Goal: Task Accomplishment & Management: Manage account settings

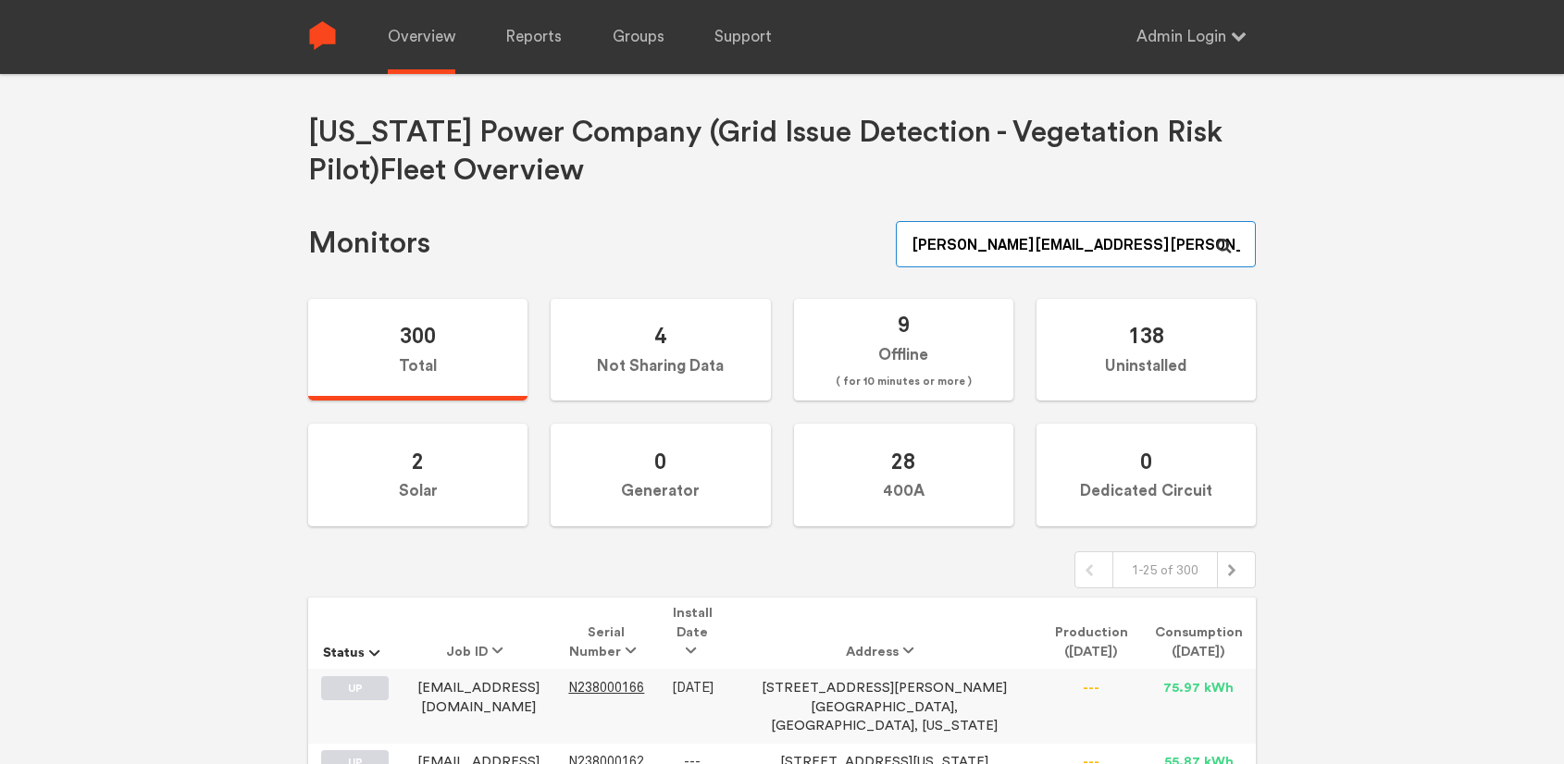
click at [1145, 244] on input "[PERSON_NAME][EMAIL_ADDRESS][PERSON_NAME][DOMAIN_NAME]" at bounding box center [1076, 244] width 360 height 46
paste input "N150000226"
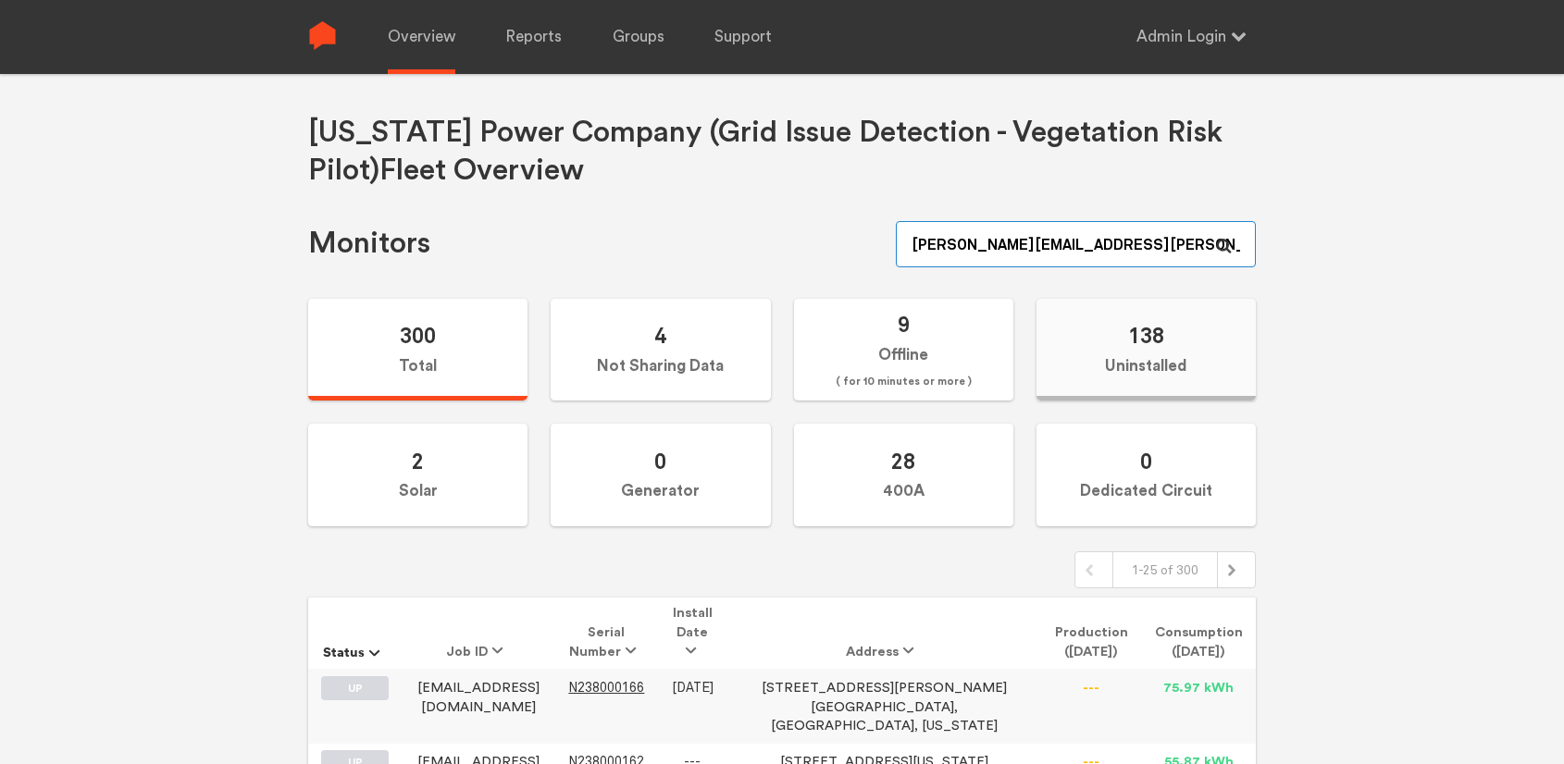
type input "N150000226"
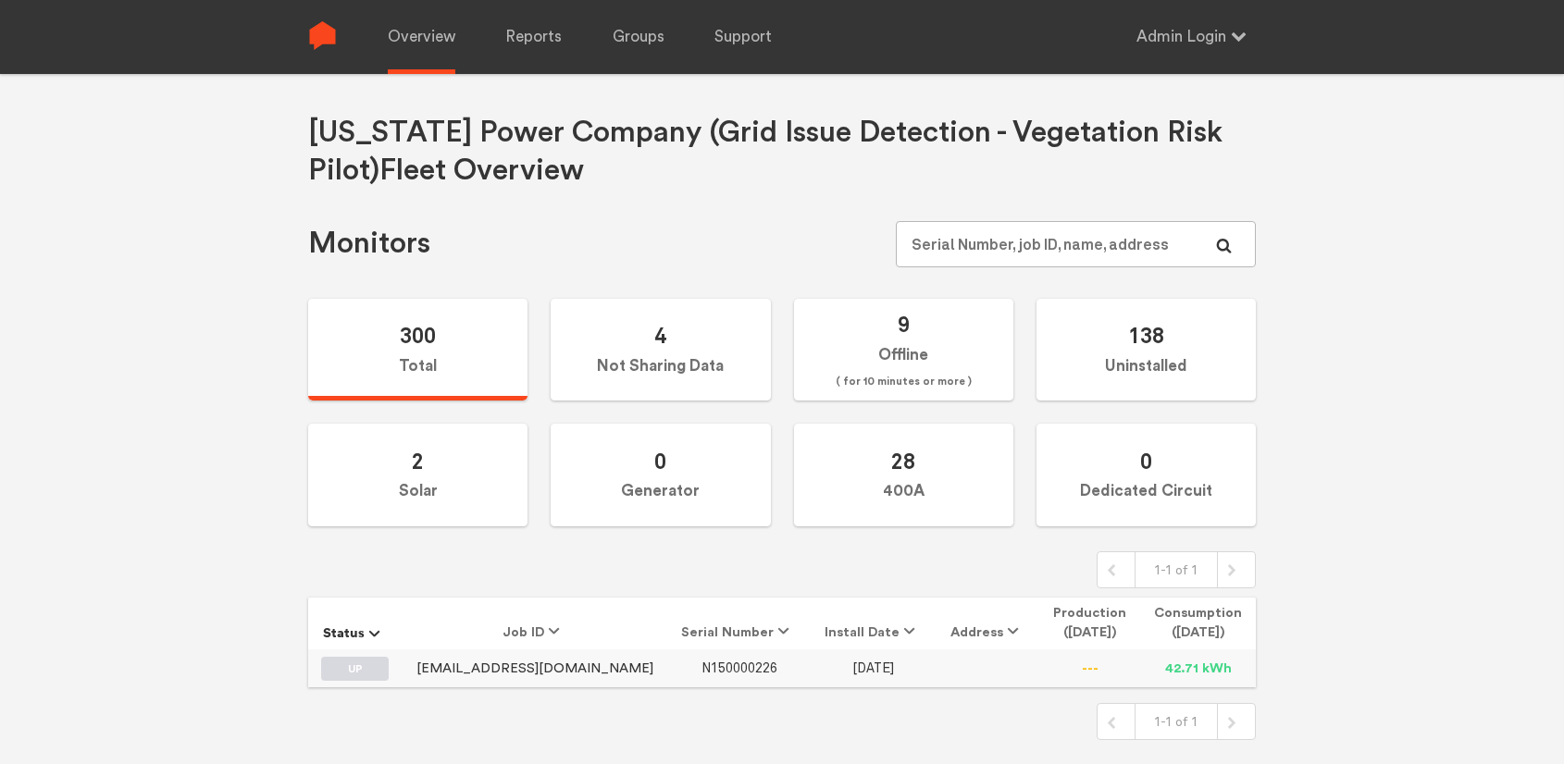
click at [701, 674] on span "N150000226" at bounding box center [739, 669] width 76 height 16
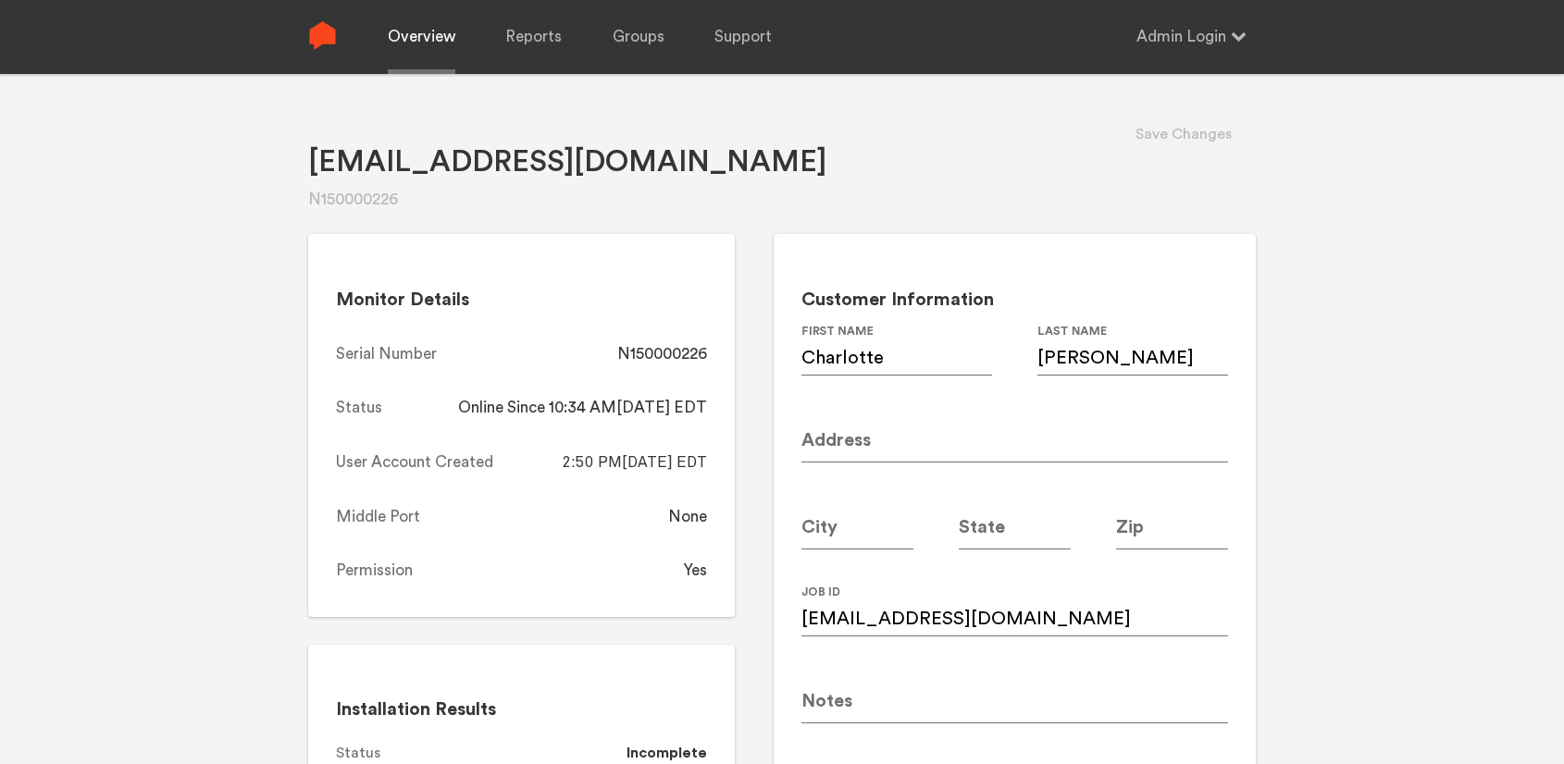
click at [423, 39] on link "Overview" at bounding box center [422, 37] width 68 height 74
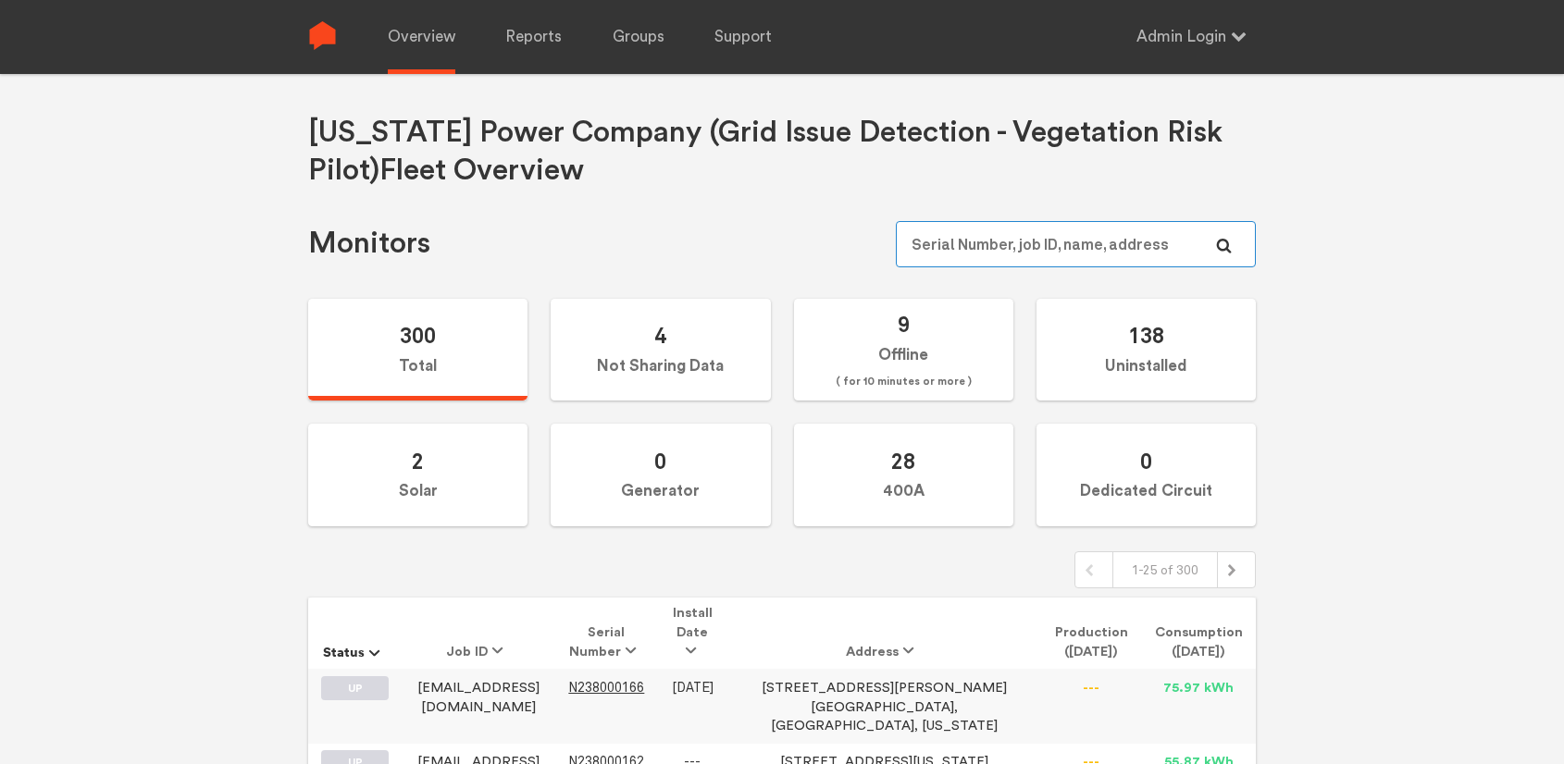
paste input "N150000266"
type input "N150000266"
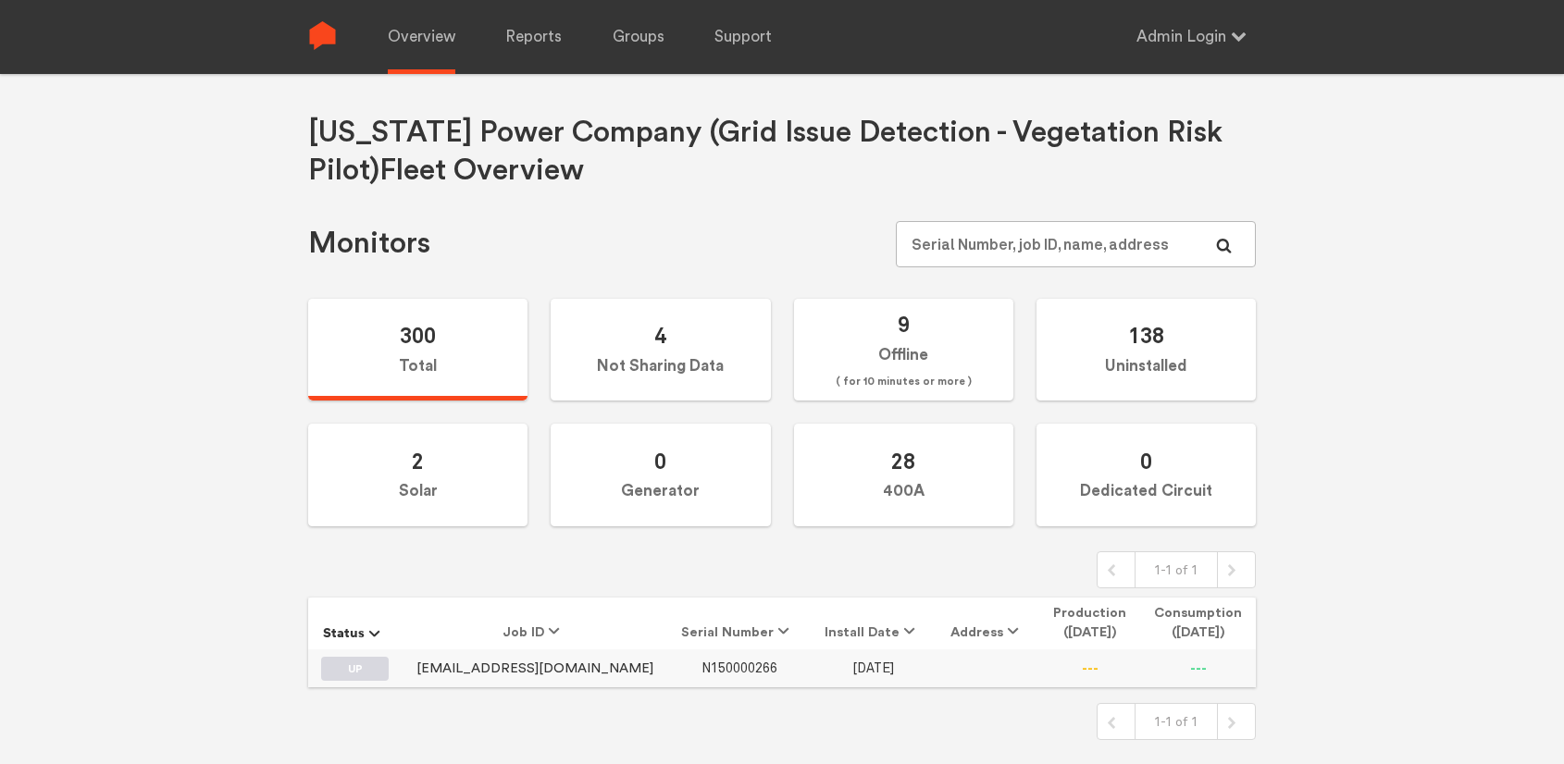
click at [701, 665] on span "N150000266" at bounding box center [739, 669] width 76 height 16
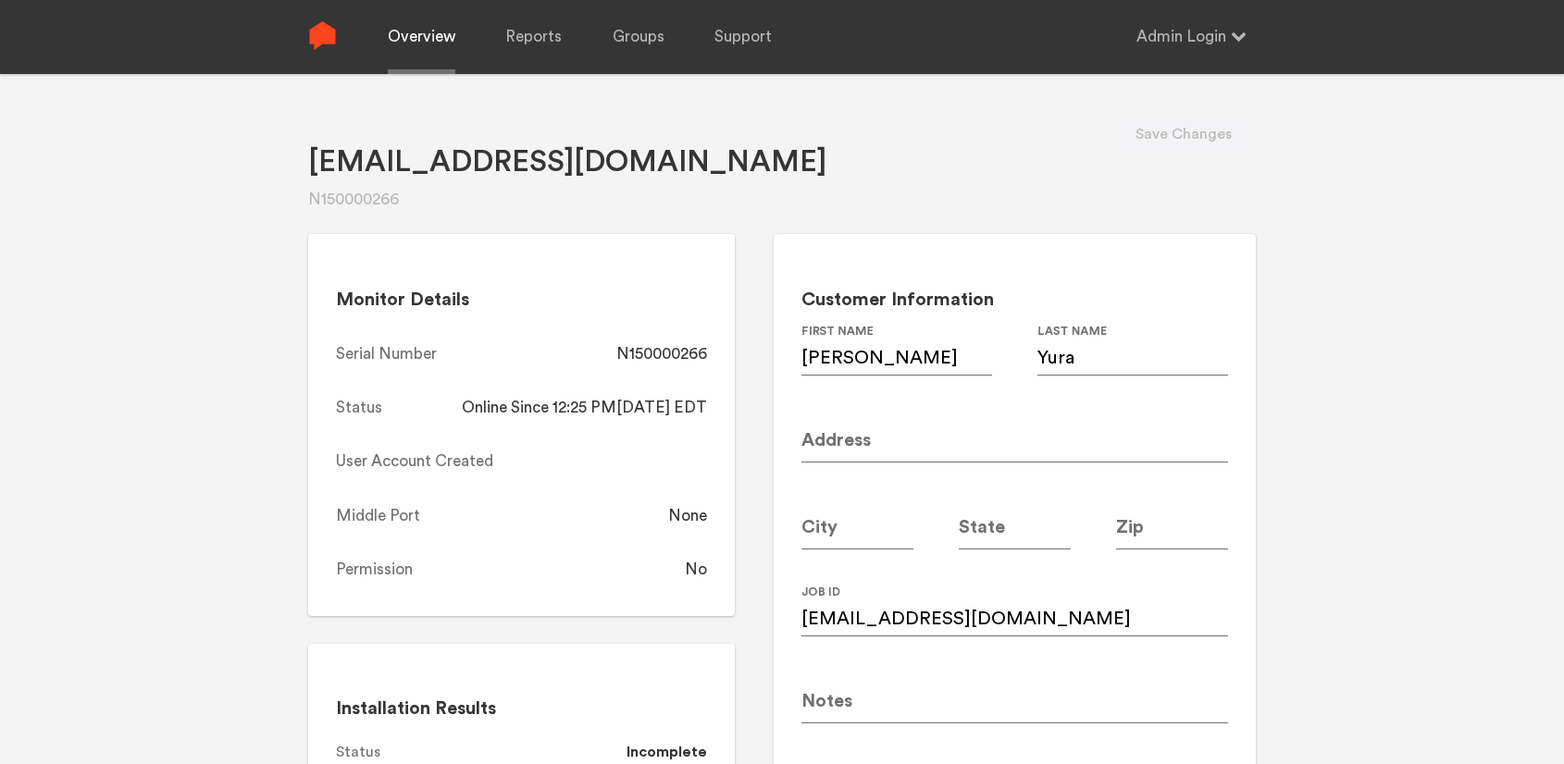
click at [416, 49] on link "Overview" at bounding box center [422, 37] width 68 height 74
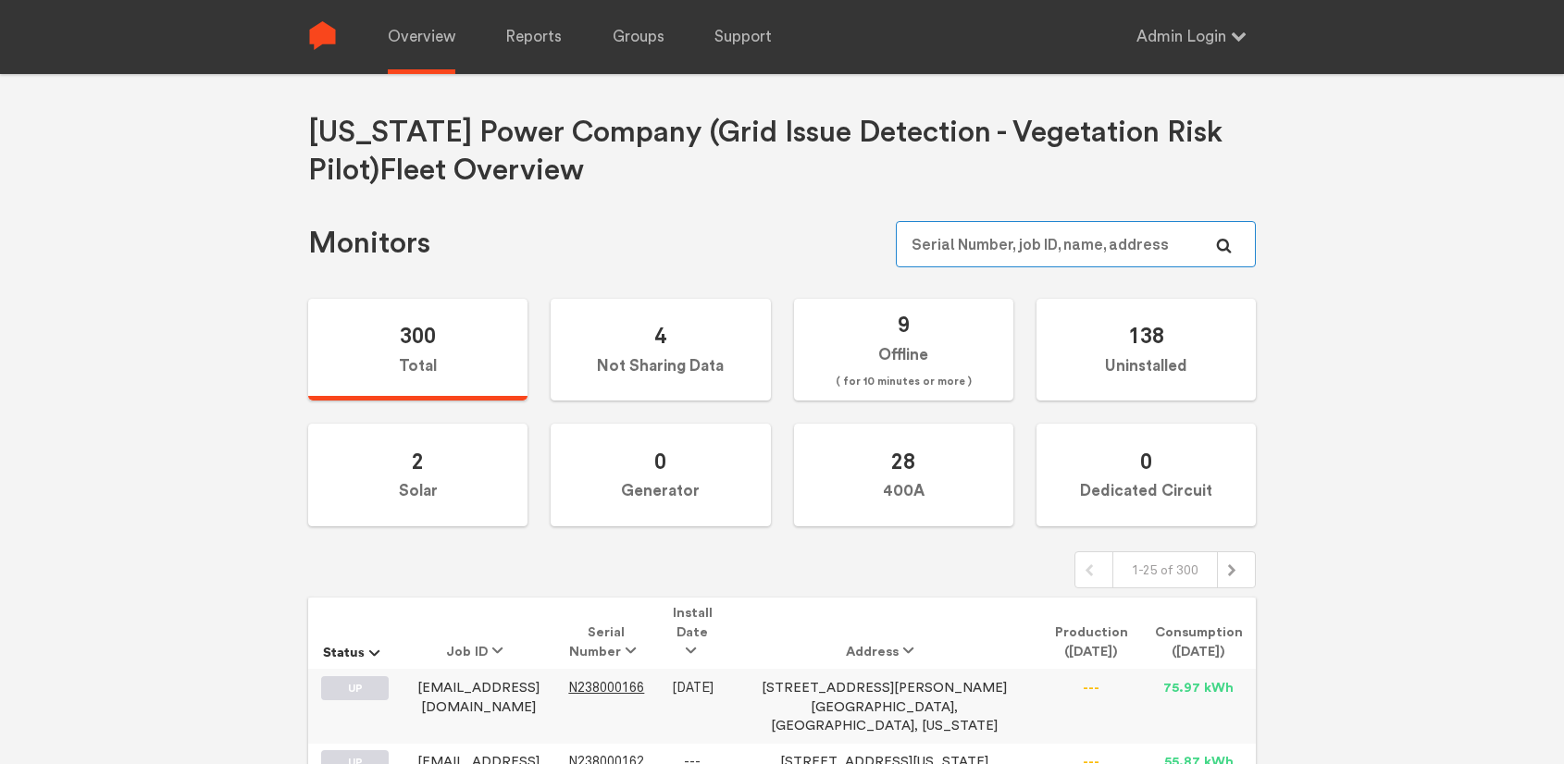
paste input "N149000146"
type input "N149000146"
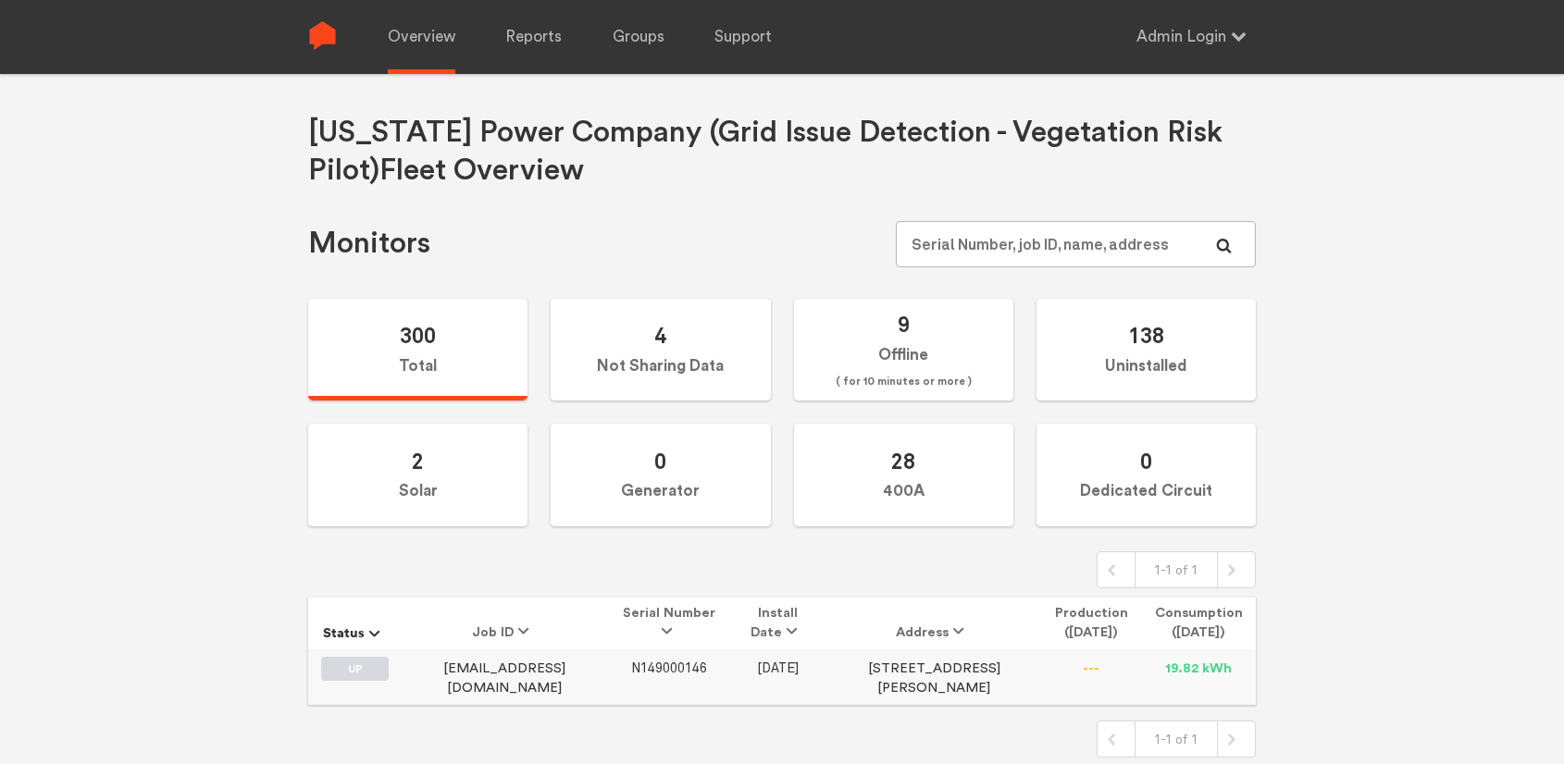
click at [678, 662] on span "N149000146" at bounding box center [669, 669] width 76 height 16
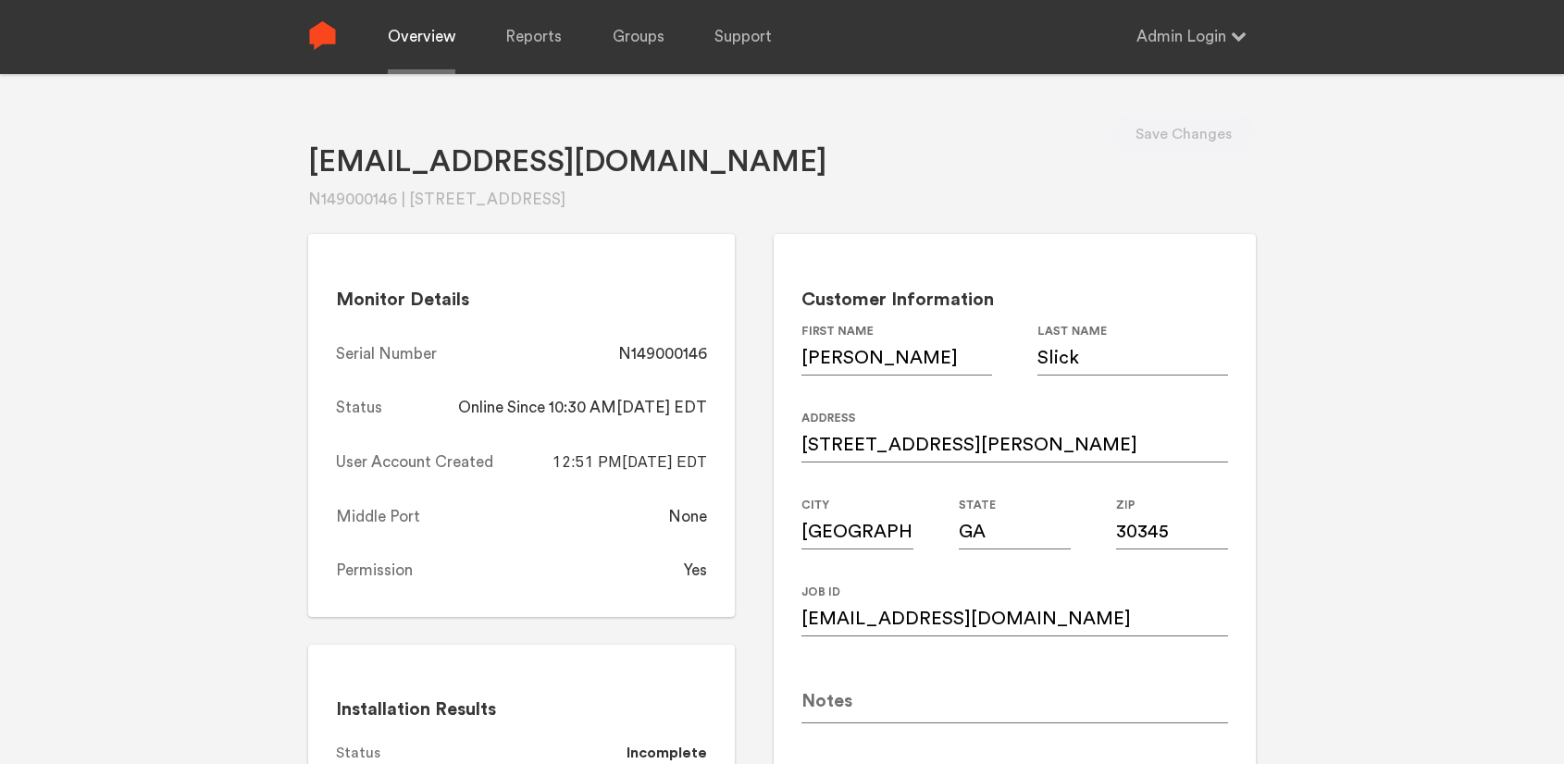
click at [415, 29] on link "Overview" at bounding box center [422, 37] width 68 height 74
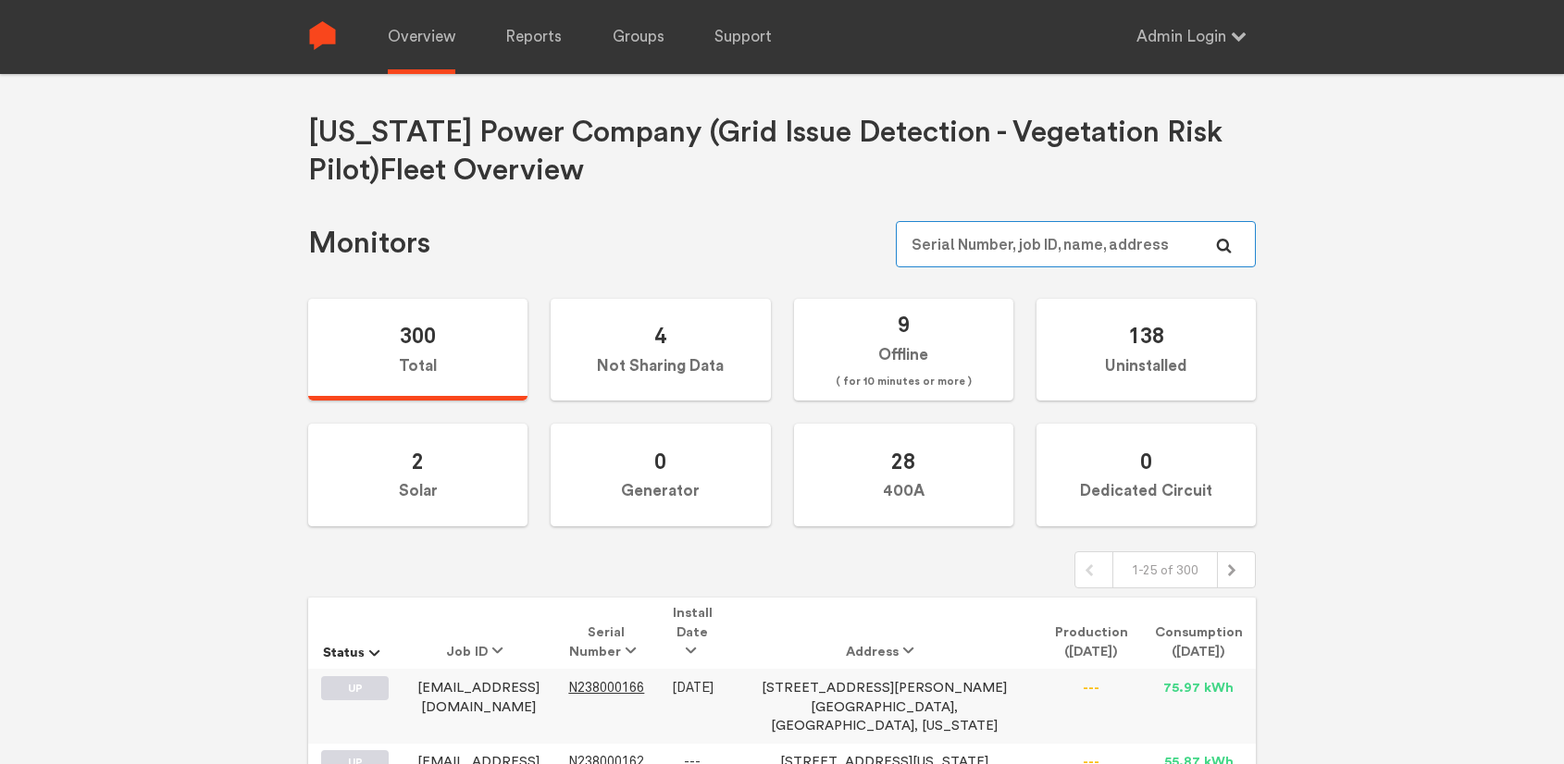
paste input "N149000148"
type input "N149000148"
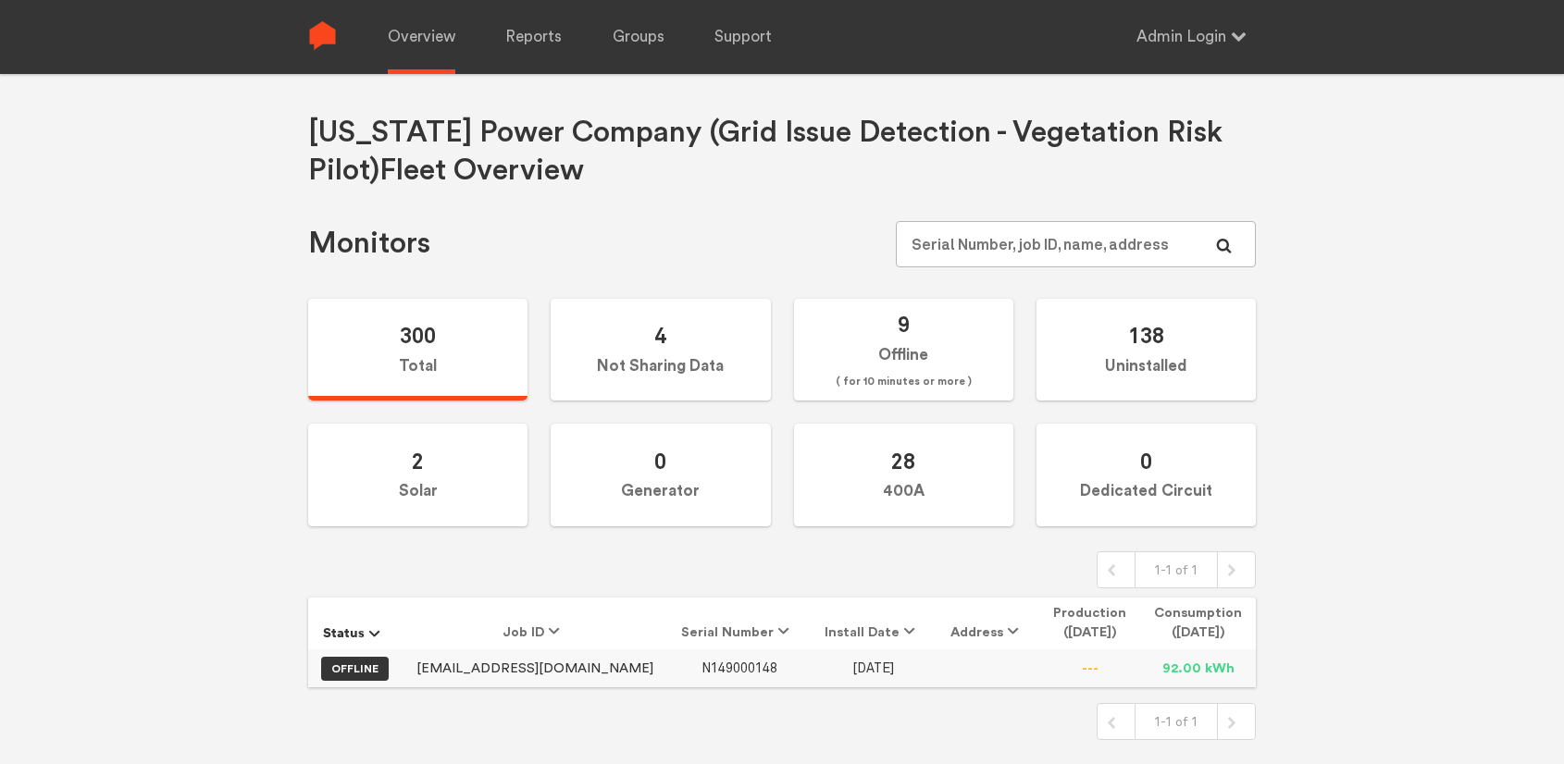
click at [701, 665] on span "N149000148" at bounding box center [739, 669] width 76 height 16
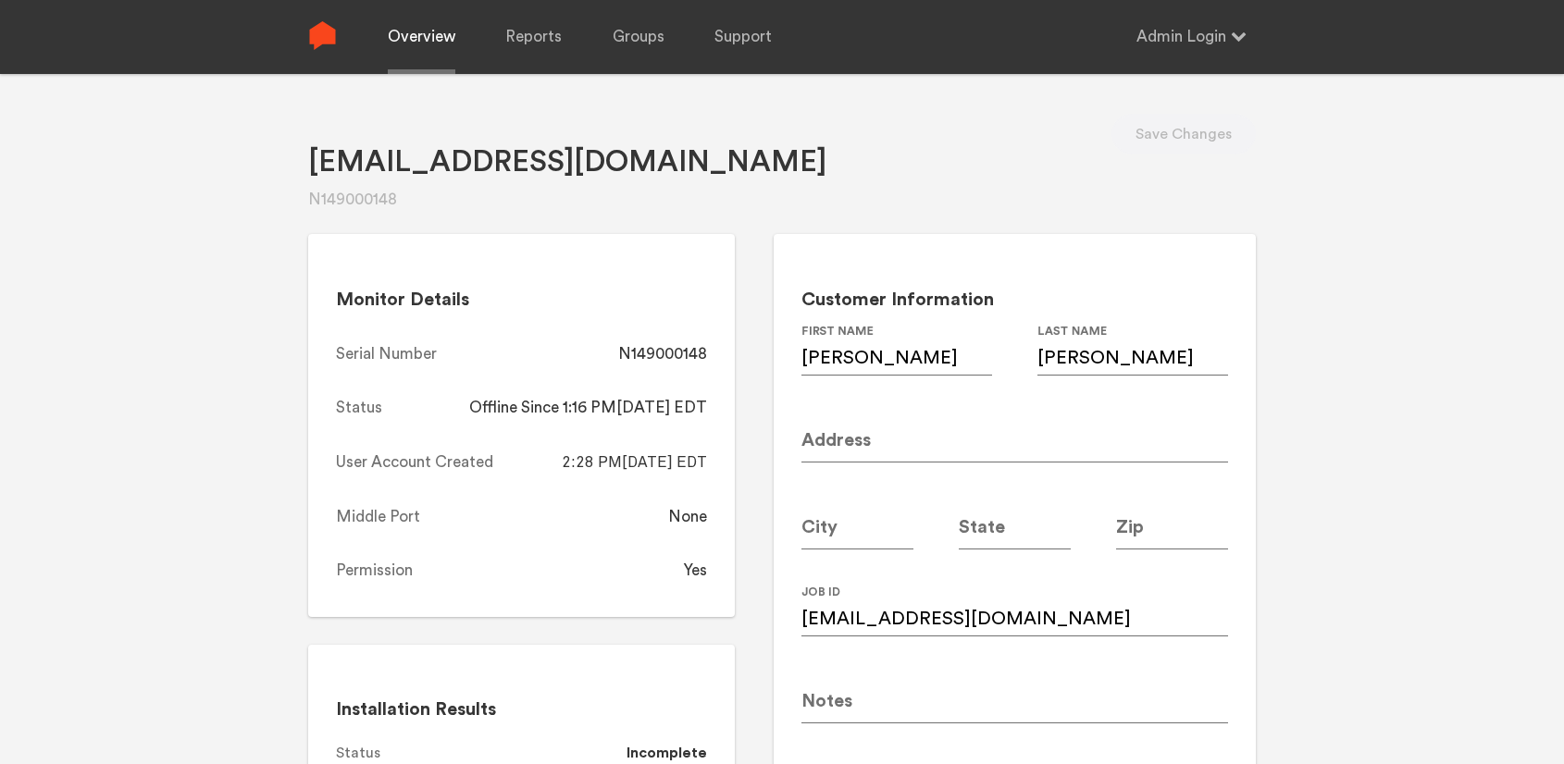
click at [440, 39] on link "Overview" at bounding box center [422, 37] width 68 height 74
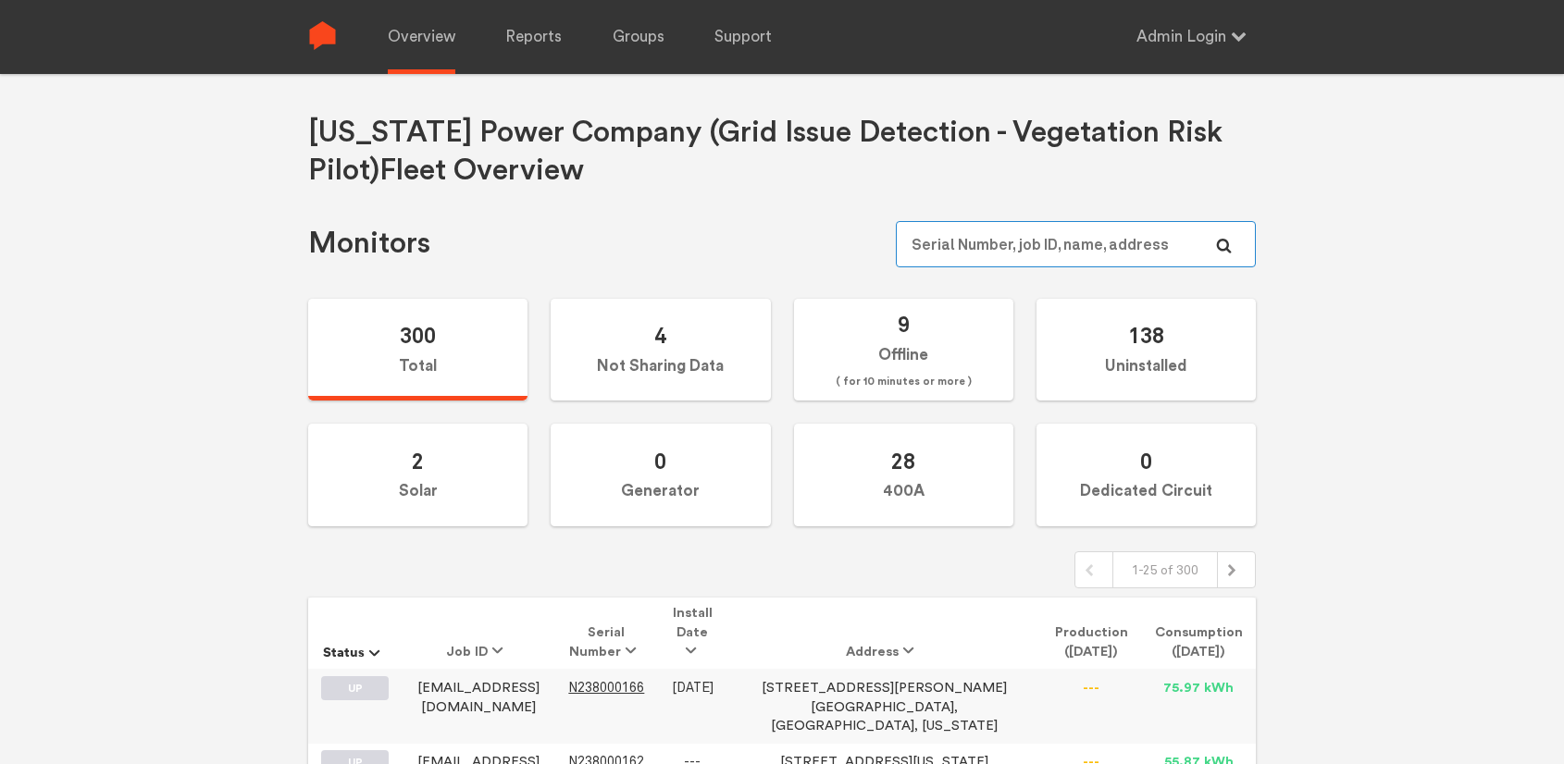
click at [1031, 251] on input "text" at bounding box center [1076, 244] width 360 height 46
paste input "N149000148"
type input "N149000148"
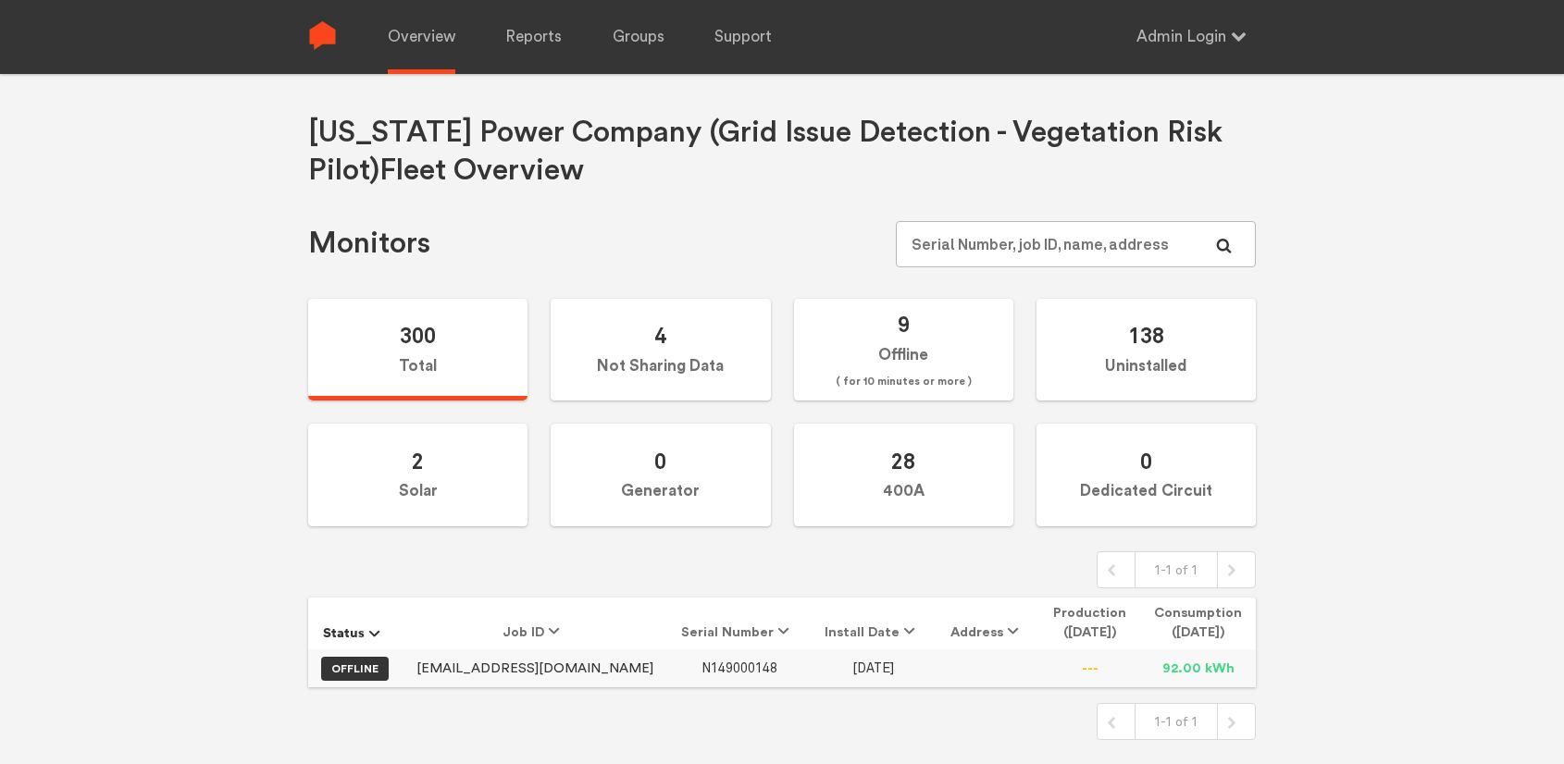
click at [701, 666] on span "N149000148" at bounding box center [739, 669] width 76 height 16
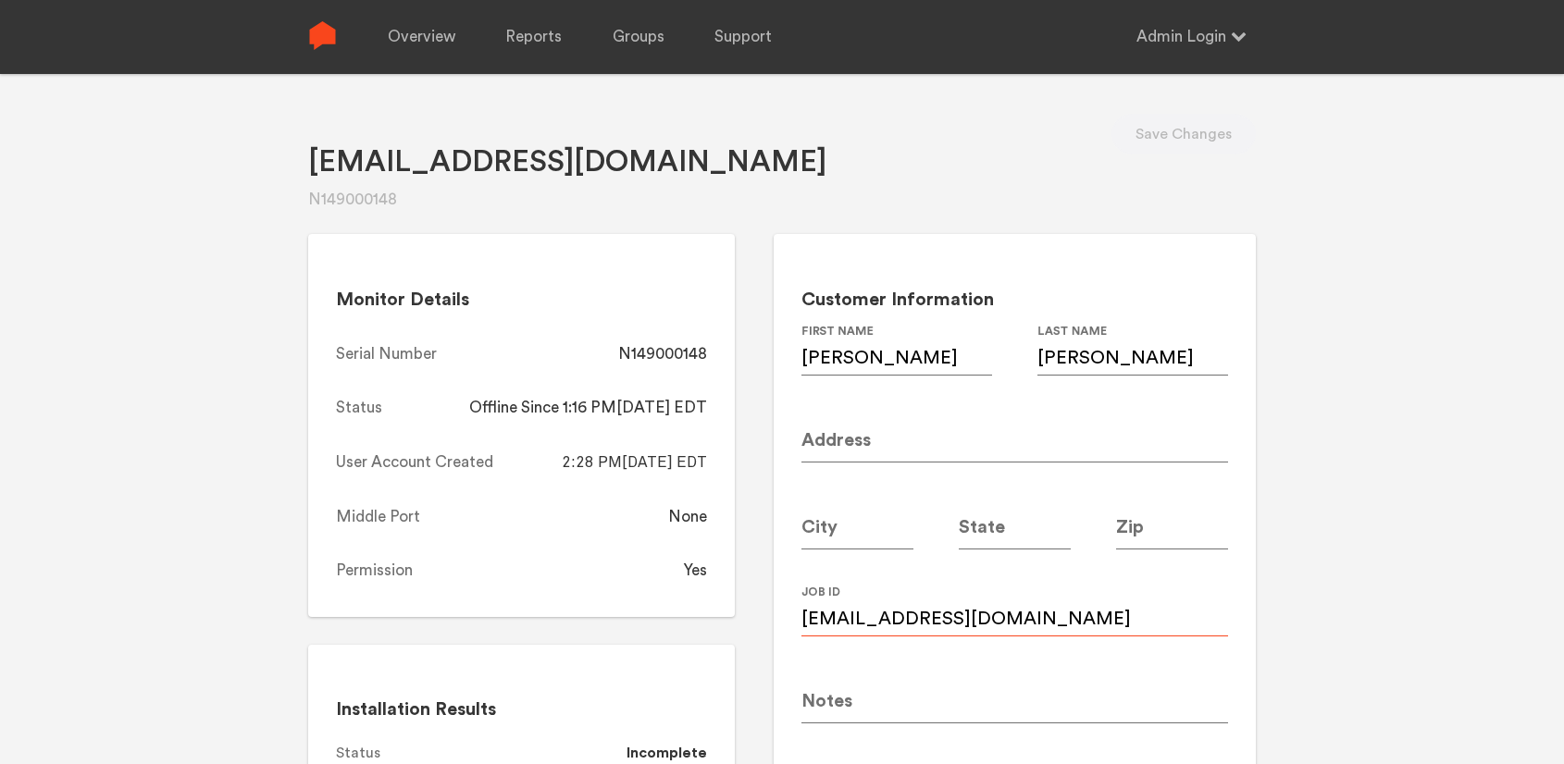
click at [992, 616] on input "Mgilbert@tavilo.com" at bounding box center [1014, 611] width 427 height 52
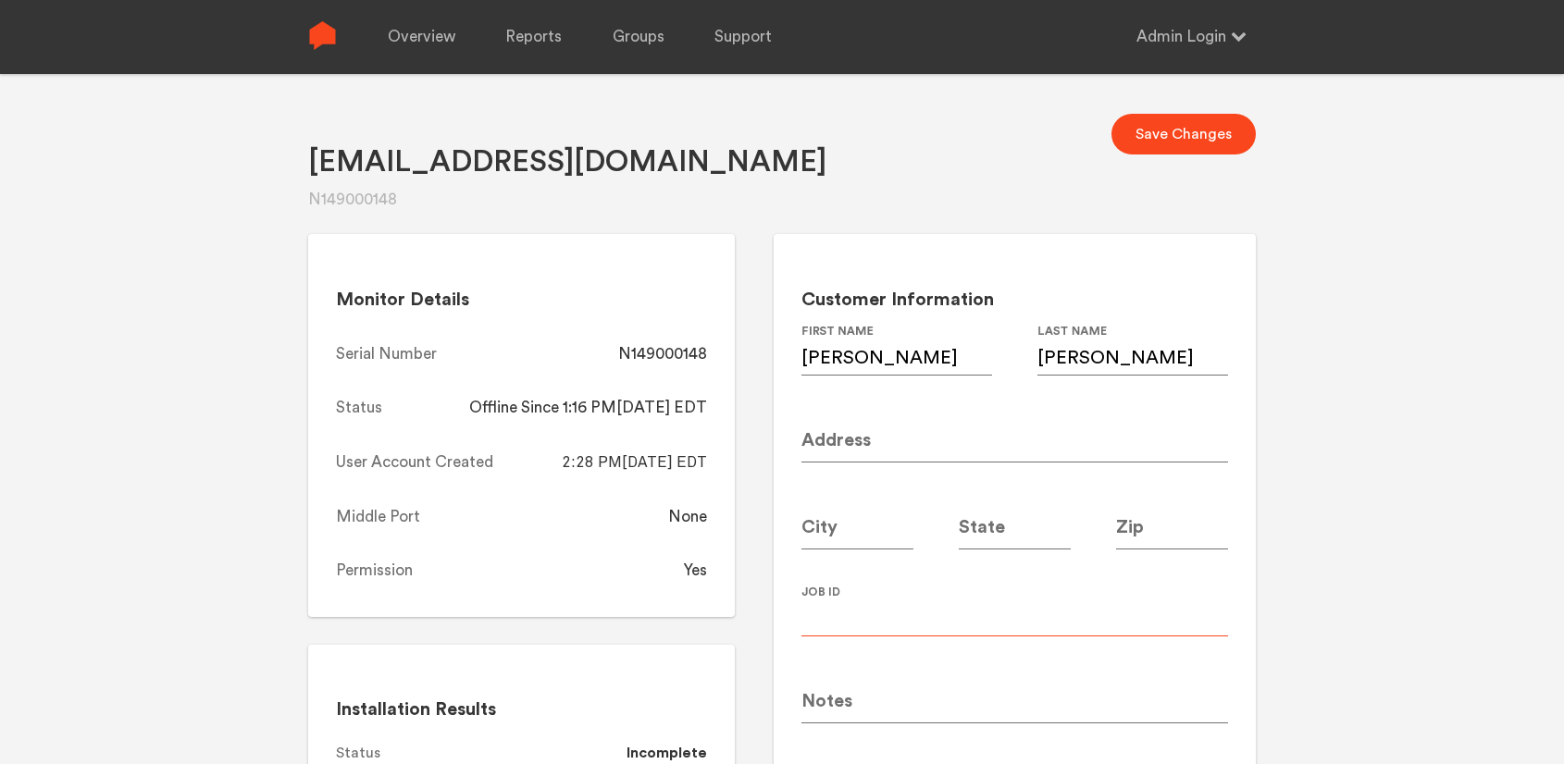
paste input "mgilbert@tavilo.com"
type input "mgilbert@tavilo.com"
click at [878, 444] on input at bounding box center [1014, 437] width 427 height 52
paste input "2559 Cosmos Drive"
type input "2559 Cosmos Drive"
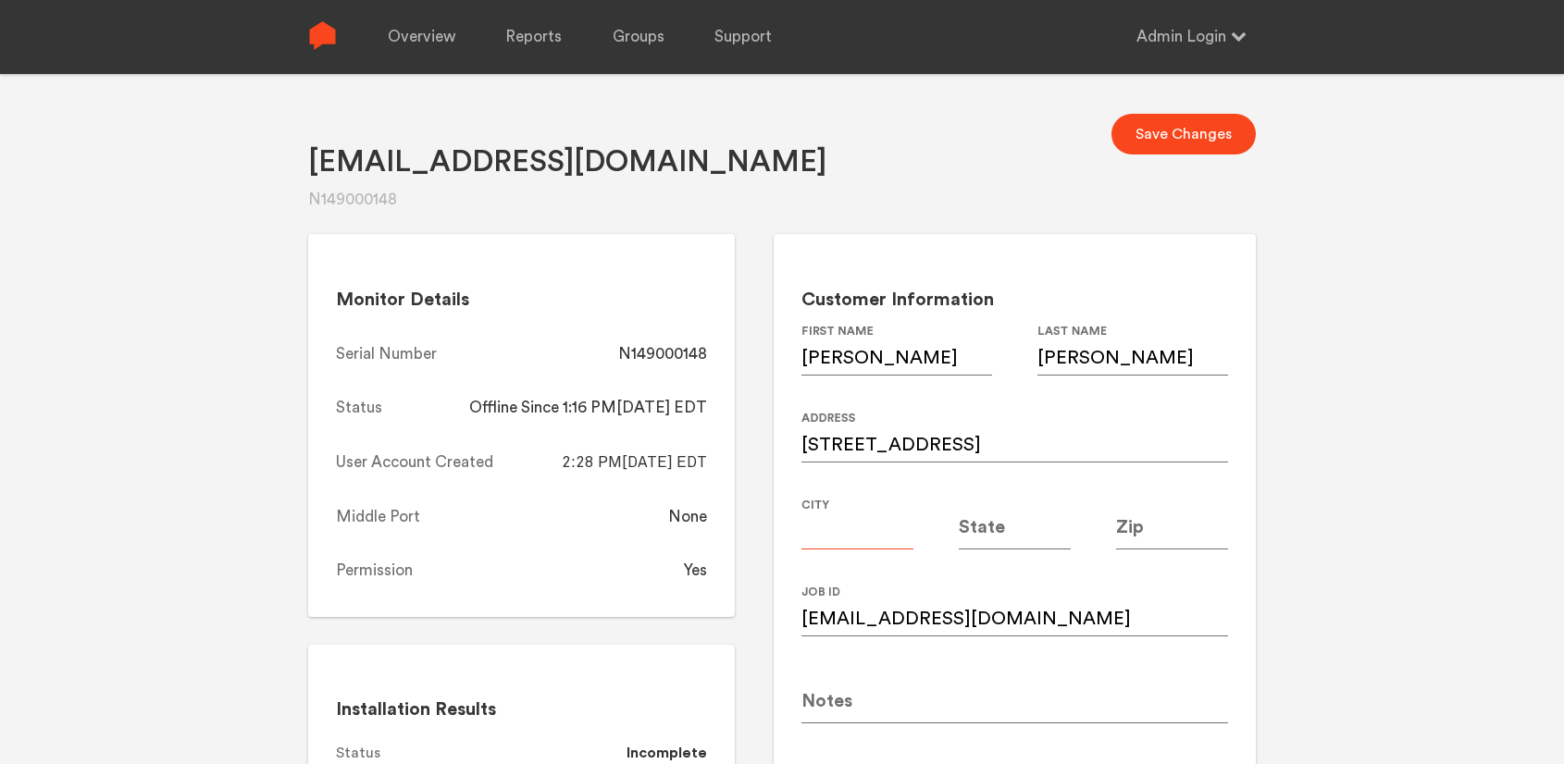
click at [854, 534] on input at bounding box center [857, 524] width 112 height 52
type input "[GEOGRAPHIC_DATA]"
click at [1007, 536] on input at bounding box center [1015, 524] width 112 height 52
type input "GA"
click at [1151, 541] on input at bounding box center [1172, 524] width 112 height 52
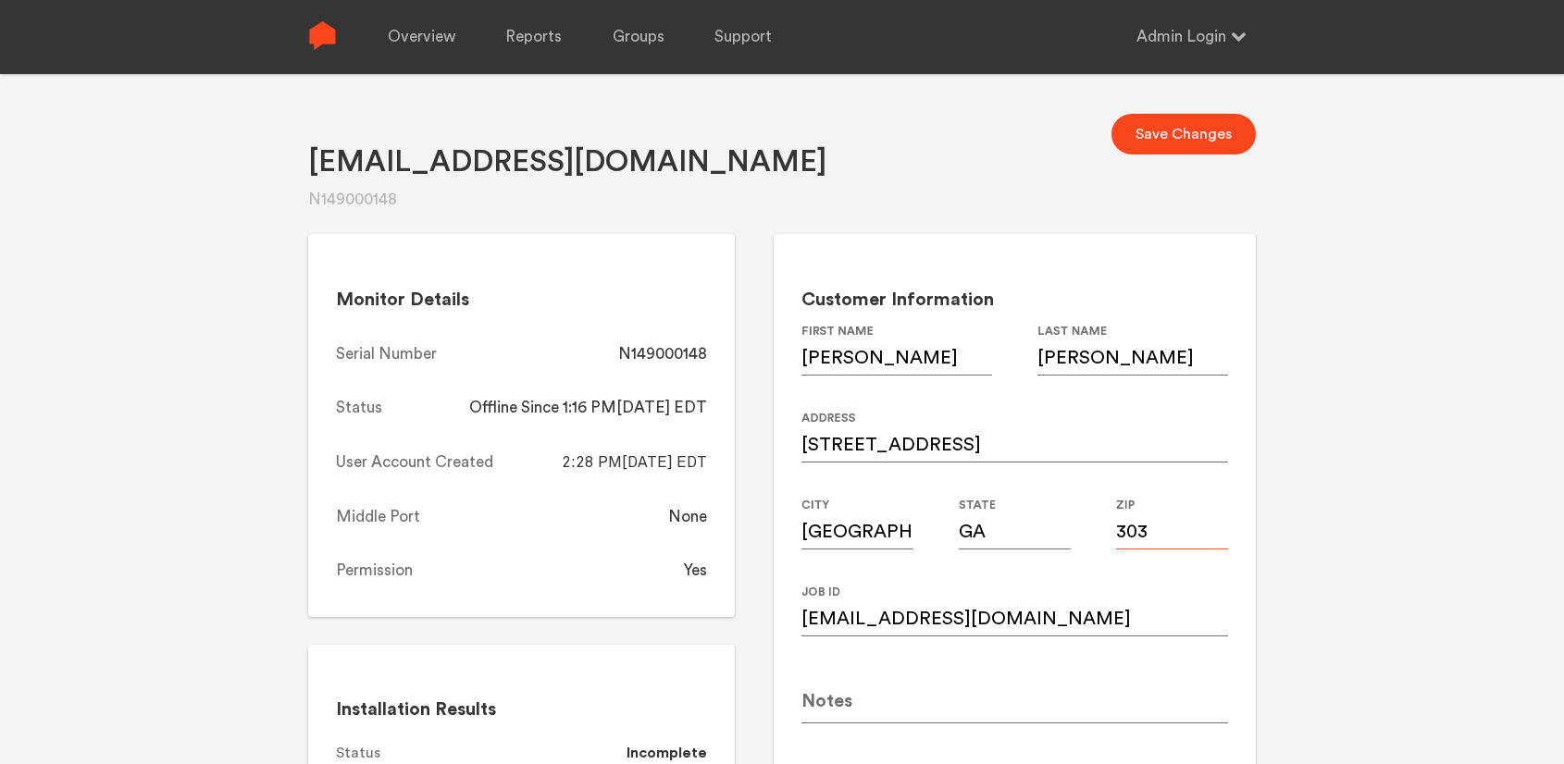
type input "30345"
click at [1230, 590] on div "Customer Information Michael First Name Gilbert Last Name 2559 Cosmos Drive Add…" at bounding box center [1014, 514] width 482 height 560
click at [1164, 132] on button "Save Changes" at bounding box center [1183, 134] width 144 height 41
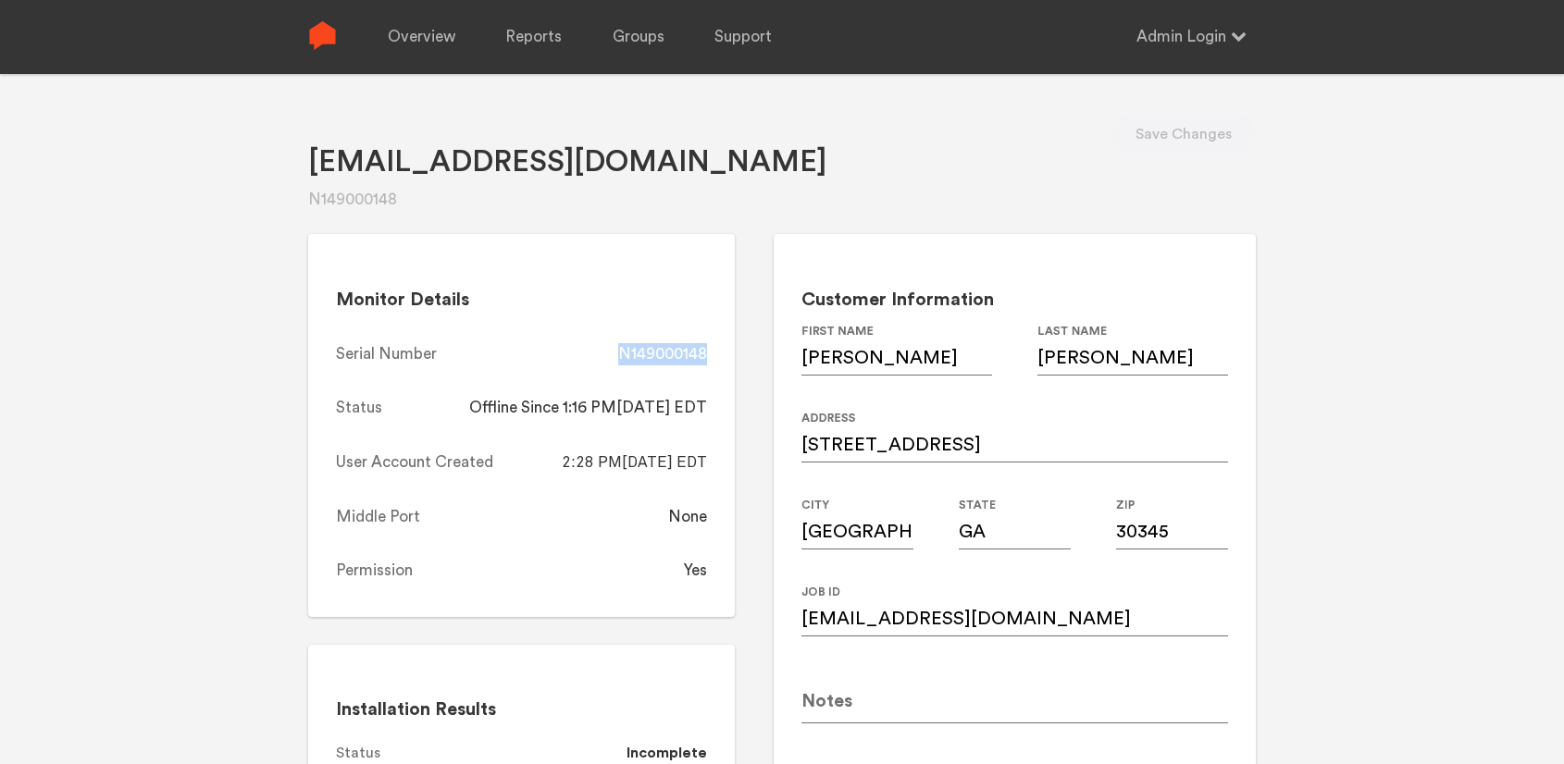
drag, startPoint x: 715, startPoint y: 356, endPoint x: 624, endPoint y: 354, distance: 91.6
click at [624, 354] on div "Monitor Details Serial Number N149000148 Status Offline Since 1:16 PM, 08/18/20…" at bounding box center [521, 425] width 427 height 383
copy div "N149000148"
click at [439, 35] on link "Overview" at bounding box center [422, 37] width 68 height 74
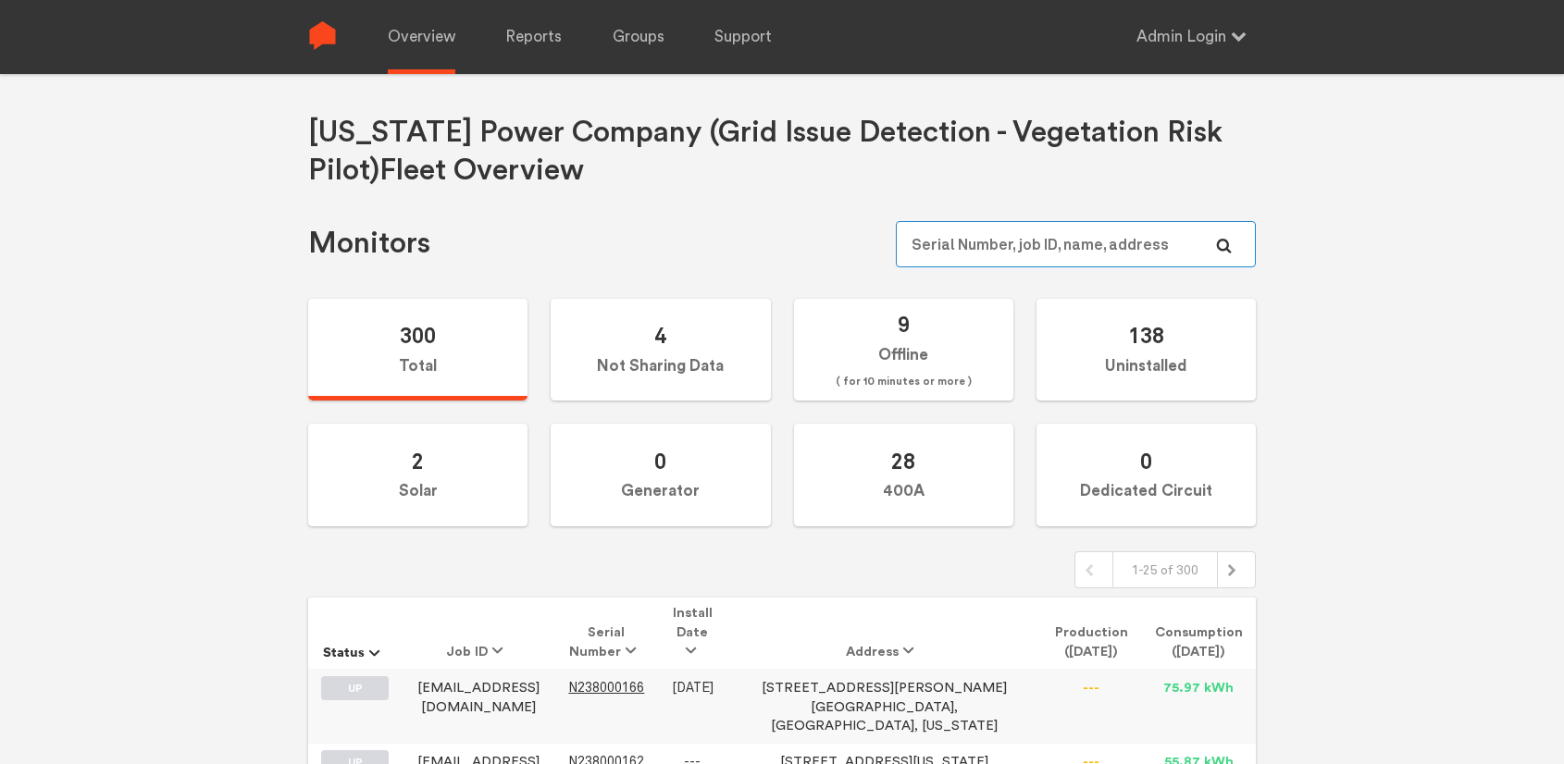
click at [1085, 238] on input "text" at bounding box center [1076, 244] width 360 height 46
paste input "1000002832"
type input "1000002832"
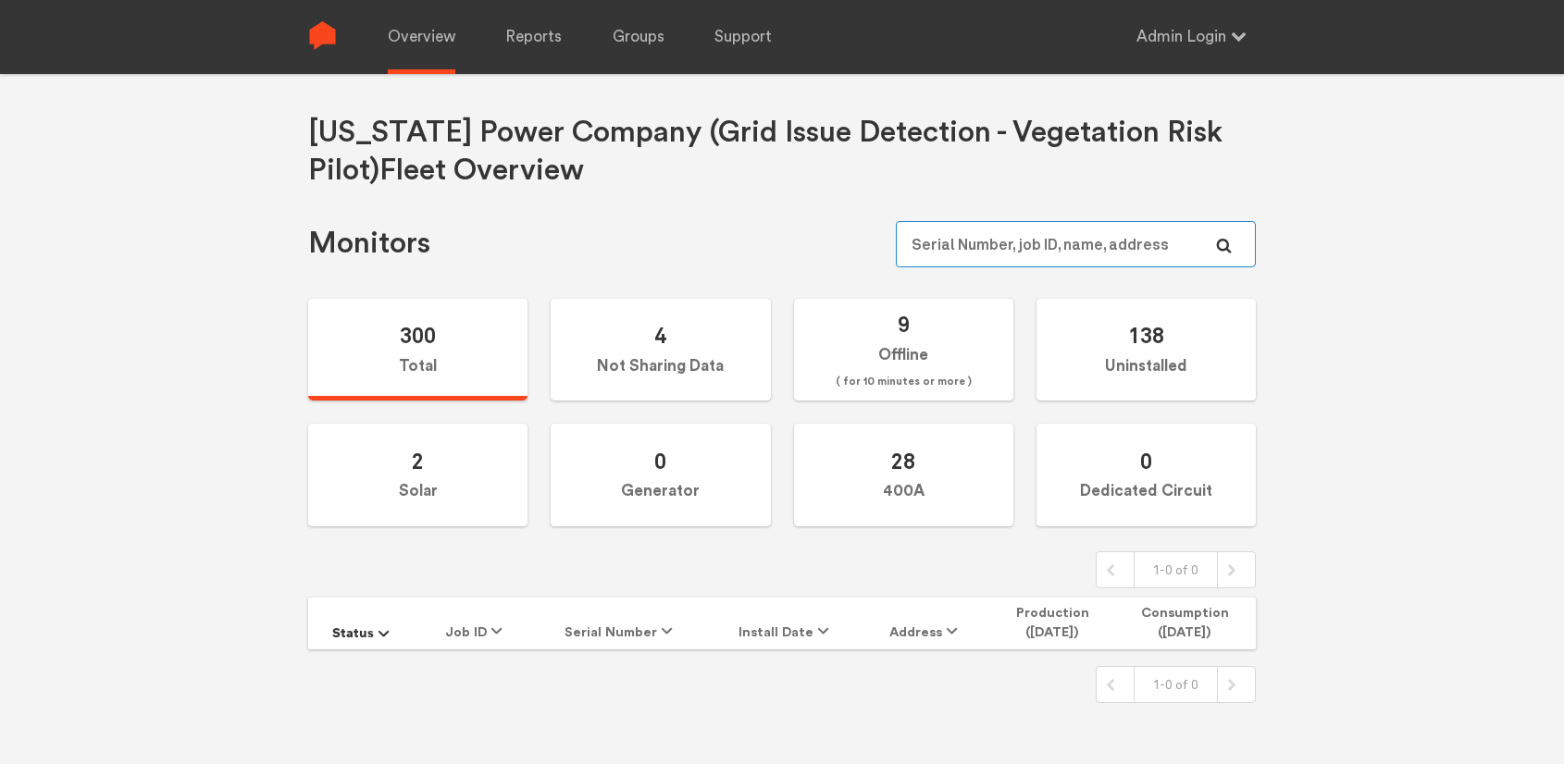
click at [990, 248] on input "text" at bounding box center [1076, 244] width 360 height 46
paste input "N149000134"
type input "N149000134"
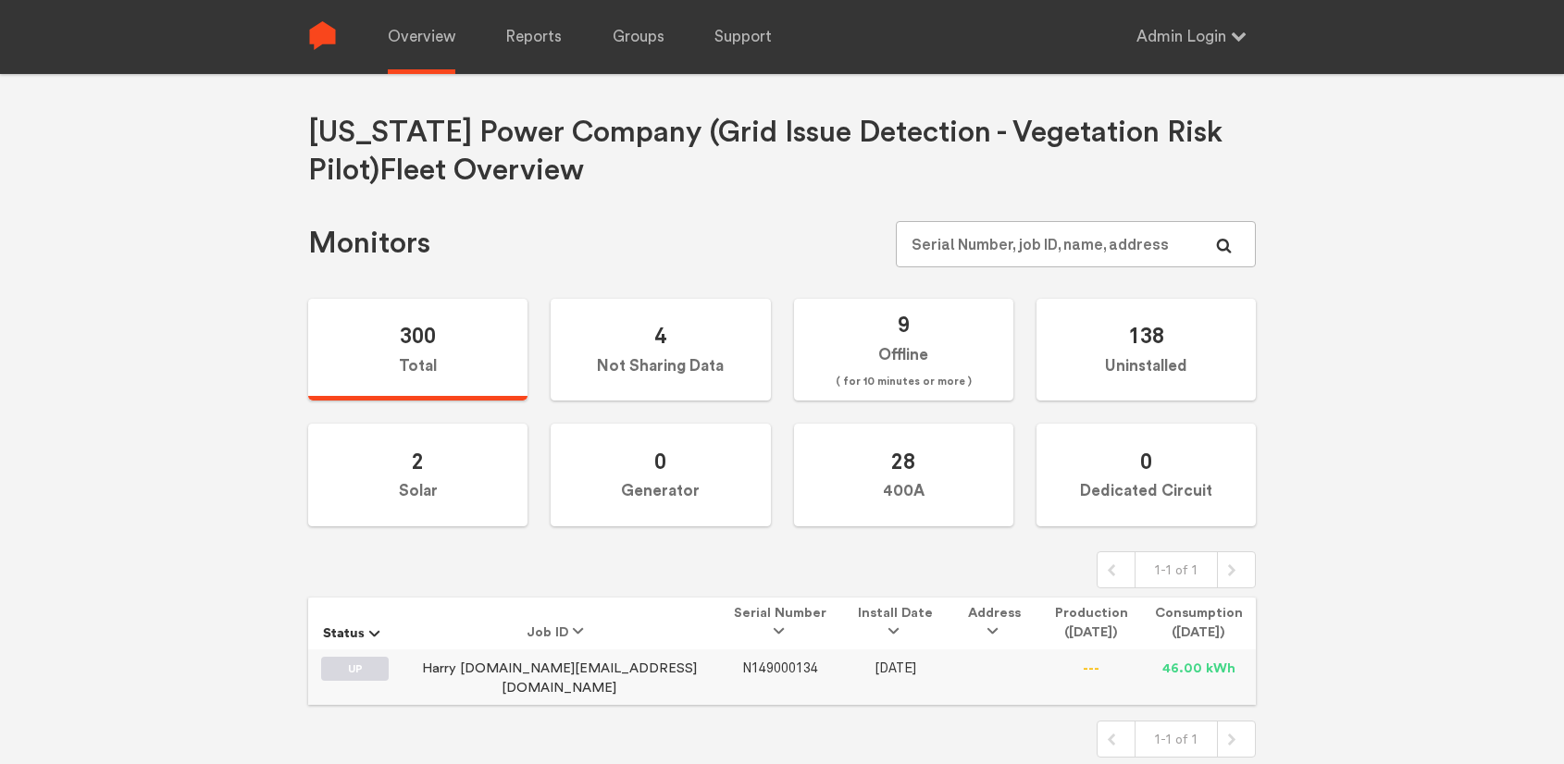
click at [757, 665] on span "N149000134" at bounding box center [780, 669] width 76 height 16
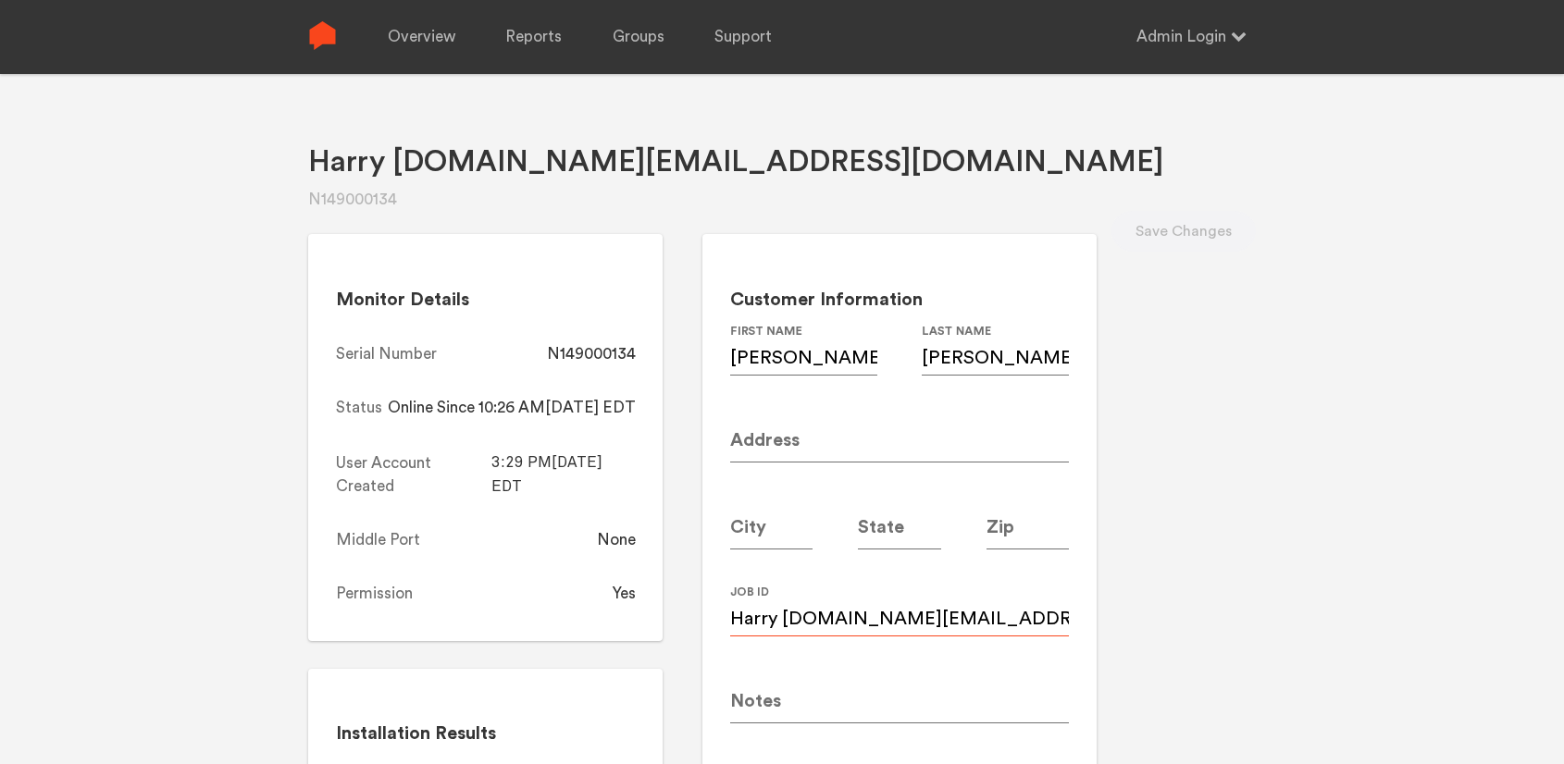
click at [943, 623] on input "Harry mathis.insurance@gmail.com" at bounding box center [900, 611] width 340 height 52
paste input "harry."
type input "harry.mathis.insurance@gmail.com"
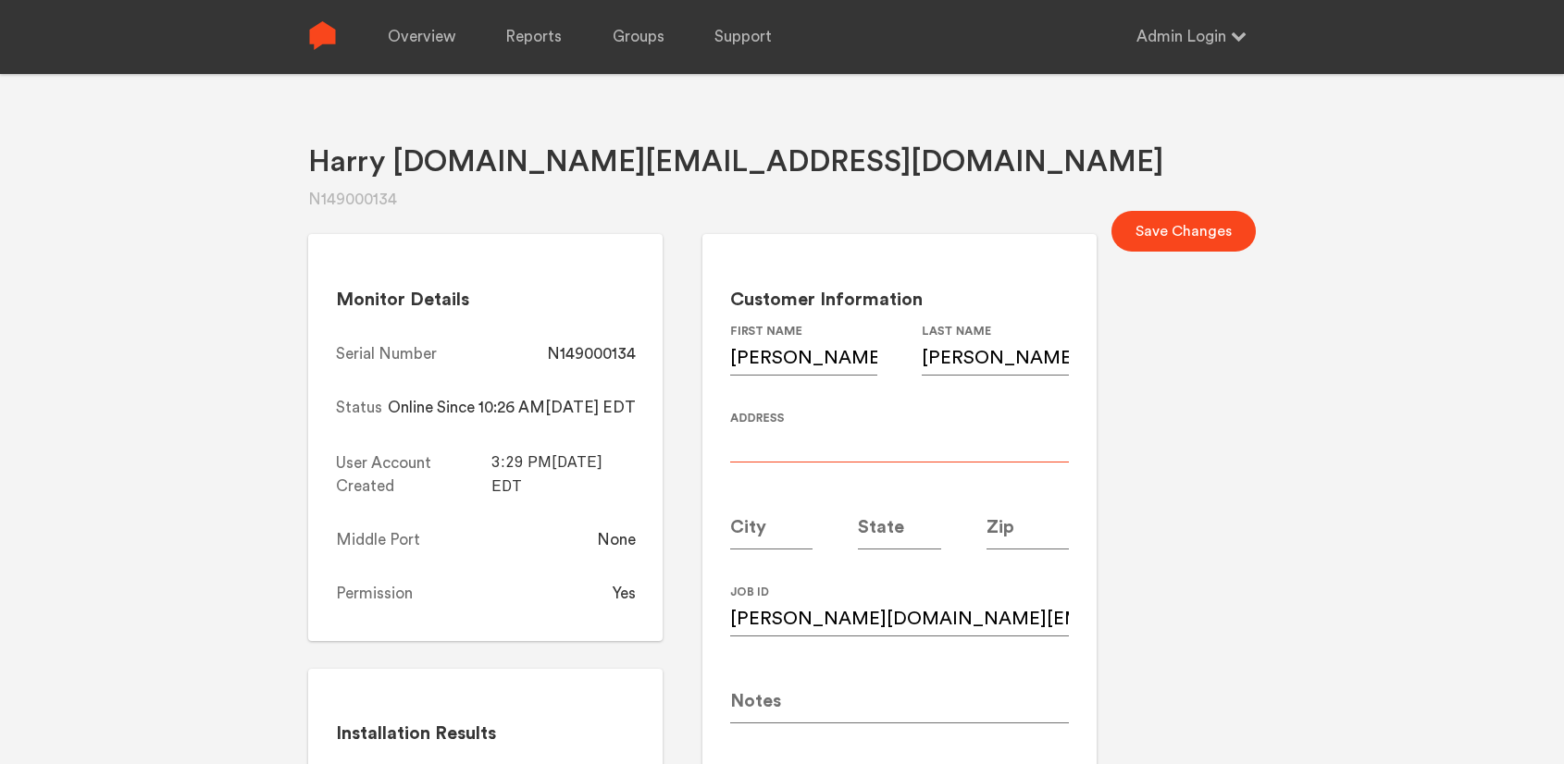
click at [860, 443] on input at bounding box center [900, 437] width 340 height 52
paste input "5490 Hunters Forest Lane"
type input "5490 Hunters Forest Lane"
click at [813, 528] on input at bounding box center [771, 524] width 83 height 52
type input "[GEOGRAPHIC_DATA]"
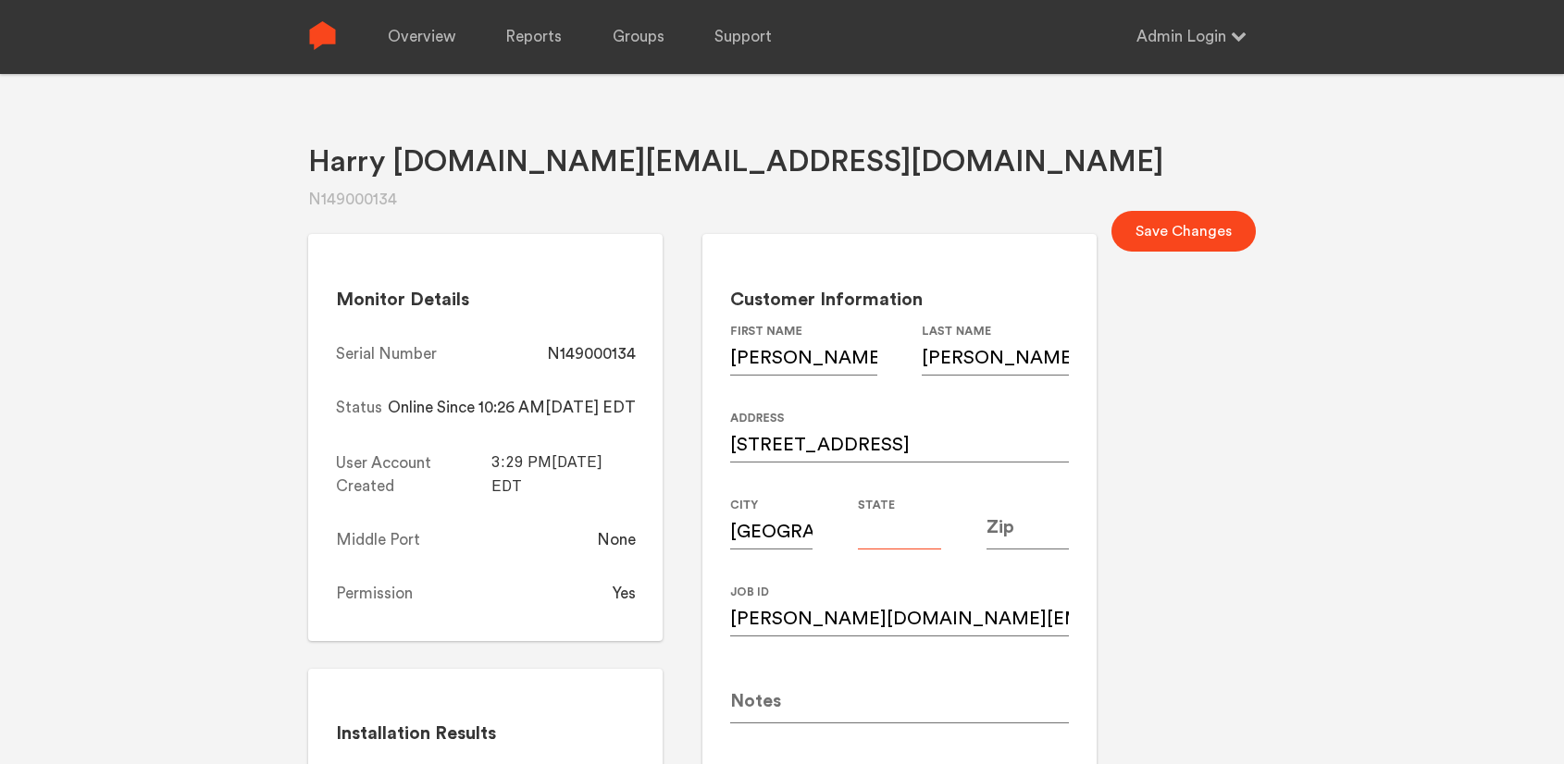
click at [941, 526] on input at bounding box center [899, 524] width 83 height 52
type input "GA"
click at [1070, 526] on input at bounding box center [1027, 524] width 83 height 52
click at [1070, 525] on input at bounding box center [1027, 524] width 83 height 52
type input "30349"
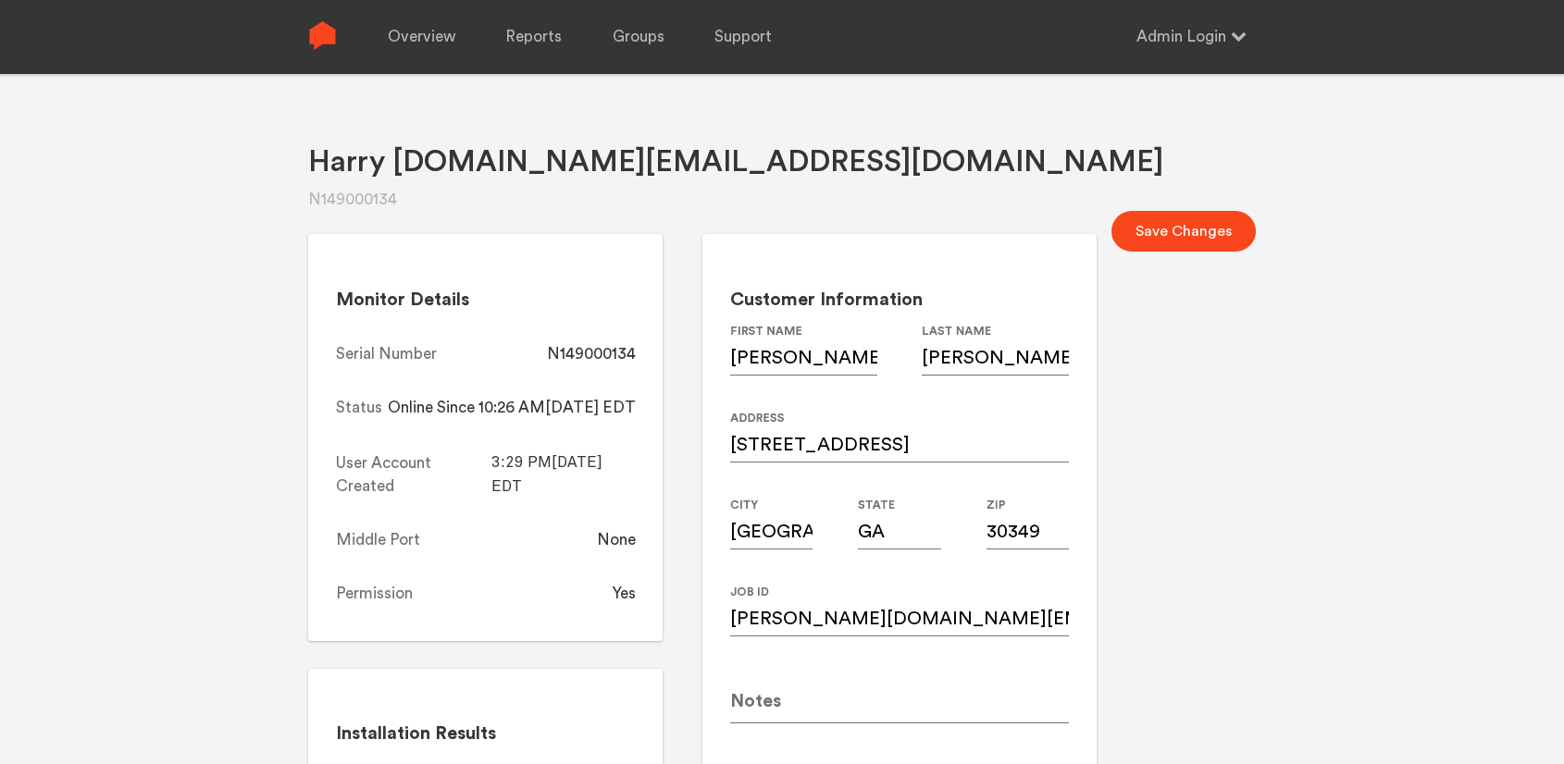
click at [1096, 321] on div "Customer Information Harry First Name Mathis Last Name 5490 Hunters Forest Lane…" at bounding box center [899, 514] width 394 height 560
click at [1185, 211] on button "Save Changes" at bounding box center [1183, 231] width 144 height 41
drag, startPoint x: 711, startPoint y: 358, endPoint x: 620, endPoint y: 357, distance: 90.7
click at [620, 357] on div "Monitor Details Serial Number N149000134 Status Online Since 10:26 AM, 08/18/20…" at bounding box center [485, 437] width 354 height 406
copy div "N149000134"
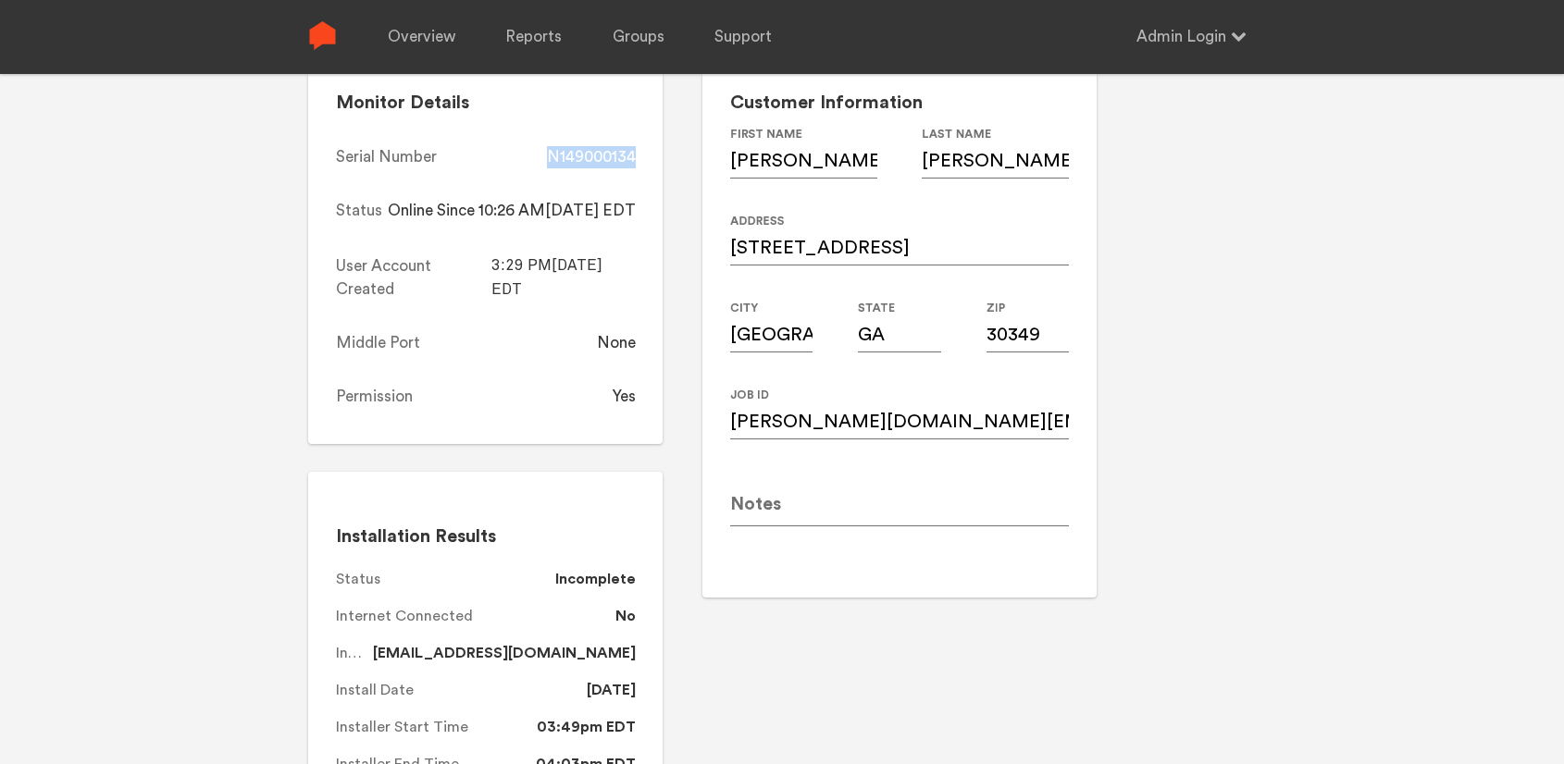
scroll to position [246, 0]
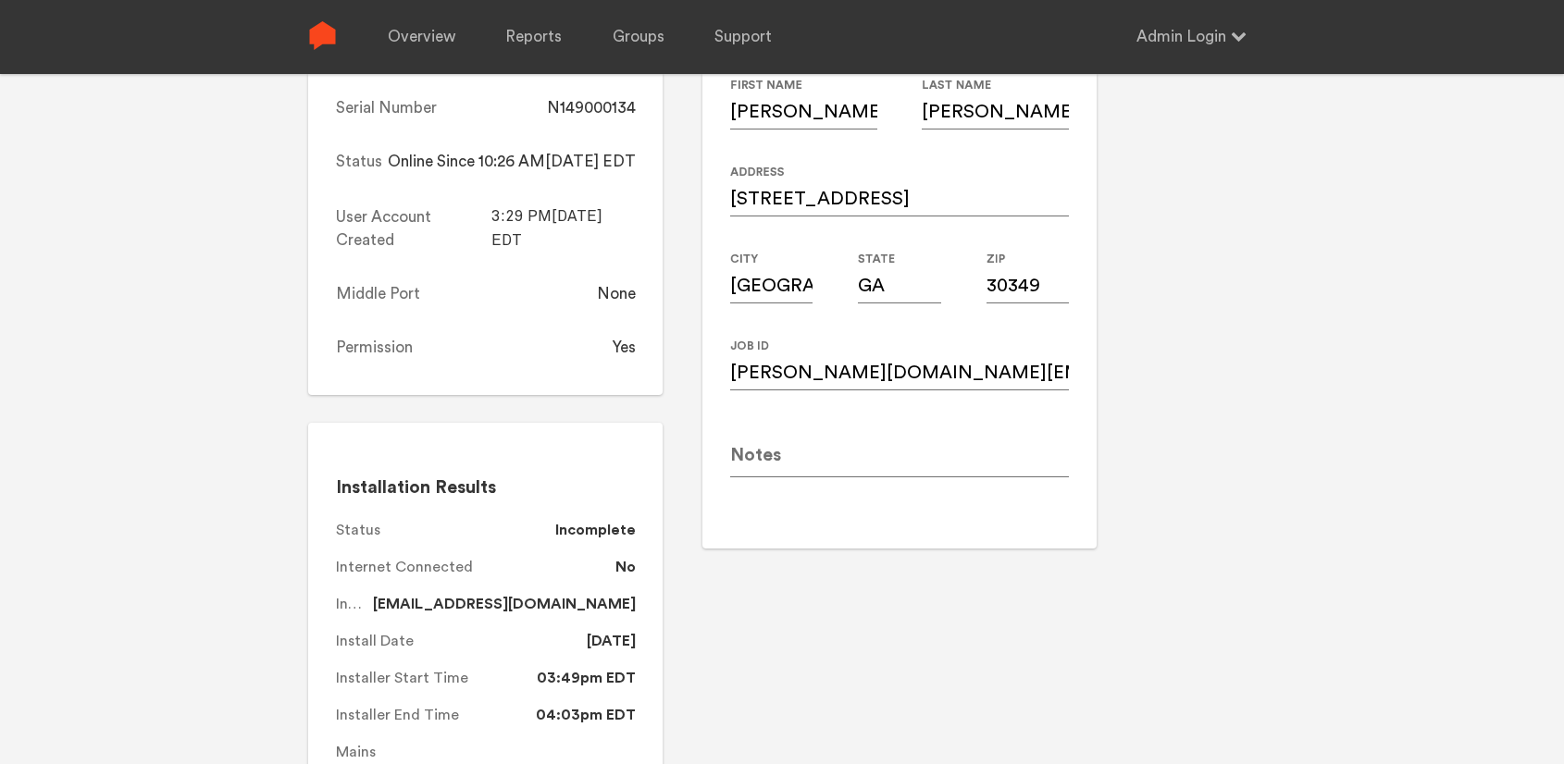
click at [802, 657] on div "Customer Information Harry First Name Mathis Last Name 5490 Hunters Forest Lane…" at bounding box center [879, 629] width 434 height 1282
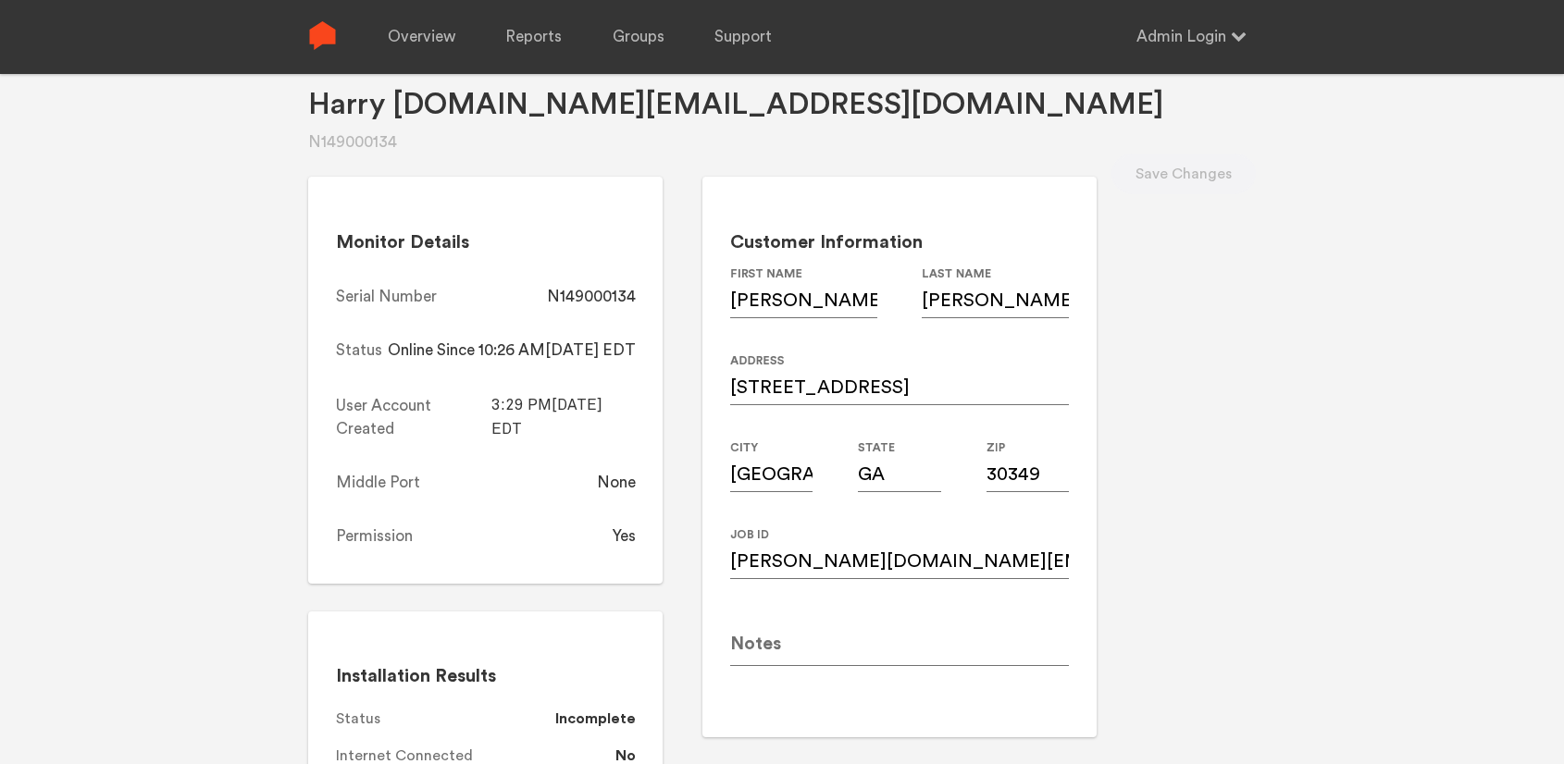
scroll to position [19, 0]
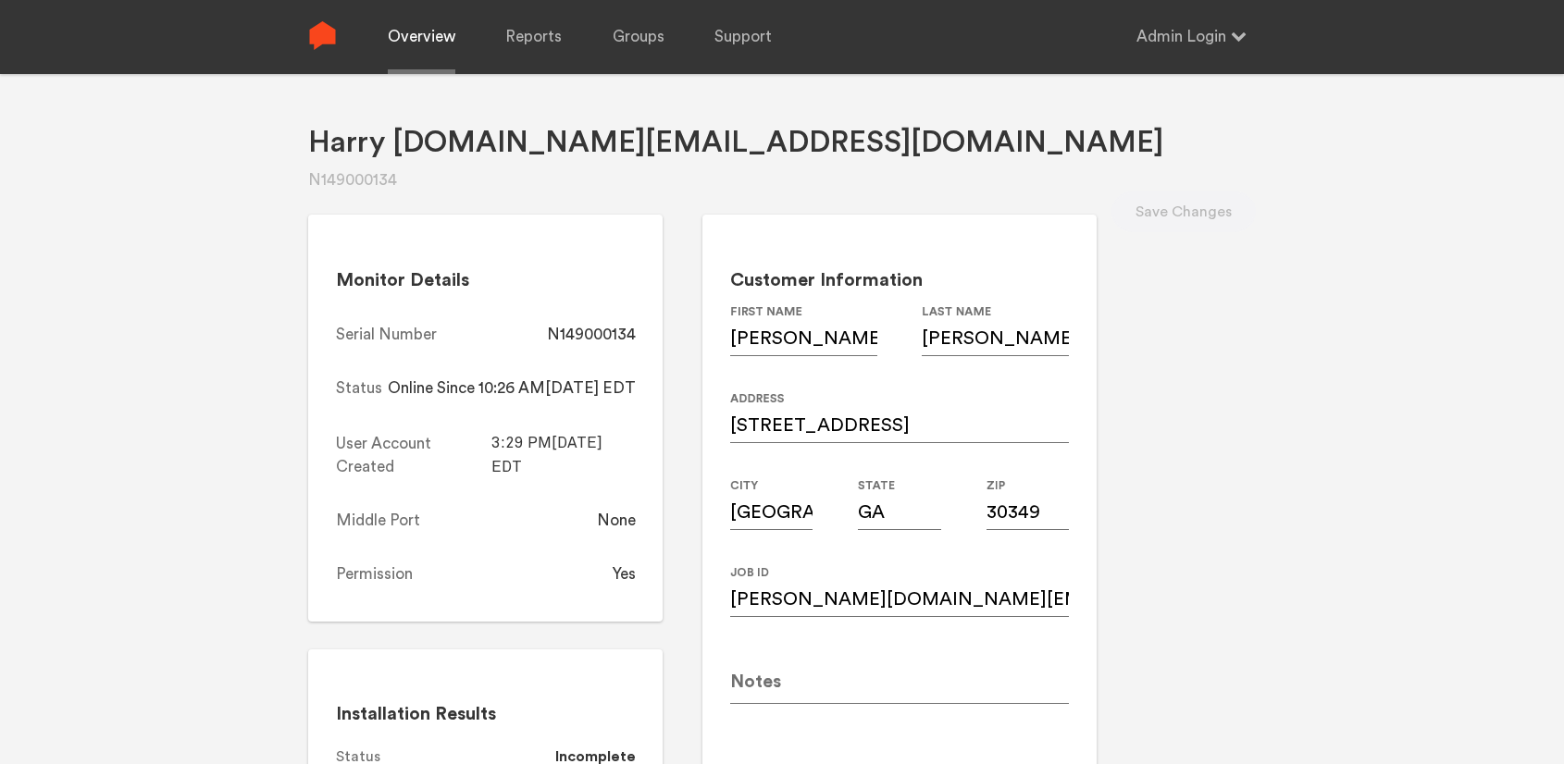
click at [420, 33] on link "Overview" at bounding box center [422, 37] width 68 height 74
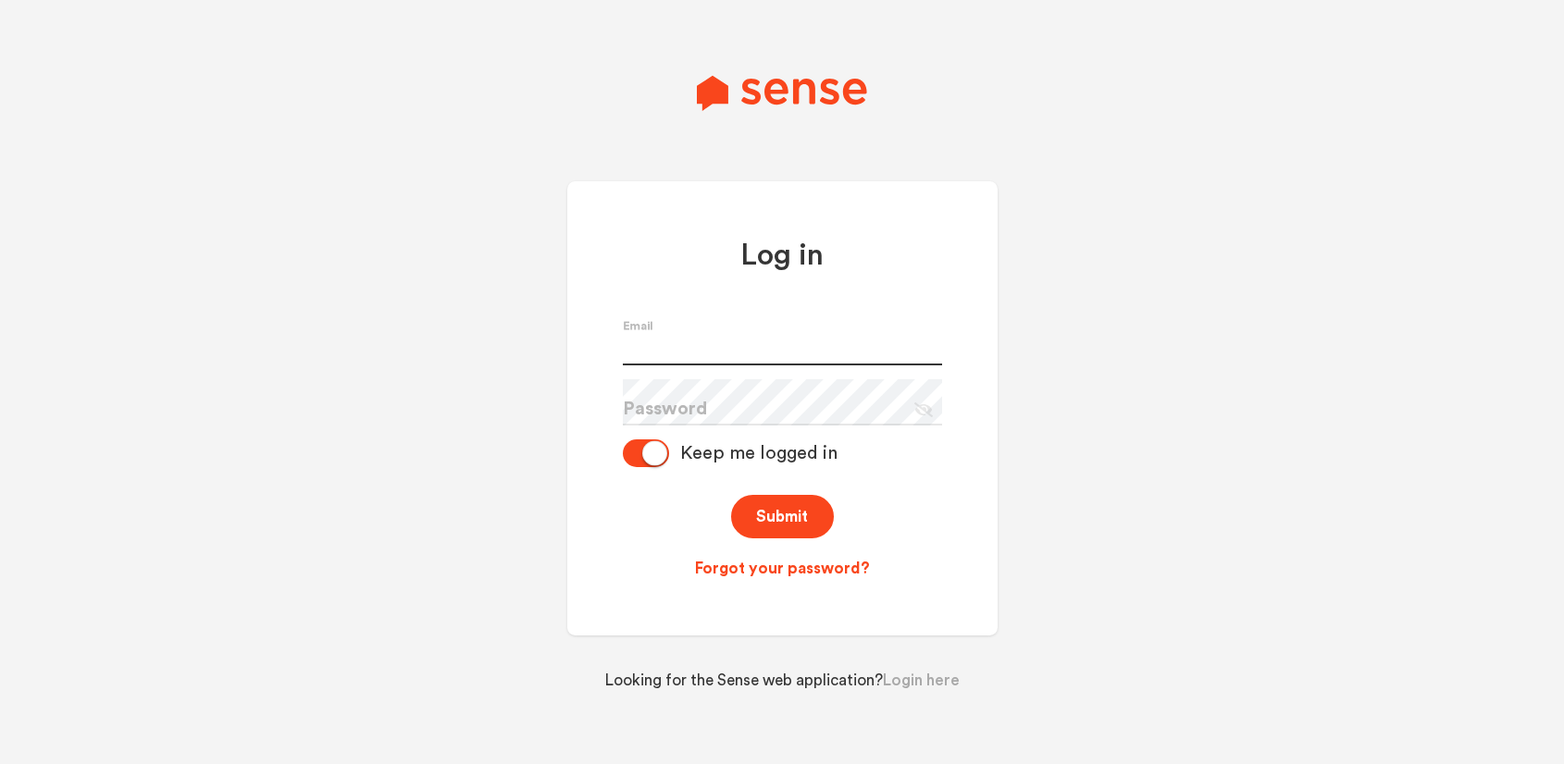
type input "[PERSON_NAME][EMAIL_ADDRESS][PERSON_NAME][DOMAIN_NAME]"
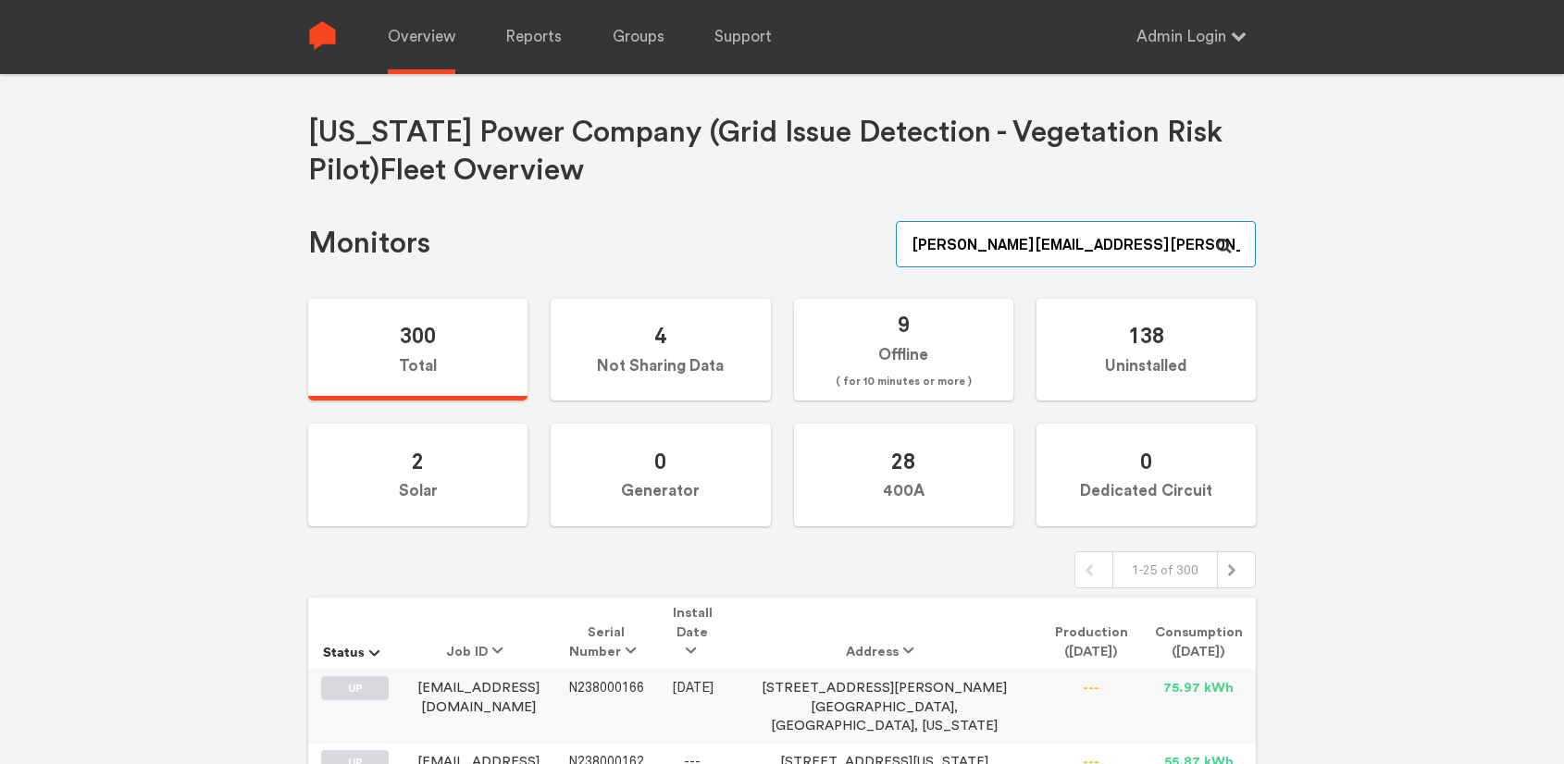
click at [1150, 246] on input "zachery.ambrose+admin@sense.com" at bounding box center [1076, 244] width 360 height 46
paste input "N149000100"
type input "N149000100"
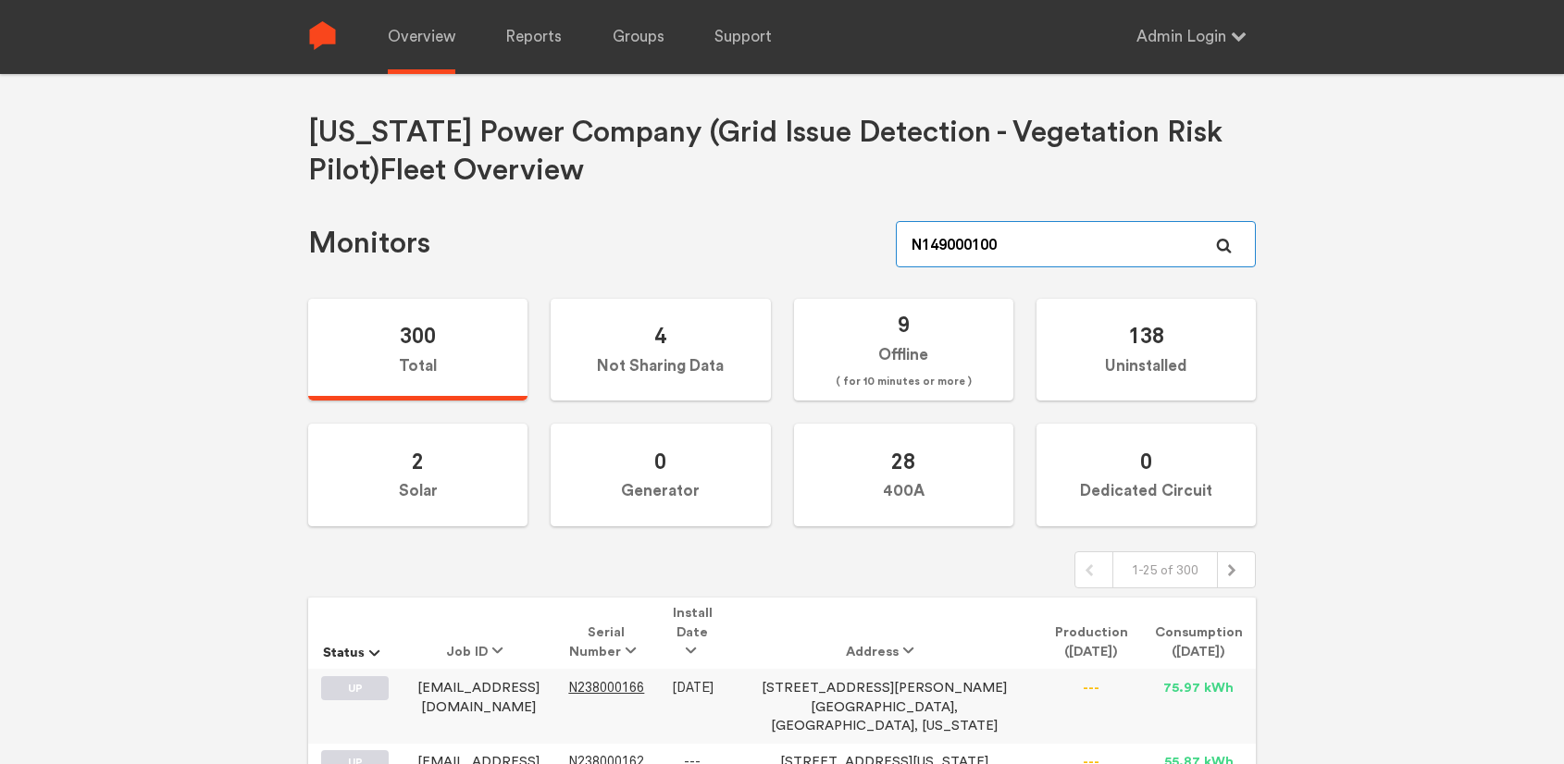
click at [1053, 243] on input "N149000100" at bounding box center [1076, 244] width 360 height 46
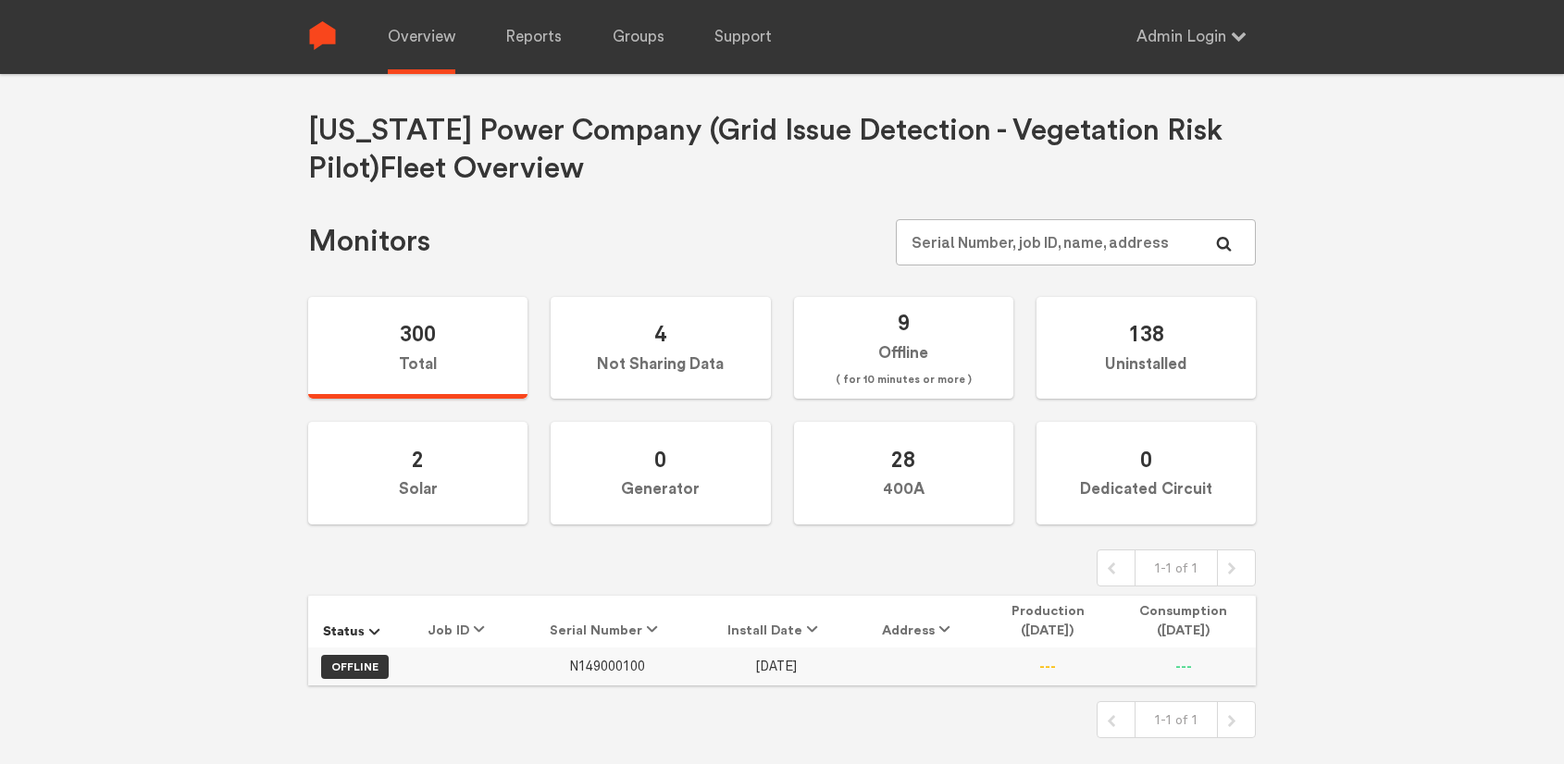
click at [612, 666] on span "N149000100" at bounding box center [607, 667] width 76 height 16
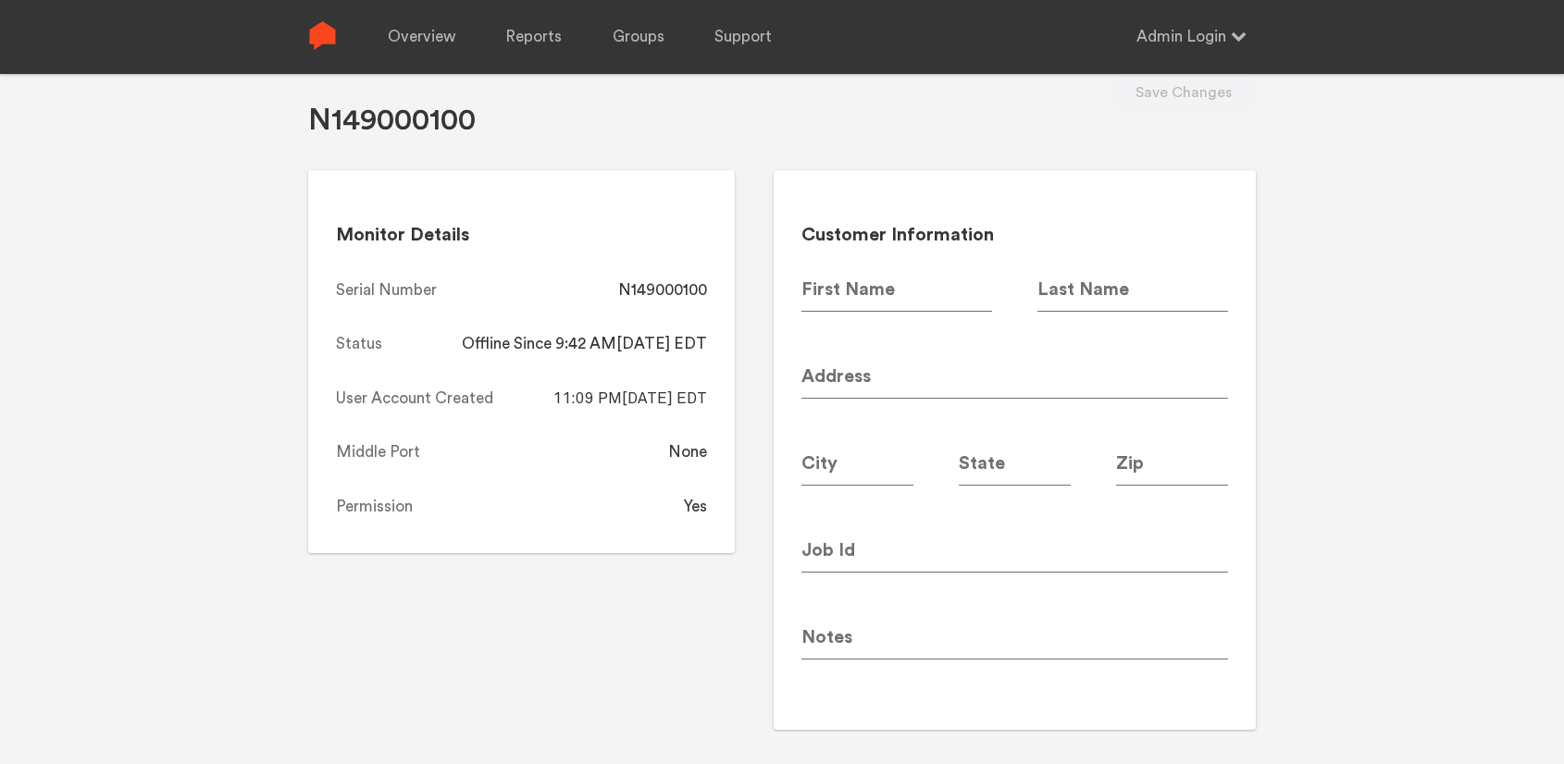
scroll to position [74, 0]
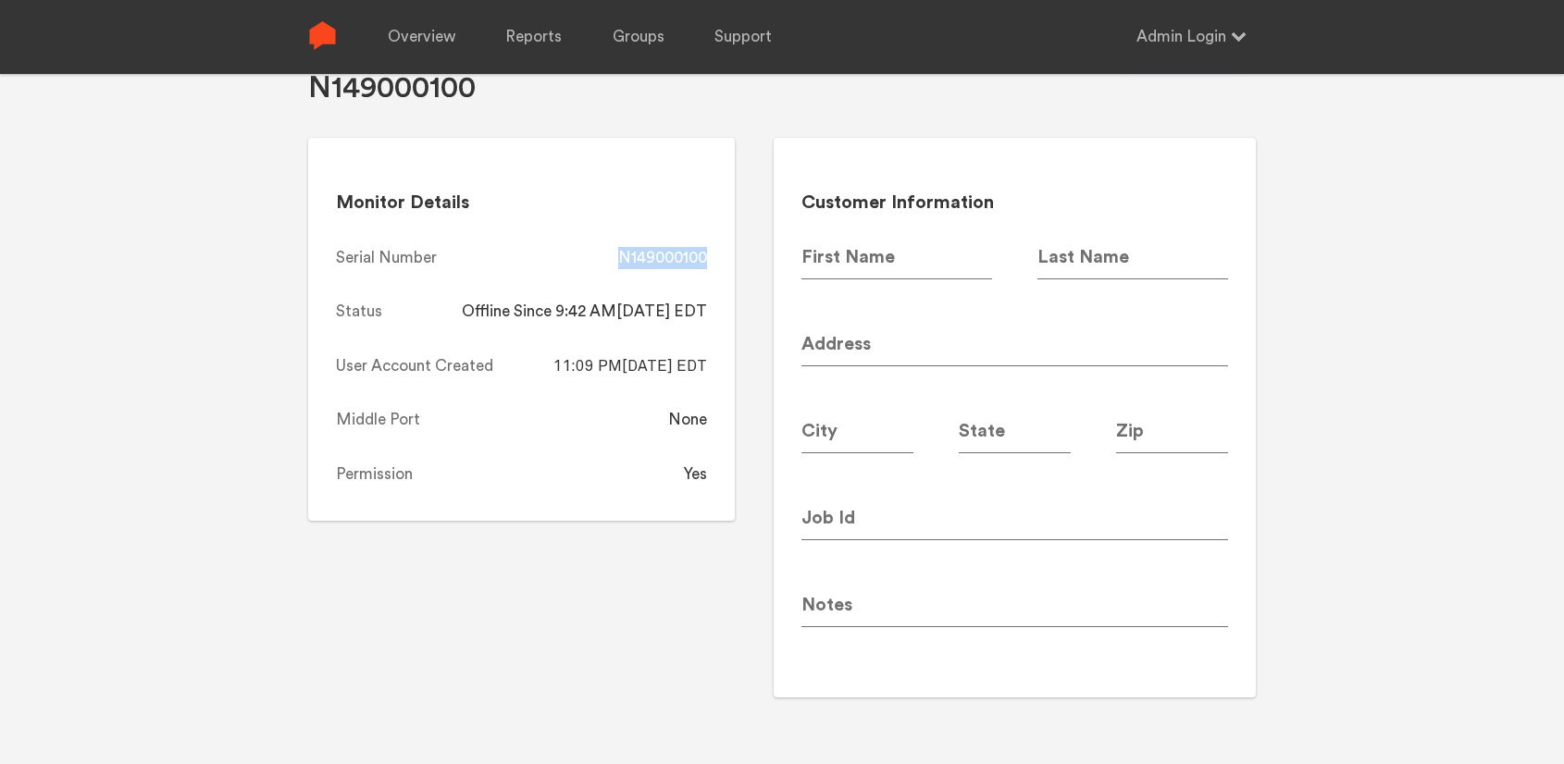
drag, startPoint x: 710, startPoint y: 261, endPoint x: 621, endPoint y: 263, distance: 88.8
click at [621, 263] on div "Monitor Details Serial Number N149000100 Status Offline Since 9:42 AM, 08/08/20…" at bounding box center [521, 329] width 427 height 383
copy div "N149000100"
click at [437, 30] on link "Overview" at bounding box center [422, 37] width 68 height 74
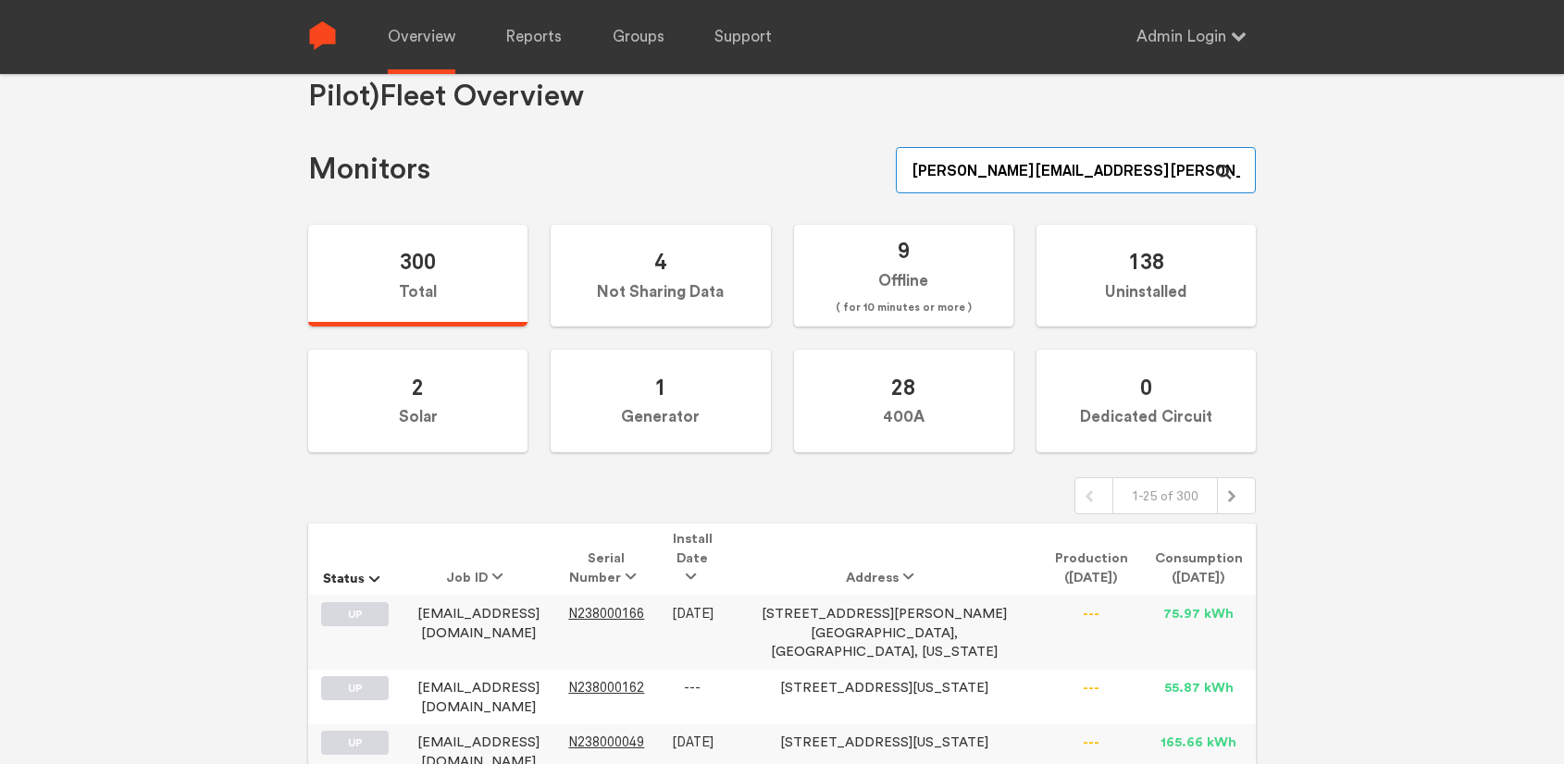
click at [1120, 167] on input "zachery.ambrose+admin@sense.com" at bounding box center [1076, 170] width 360 height 46
paste input "N150000277"
type input "N150000277"
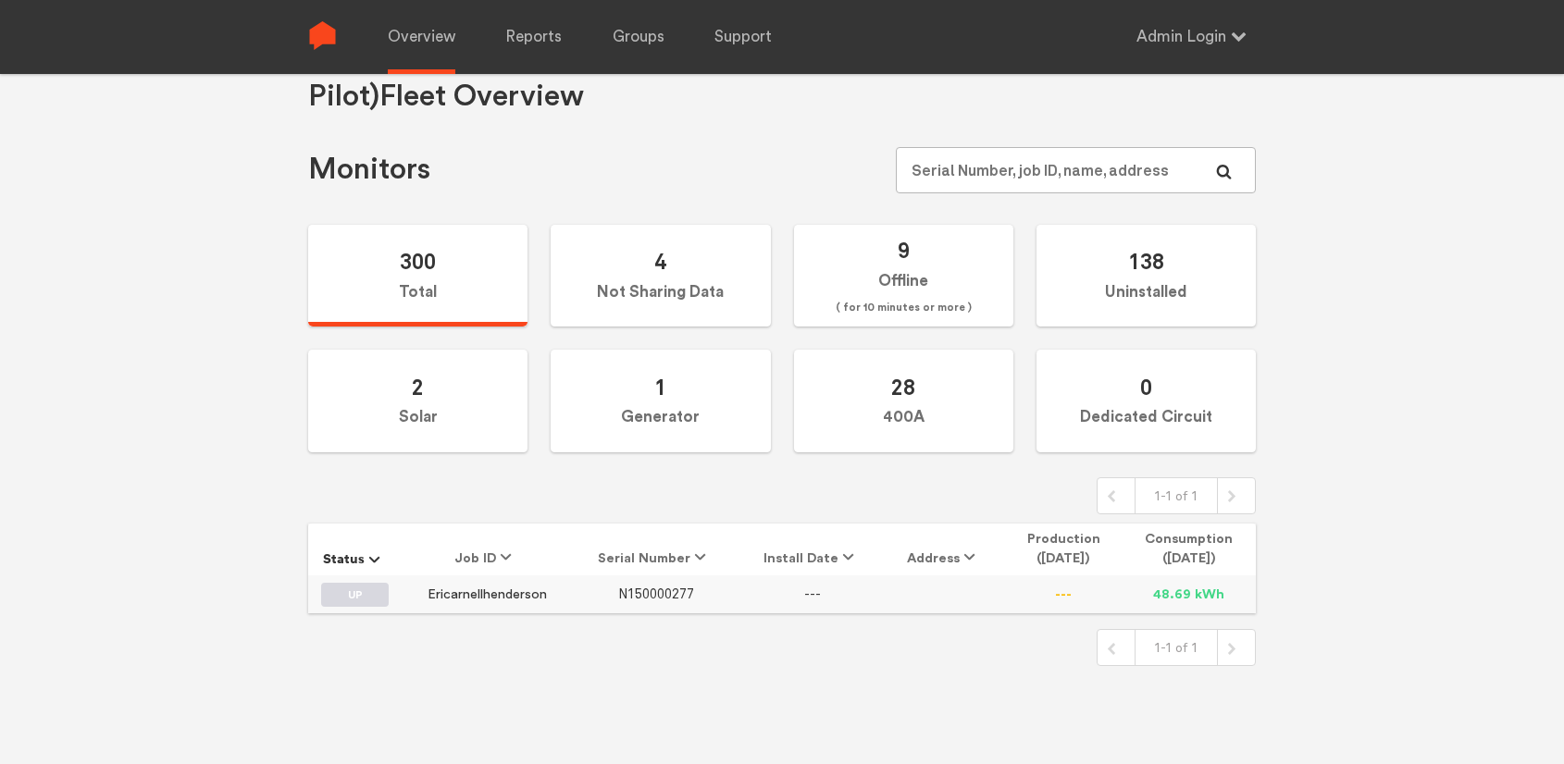
click at [661, 592] on span "N150000277" at bounding box center [656, 595] width 76 height 16
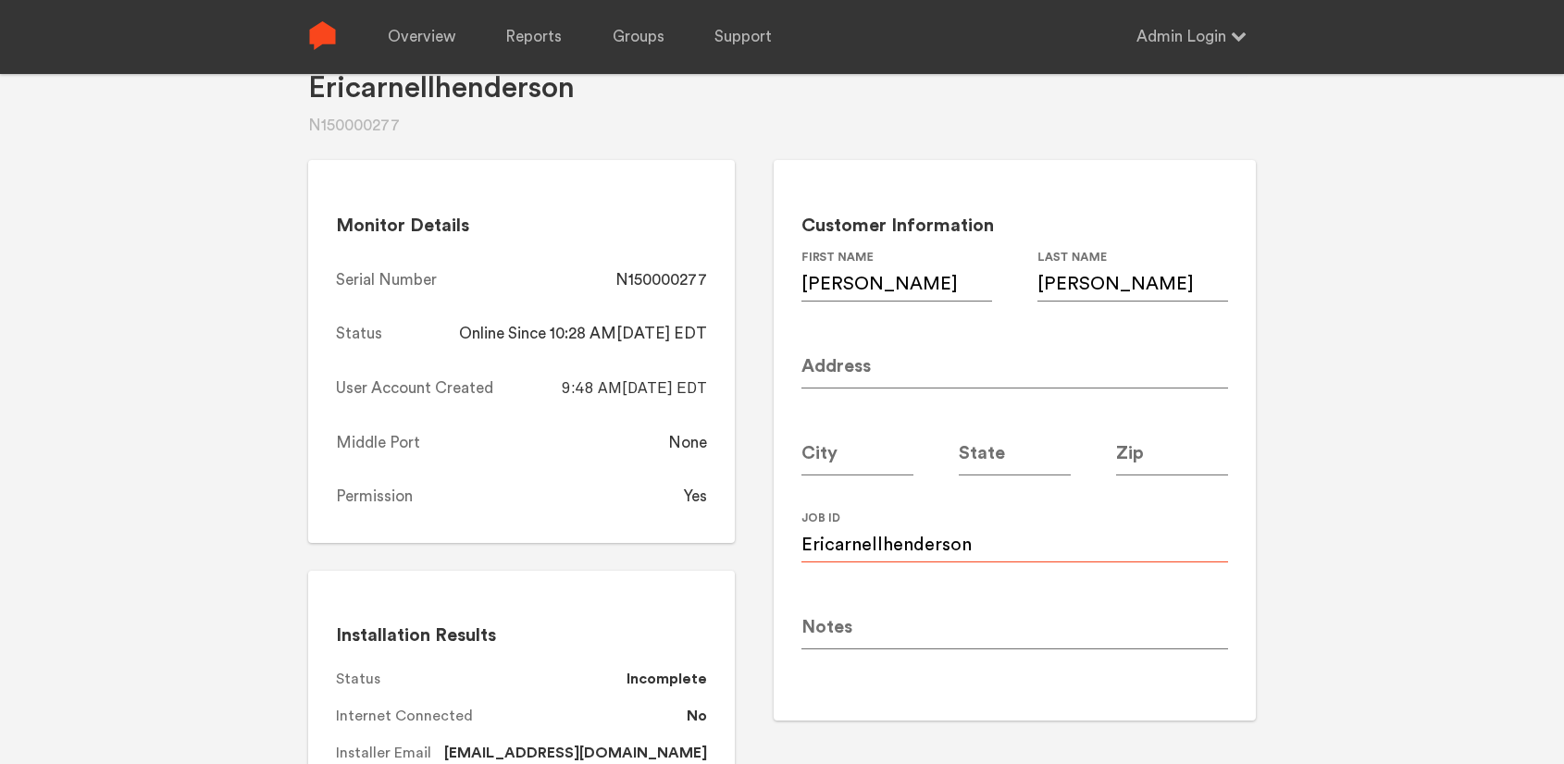
click at [1019, 531] on input "Ericarnellhenderson" at bounding box center [1014, 537] width 427 height 52
click at [996, 546] on input "Ericarnellhenderson" at bounding box center [1014, 537] width 427 height 52
paste input "ericarnellhenderson@gmail.com"
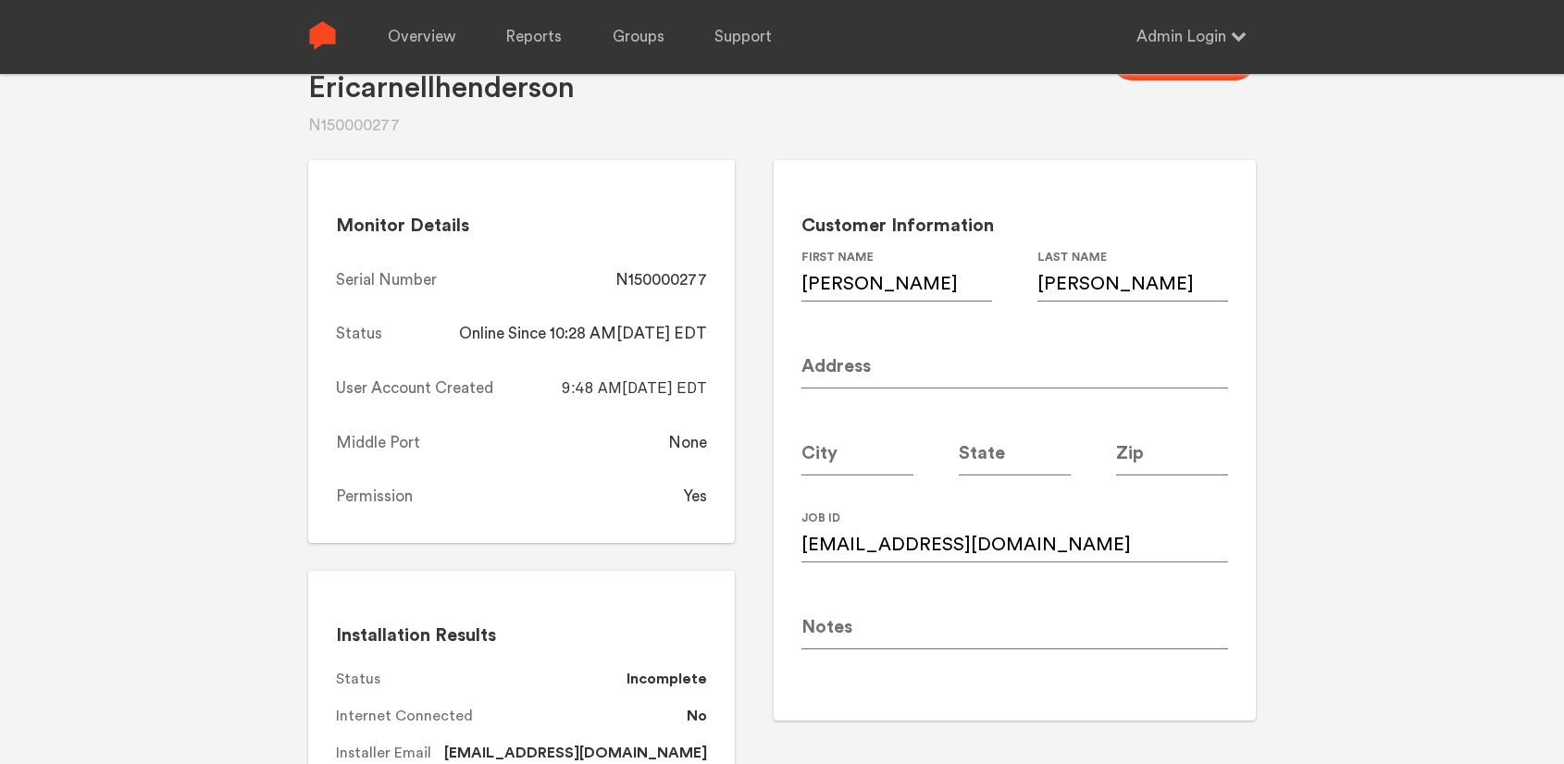
click at [1078, 543] on input "ericarnellhenderson@gmail.com" at bounding box center [1014, 537] width 427 height 52
type input "ericarnellhenderson@gmail.com"
click at [862, 367] on input at bounding box center [1014, 363] width 427 height 52
paste input "615 Leather Hinge Trl"
type input "615 Leather Hinge Trl"
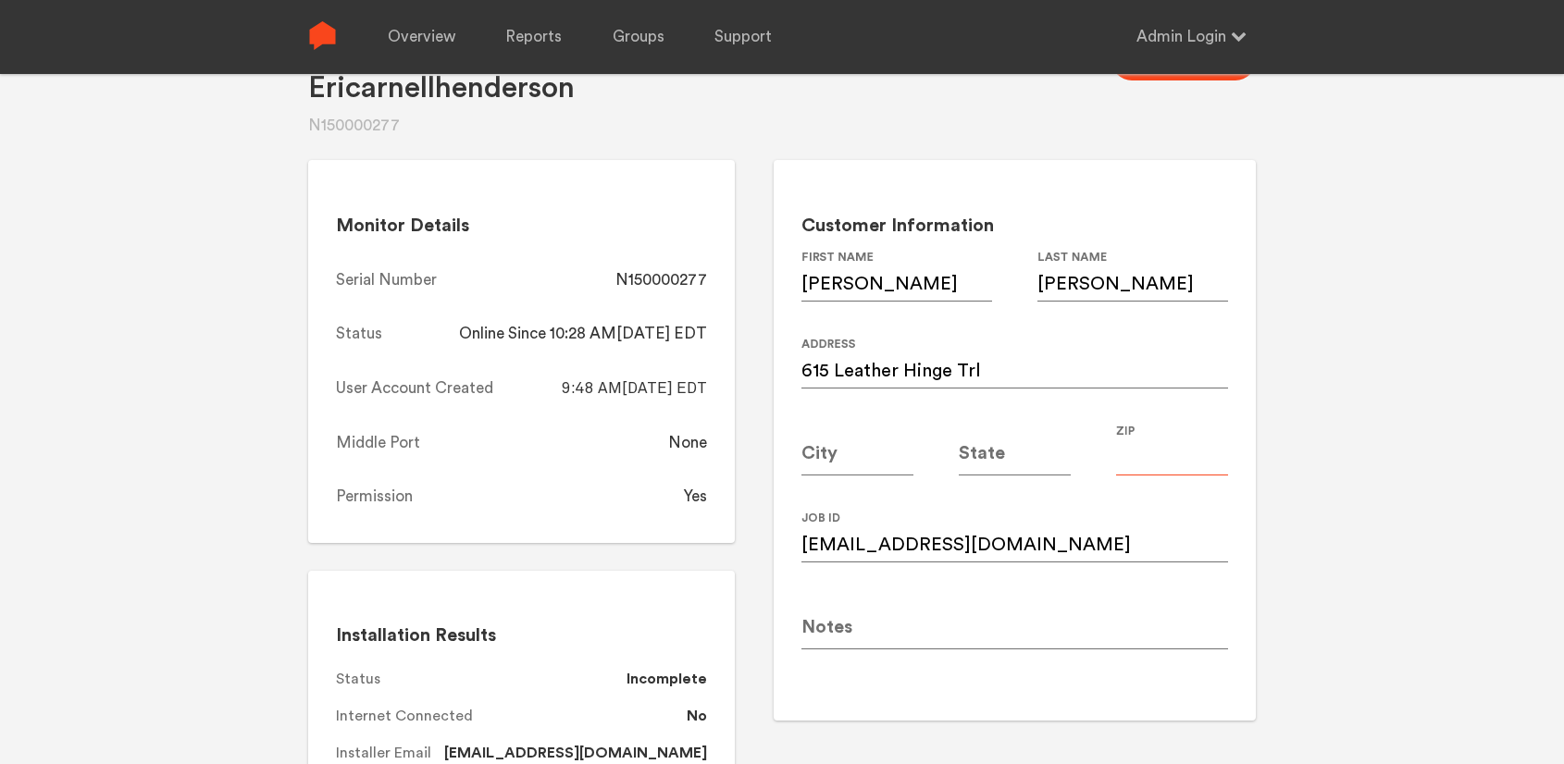
click at [1158, 455] on input at bounding box center [1172, 450] width 112 height 52
type input "30075"
click at [808, 446] on input at bounding box center [857, 450] width 112 height 52
type input "[GEOGRAPHIC_DATA]"
click at [1018, 456] on input at bounding box center [1015, 450] width 112 height 52
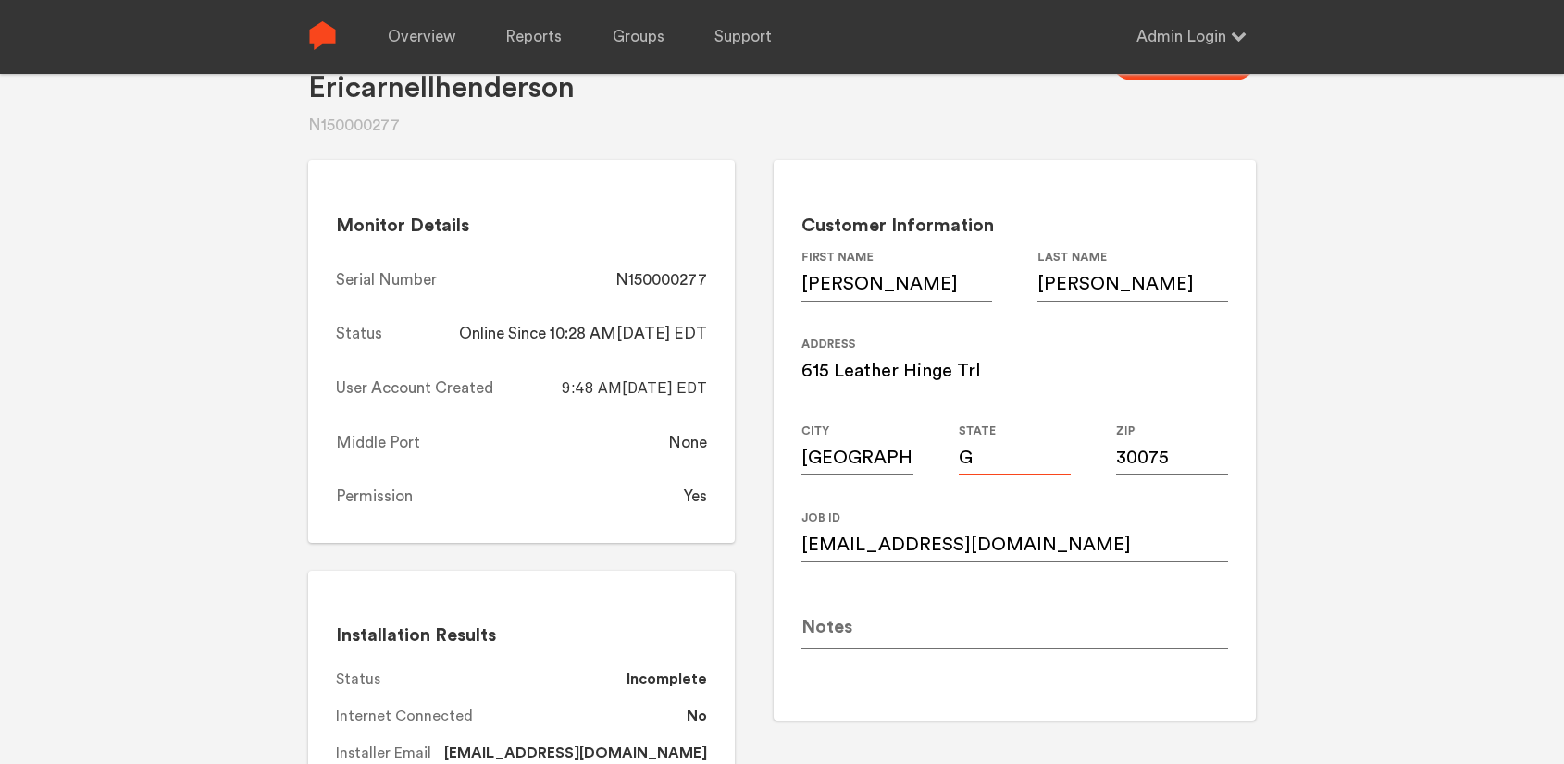
type input "GA"
click at [1248, 336] on div "Customer Information Eric First Name Henderson Last Name 615 Leather Hinge Trl …" at bounding box center [1014, 440] width 482 height 560
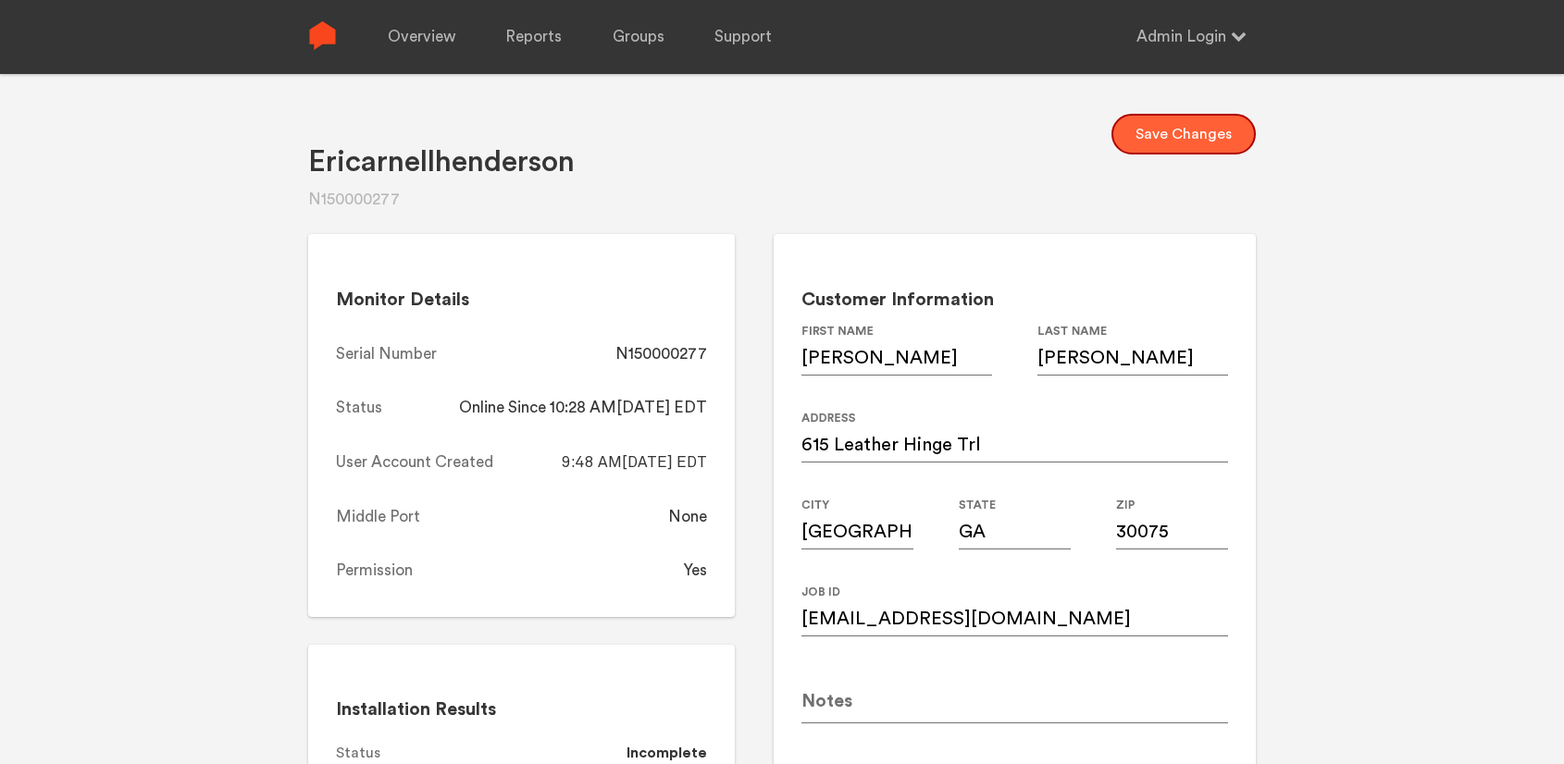
click at [1182, 127] on button "Save Changes" at bounding box center [1183, 134] width 144 height 41
drag, startPoint x: 721, startPoint y: 353, endPoint x: 622, endPoint y: 353, distance: 99.0
click at [622, 353] on div "Monitor Details Serial Number N150000277 Status Online Since 10:28 AM, 08/18/20…" at bounding box center [521, 425] width 427 height 383
copy div "N150000277"
click at [432, 35] on link "Overview" at bounding box center [422, 37] width 68 height 74
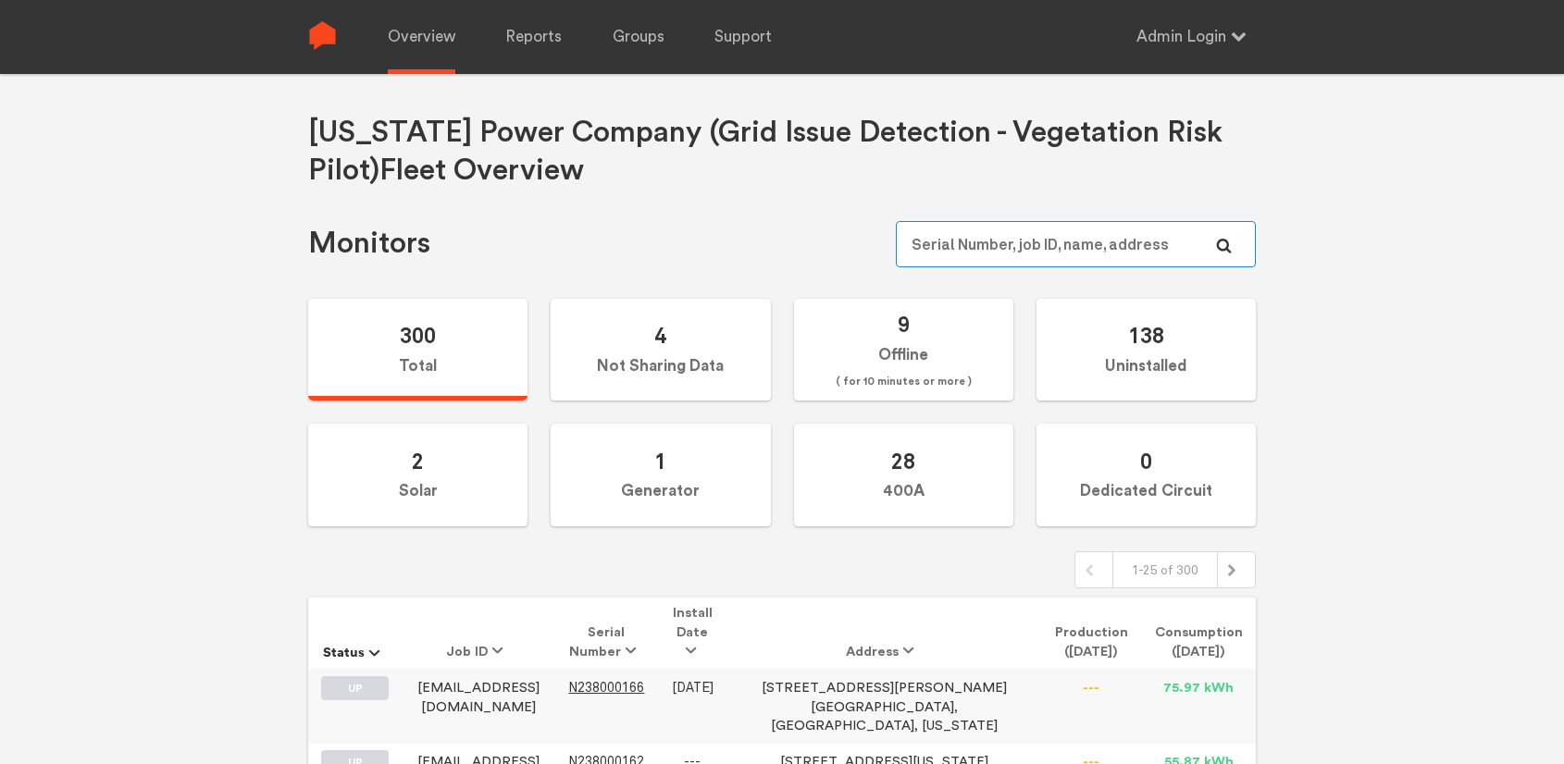
click at [1061, 235] on input "text" at bounding box center [1076, 244] width 360 height 46
paste input "N150000266"
type input "N150000266"
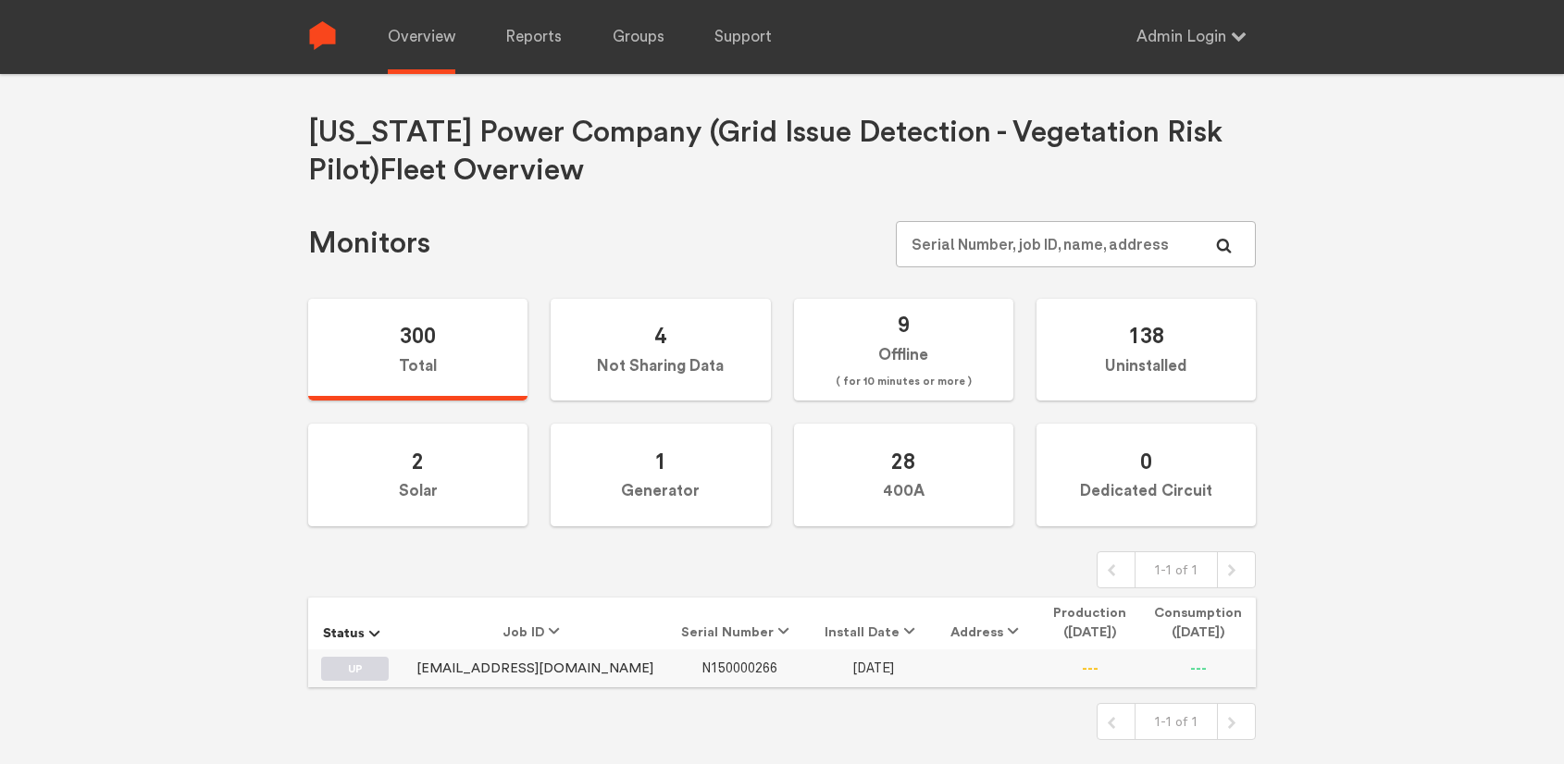
click at [701, 663] on span "N150000266" at bounding box center [739, 669] width 76 height 16
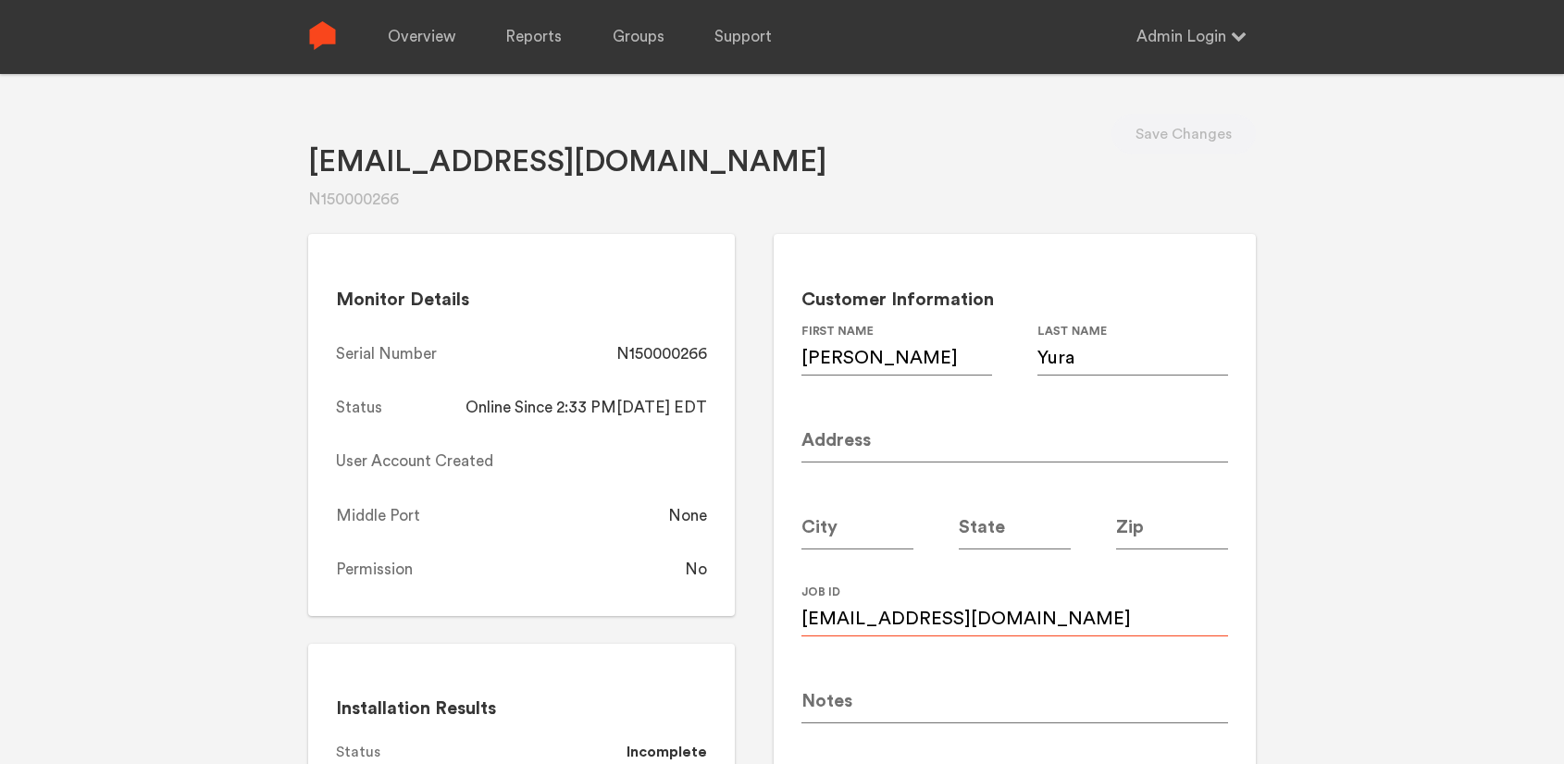
click at [1009, 620] on input "Martyyura@mac.com" at bounding box center [1014, 611] width 427 height 52
paste input "m"
type input "martyyura@mac.com"
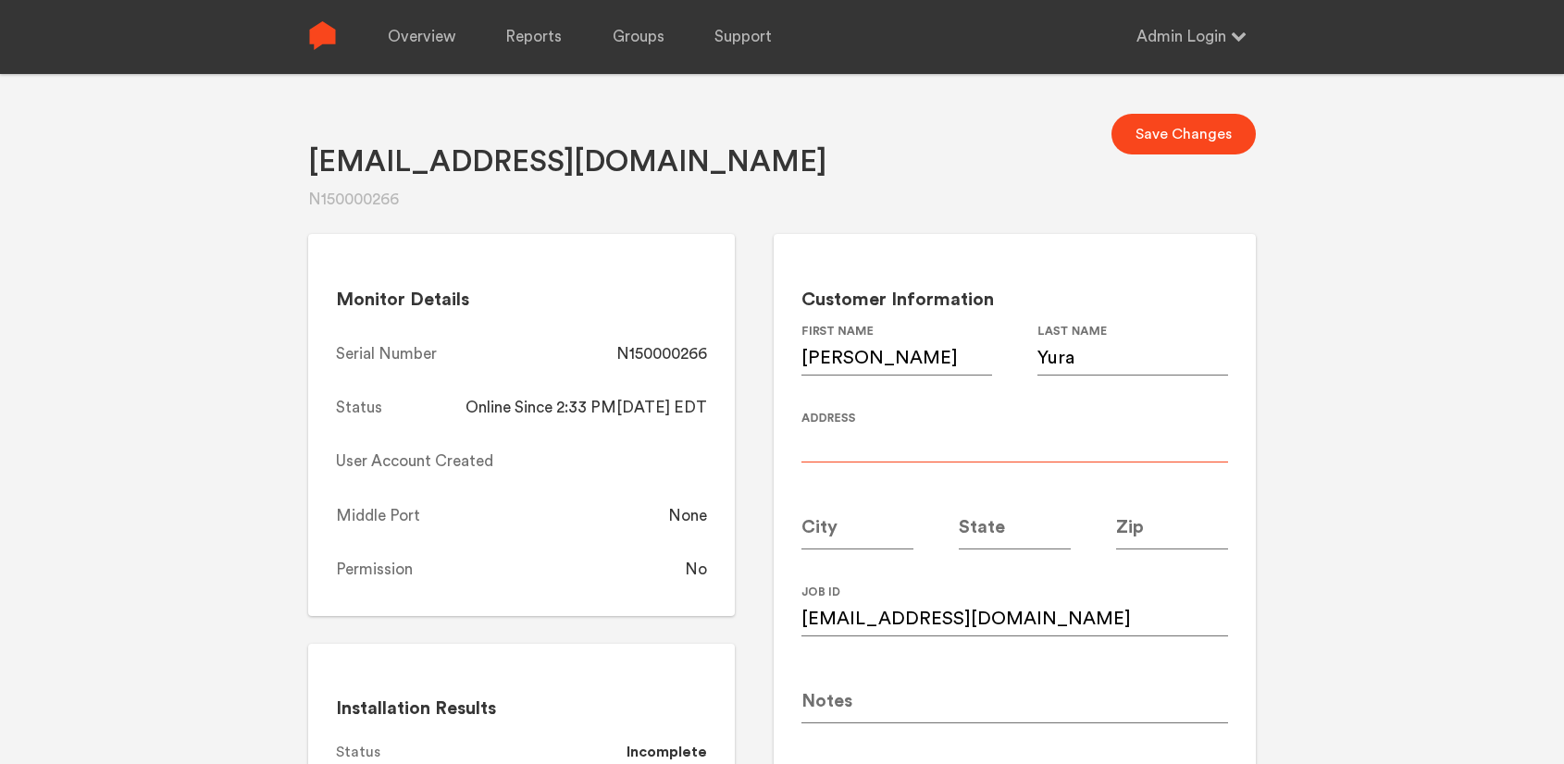
click at [868, 436] on input at bounding box center [1014, 437] width 427 height 52
click at [860, 442] on input at bounding box center [1014, 437] width 427 height 52
paste input "2208 Ringsmith Drive Northeast"
type input "2208 Ringsmith Drive Northeast"
click at [1139, 531] on input at bounding box center [1172, 524] width 112 height 52
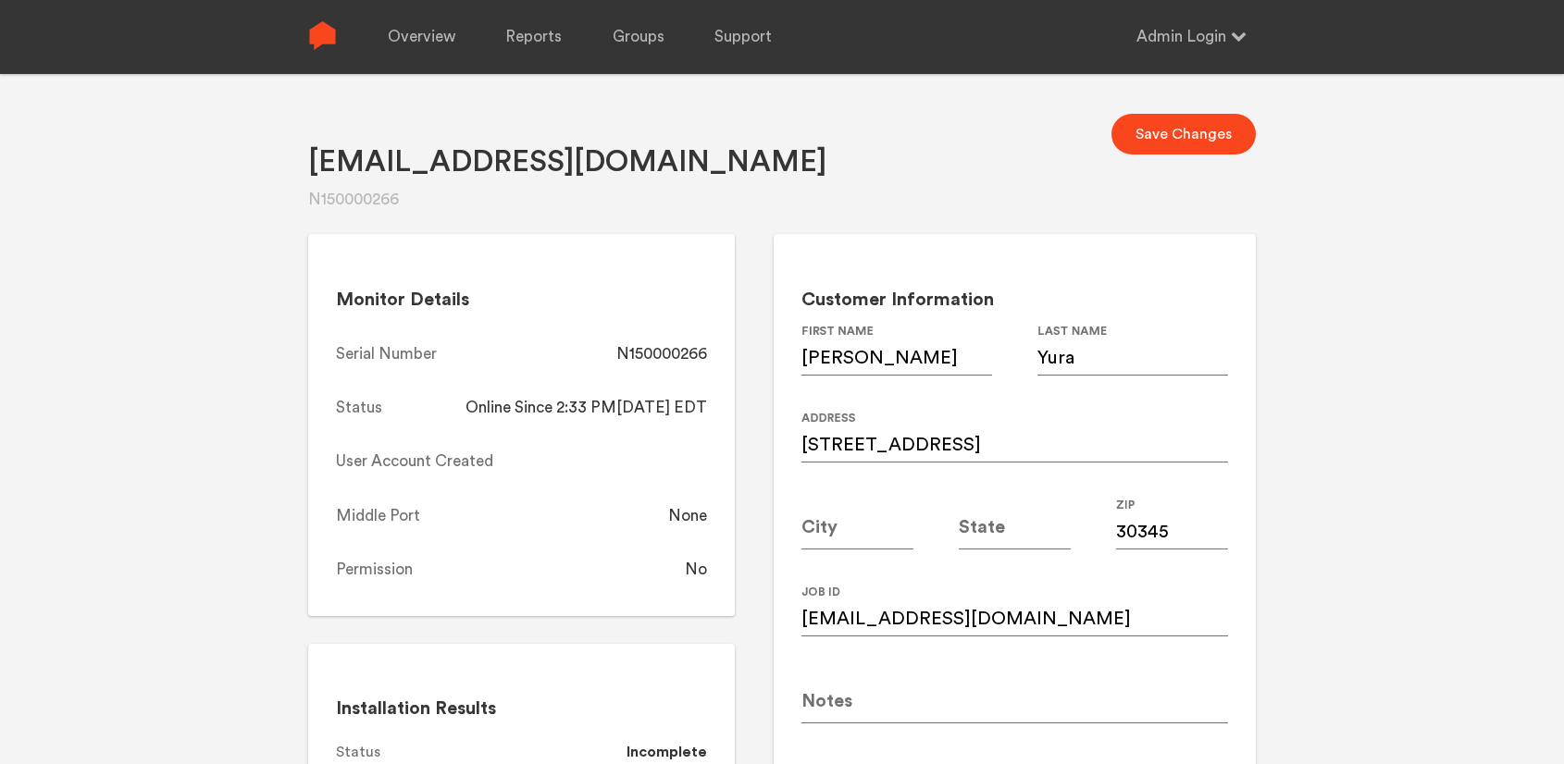
type input "30345"
click at [846, 528] on input at bounding box center [857, 524] width 112 height 52
type input "[GEOGRAPHIC_DATA]"
click at [1020, 532] on input at bounding box center [1015, 524] width 112 height 52
type input "GA"
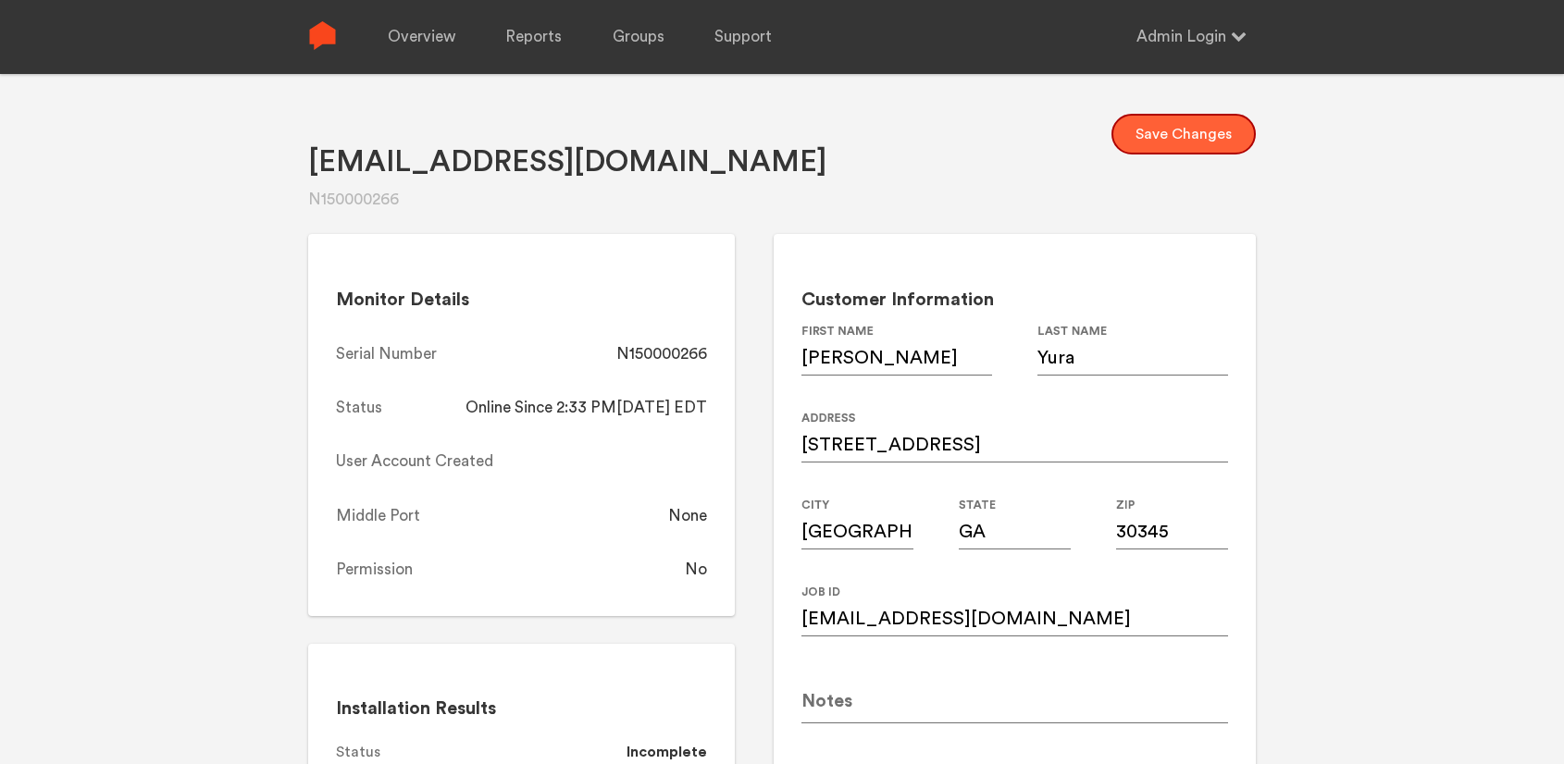
click at [1194, 139] on button "Save Changes" at bounding box center [1183, 134] width 144 height 41
drag, startPoint x: 711, startPoint y: 351, endPoint x: 618, endPoint y: 359, distance: 92.9
click at [618, 359] on div "Monitor Details Serial Number N150000266 Status Online Since 2:33 PM, 08/18/202…" at bounding box center [521, 425] width 427 height 382
copy div "N150000266"
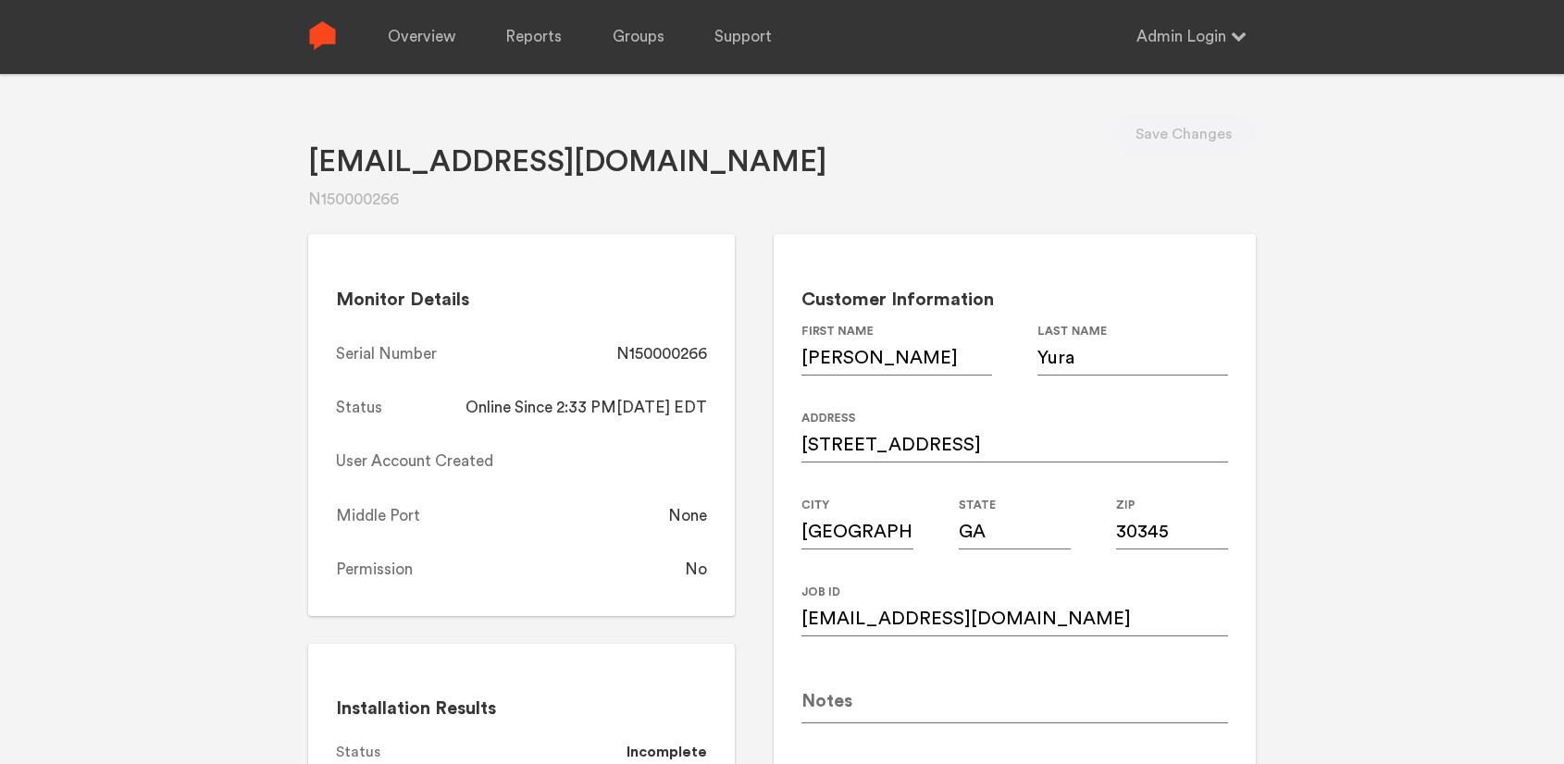
click at [406, 27] on link "Overview" at bounding box center [422, 37] width 68 height 74
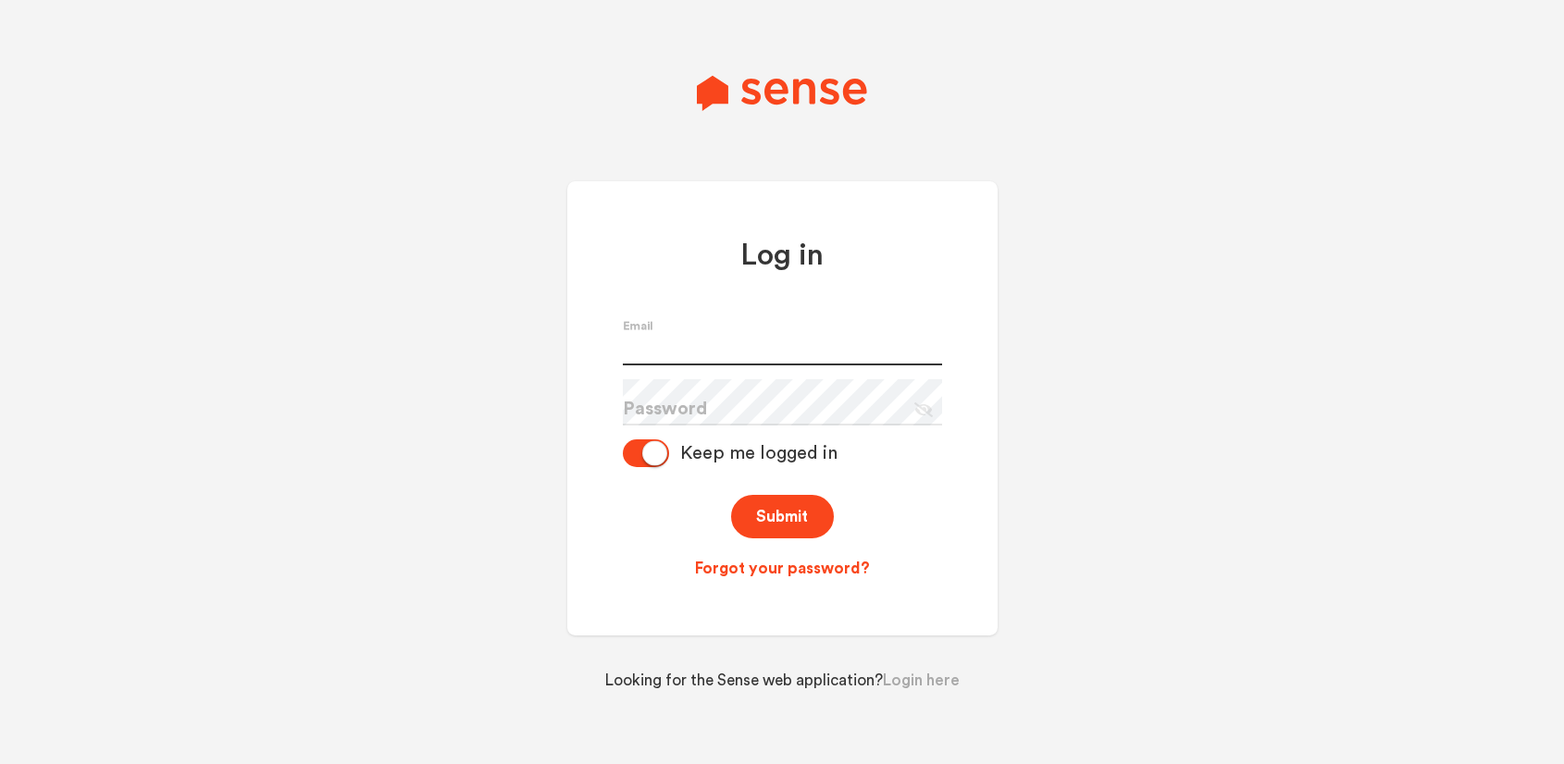
type input "[PERSON_NAME][EMAIL_ADDRESS][PERSON_NAME][DOMAIN_NAME]"
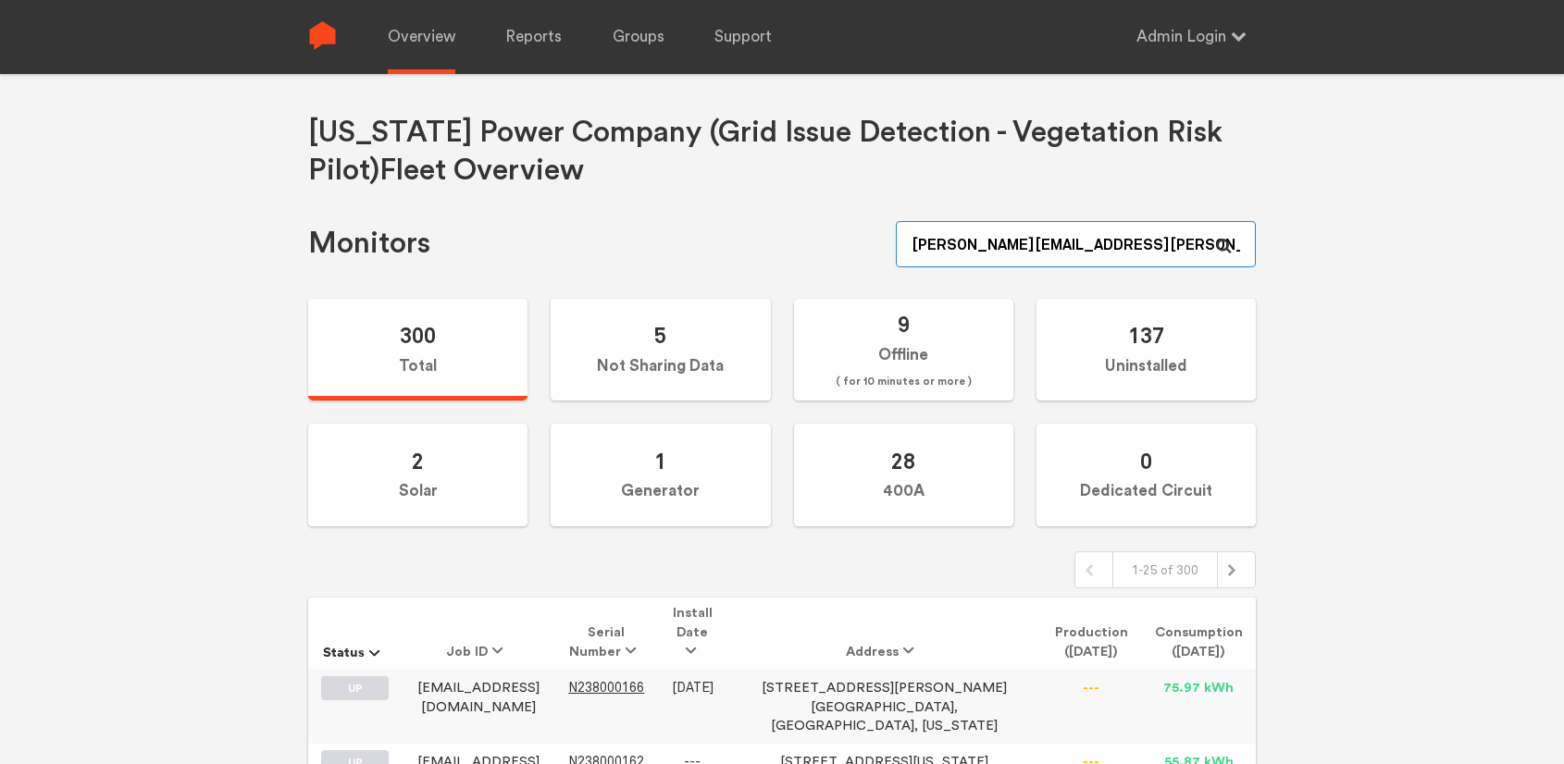
click at [1033, 244] on input "[PERSON_NAME][EMAIL_ADDRESS][PERSON_NAME][DOMAIN_NAME]" at bounding box center [1076, 244] width 360 height 46
paste input "N150000274"
type input "N150000274"
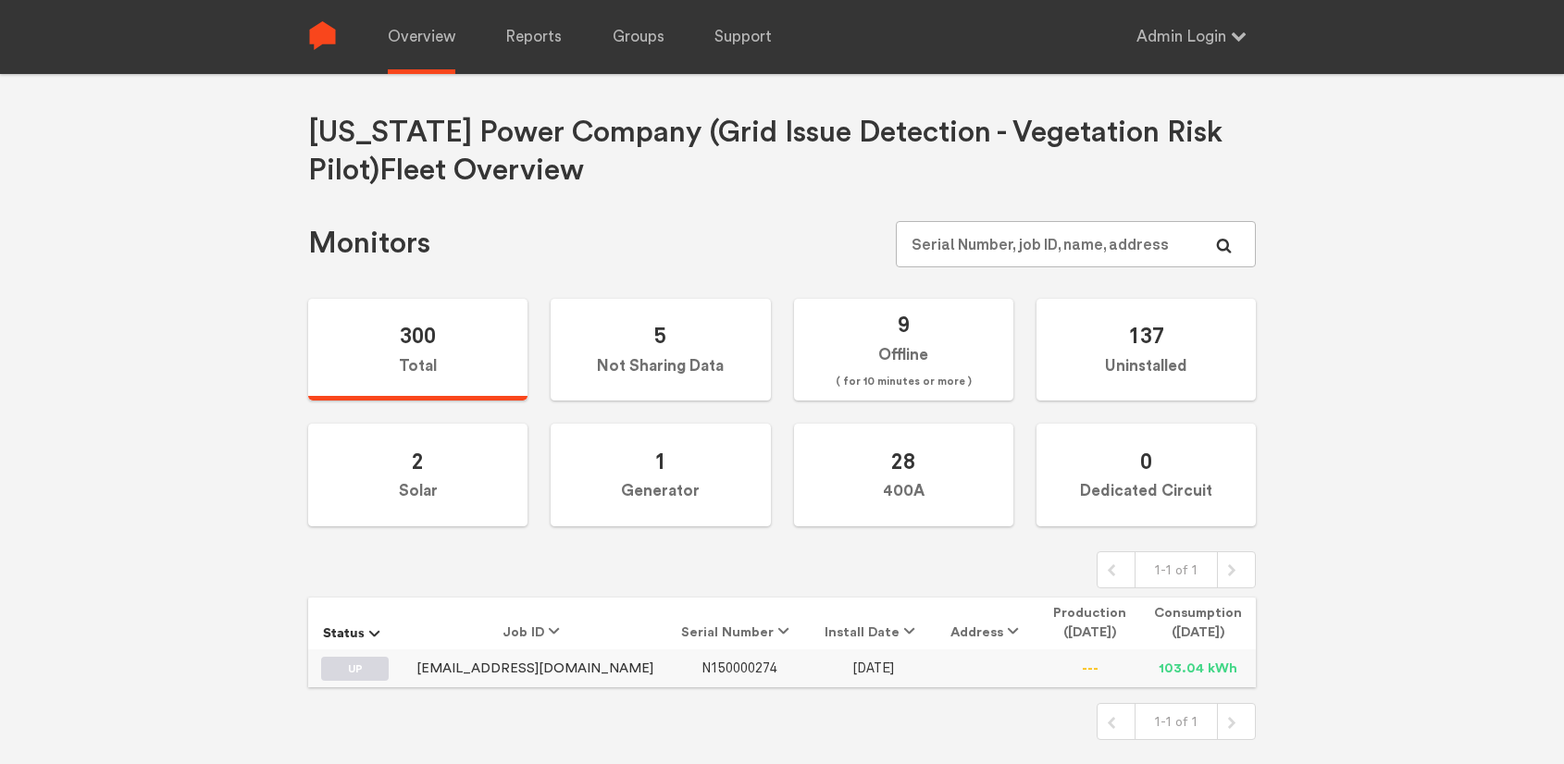
click at [705, 666] on span "N150000274" at bounding box center [739, 669] width 76 height 16
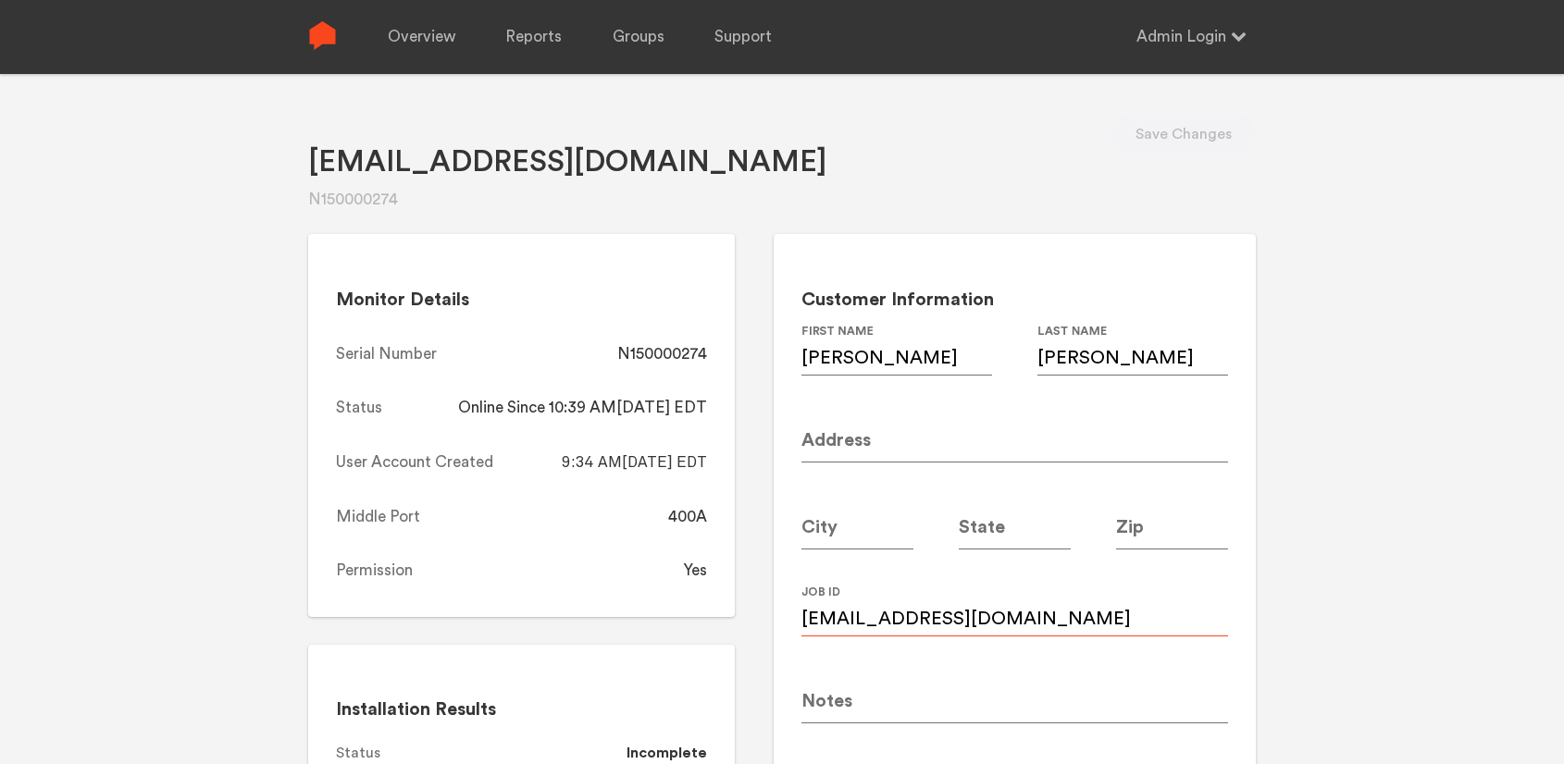
click at [1009, 618] on input "Mshahnyc@gmail.com" at bounding box center [1014, 611] width 427 height 52
paste input "m"
type input "mshahnyc@gmail.com"
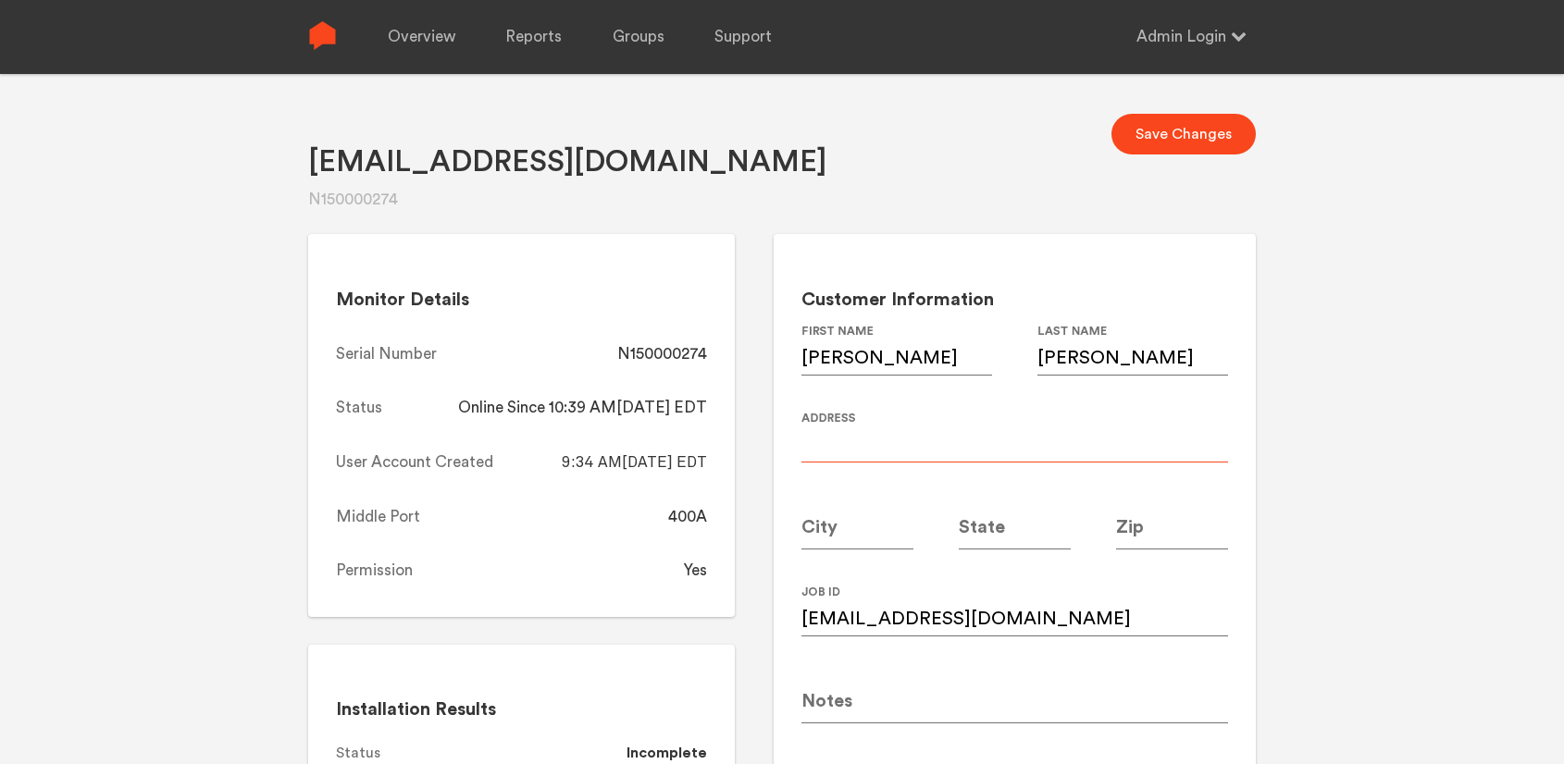
click at [893, 435] on input at bounding box center [1014, 437] width 427 height 52
paste input "2124 Meadowcliff Dr NE"
type input "2124 Meadowcliff Dr NE"
click at [829, 530] on input at bounding box center [857, 524] width 112 height 52
type input "[GEOGRAPHIC_DATA]"
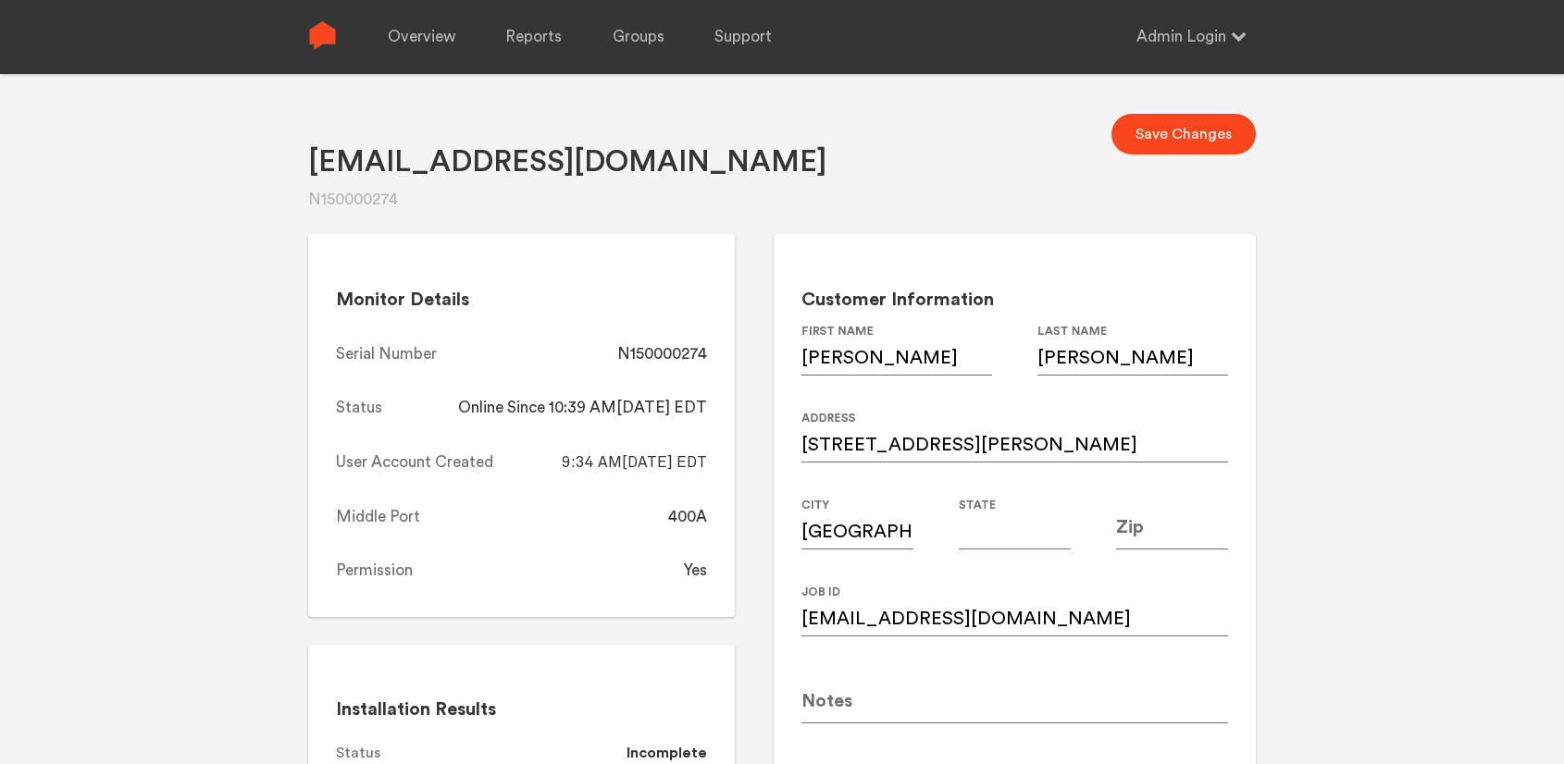
click at [1021, 540] on input at bounding box center [1015, 524] width 112 height 52
type input "GA"
click at [1174, 526] on input at bounding box center [1172, 524] width 112 height 52
type input "30345"
click at [1355, 458] on div "Mshahnyc@gmail.com N150000274 Save Changes Monitor Details Serial Number N15000…" at bounding box center [782, 456] width 1564 height 764
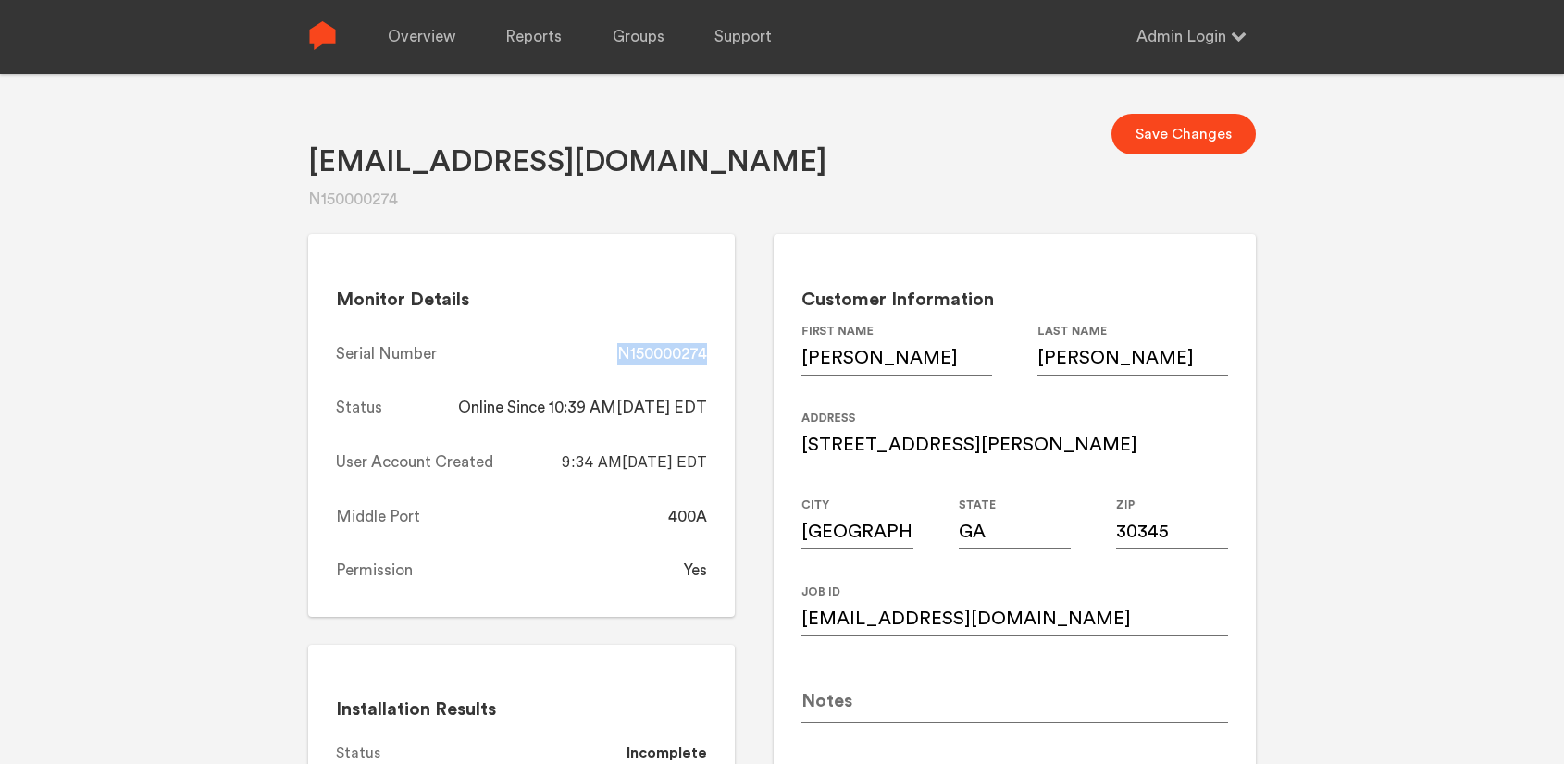
drag, startPoint x: 715, startPoint y: 354, endPoint x: 624, endPoint y: 357, distance: 91.6
click at [624, 357] on div "Monitor Details Serial Number N150000274 Status Online Since 10:39 AM, 08/18/20…" at bounding box center [521, 425] width 427 height 383
click at [624, 357] on div "N150000274" at bounding box center [662, 354] width 90 height 22
drag, startPoint x: 718, startPoint y: 354, endPoint x: 617, endPoint y: 354, distance: 100.9
click at [617, 354] on div "Monitor Details Serial Number N150000274 Status Online Since 10:39 AM, 08/18/20…" at bounding box center [521, 425] width 427 height 383
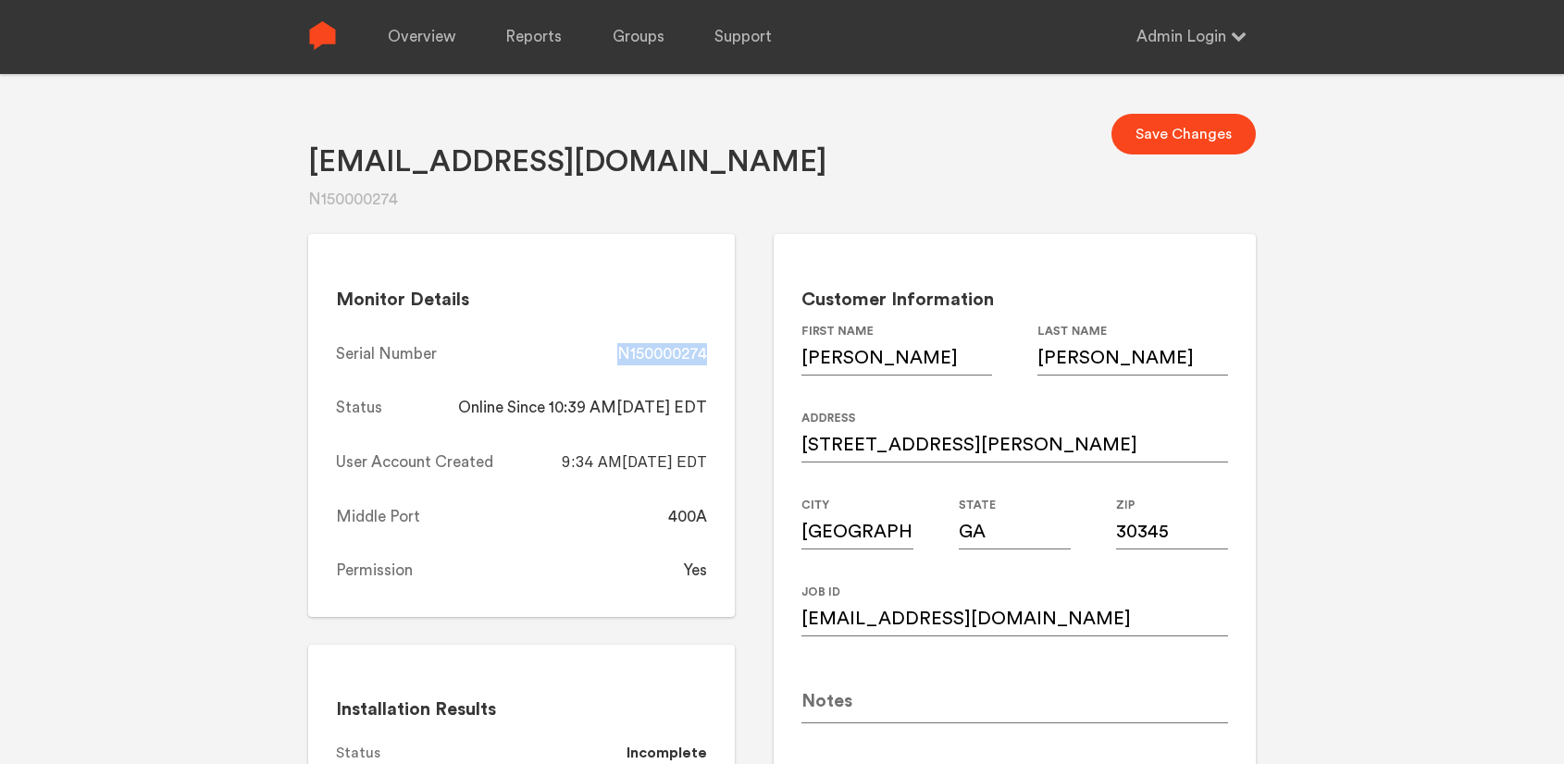
copy div "N150000274"
click at [457, 39] on div "Overview Reports Groups Support Admin Login Settings Log out" at bounding box center [796, 37] width 919 height 74
click at [1231, 130] on button "Save Changes" at bounding box center [1183, 134] width 144 height 41
click at [430, 41] on link "Overview" at bounding box center [422, 37] width 68 height 74
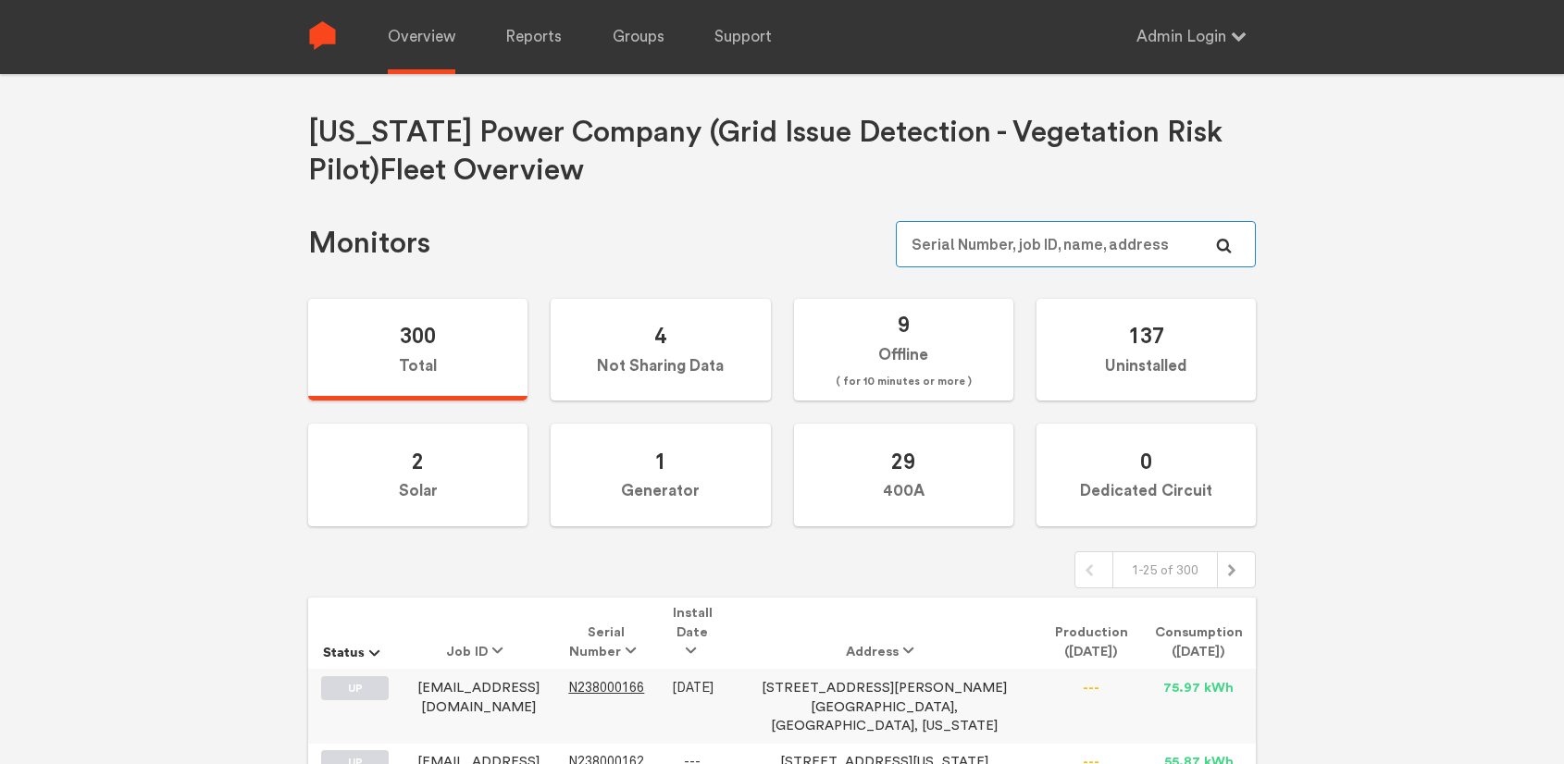
click at [1065, 233] on input "text" at bounding box center [1076, 244] width 360 height 46
paste input "N149000231"
type input "N149000231"
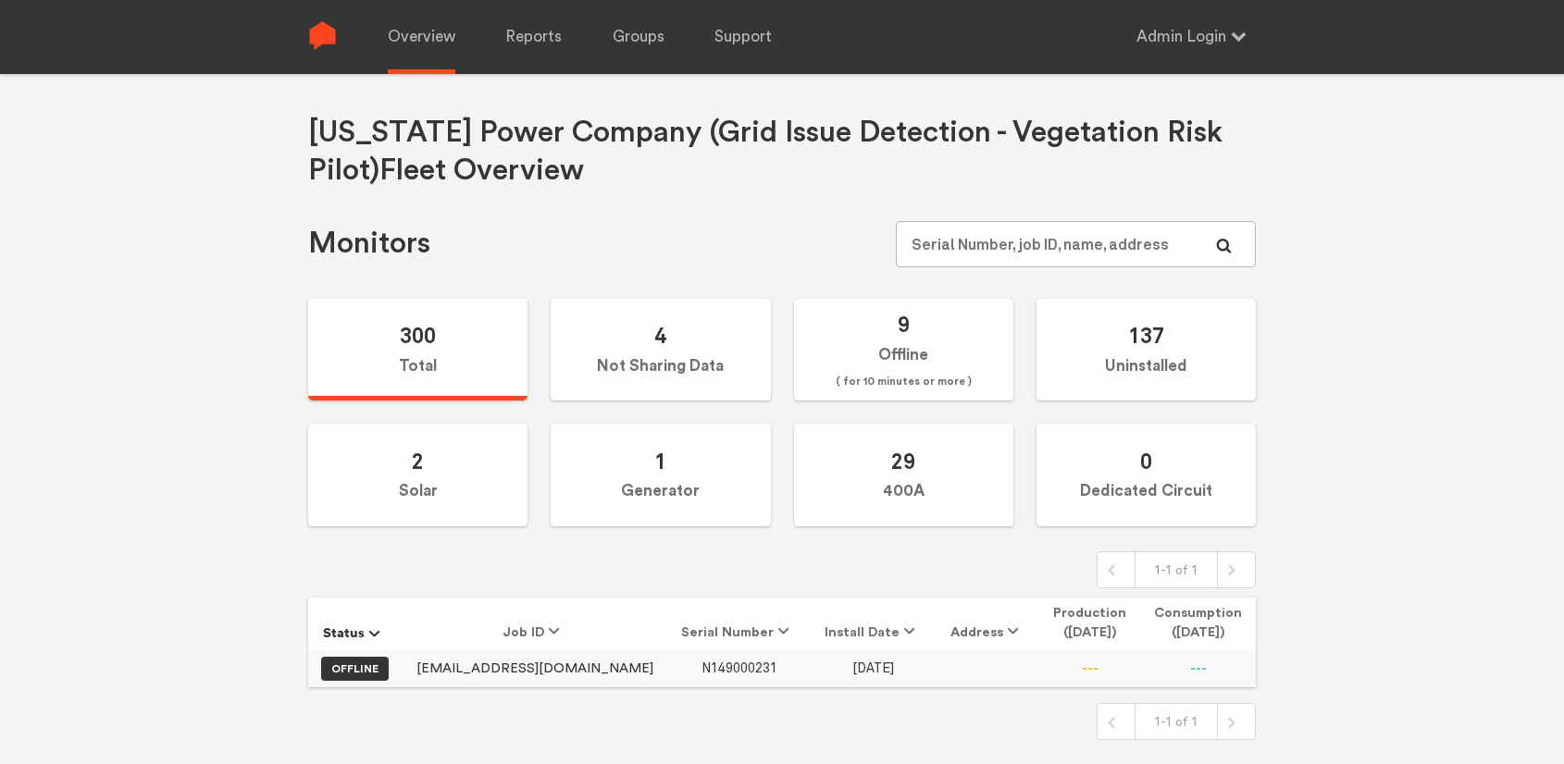
click at [701, 663] on span "N149000231" at bounding box center [739, 669] width 76 height 16
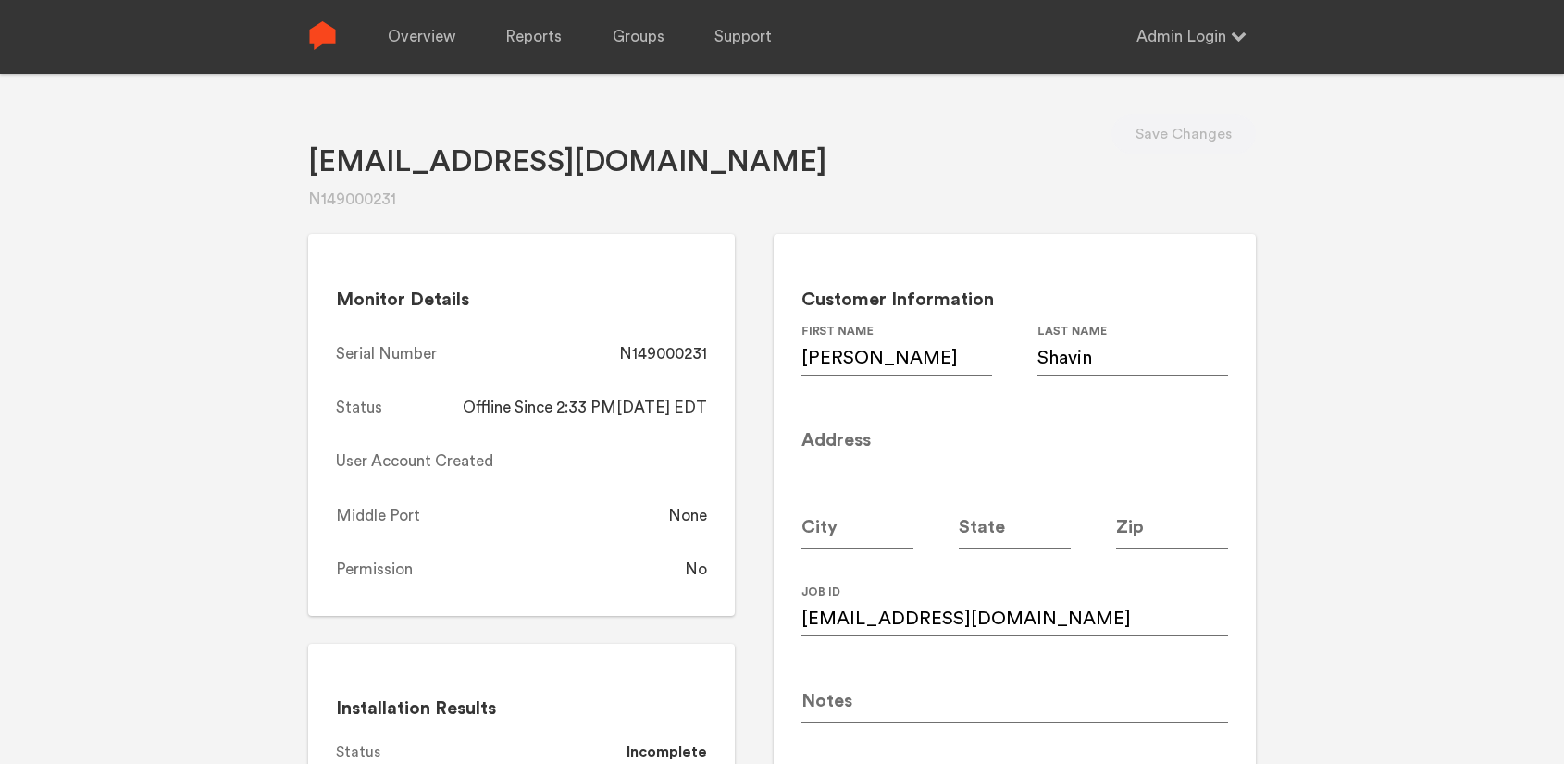
click at [1335, 476] on div "Bjshavin@gmail.com N149000231 Save Changes Monitor Details Serial Number N14900…" at bounding box center [782, 456] width 1564 height 764
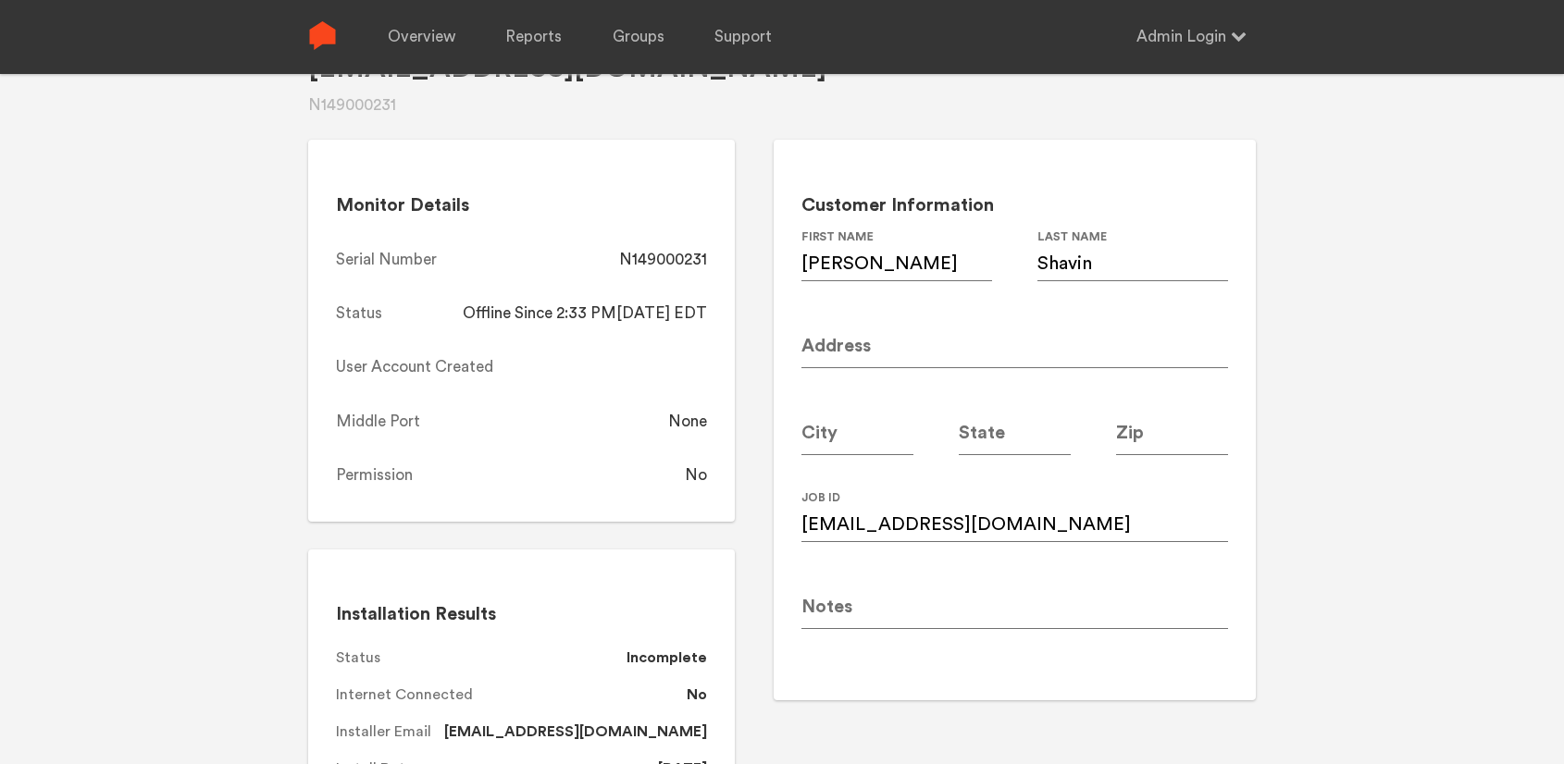
scroll to position [91, 0]
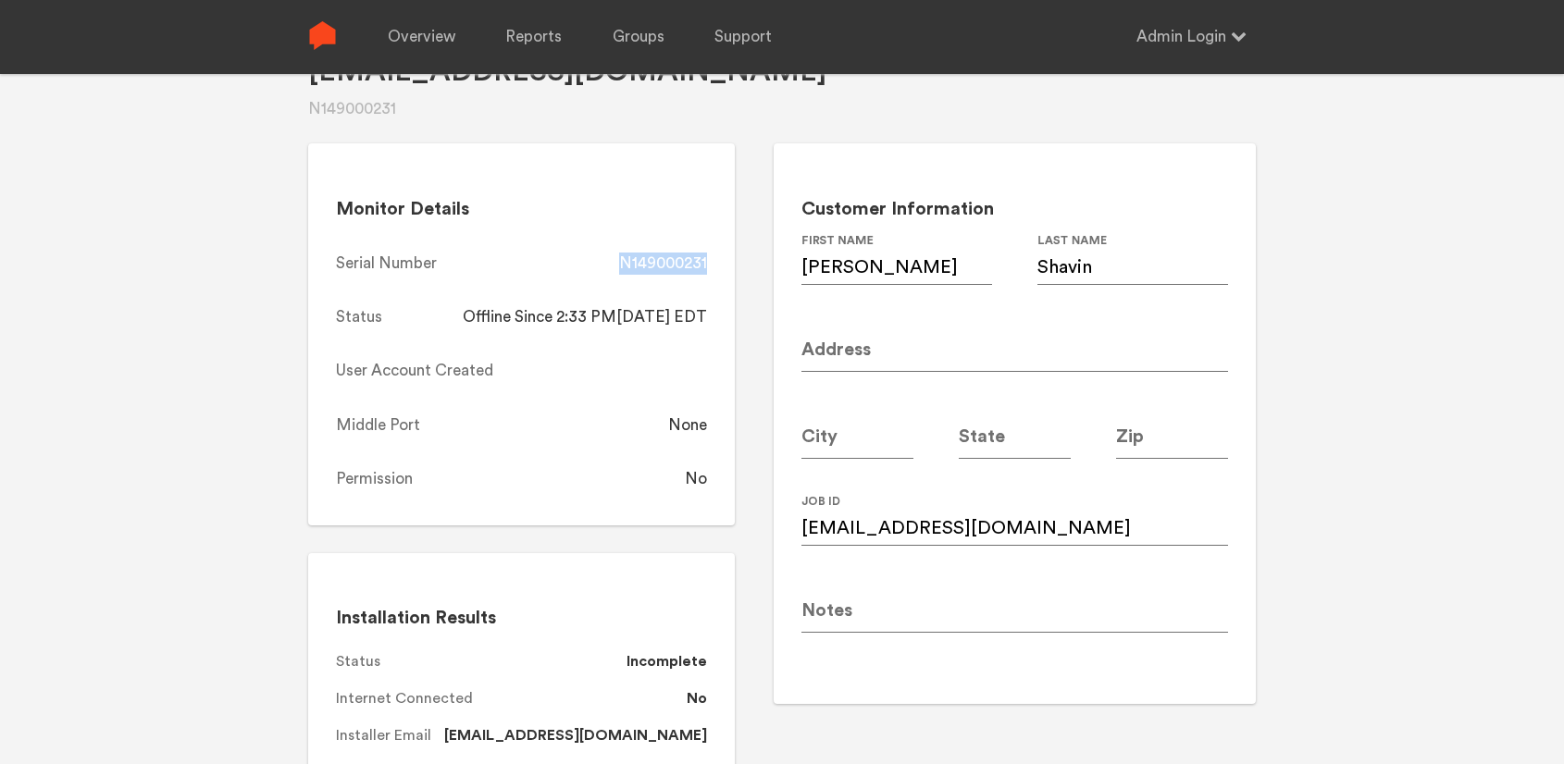
drag, startPoint x: 715, startPoint y: 254, endPoint x: 620, endPoint y: 261, distance: 95.5
click at [620, 261] on div "Monitor Details Serial Number N149000231 Status Offline Since 2:33 PM, 08/14/20…" at bounding box center [521, 334] width 427 height 382
copy div "N149000231"
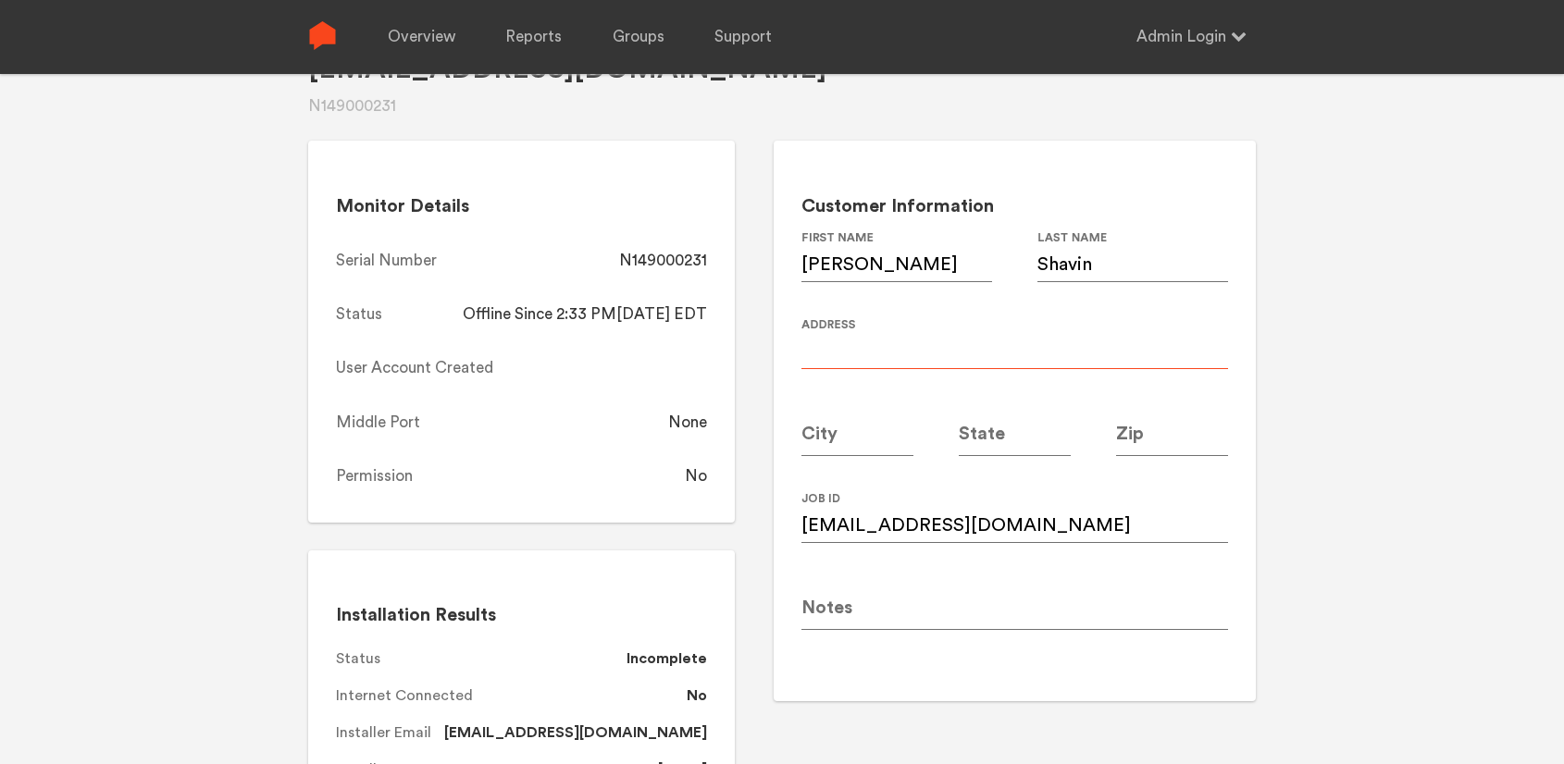
click at [877, 349] on input at bounding box center [1014, 343] width 427 height 52
click at [1002, 531] on input "Bjshavin@gmail.com" at bounding box center [1014, 517] width 427 height 52
paste input "b"
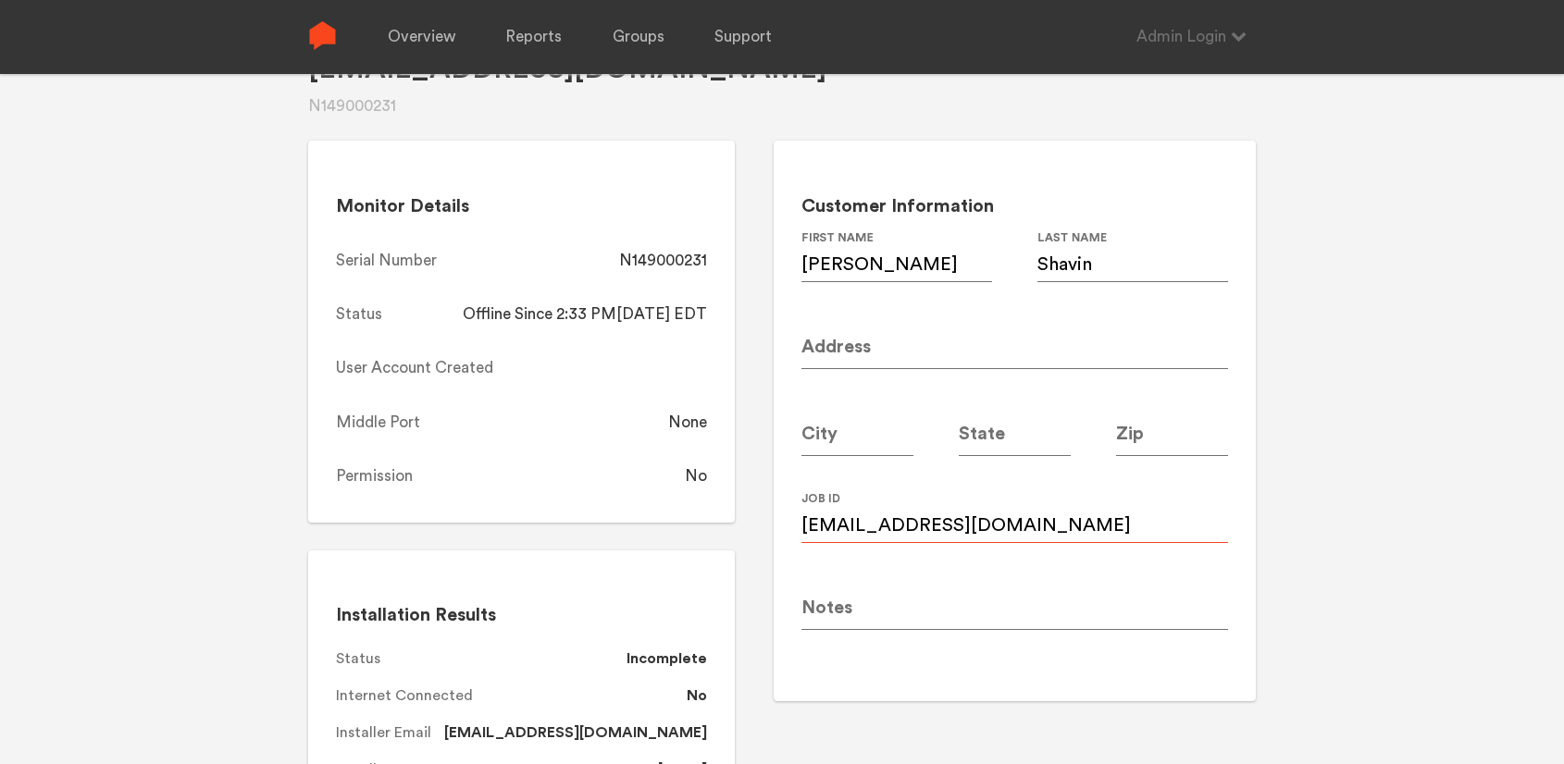
type input "bjshavin@gmail.com"
click at [870, 351] on input at bounding box center [1014, 343] width 427 height 52
paste input "2821 Hawthorne Drive, NE"
type input "2821 Hawthorne Drive, NE"
click at [850, 439] on input at bounding box center [857, 430] width 112 height 52
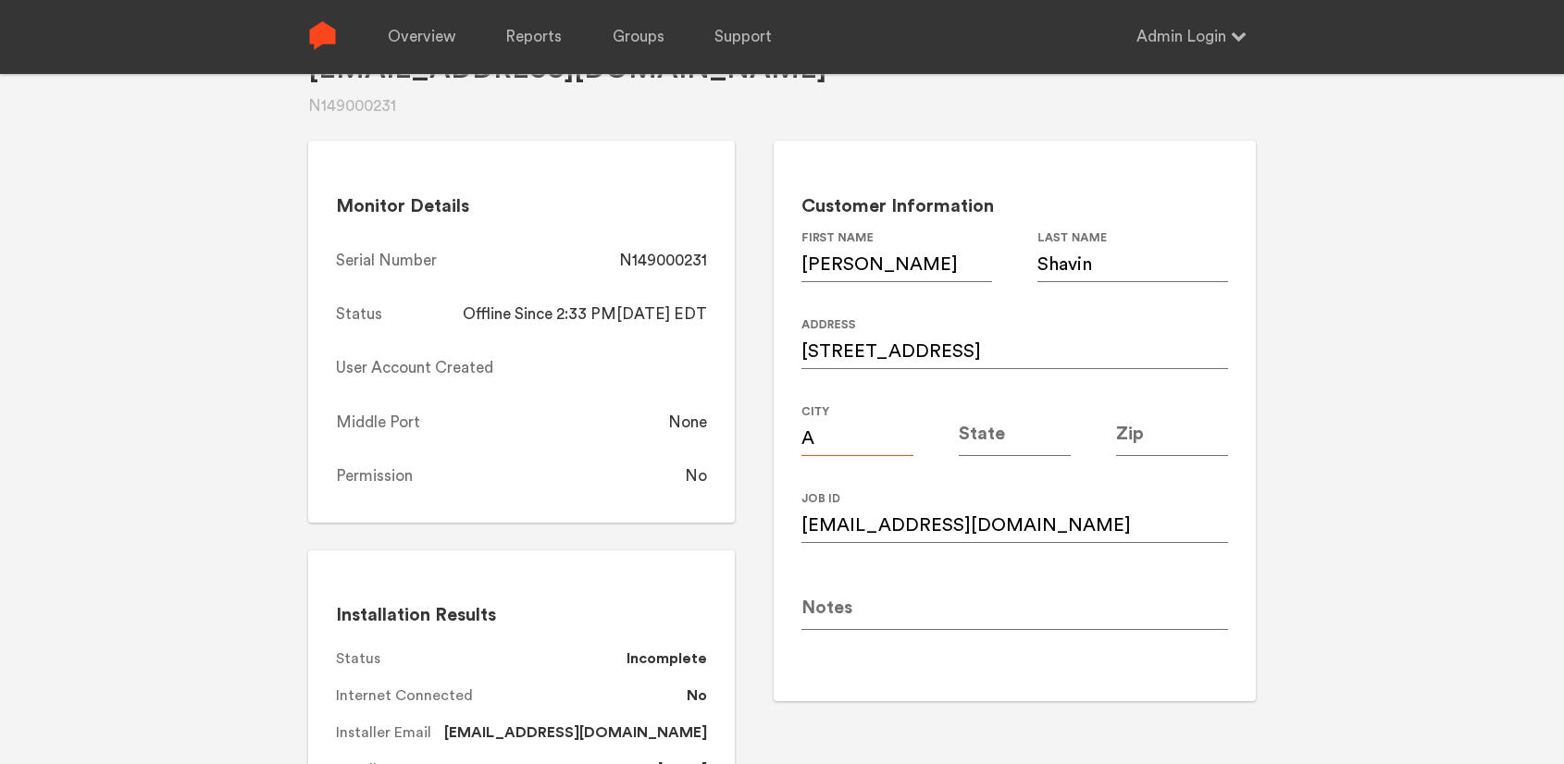
type input "[GEOGRAPHIC_DATA]"
click at [1013, 431] on input at bounding box center [1015, 430] width 112 height 52
type input "GA"
click at [1160, 432] on input at bounding box center [1172, 430] width 112 height 52
type input "30345"
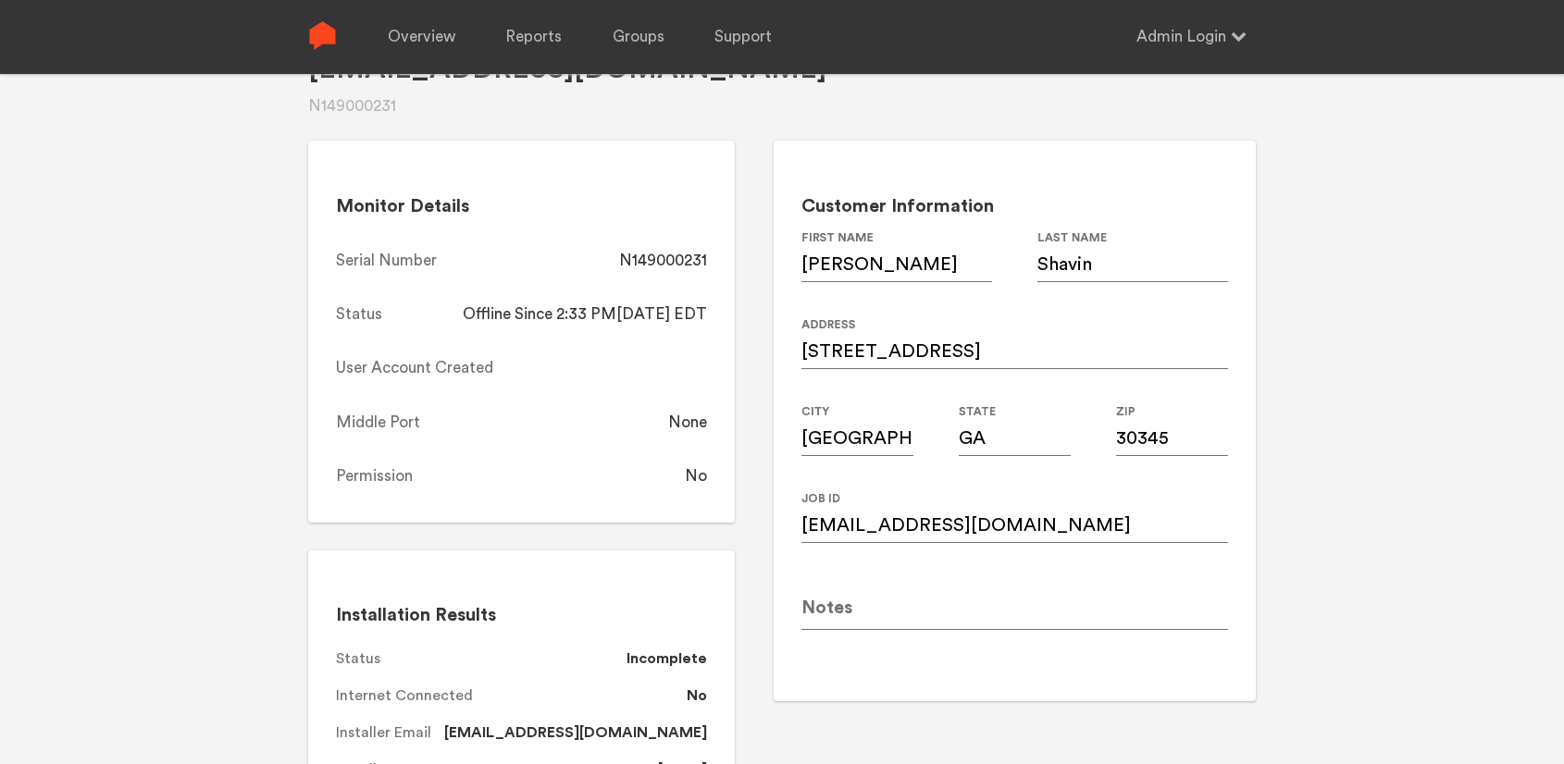
click at [1307, 556] on div "Bjshavin@gmail.com N149000231 Save Changes Monitor Details Serial Number N14900…" at bounding box center [782, 363] width 1564 height 764
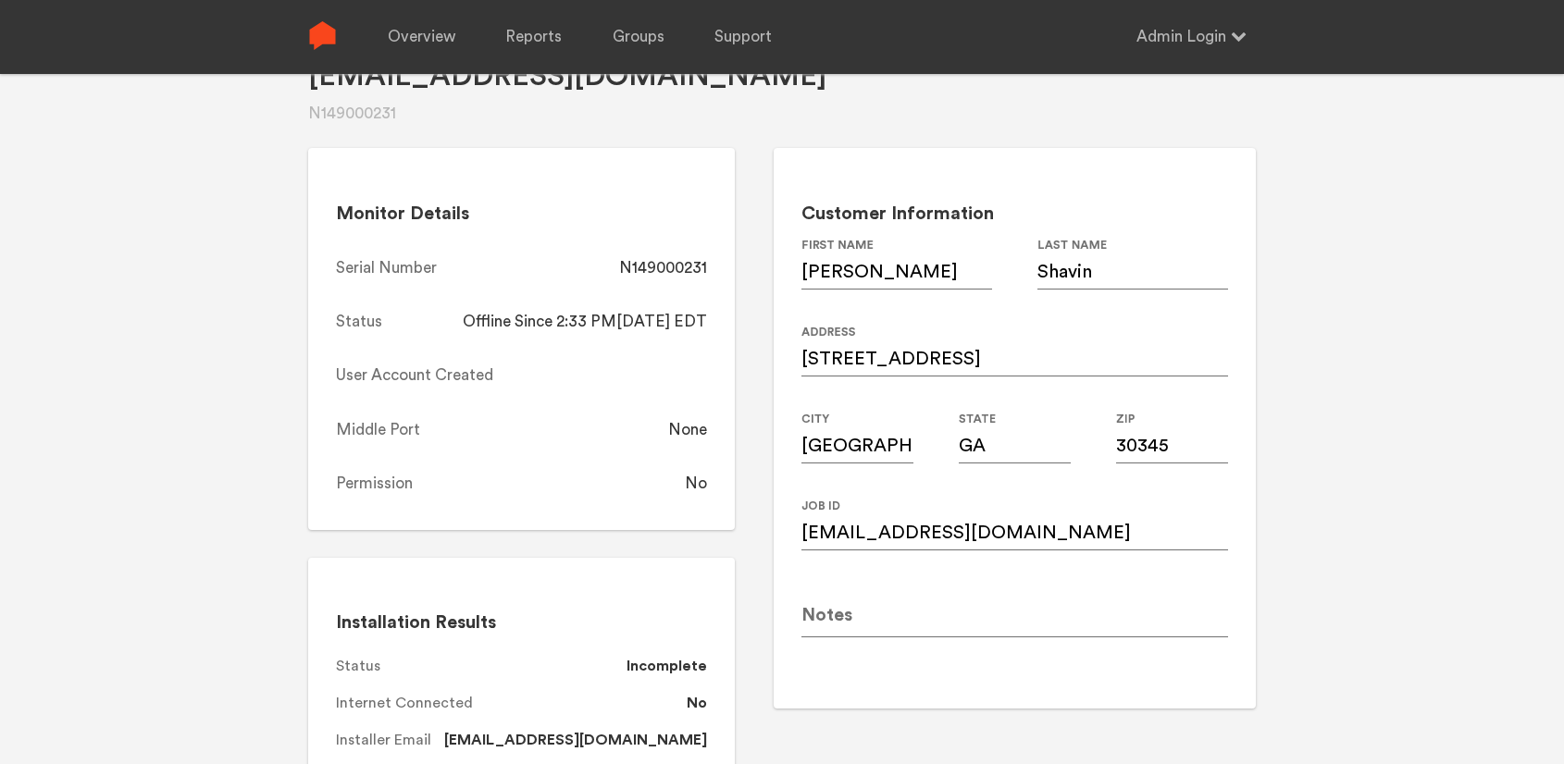
scroll to position [0, 0]
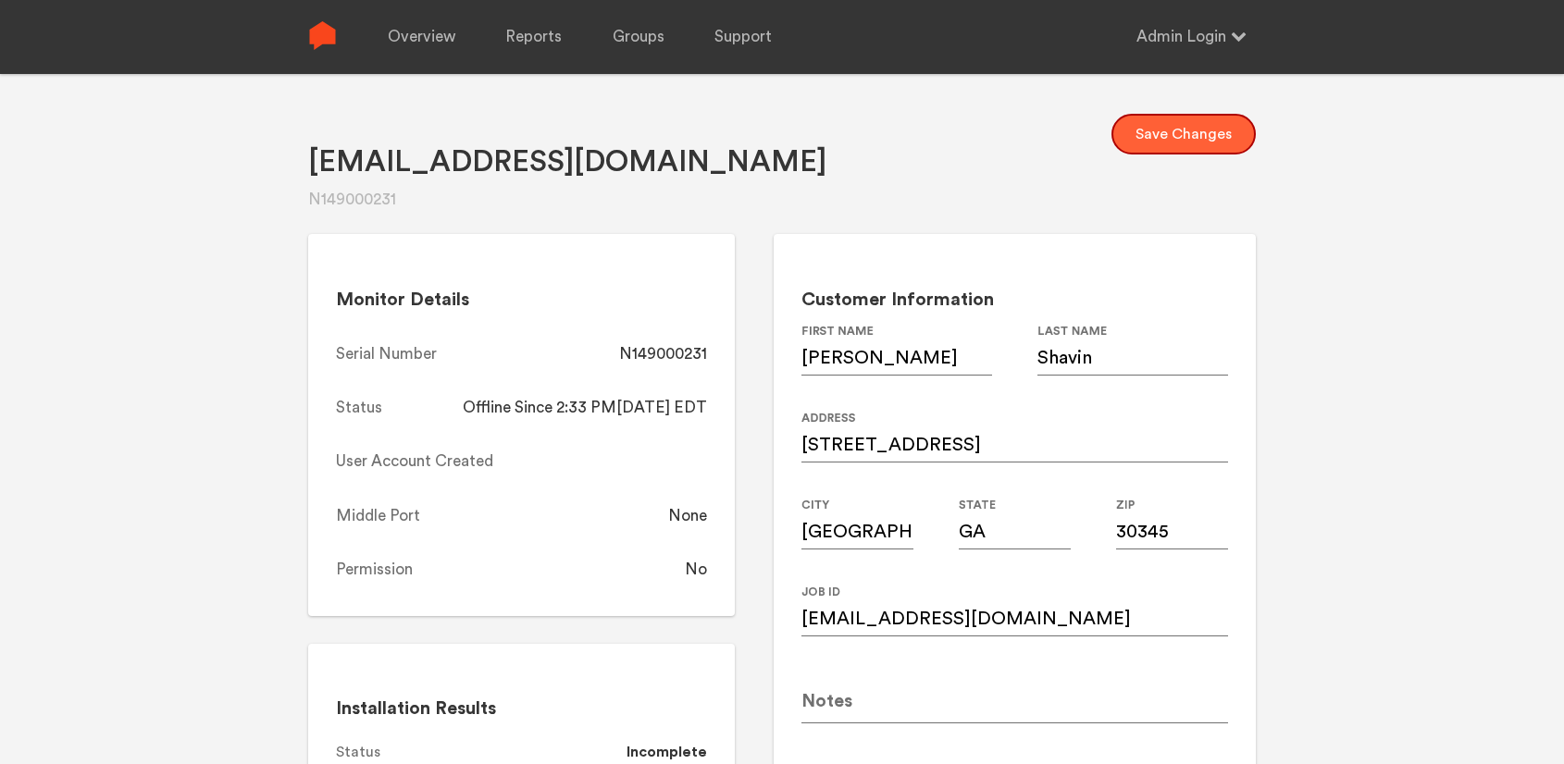
click at [1182, 120] on button "Save Changes" at bounding box center [1183, 134] width 144 height 41
drag, startPoint x: 709, startPoint y: 355, endPoint x: 623, endPoint y: 357, distance: 86.1
click at [623, 357] on div "Monitor Details Serial Number N149000231 Status Offline Since 2:33 PM, 08/14/20…" at bounding box center [521, 425] width 427 height 382
copy div "N149000231"
click at [420, 33] on link "Overview" at bounding box center [422, 37] width 68 height 74
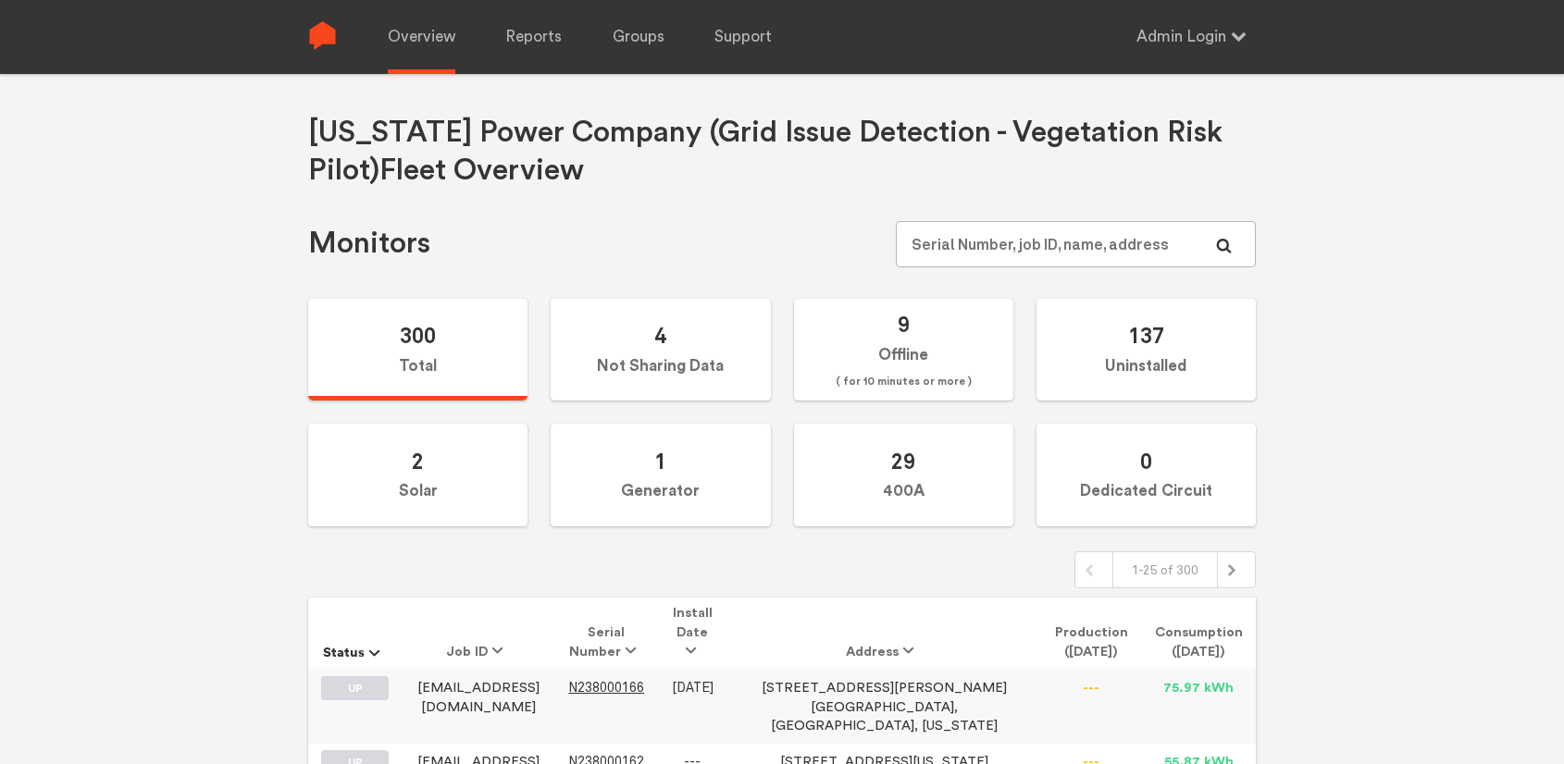
click at [1382, 352] on div "Georgia Power Company (Grid Issue Detection - Vegetation Risk Pilot) Fleet Over…" at bounding box center [782, 456] width 1564 height 764
click at [1010, 237] on input "text" at bounding box center [1076, 244] width 360 height 46
paste input "N150000226"
type input "N150000226"
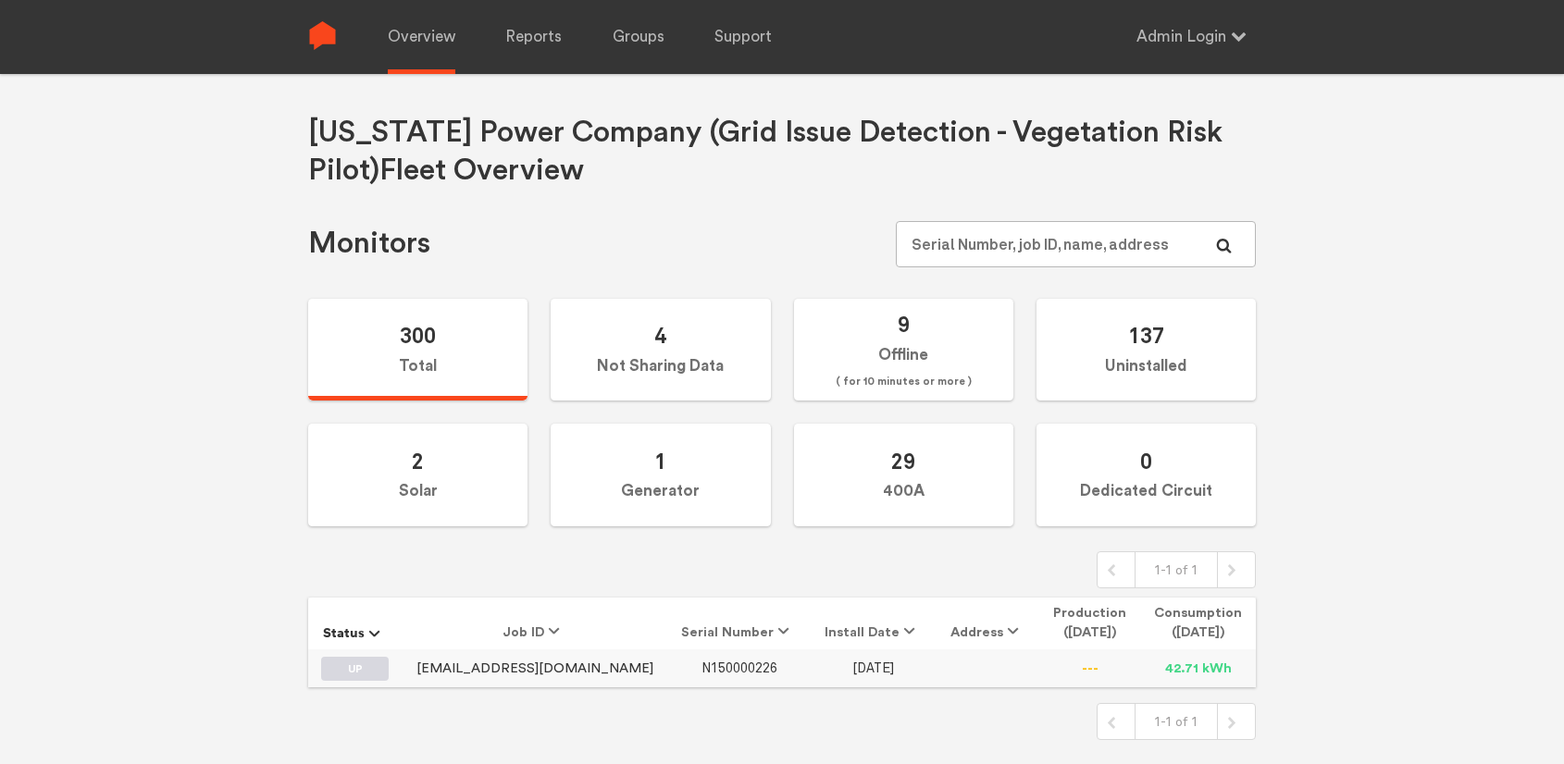
click at [723, 668] on span "N150000226" at bounding box center [739, 669] width 76 height 16
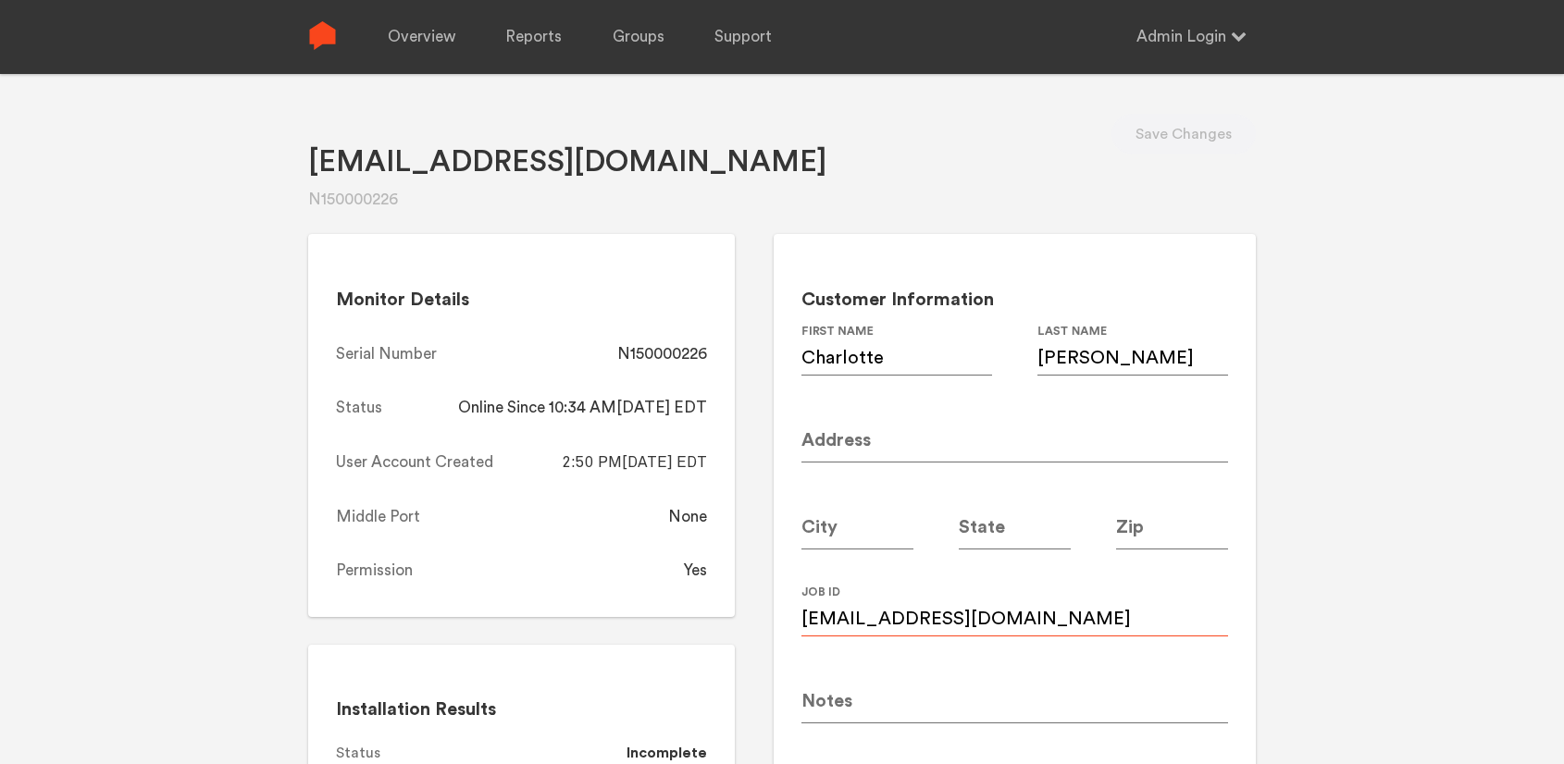
click at [992, 622] on input "Kchenderson@comcast.net" at bounding box center [1014, 611] width 427 height 52
paste input "k"
type input "kchenderson@comcast.net"
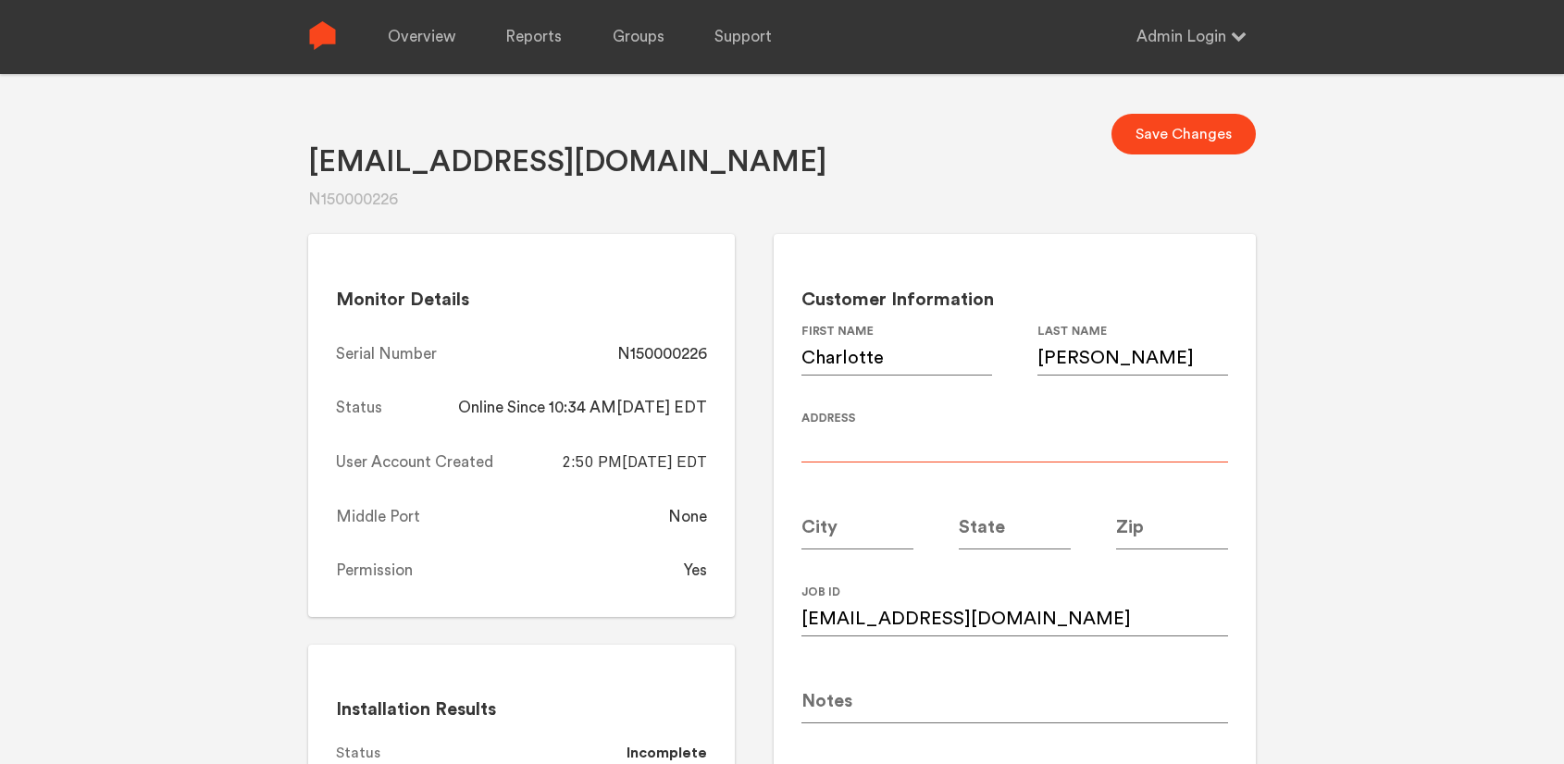
click at [870, 452] on input at bounding box center [1014, 437] width 427 height 52
paste input "2423 Hazelwood Drive, NE"
type input "2423 Hazelwood Drive, NE"
click at [827, 533] on input at bounding box center [857, 524] width 112 height 52
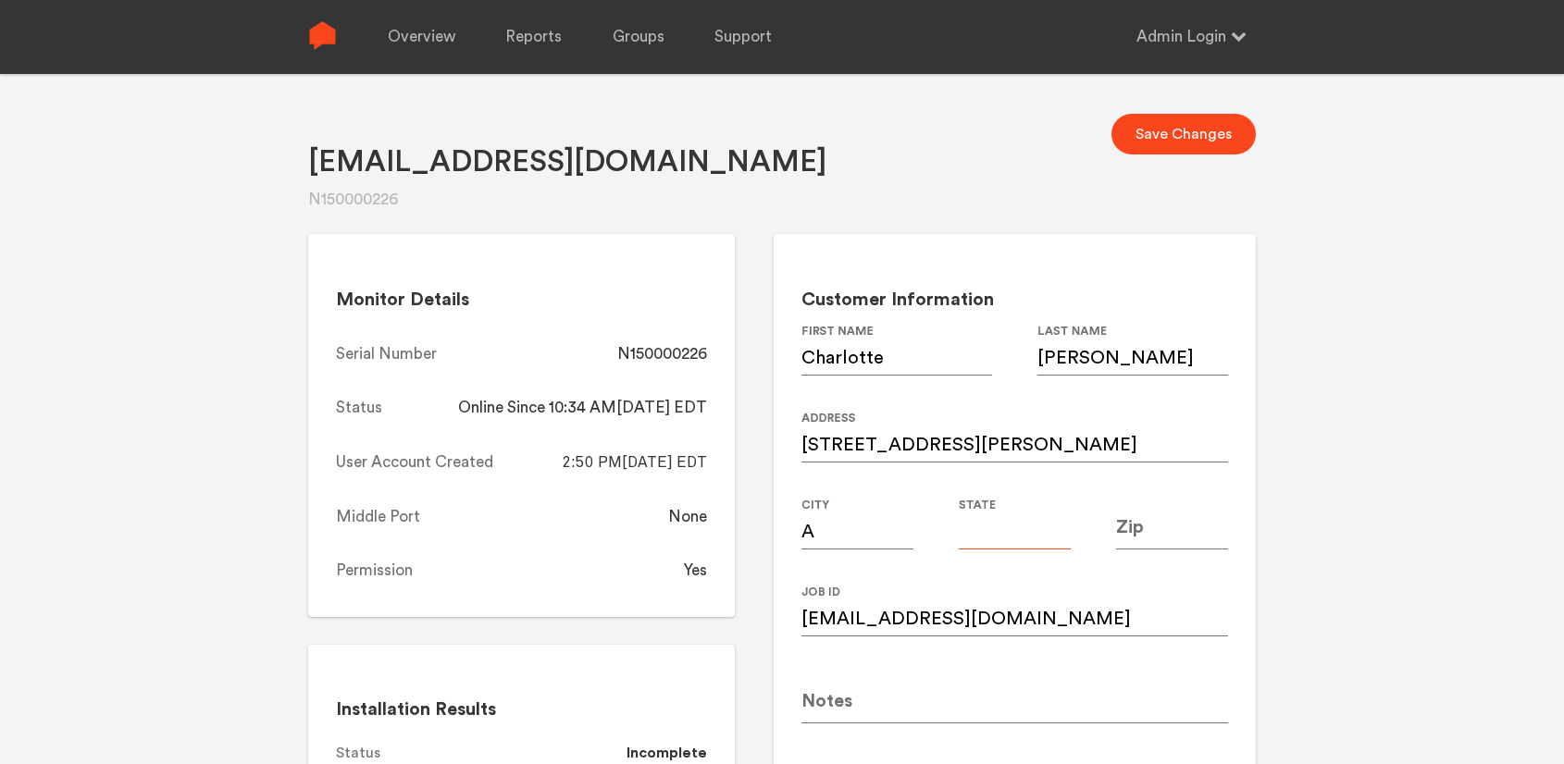
click at [1011, 522] on input at bounding box center [1015, 524] width 112 height 52
click at [823, 538] on input "A" at bounding box center [857, 524] width 112 height 52
type input "Atlanta"
click at [999, 528] on input at bounding box center [1015, 524] width 112 height 52
type input "GA"
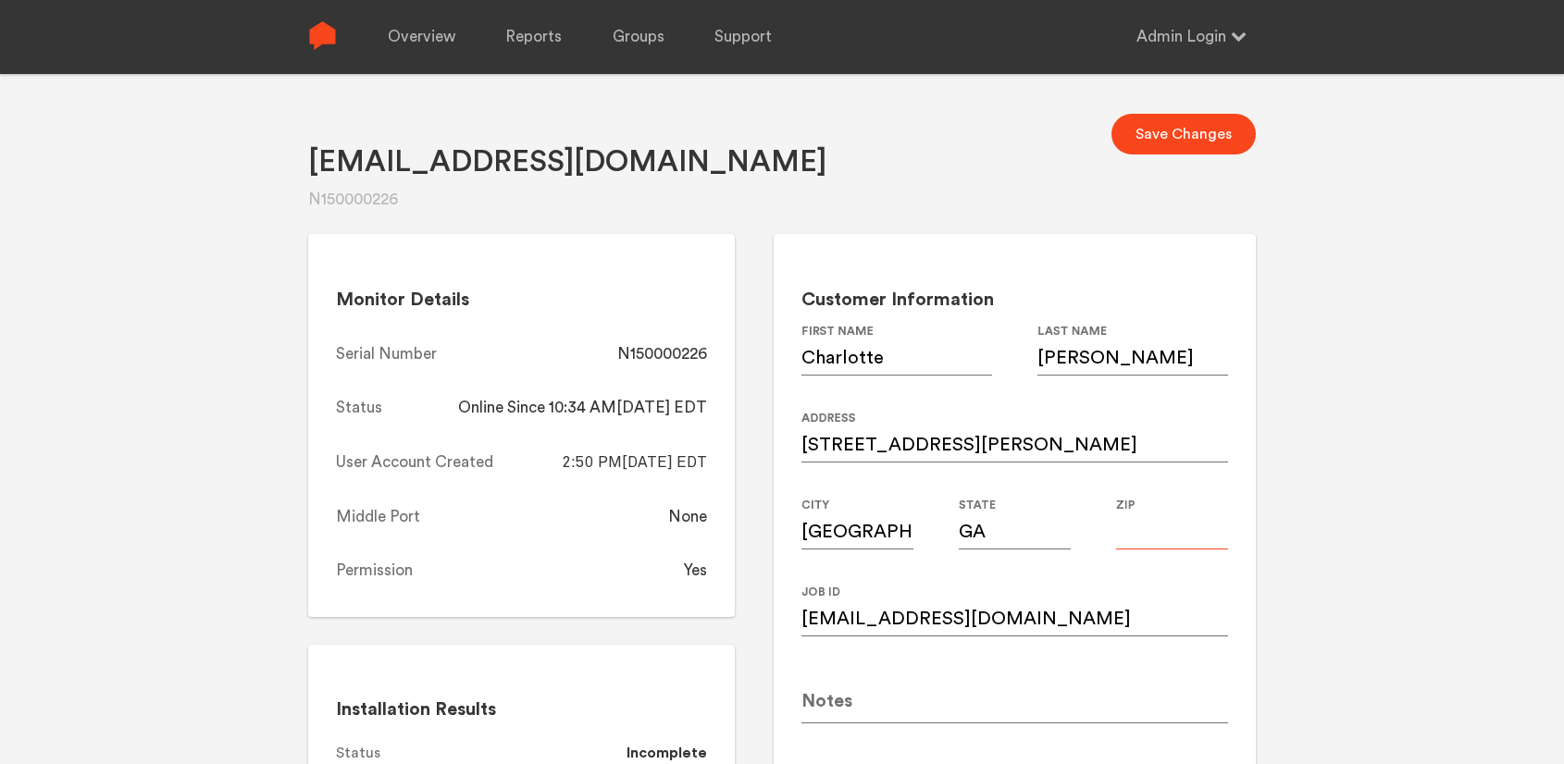
click at [1187, 523] on input at bounding box center [1172, 524] width 112 height 52
type input "30345"
click at [1269, 504] on div "Kchenderson@comcast.net N150000226 Save Changes Monitor Details Serial Number N…" at bounding box center [782, 456] width 1564 height 764
click at [1378, 385] on div "Kchenderson@comcast.net N150000226 Save Changes Monitor Details Serial Number N…" at bounding box center [782, 456] width 1564 height 764
click at [1190, 132] on button "Save Changes" at bounding box center [1183, 134] width 144 height 41
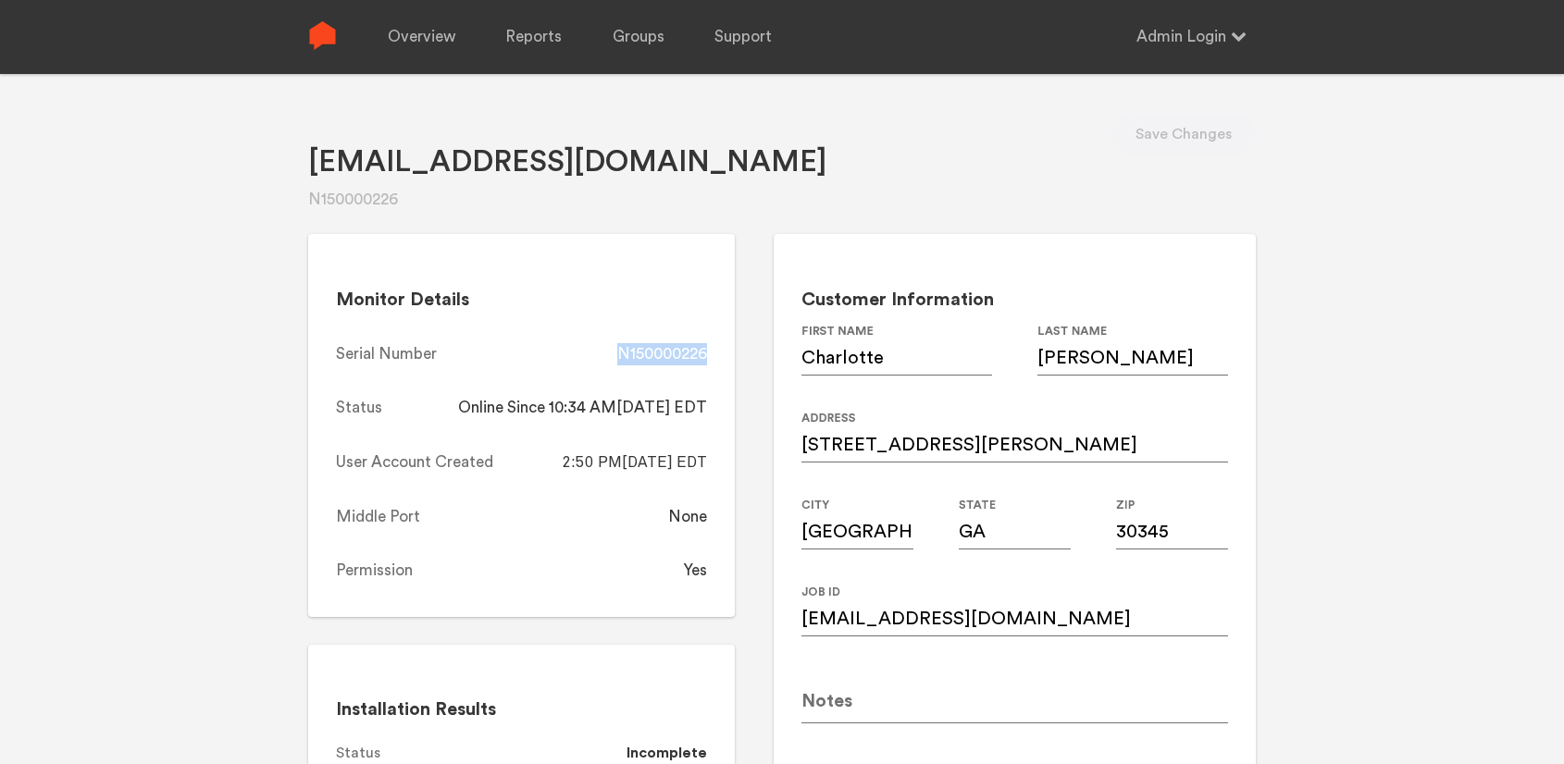
drag, startPoint x: 719, startPoint y: 351, endPoint x: 619, endPoint y: 354, distance: 100.0
click at [619, 354] on div "Monitor Details Serial Number N150000226 Status Online Since 10:34 AM, 08/18/20…" at bounding box center [521, 425] width 427 height 383
copy div "N150000226"
click at [1387, 267] on div "Kchenderson@comcast.net N150000226 Save Changes Monitor Details Serial Number N…" at bounding box center [782, 456] width 1564 height 764
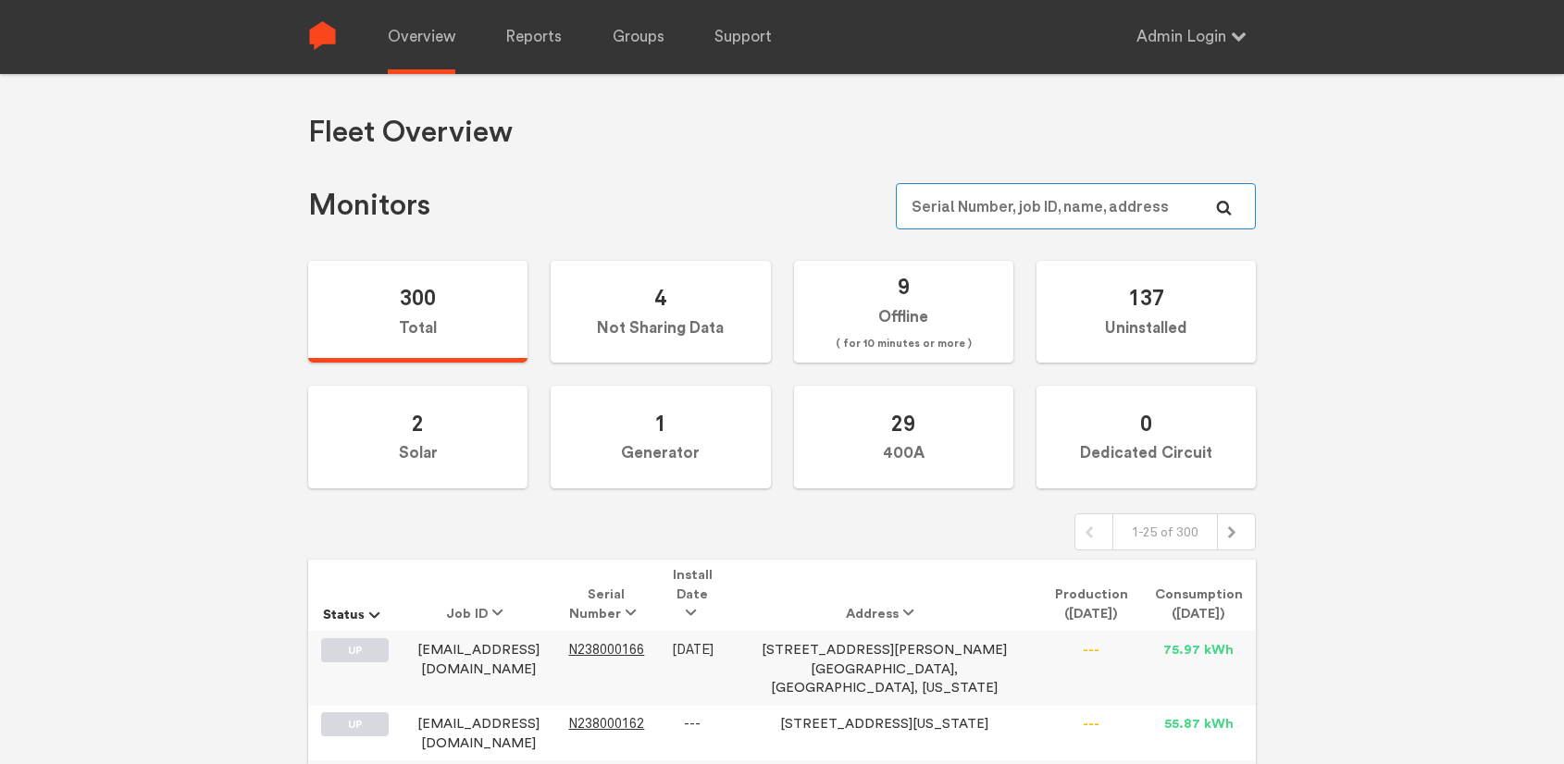
click at [1124, 203] on input "text" at bounding box center [1076, 206] width 360 height 46
paste input "N149000137"
type input "N149000137"
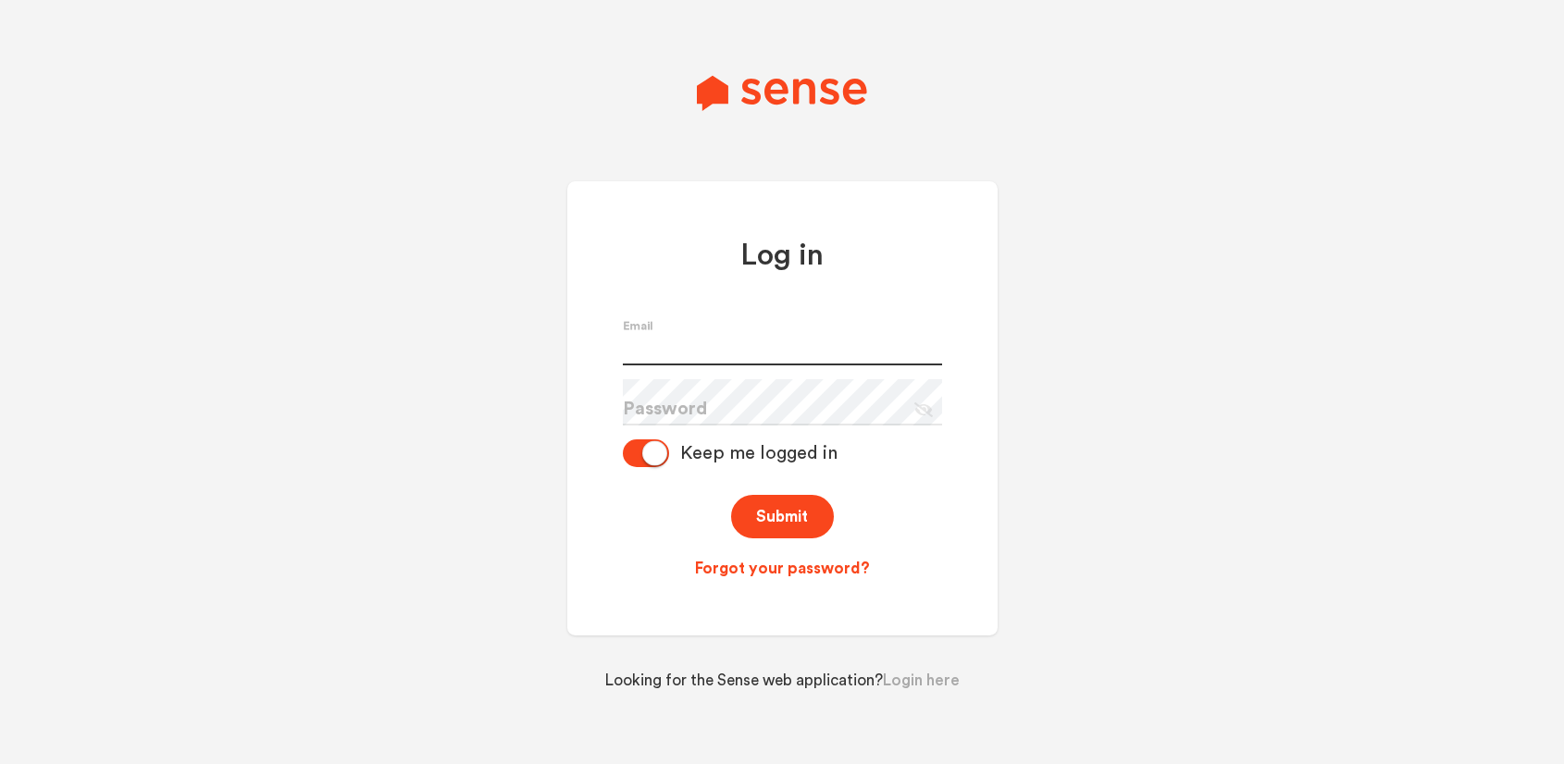
type input "[PERSON_NAME][EMAIL_ADDRESS][PERSON_NAME][DOMAIN_NAME]"
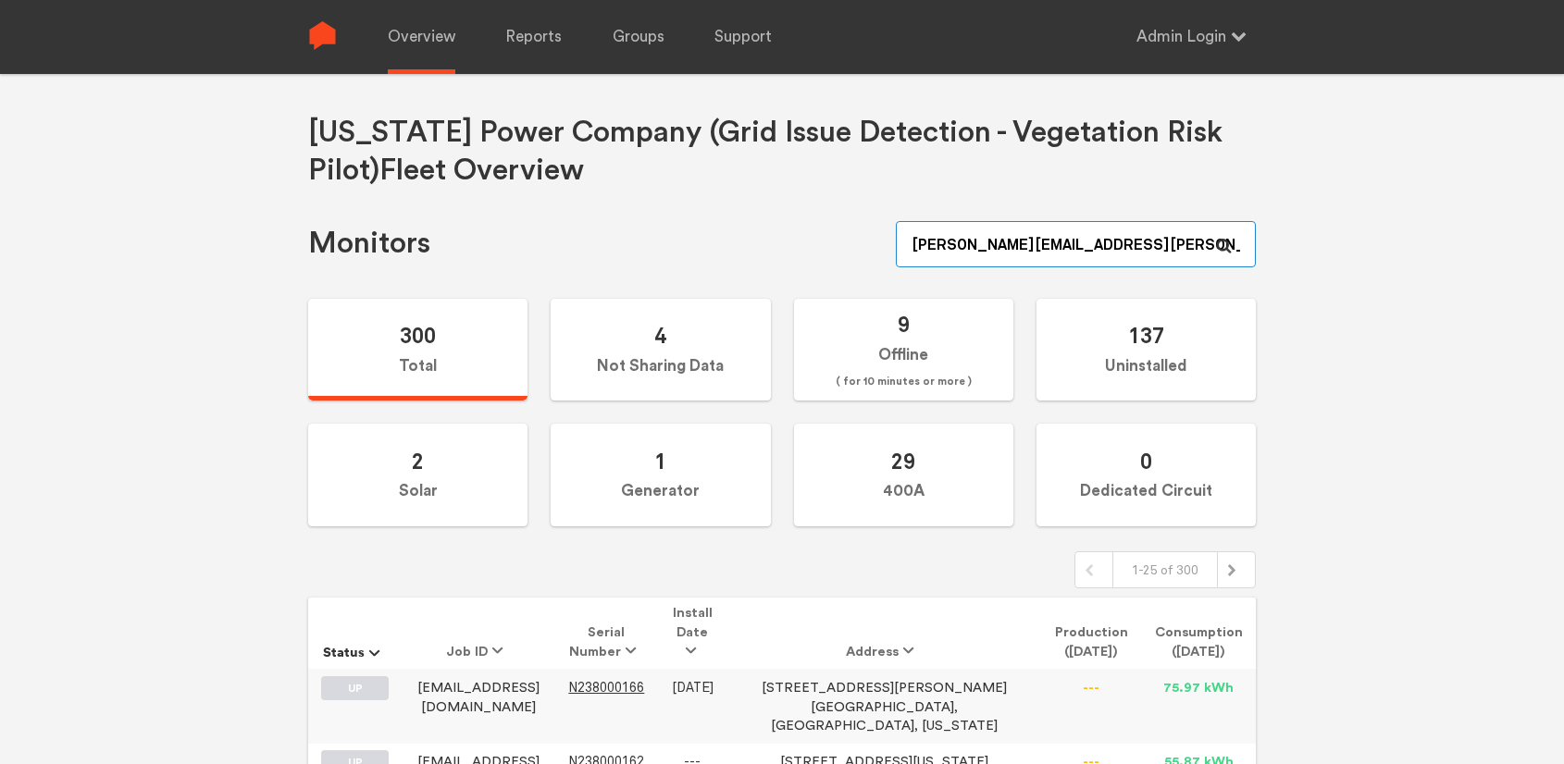
click at [1137, 245] on input "[PERSON_NAME][EMAIL_ADDRESS][PERSON_NAME][DOMAIN_NAME]" at bounding box center [1076, 244] width 360 height 46
paste input "N149000137"
type input "N149000137"
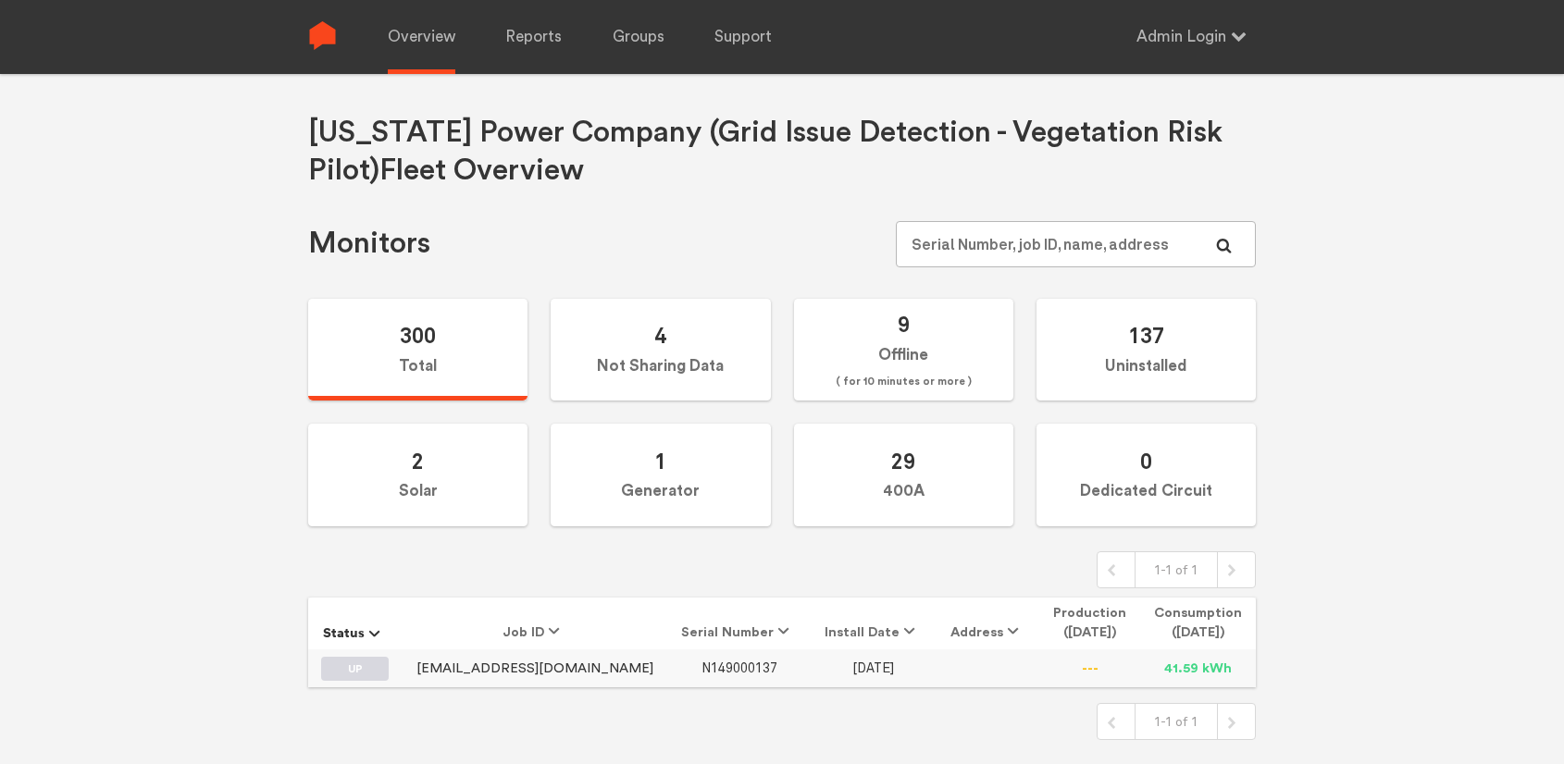
click at [701, 670] on span "N149000137" at bounding box center [739, 669] width 76 height 16
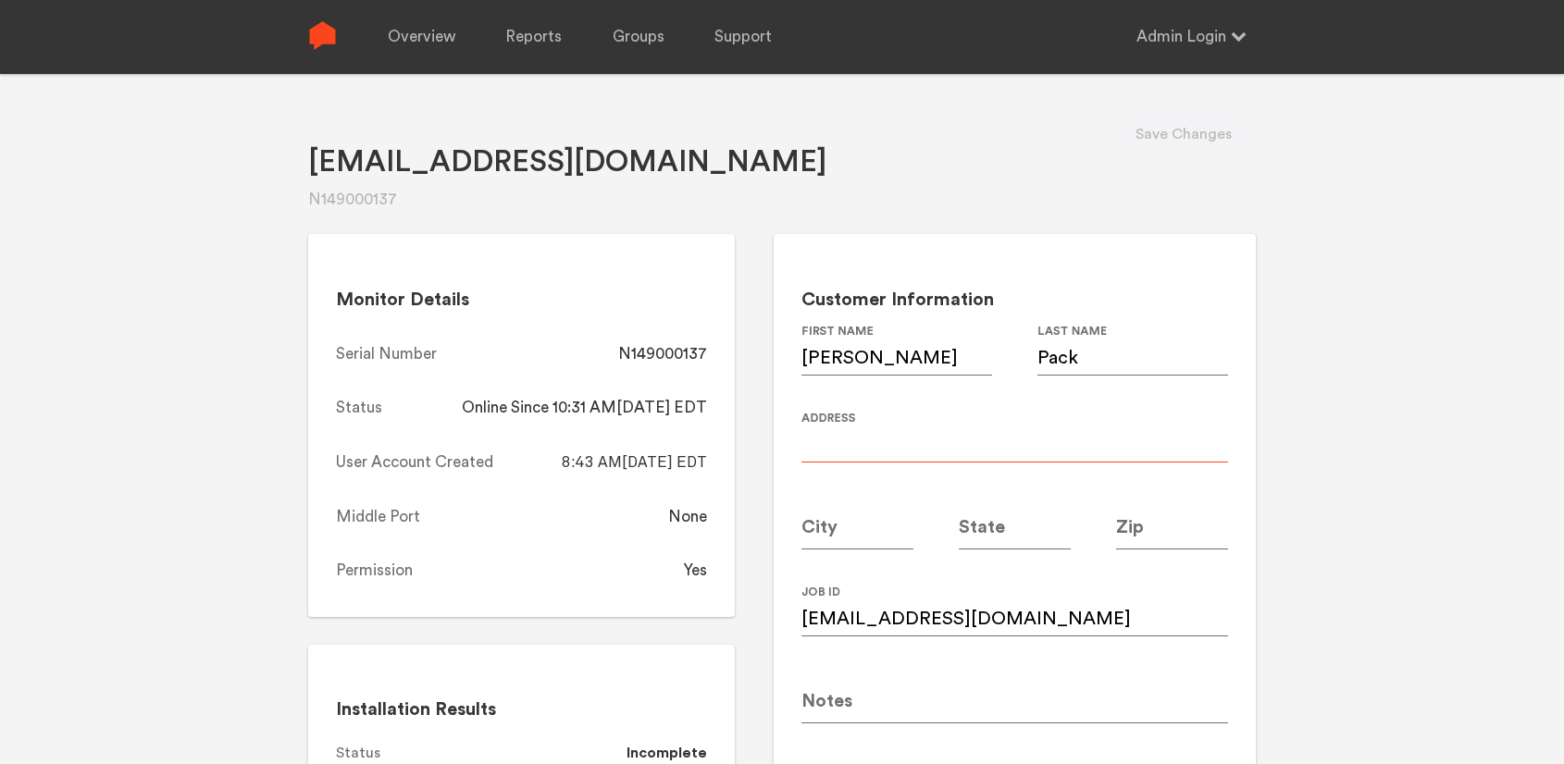
click at [903, 442] on input at bounding box center [1014, 437] width 427 height 52
paste input "[STREET_ADDRESS]"
type input "[STREET_ADDRESS]"
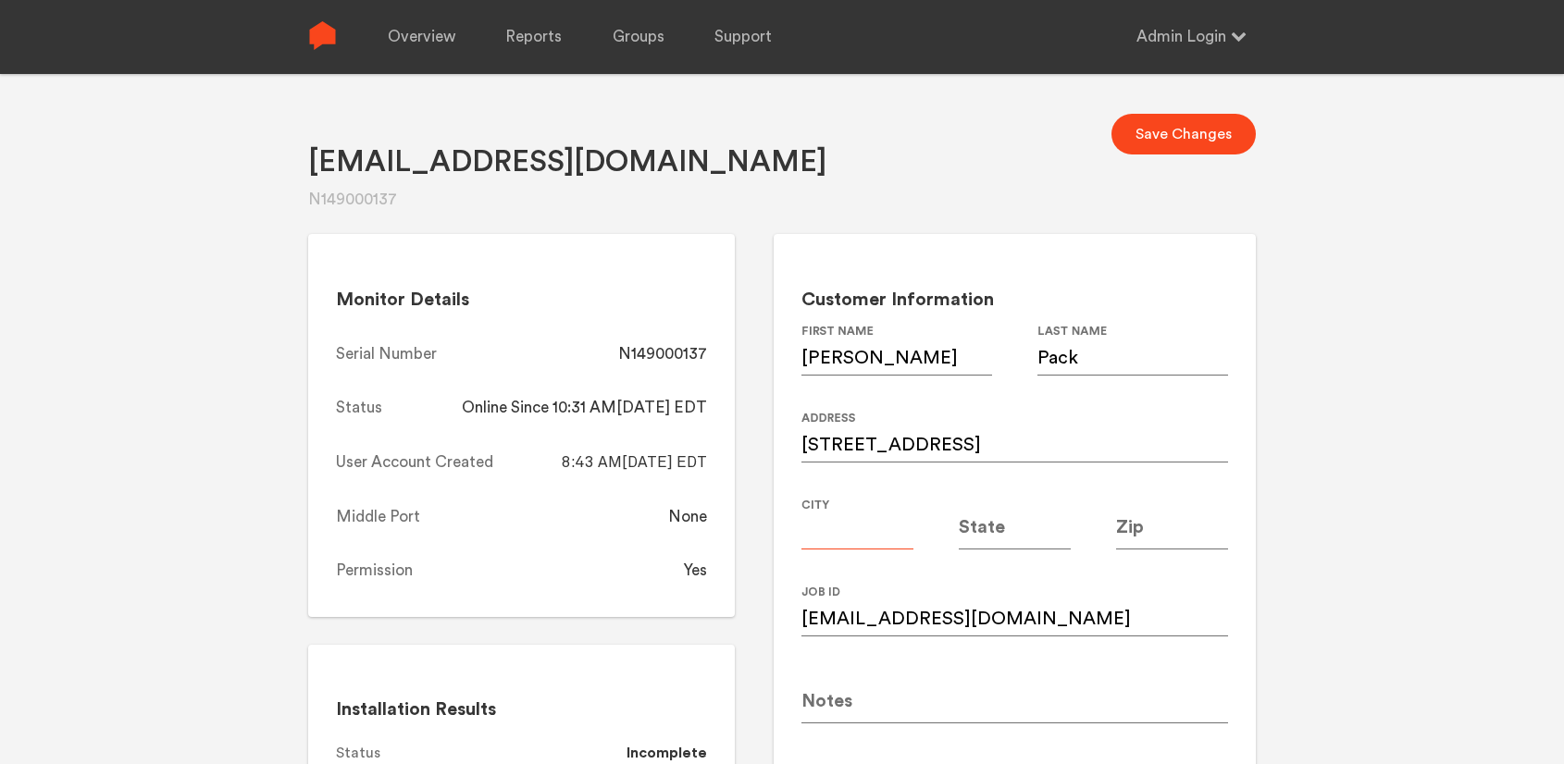
click at [851, 540] on input at bounding box center [857, 524] width 112 height 52
type input "[GEOGRAPHIC_DATA]"
click at [991, 534] on input at bounding box center [1015, 524] width 112 height 52
type input "GA"
click at [1149, 529] on input at bounding box center [1172, 524] width 112 height 52
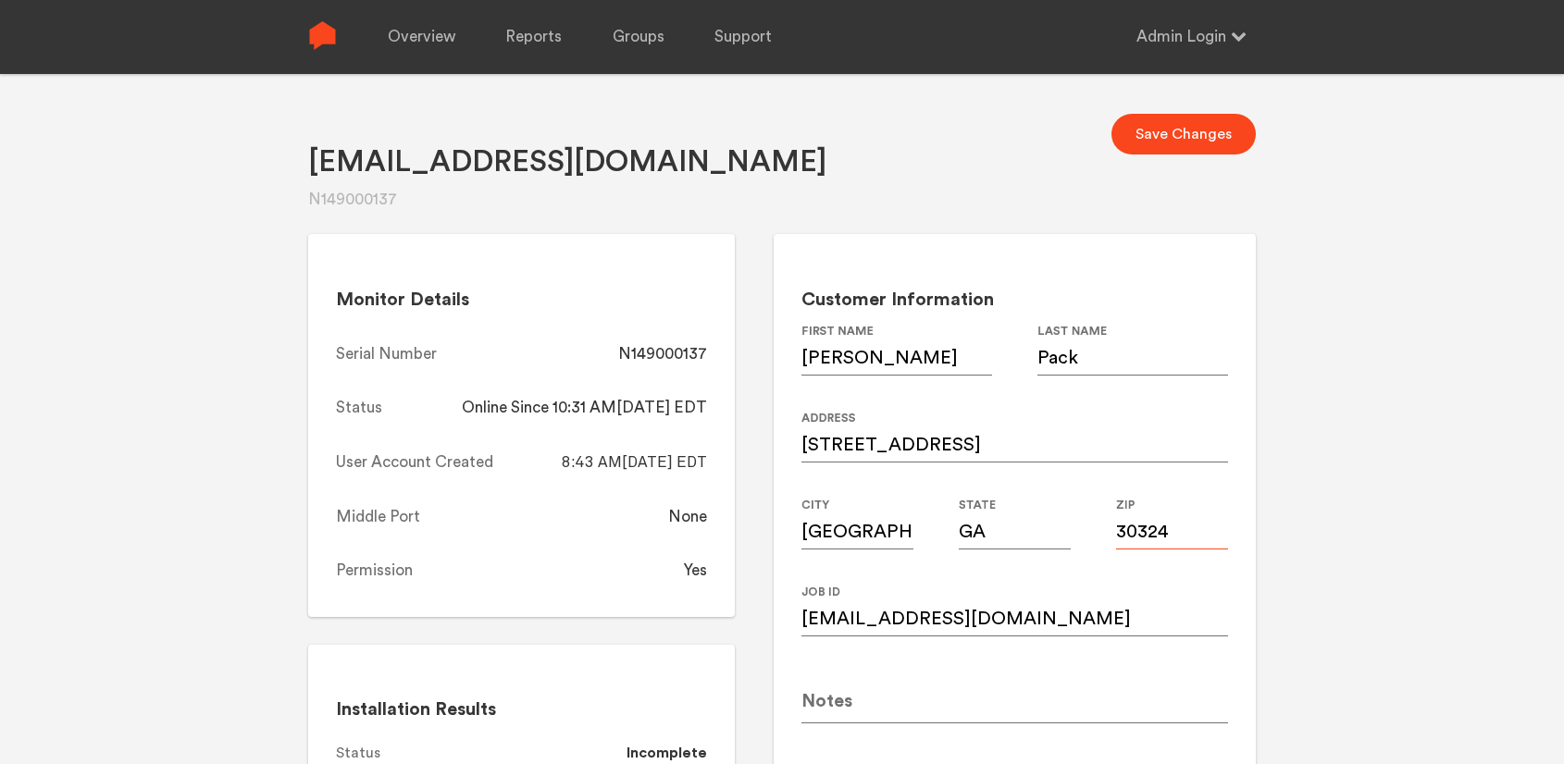
type input "30324"
click at [1381, 467] on div "[EMAIL_ADDRESS][DOMAIN_NAME] N149000137 Save Changes Monitor Details Serial Num…" at bounding box center [782, 456] width 1564 height 764
click at [1162, 140] on button "Save Changes" at bounding box center [1183, 134] width 144 height 41
drag, startPoint x: 715, startPoint y: 357, endPoint x: 622, endPoint y: 357, distance: 93.4
click at [622, 357] on div "Monitor Details Serial Number N149000137 Status Online Since 10:31 AM[DATE] EDT…" at bounding box center [521, 425] width 427 height 383
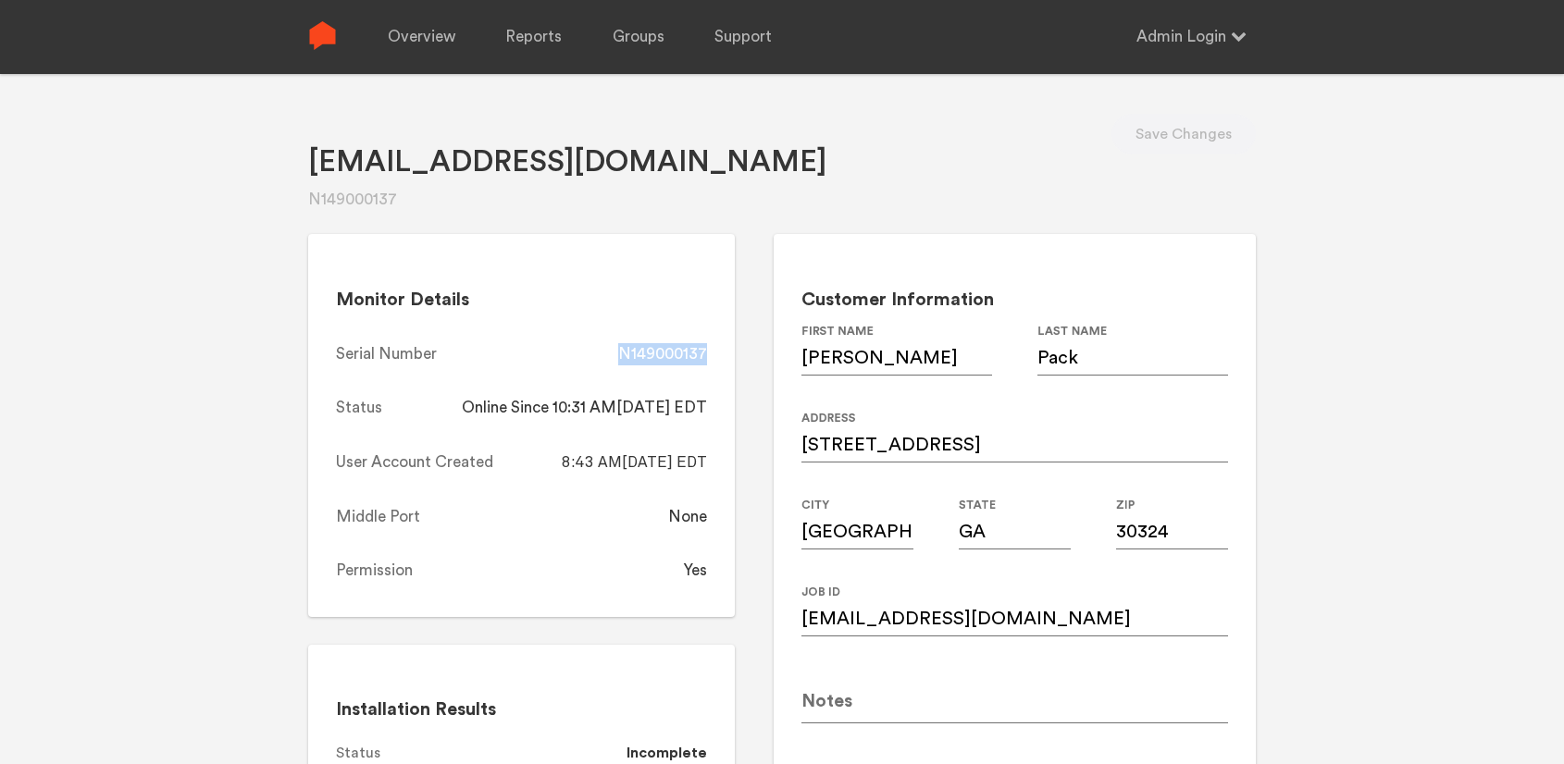
copy div "N149000137"
click at [436, 38] on link "Overview" at bounding box center [422, 37] width 68 height 74
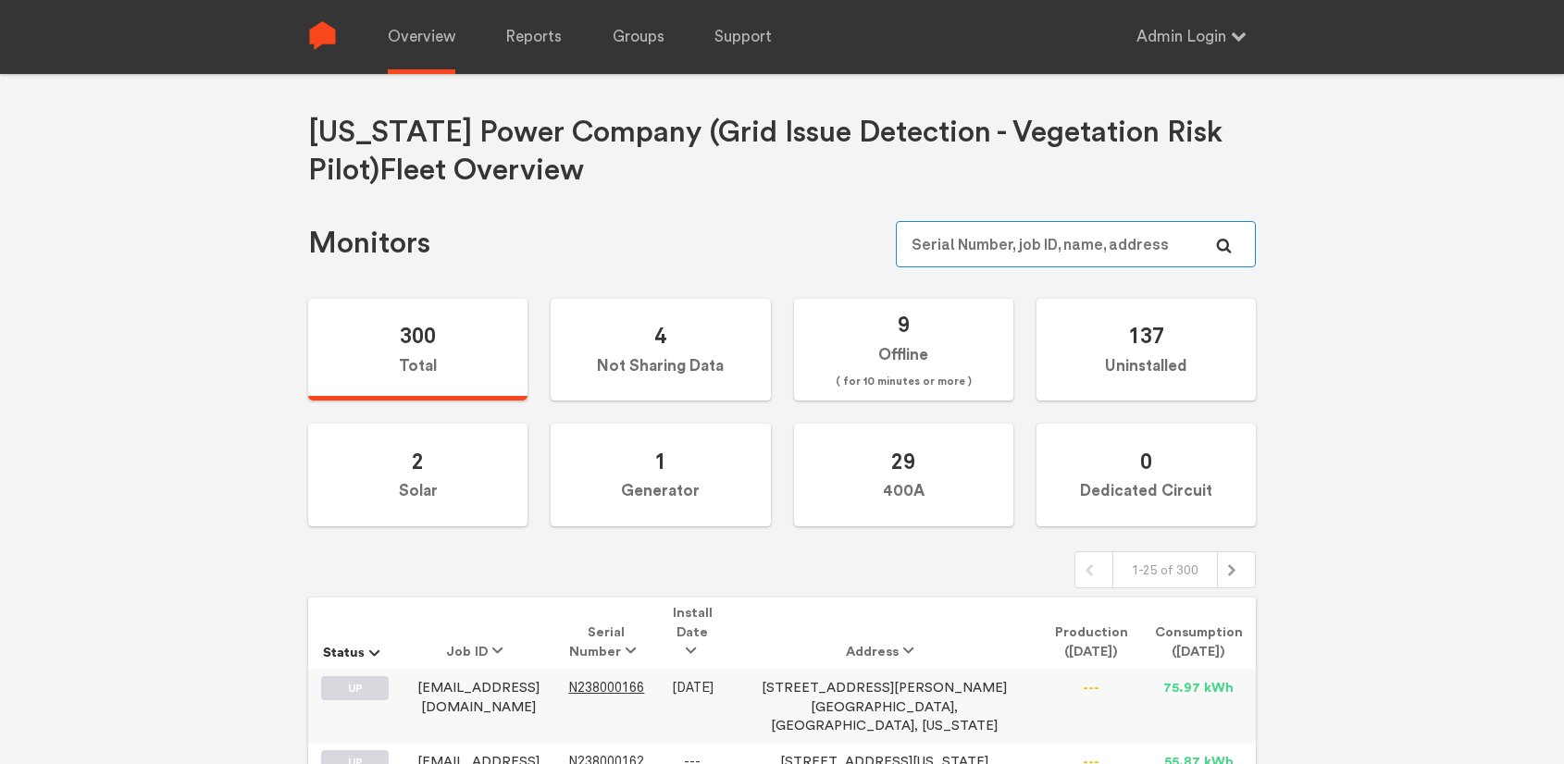
click at [1048, 241] on input "text" at bounding box center [1076, 244] width 360 height 46
paste input "N149000219"
type input "N149000219"
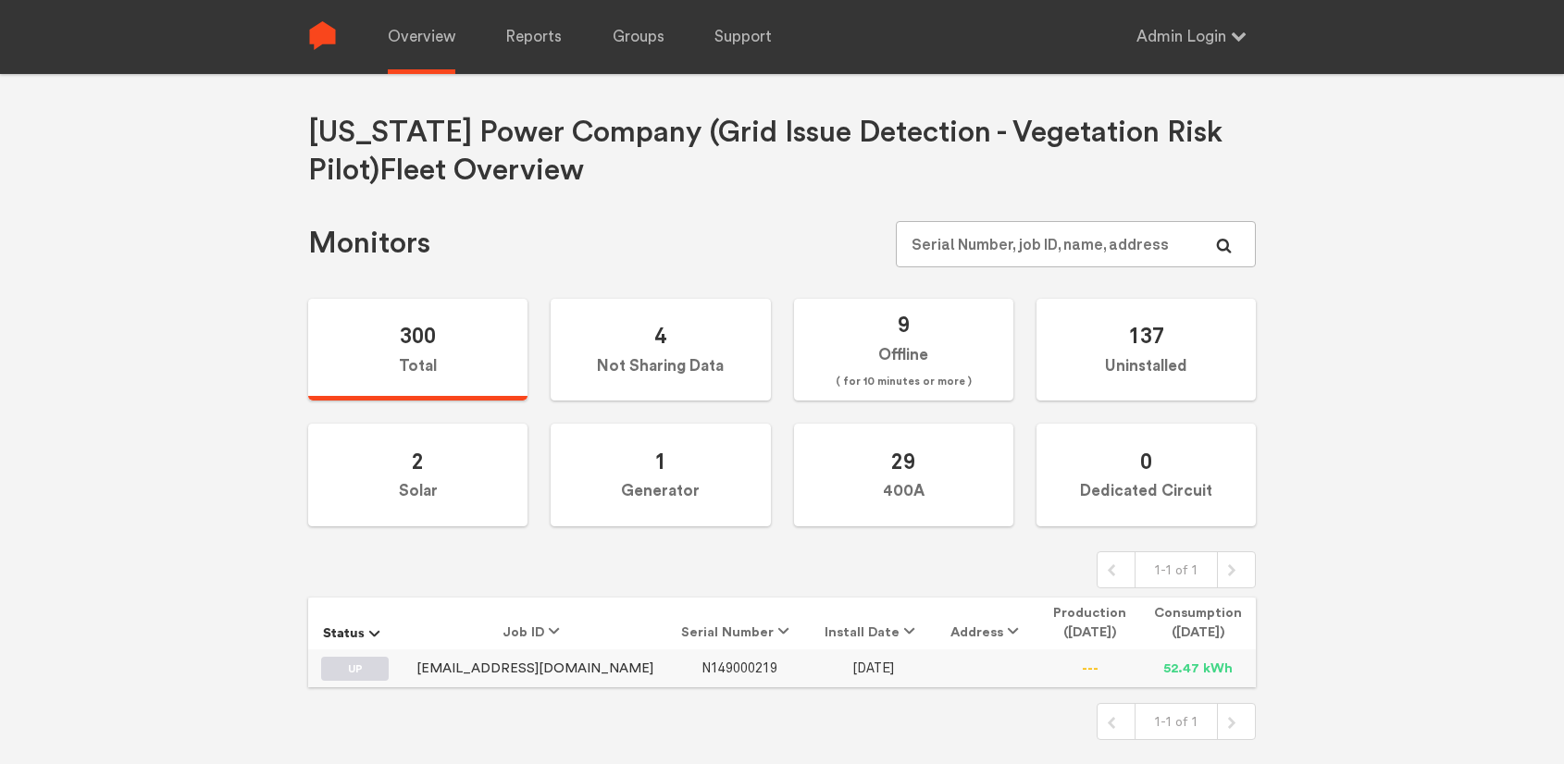
click at [701, 669] on span "N149000219" at bounding box center [739, 669] width 76 height 16
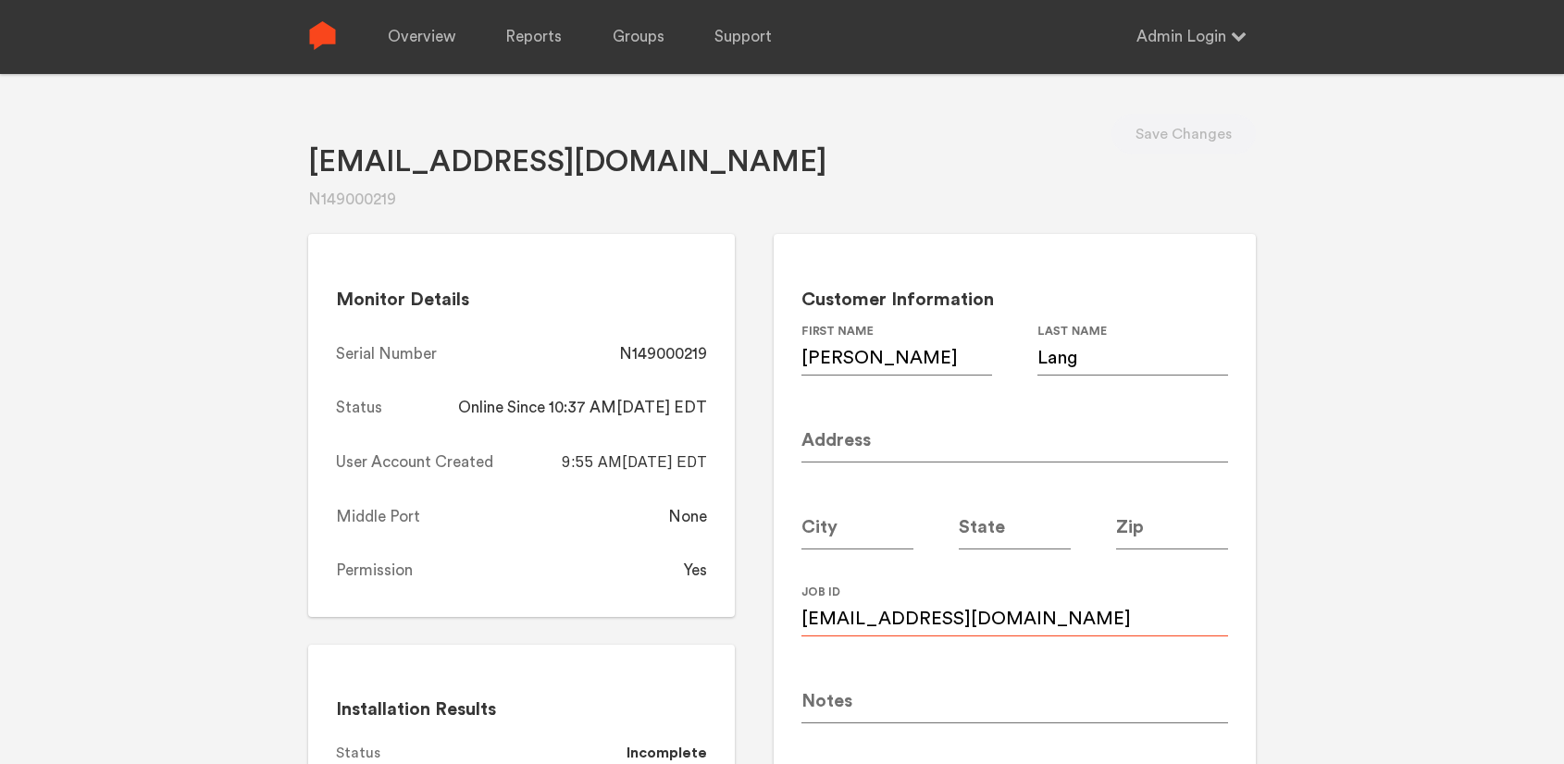
click at [1064, 619] on input "[EMAIL_ADDRESS][DOMAIN_NAME]" at bounding box center [1014, 611] width 427 height 52
click at [1064, 620] on input "[EMAIL_ADDRESS][DOMAIN_NAME]" at bounding box center [1014, 611] width 427 height 52
paste input "m"
type input "[EMAIL_ADDRESS][DOMAIN_NAME]"
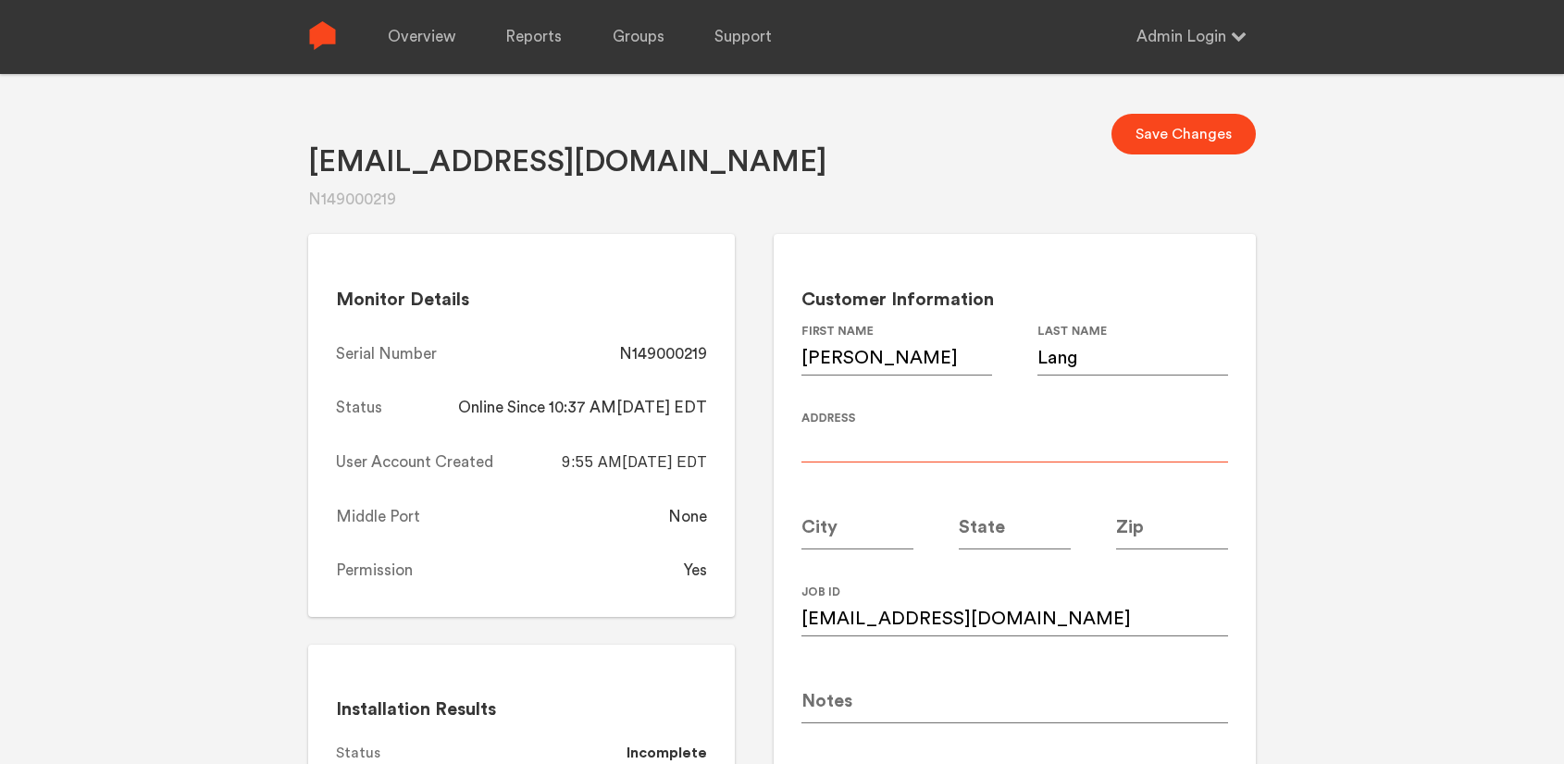
click at [903, 439] on input at bounding box center [1014, 437] width 427 height 52
paste input "[STREET_ADDRESS]"
type input "[STREET_ADDRESS]"
click at [864, 533] on input at bounding box center [857, 524] width 112 height 52
type input "[GEOGRAPHIC_DATA]"
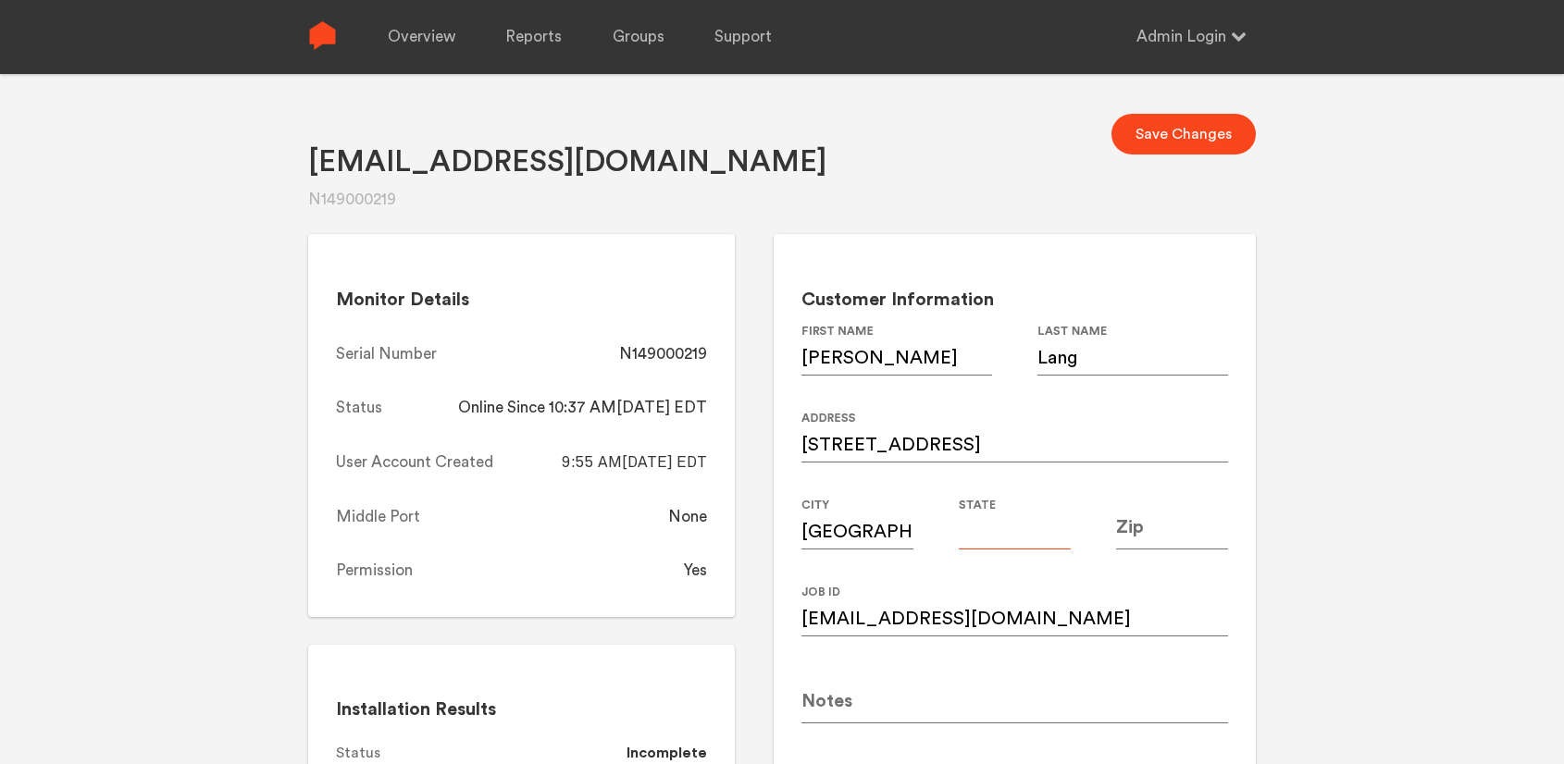
click at [1021, 529] on input at bounding box center [1015, 524] width 112 height 52
type input "GA"
click at [1177, 530] on input at bounding box center [1172, 524] width 112 height 52
type input "30345"
click at [1452, 442] on div "[EMAIL_ADDRESS][DOMAIN_NAME] N149000219 Save Changes Monitor Details Serial Num…" at bounding box center [782, 456] width 1564 height 764
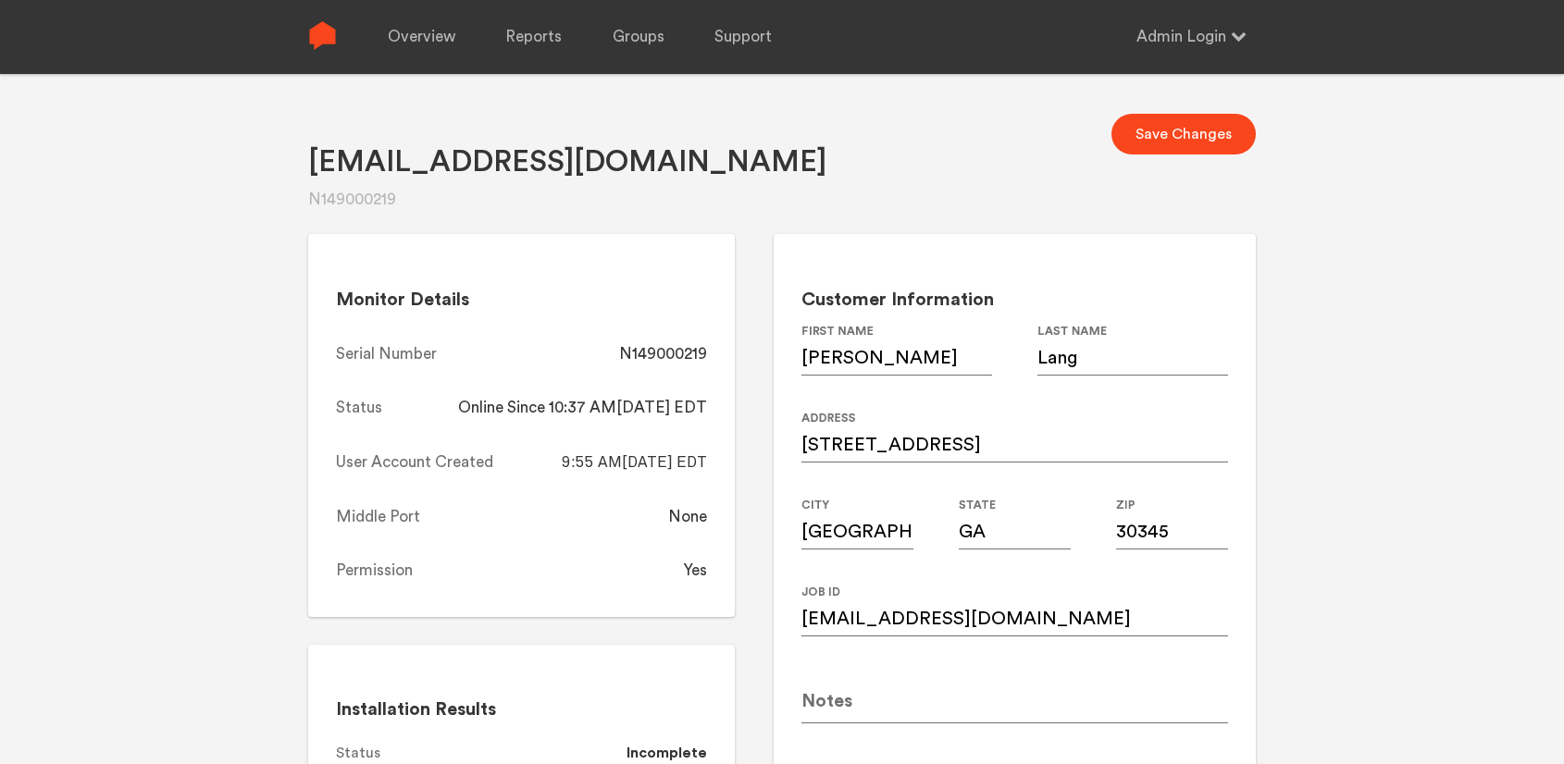
drag, startPoint x: 718, startPoint y: 355, endPoint x: 624, endPoint y: 353, distance: 94.4
click at [624, 353] on div "Monitor Details Serial Number N149000219 Status Online Since 10:37 AM[DATE] EDT…" at bounding box center [521, 425] width 427 height 383
copy div "N149000219"
click at [1205, 137] on button "Save Changes" at bounding box center [1183, 134] width 144 height 41
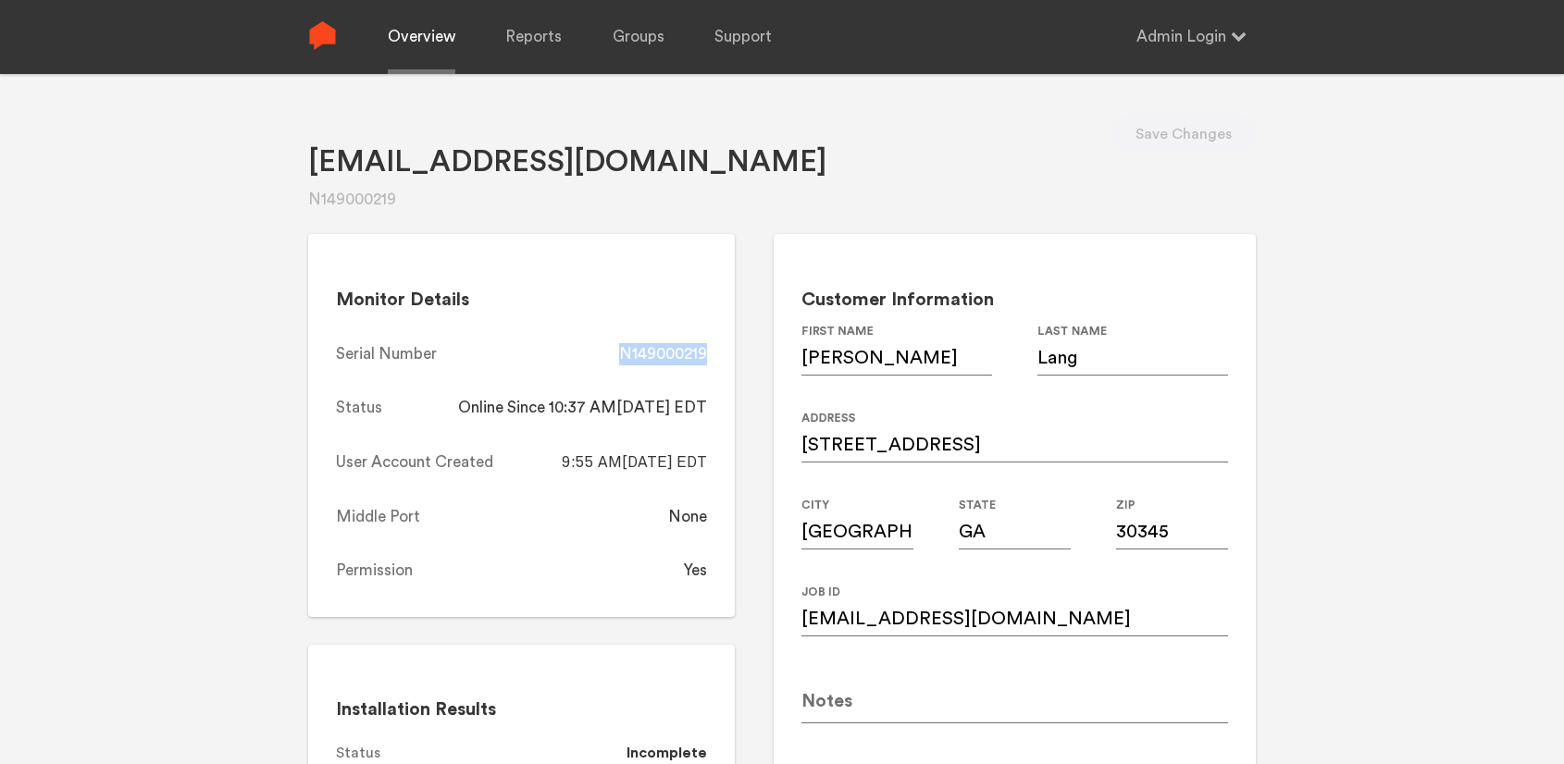
click at [442, 45] on link "Overview" at bounding box center [422, 37] width 68 height 74
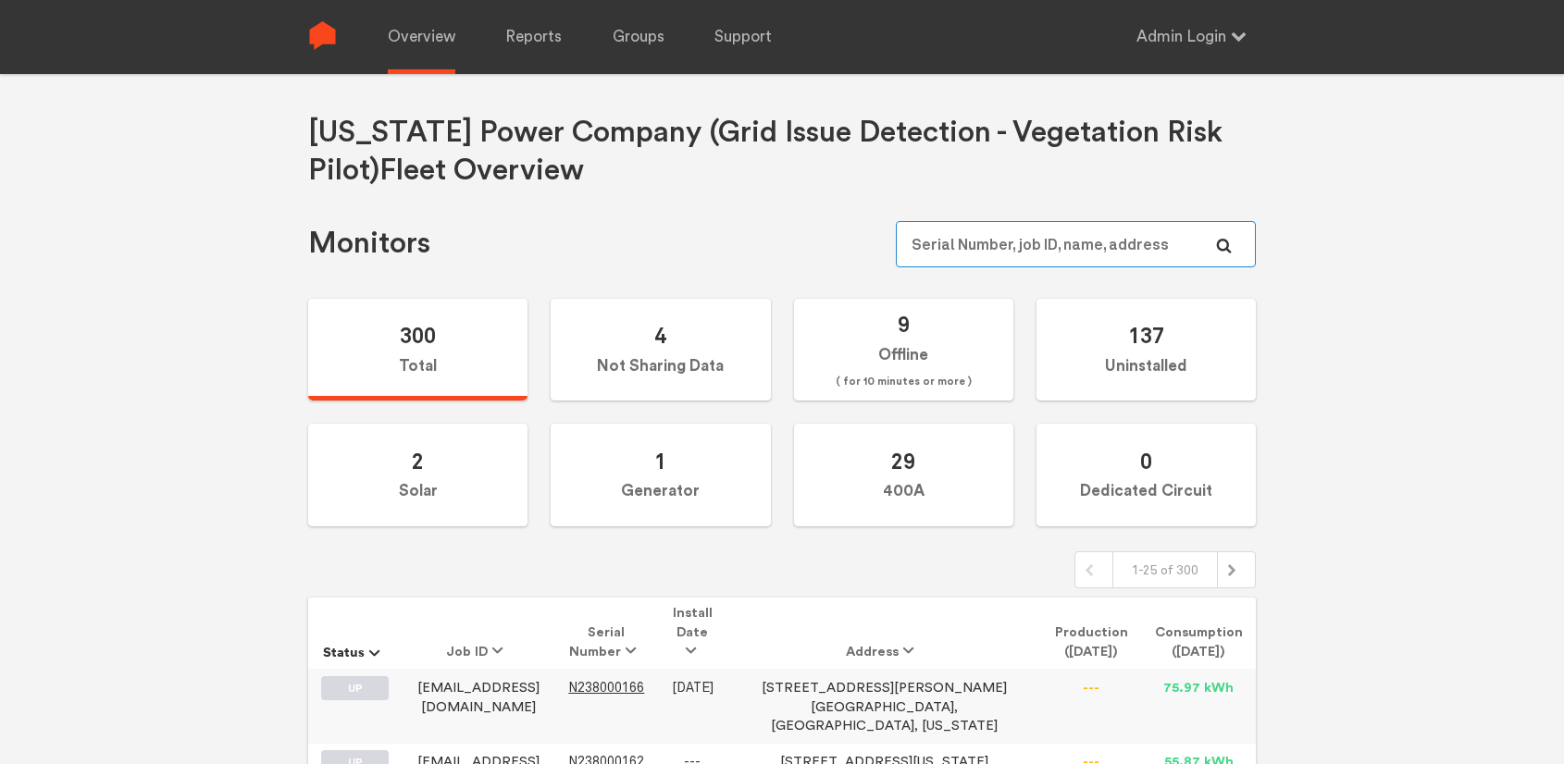
paste input "N149000025"
type input "N149000025"
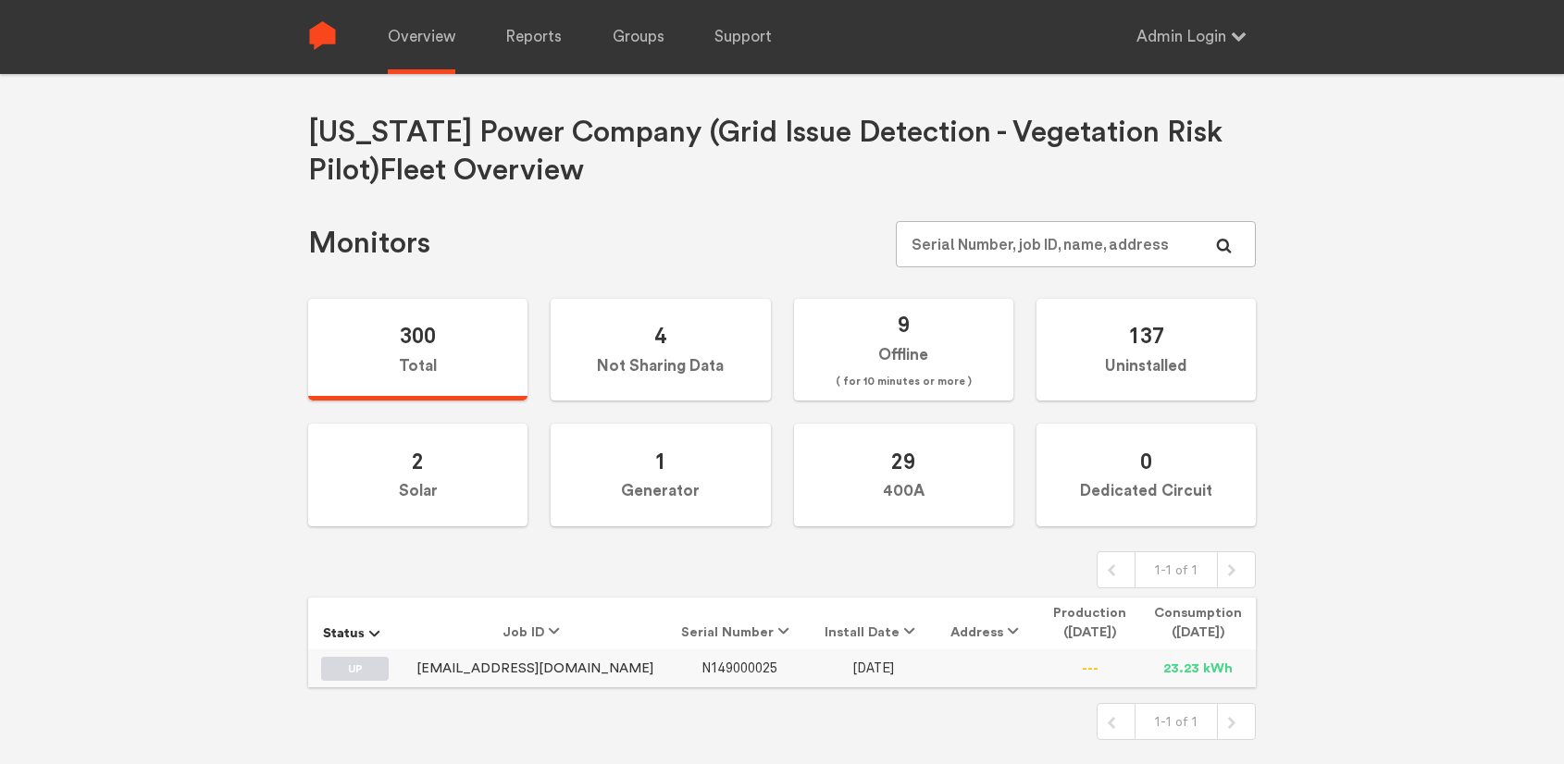
click at [701, 668] on span "N149000025" at bounding box center [739, 669] width 76 height 16
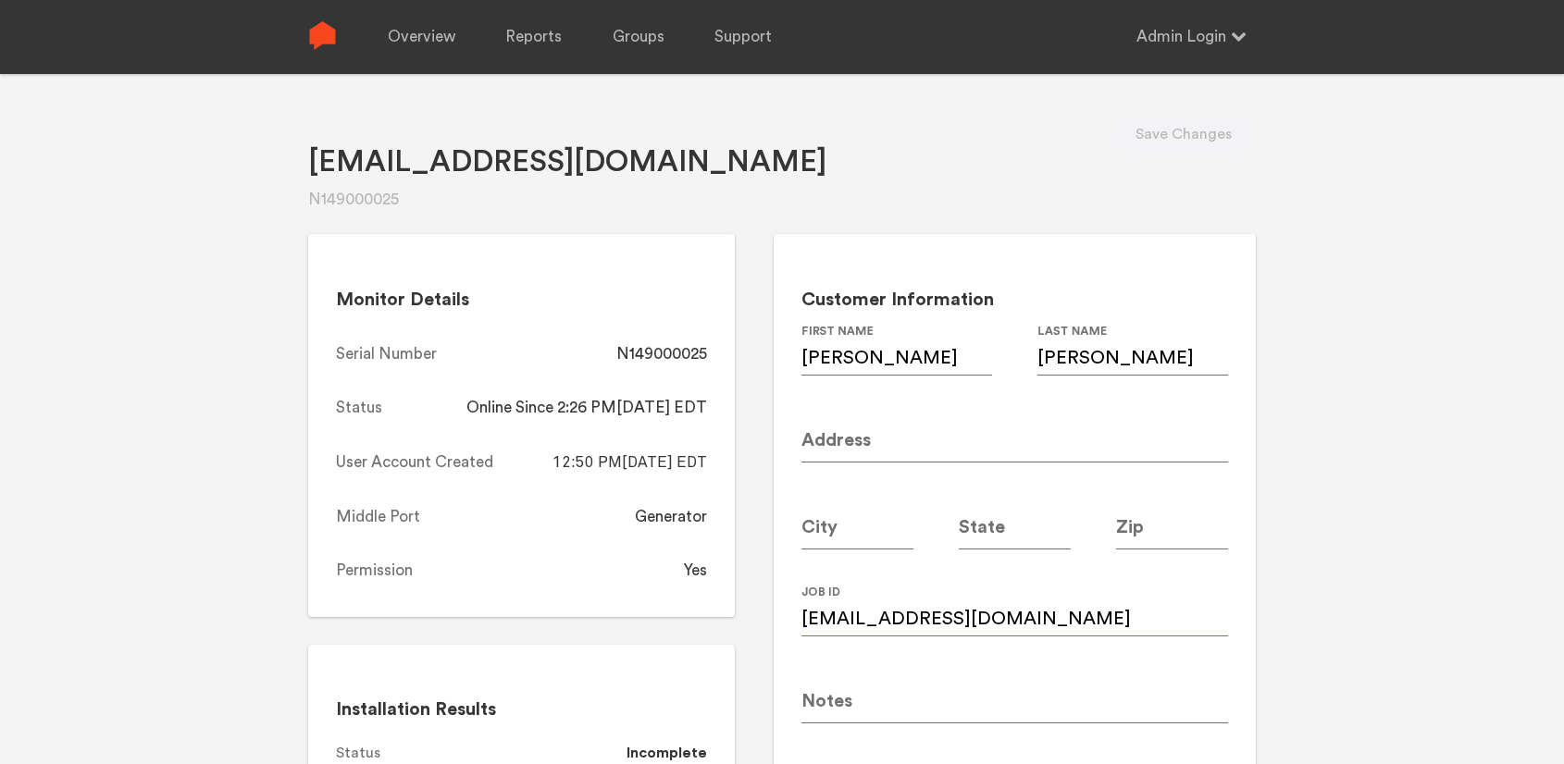
drag, startPoint x: 991, startPoint y: 624, endPoint x: 821, endPoint y: 622, distance: 170.3
click at [785, 622] on div "Customer Information [PERSON_NAME] First Name [PERSON_NAME] Last Name Address C…" at bounding box center [1014, 514] width 482 height 560
click at [1300, 446] on div "[EMAIL_ADDRESS][DOMAIN_NAME] N149000025 Save Changes Monitor Details Serial Num…" at bounding box center [782, 456] width 1564 height 764
click at [689, 521] on div "Generator" at bounding box center [671, 517] width 72 height 22
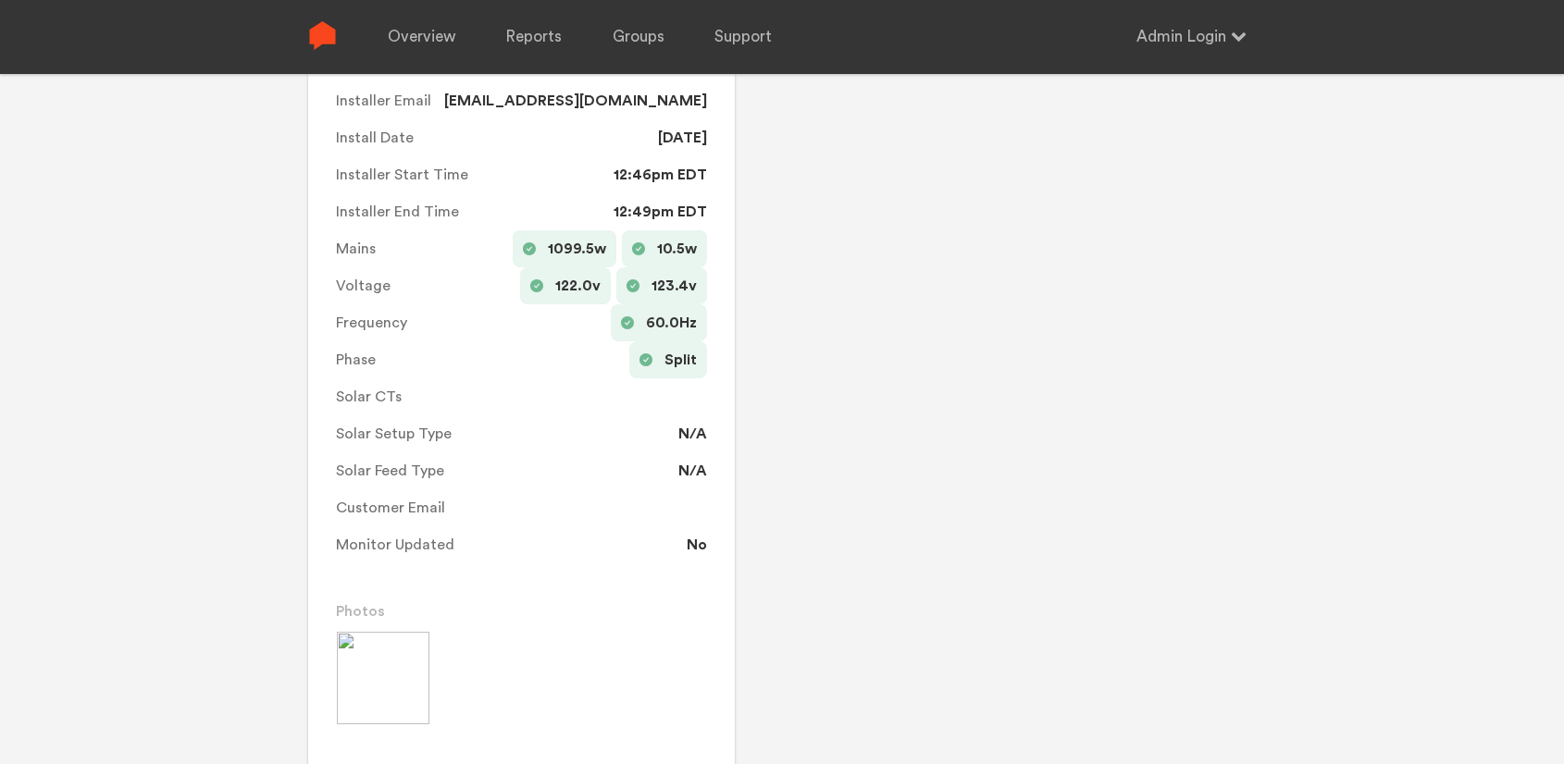
scroll to position [727, 0]
click at [363, 692] on img at bounding box center [383, 677] width 93 height 93
click at [798, 619] on div "Customer Information [PERSON_NAME] First Name [PERSON_NAME] Last Name Address C…" at bounding box center [995, 136] width 521 height 1259
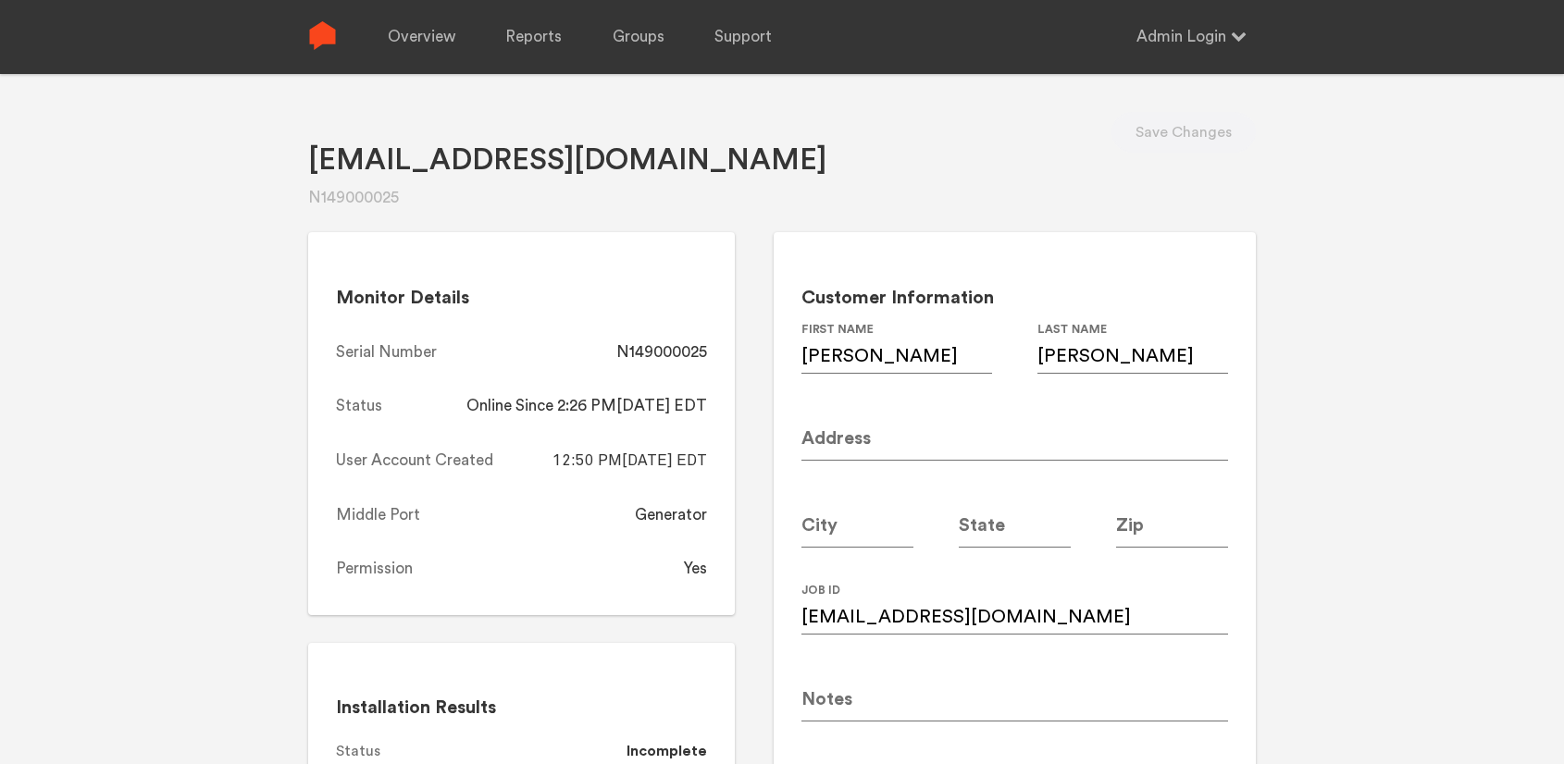
scroll to position [0, 0]
drag, startPoint x: 707, startPoint y: 355, endPoint x: 631, endPoint y: 357, distance: 75.9
click at [631, 357] on div "Monitor Details Serial Number N149000025 Status Online Since 2:26 PM[DATE] EDT …" at bounding box center [521, 425] width 427 height 383
click at [786, 349] on div "Customer Information [PERSON_NAME] First Name [PERSON_NAME] Last Name Address C…" at bounding box center [1014, 514] width 482 height 560
click at [408, 36] on link "Overview" at bounding box center [422, 37] width 68 height 74
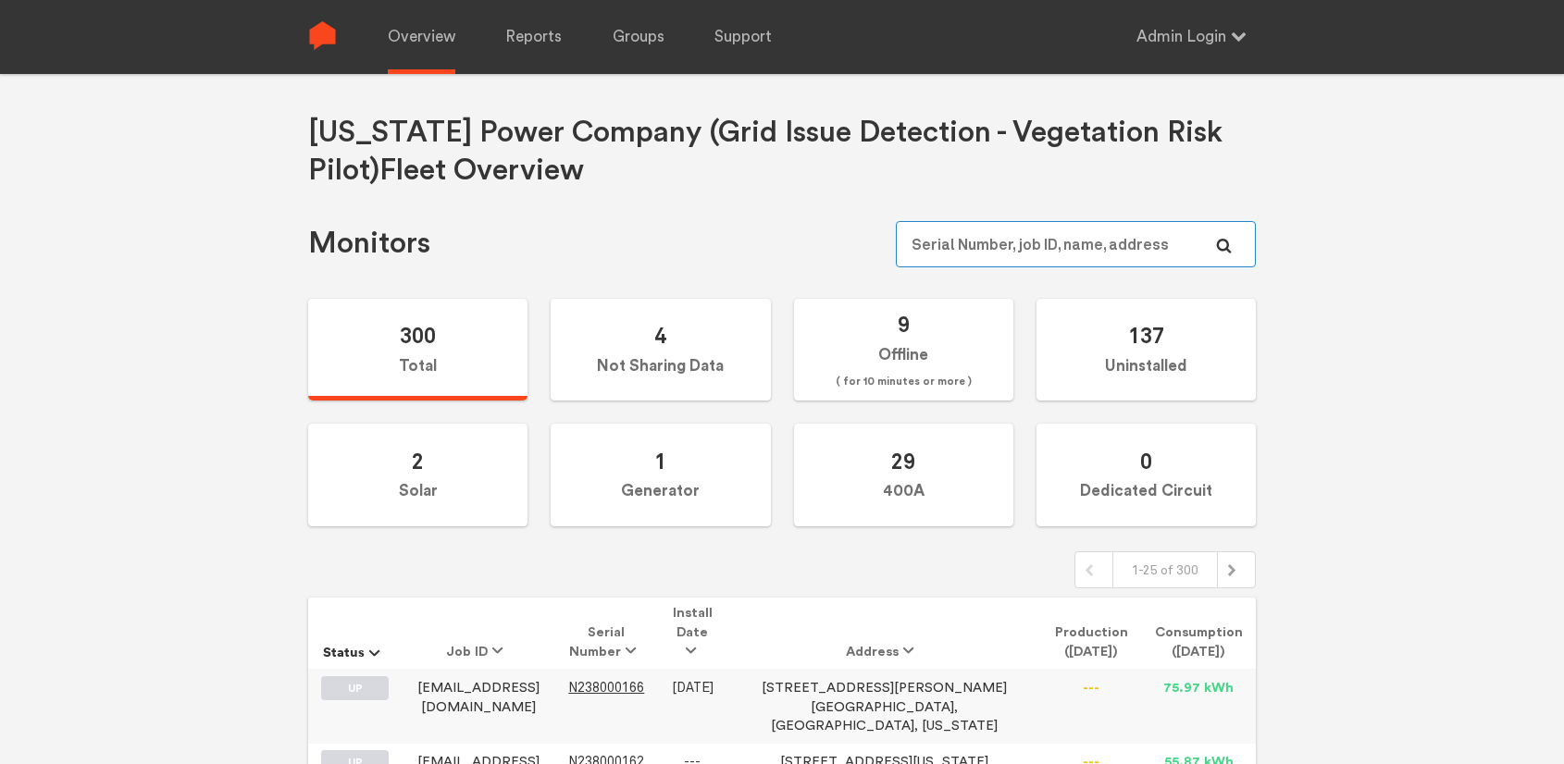
click at [1052, 235] on input "text" at bounding box center [1076, 244] width 360 height 46
paste input "N149000013"
type input "N149000013"
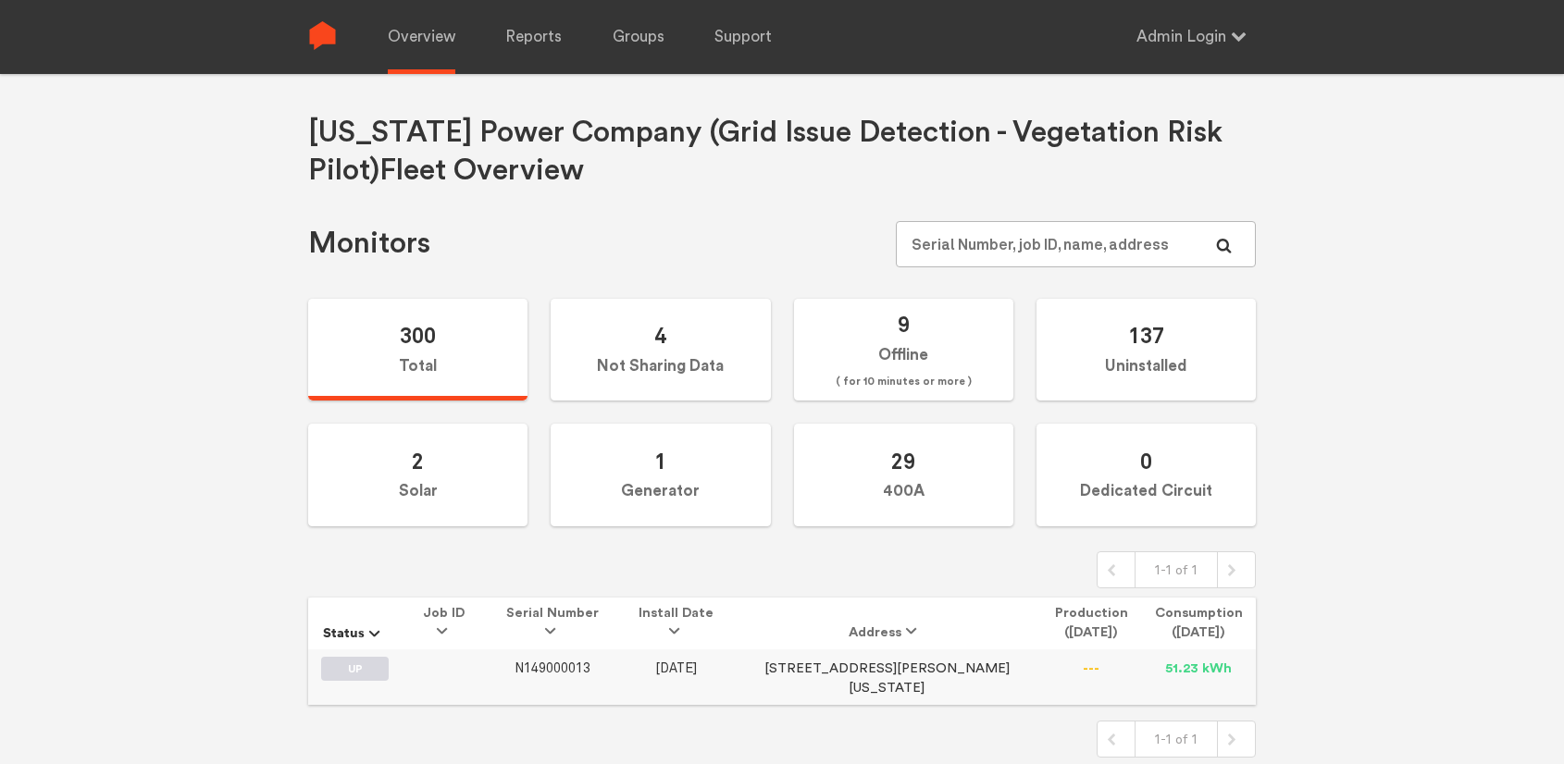
click at [579, 665] on span "N149000013" at bounding box center [552, 669] width 76 height 16
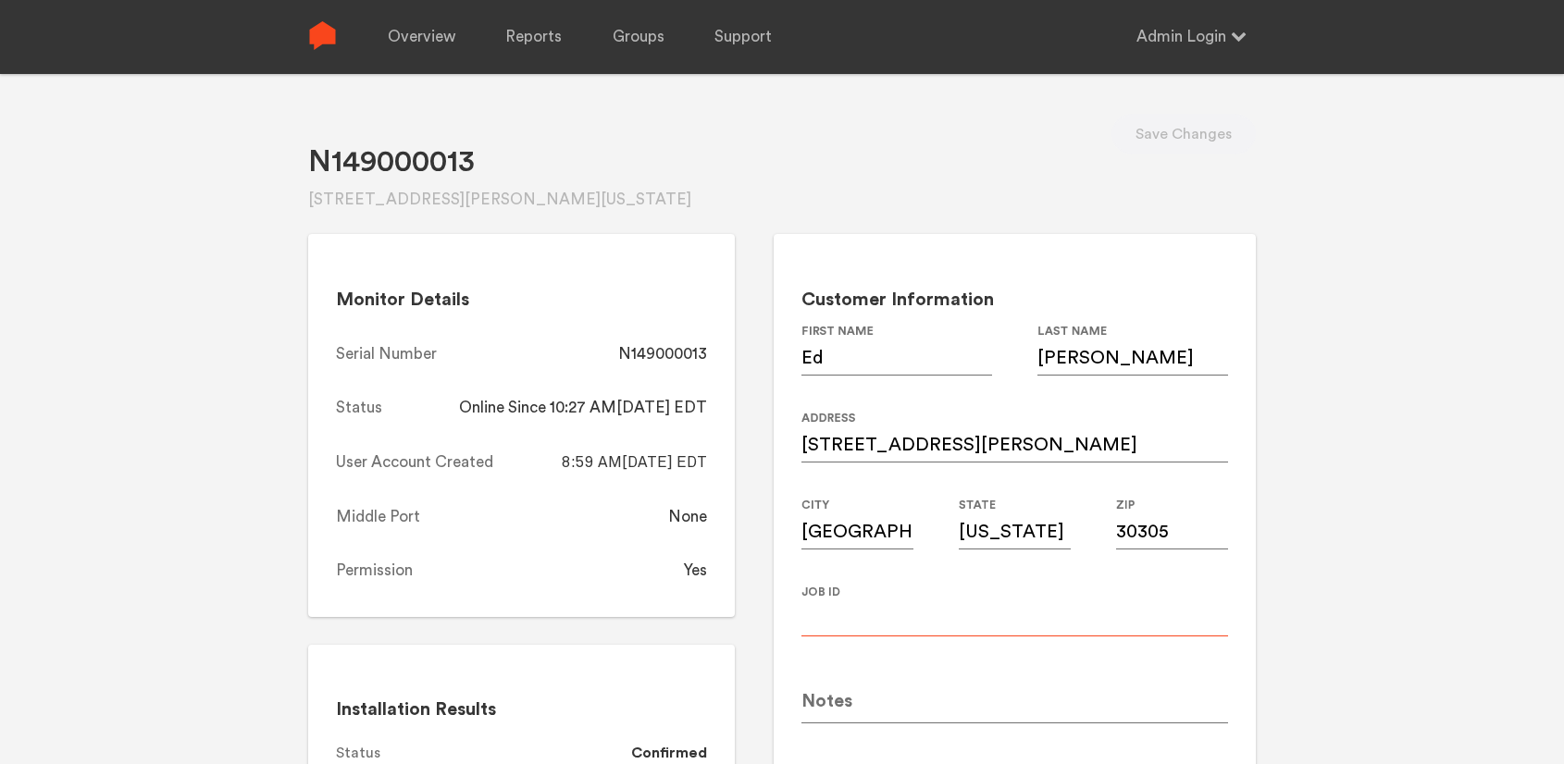
click at [889, 613] on input at bounding box center [1014, 611] width 427 height 52
paste input "ejuline@hotmail.com"
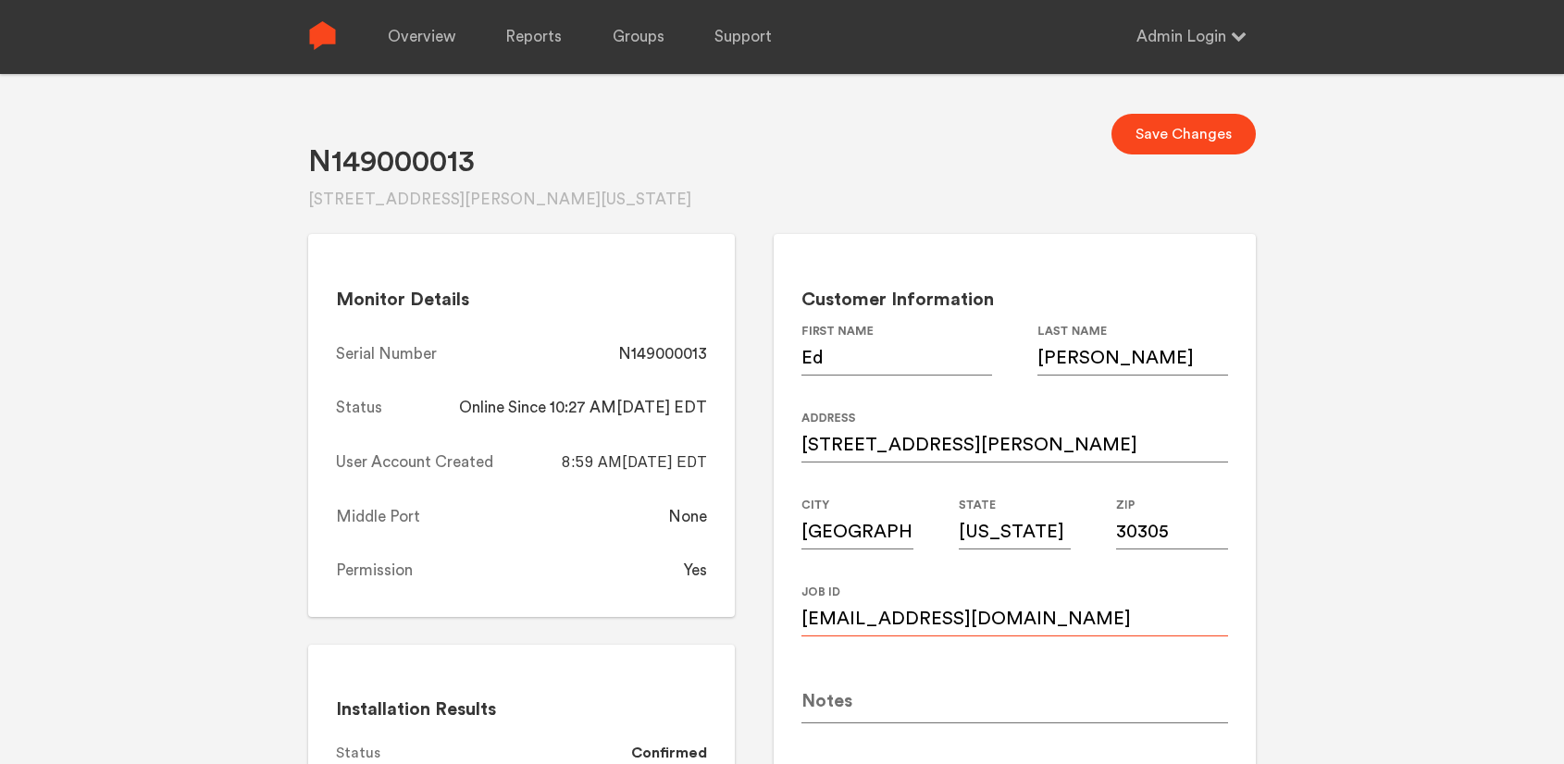
click at [1070, 624] on input "ejuline@hotmail.com" at bounding box center [1014, 611] width 427 height 52
type input "ejuline@hotmail.com"
click at [1183, 136] on button "Save Changes" at bounding box center [1183, 134] width 144 height 41
click at [856, 360] on input "Ed" at bounding box center [896, 350] width 191 height 52
type input "Edward"
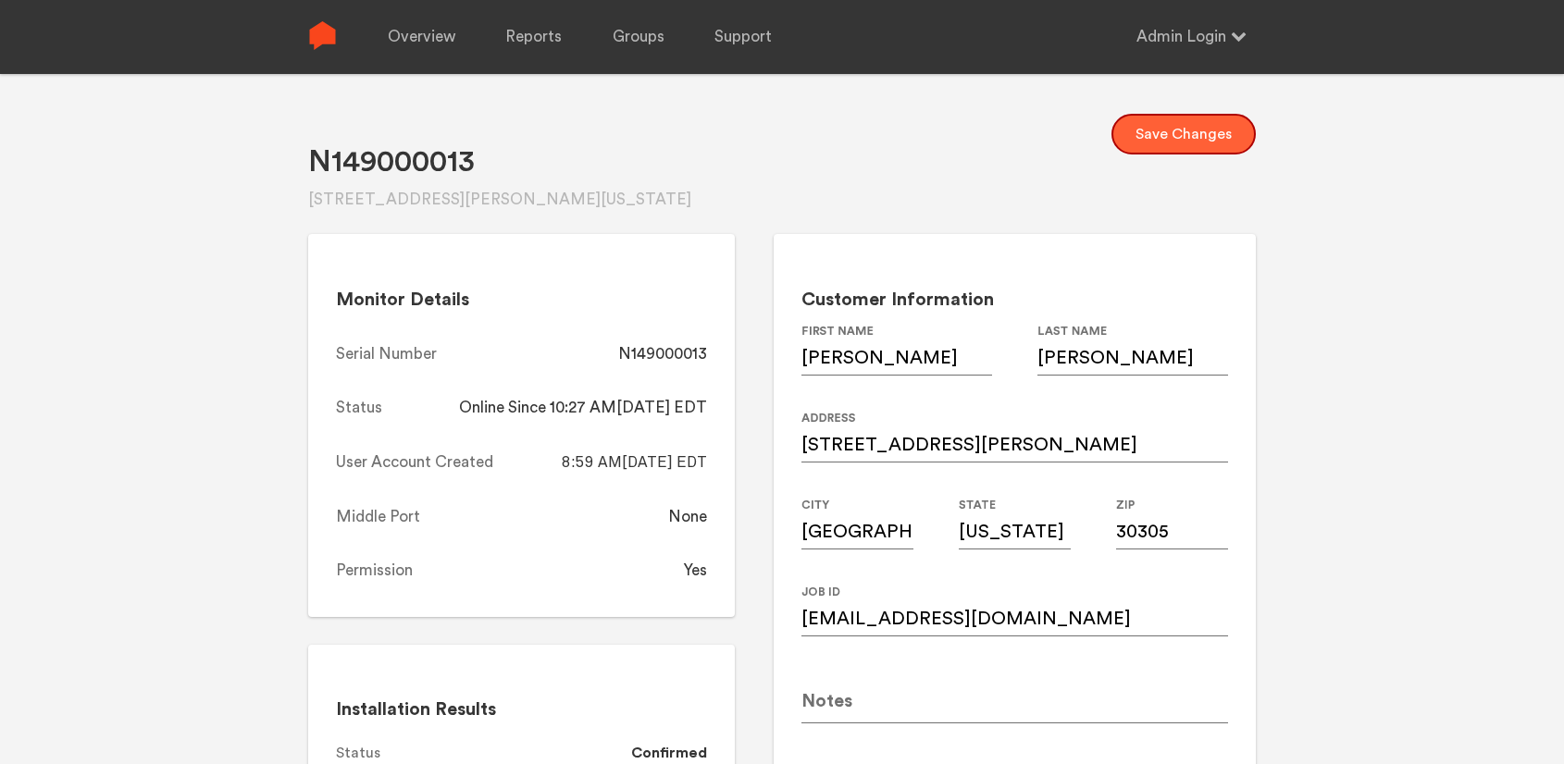
click at [1162, 138] on button "Save Changes" at bounding box center [1183, 134] width 144 height 41
click at [1183, 532] on input "30305" at bounding box center [1172, 524] width 112 height 52
type input "30309"
click at [1432, 484] on div "N149000013 2891 north fulton dr., Atlanta, Georgia, 30305 Save Changes Monitor …" at bounding box center [782, 456] width 1564 height 764
click at [1205, 133] on button "Save Changes" at bounding box center [1183, 134] width 144 height 41
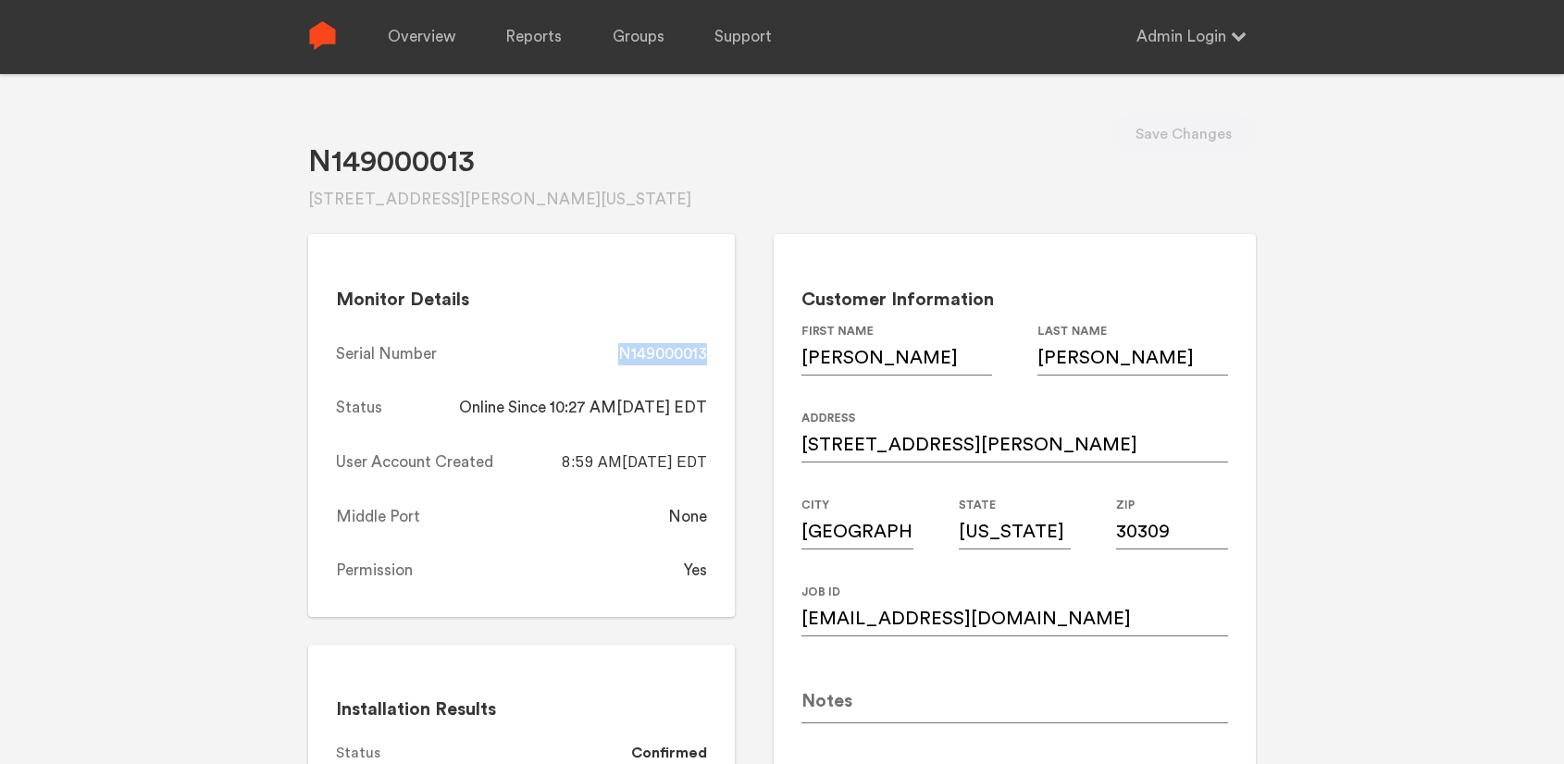
drag, startPoint x: 714, startPoint y: 354, endPoint x: 622, endPoint y: 354, distance: 92.5
click at [622, 354] on div "Monitor Details Serial Number N149000013 Status Online Since 10:27 AM, 08/18/20…" at bounding box center [521, 425] width 427 height 383
copy div "N149000013"
click at [415, 36] on link "Overview" at bounding box center [422, 37] width 68 height 74
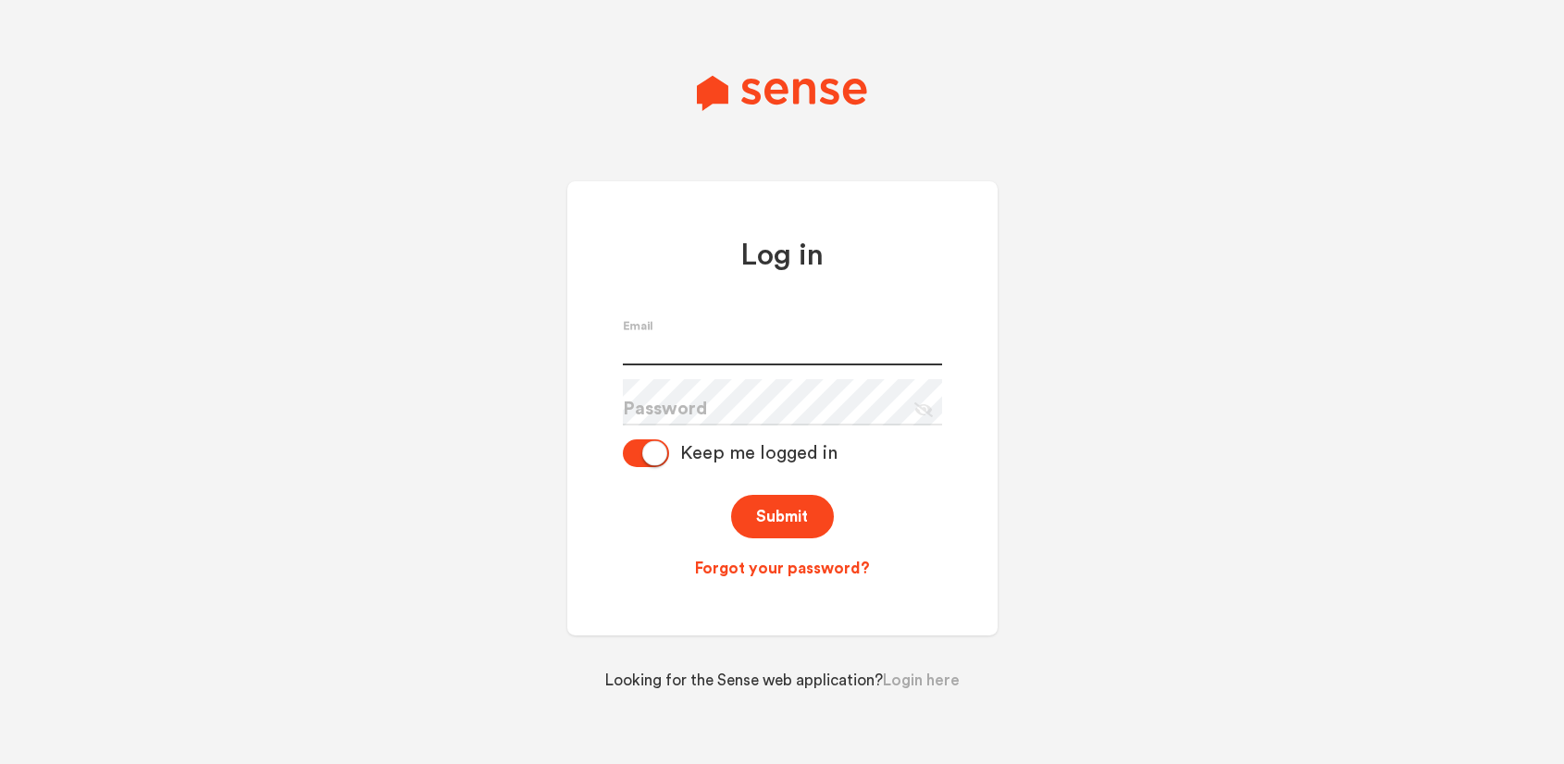
type input "[PERSON_NAME][EMAIL_ADDRESS][PERSON_NAME][DOMAIN_NAME]"
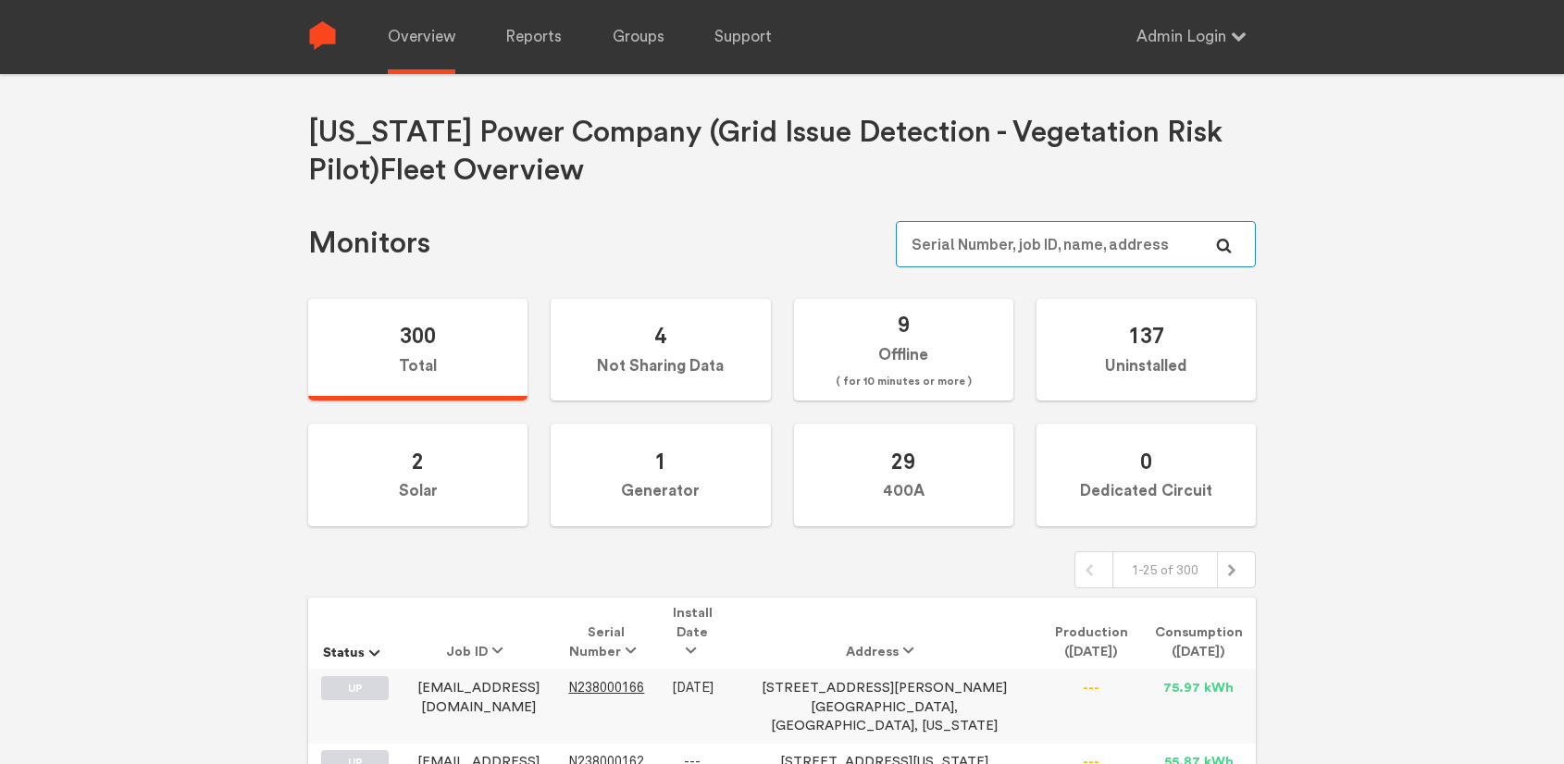
type input "[PERSON_NAME][EMAIL_ADDRESS][PERSON_NAME][DOMAIN_NAME]"
click at [1028, 249] on input "[PERSON_NAME][EMAIL_ADDRESS][PERSON_NAME][DOMAIN_NAME]" at bounding box center [1076, 244] width 360 height 46
paste input "N149000080"
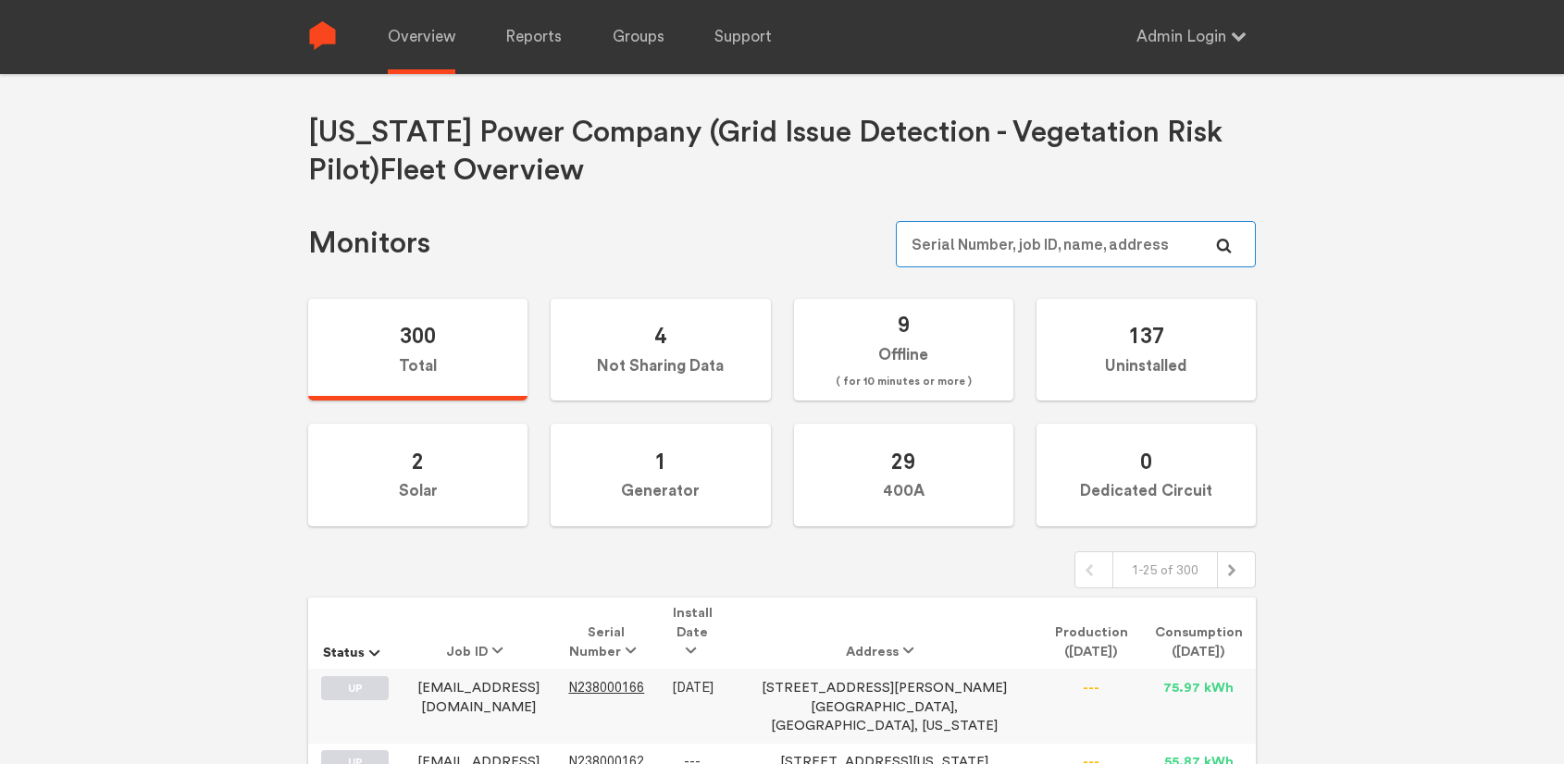
type input "N149000080"
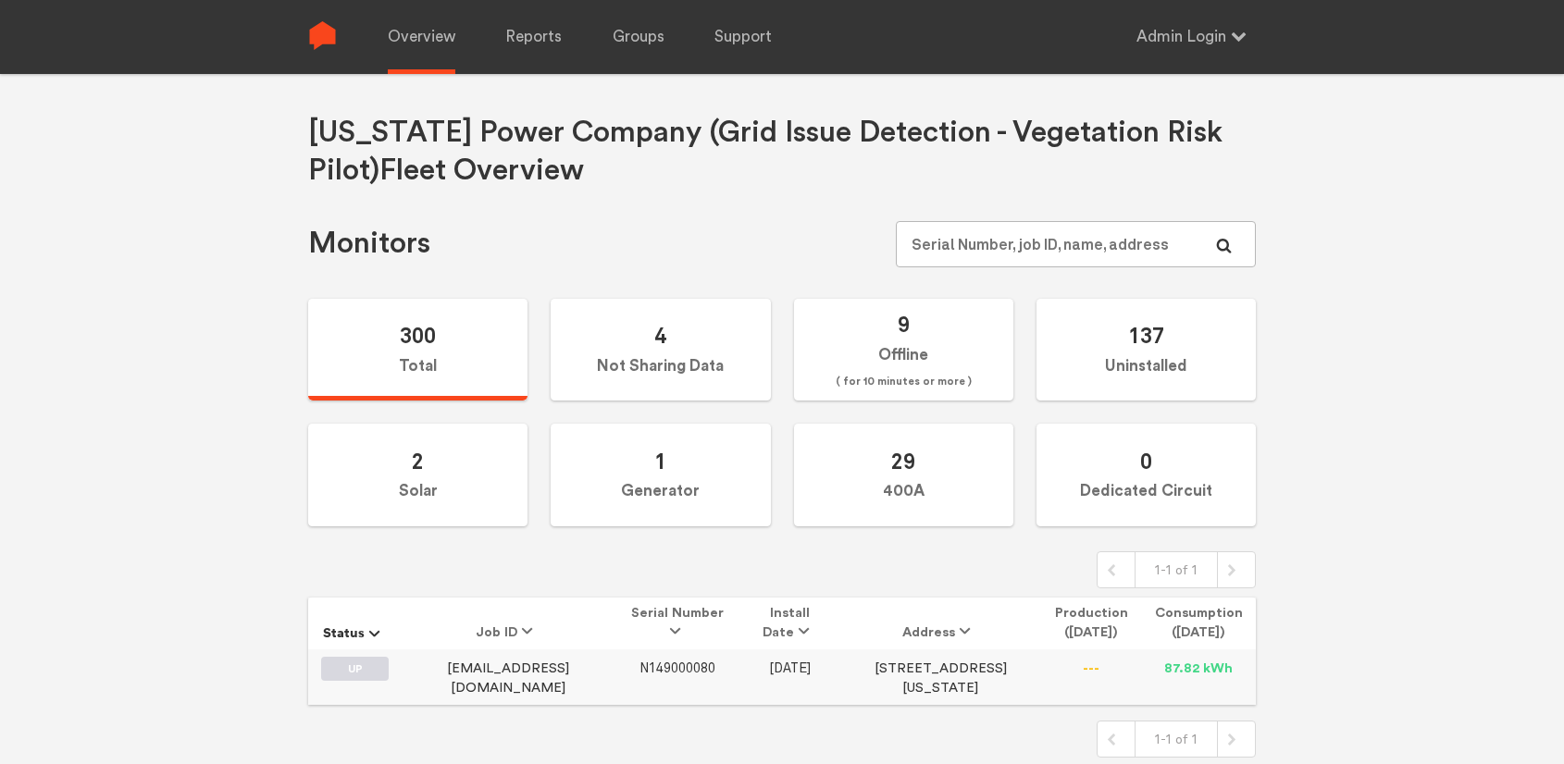
click at [645, 669] on span "N149000080" at bounding box center [677, 669] width 76 height 16
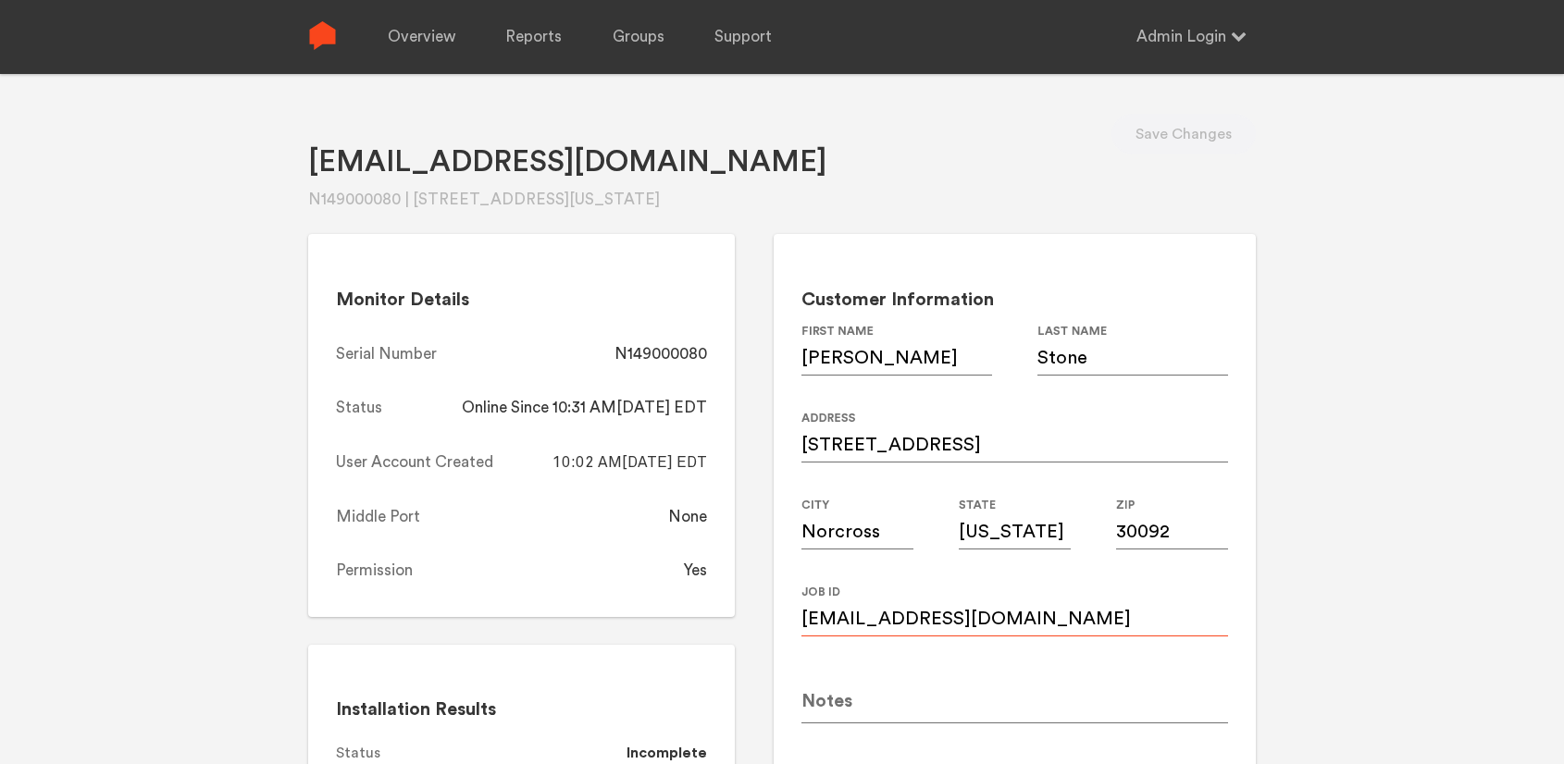
click at [1061, 620] on input "Paige.stone001@gmail.com" at bounding box center [1014, 611] width 427 height 52
paste input "p"
type input "paige.stone001@gmail.com"
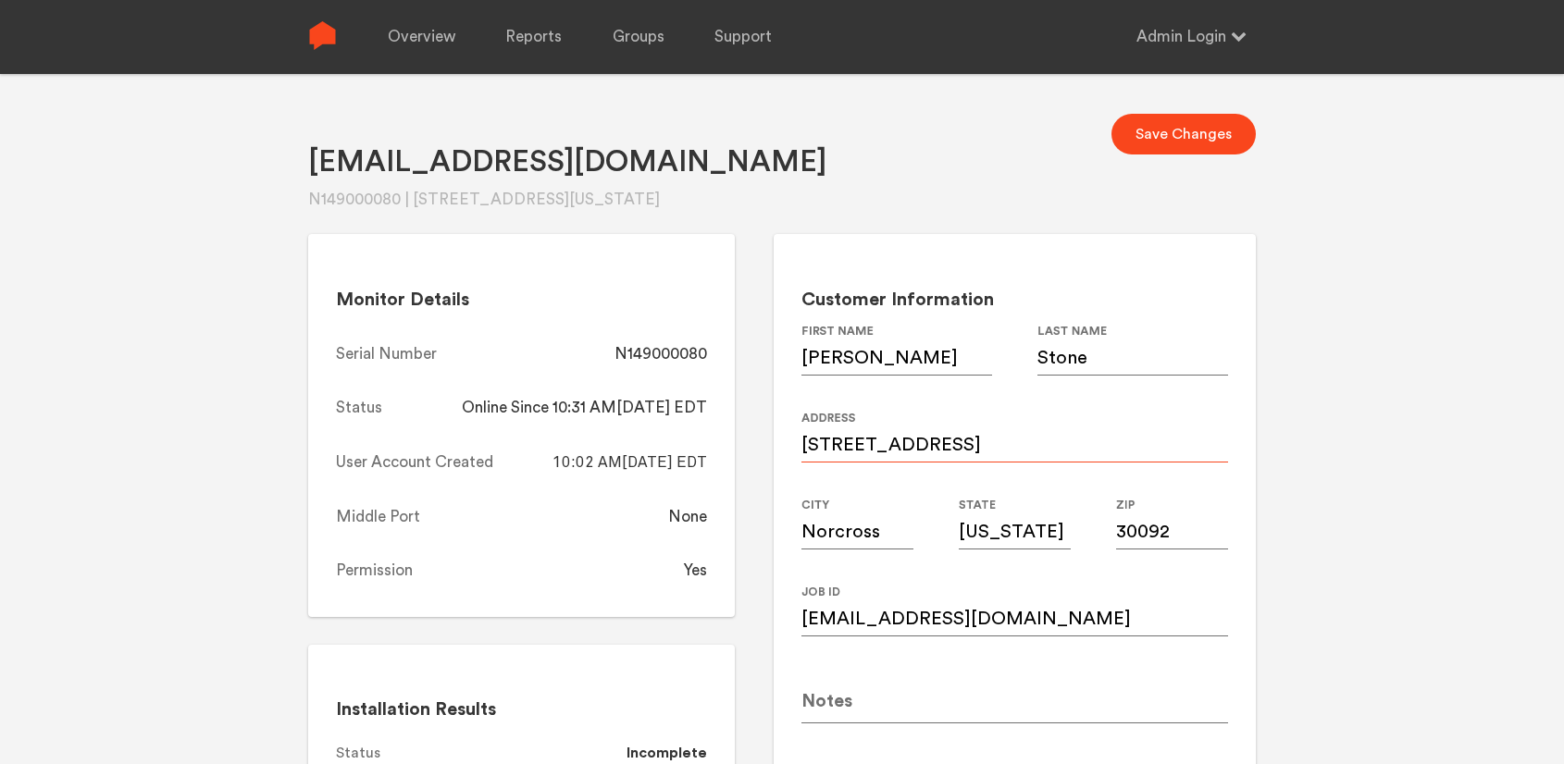
click at [1027, 443] on input "6275 courtside dr" at bounding box center [1014, 437] width 427 height 52
click at [1170, 136] on button "Save Changes" at bounding box center [1183, 134] width 144 height 41
drag, startPoint x: 712, startPoint y: 349, endPoint x: 615, endPoint y: 354, distance: 97.3
click at [615, 354] on div "Monitor Details Serial Number N149000080 Status Online Since 10:31 AM, 08/18/20…" at bounding box center [521, 425] width 427 height 383
copy div "N149000080"
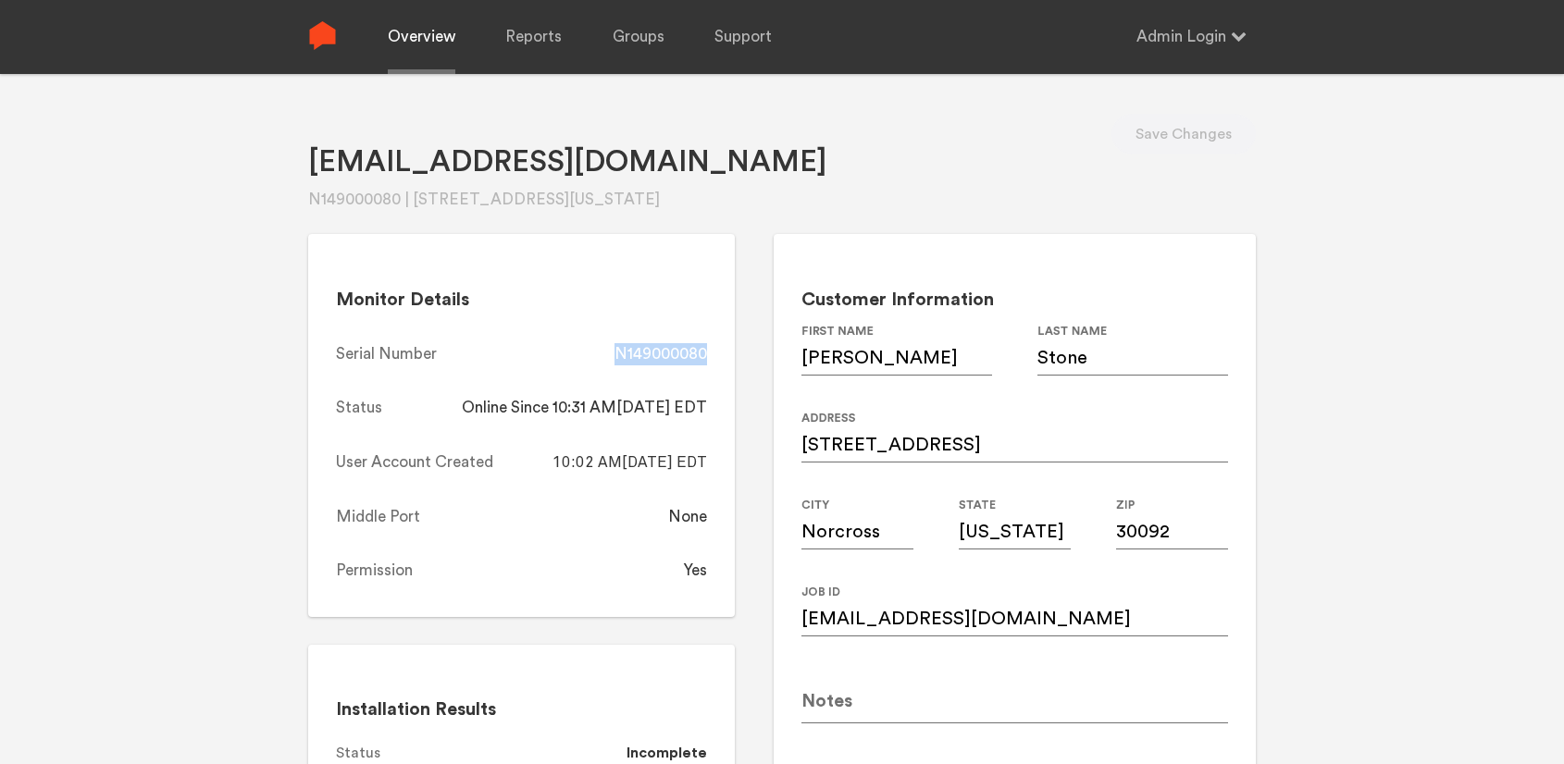
click at [410, 34] on link "Overview" at bounding box center [422, 37] width 68 height 74
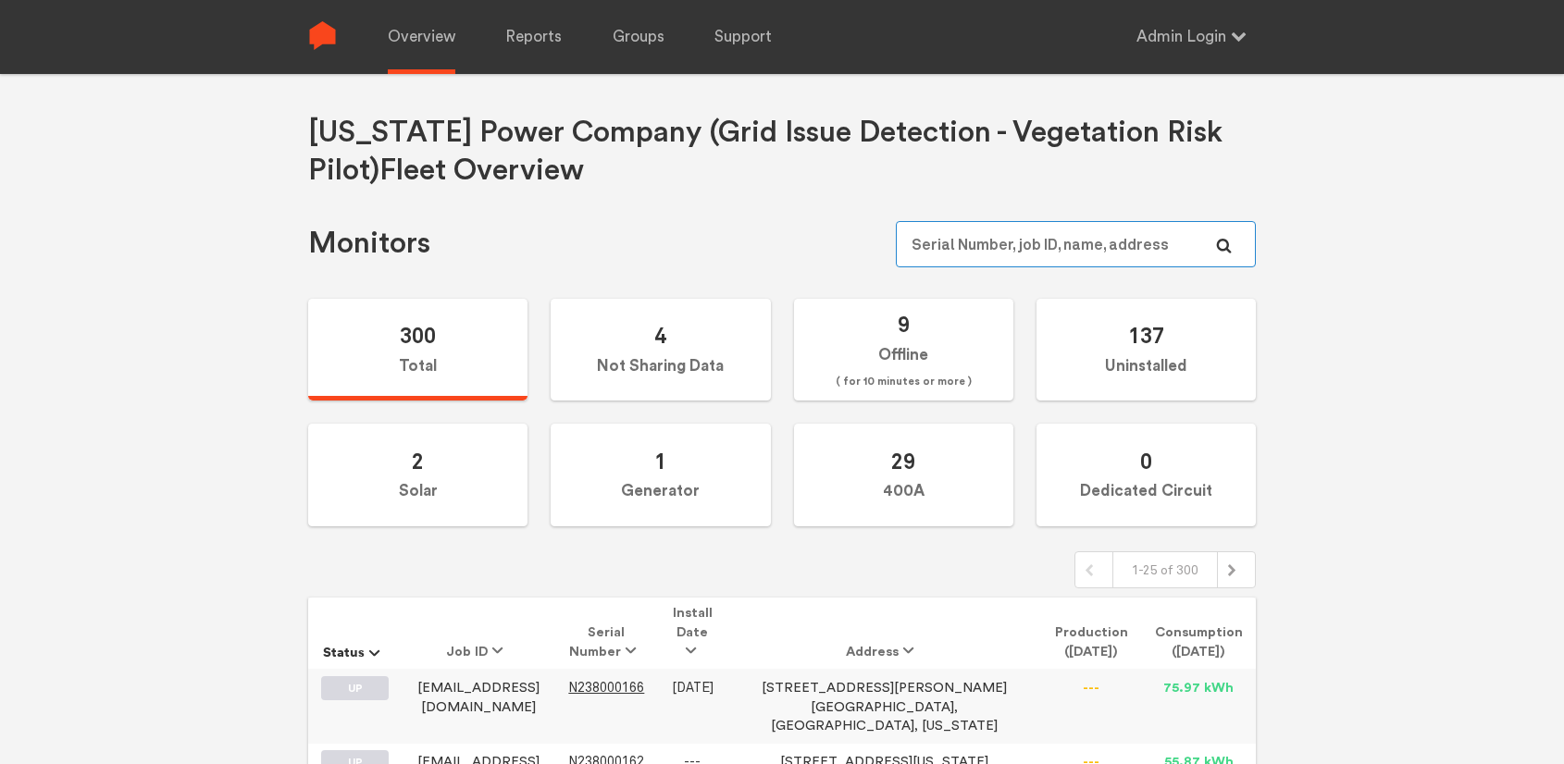
click at [1094, 243] on input "text" at bounding box center [1076, 244] width 360 height 46
paste input "N149000011"
type input "N149000011"
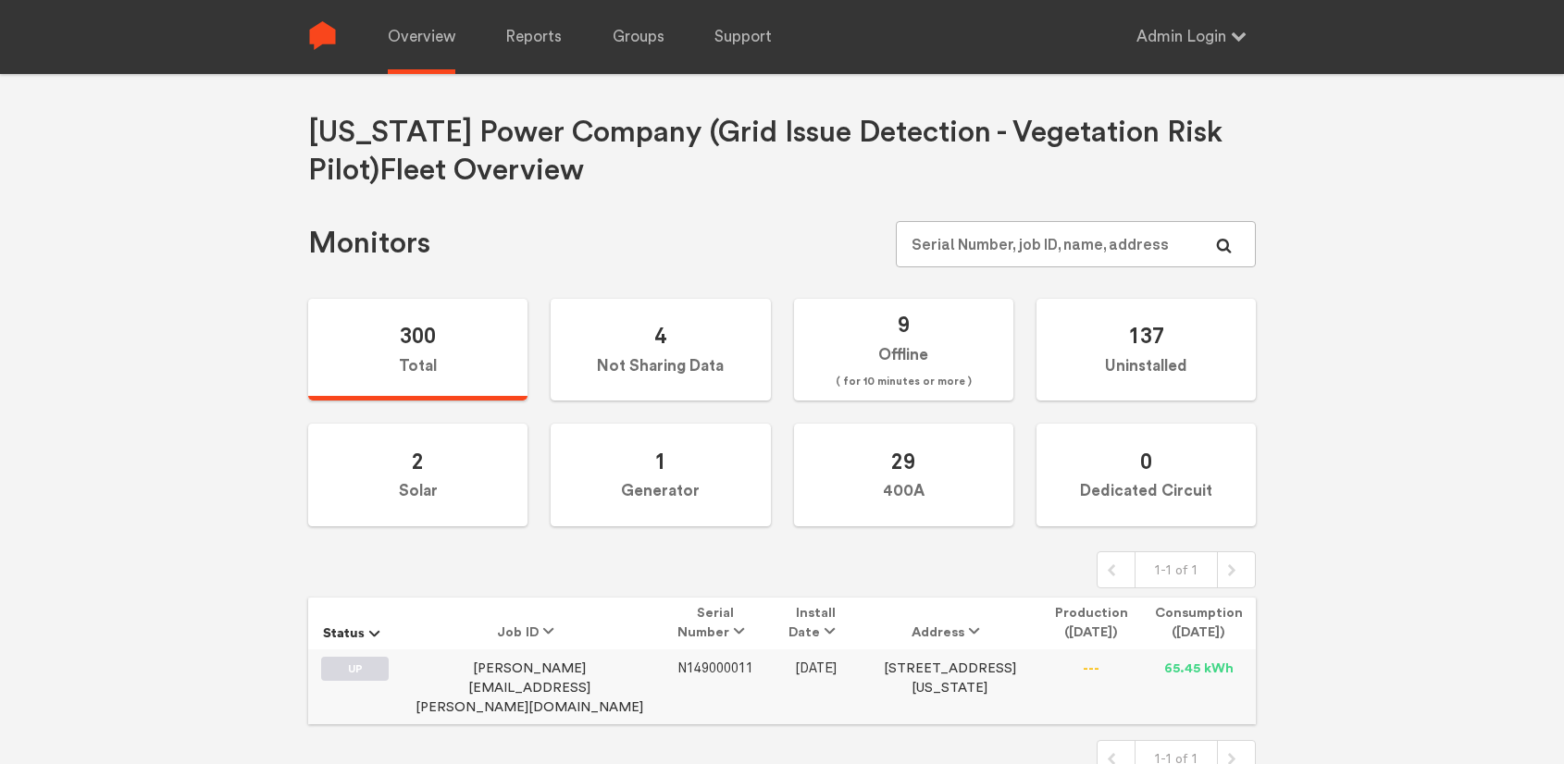
click at [677, 668] on span "N149000011" at bounding box center [715, 669] width 76 height 16
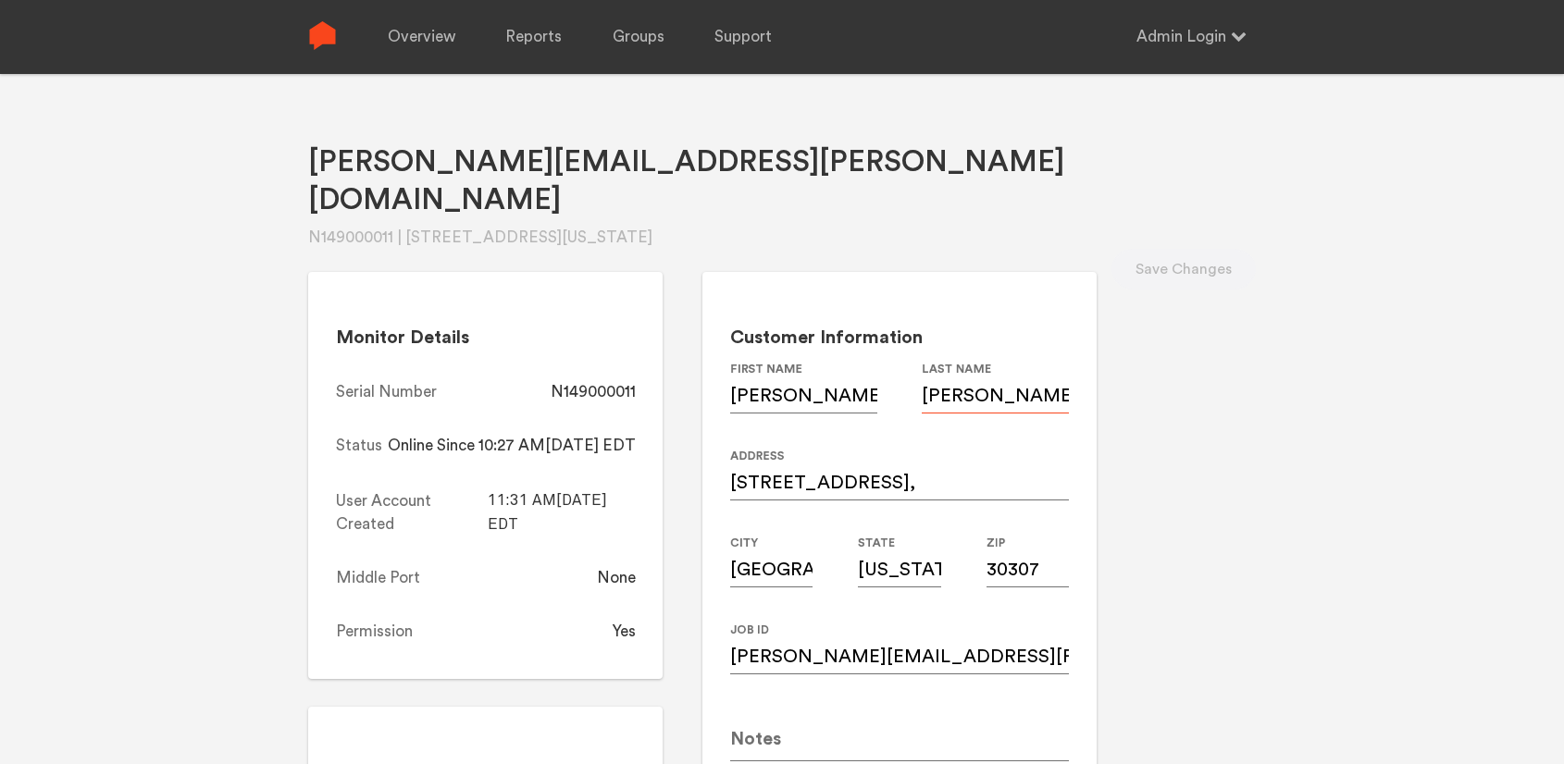
drag, startPoint x: 1148, startPoint y: 368, endPoint x: 1031, endPoint y: 364, distance: 117.6
click at [1031, 364] on div "Dan First Name Kuebrich Last Name" at bounding box center [900, 405] width 340 height 87
drag, startPoint x: 715, startPoint y: 351, endPoint x: 623, endPoint y: 353, distance: 92.5
click at [623, 353] on div "Monitor Details Serial Number N149000011 Status Online Since 10:27 AM, 08/18/20…" at bounding box center [485, 475] width 354 height 406
copy div "N149000011"
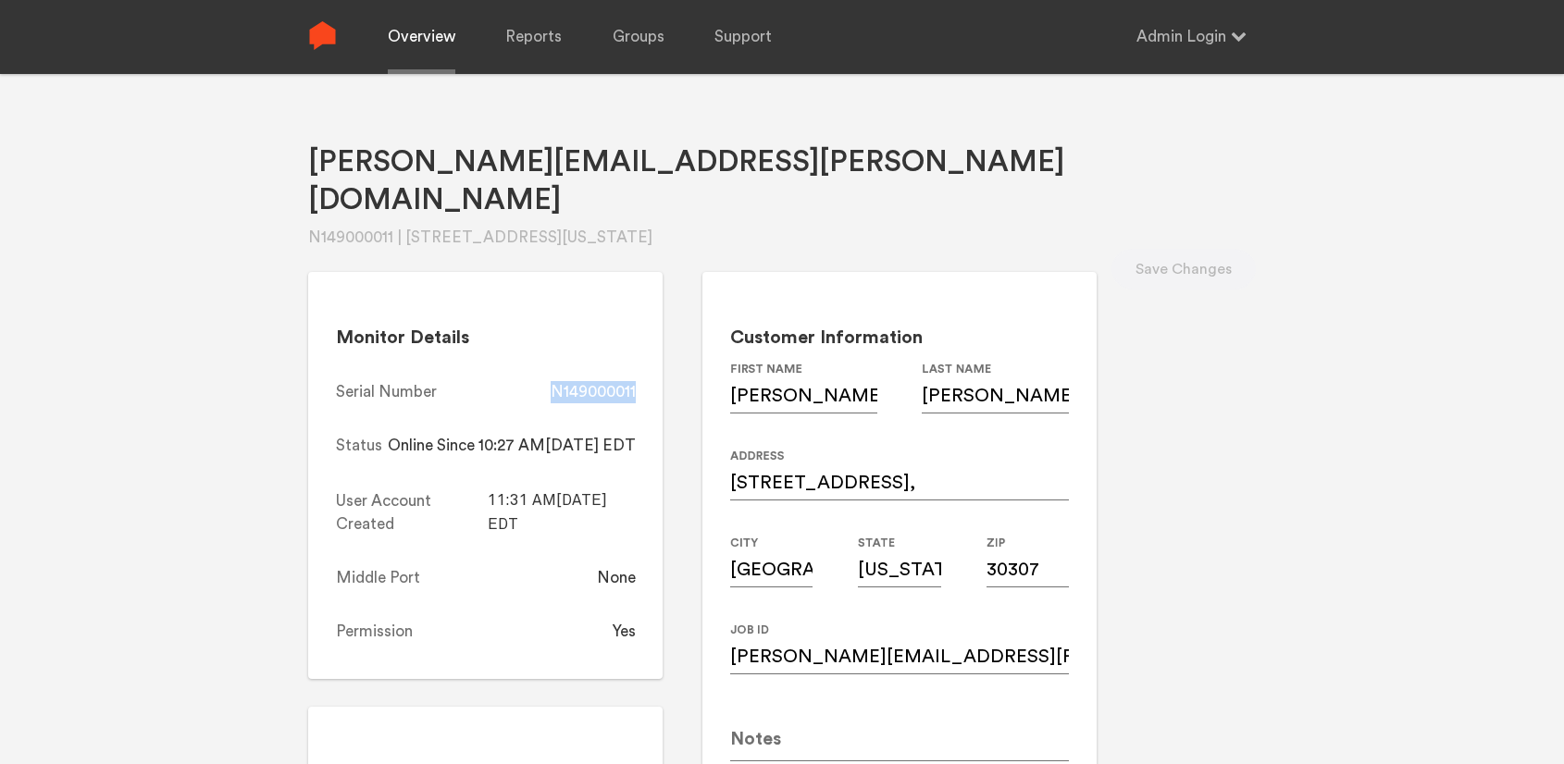
click at [440, 34] on link "Overview" at bounding box center [422, 37] width 68 height 74
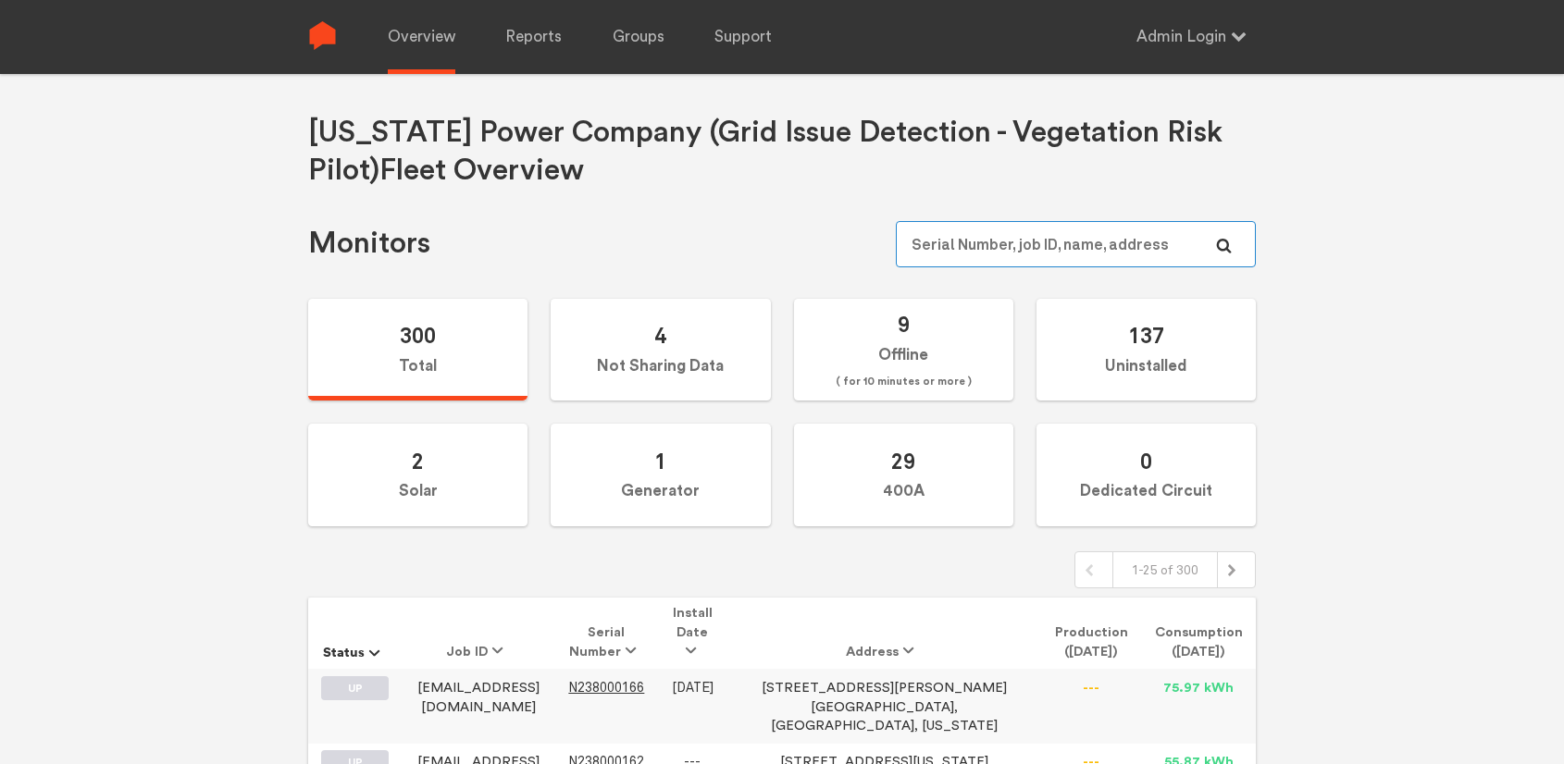
click at [1043, 239] on input "text" at bounding box center [1076, 244] width 360 height 46
paste input "N149000023"
type input "N149000023"
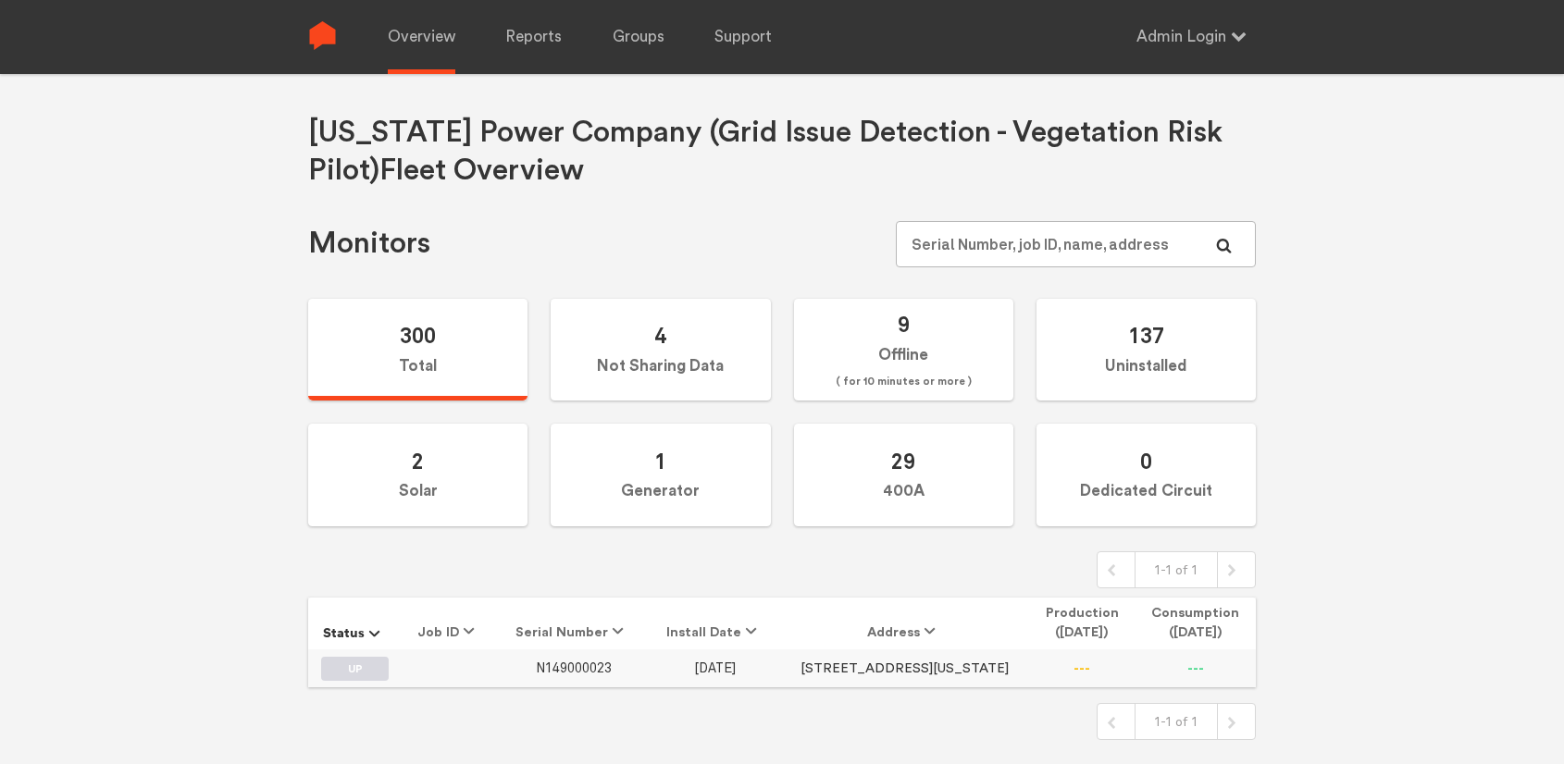
click at [580, 669] on span "N149000023" at bounding box center [574, 669] width 76 height 16
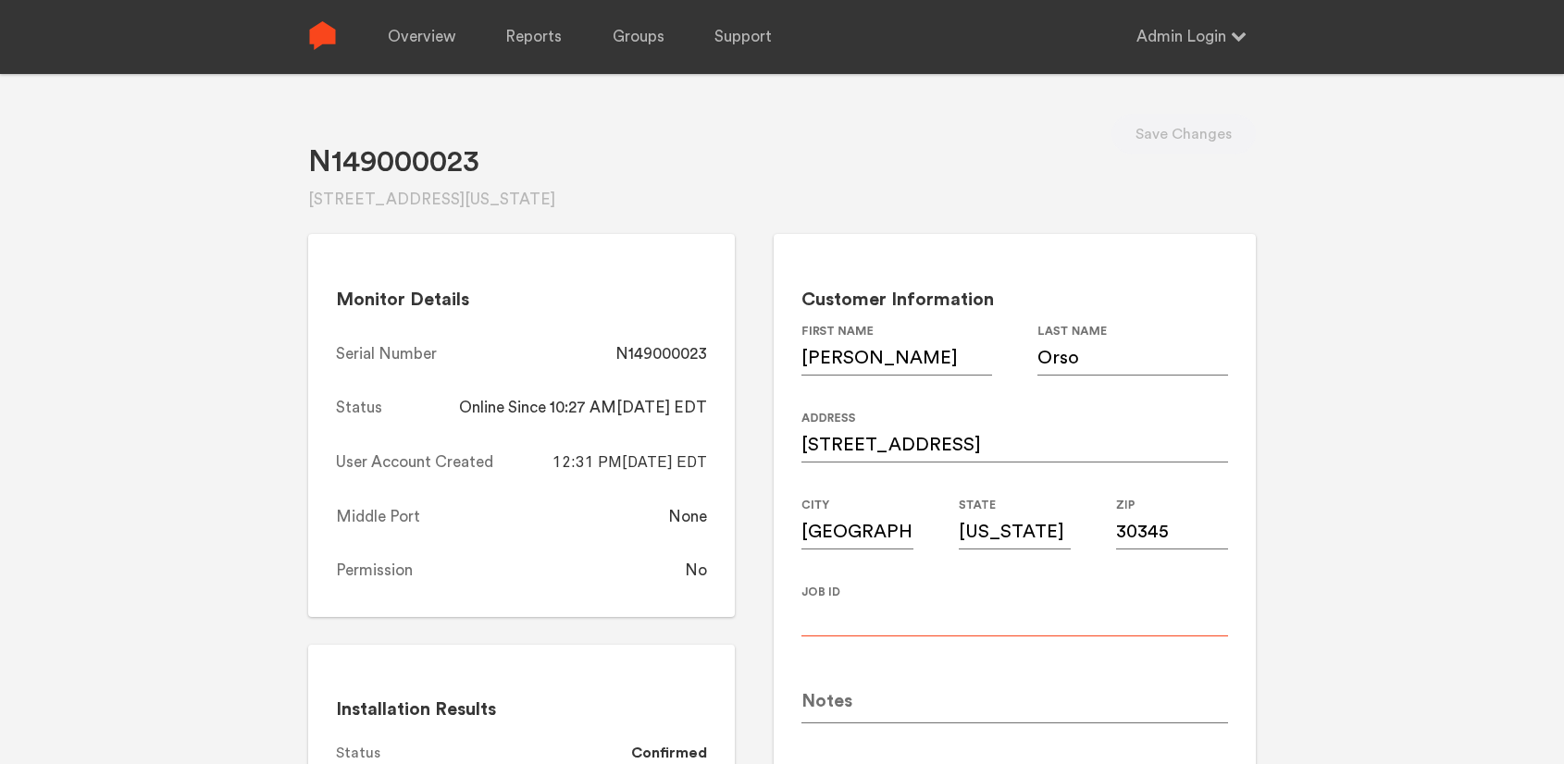
click at [875, 617] on input at bounding box center [1014, 611] width 427 height 52
paste input "ace.orso+gapower@gmail.com"
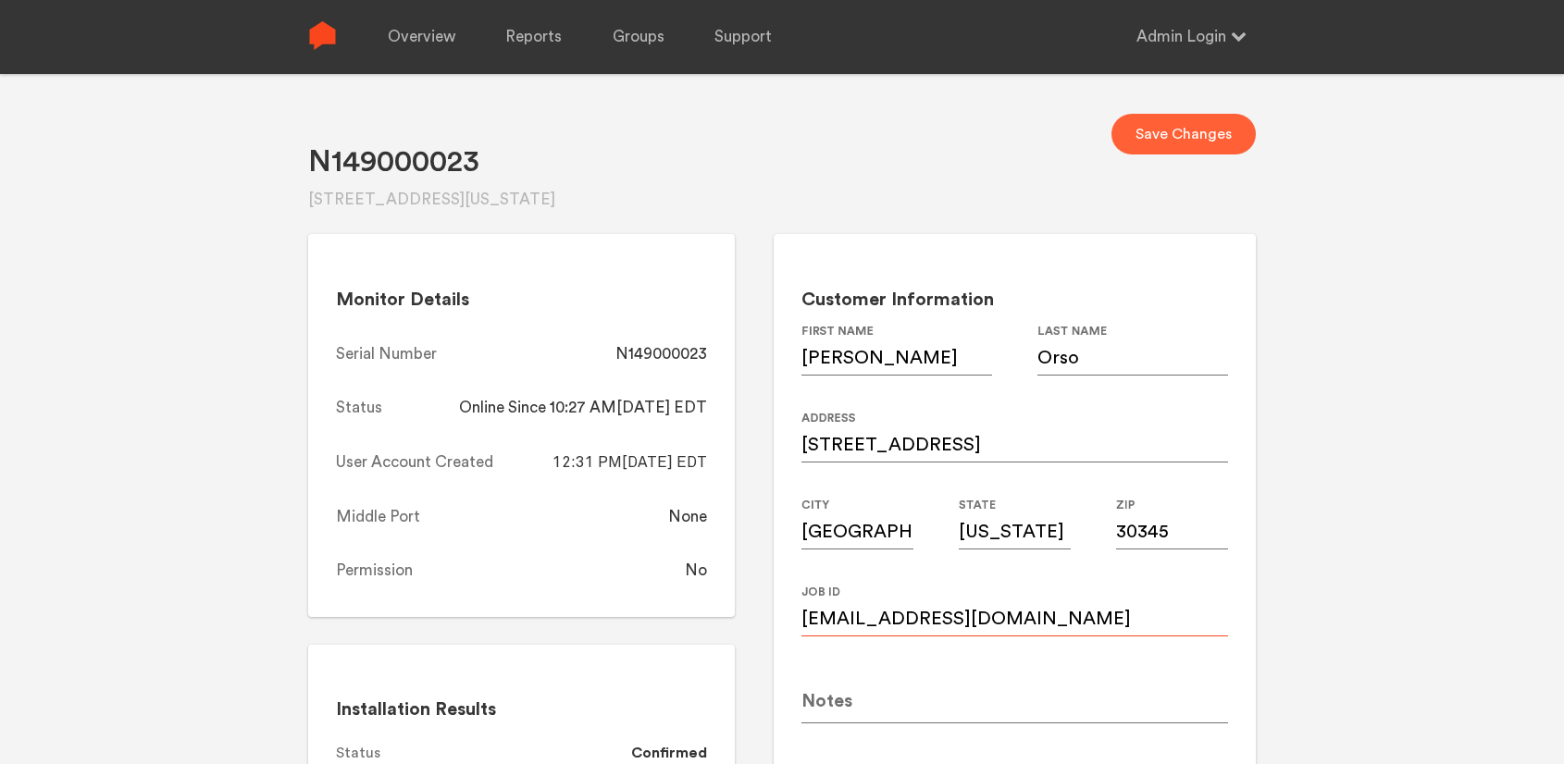
type input "ace.orso+gapower@gmail.com"
click at [1176, 140] on button "Save Changes" at bounding box center [1183, 134] width 144 height 41
drag, startPoint x: 719, startPoint y: 353, endPoint x: 614, endPoint y: 354, distance: 104.6
click at [614, 354] on div "Monitor Details Serial Number N149000023 Status Online Since 10:27 AM, 08/18/20…" at bounding box center [521, 425] width 427 height 383
copy div "N149000023"
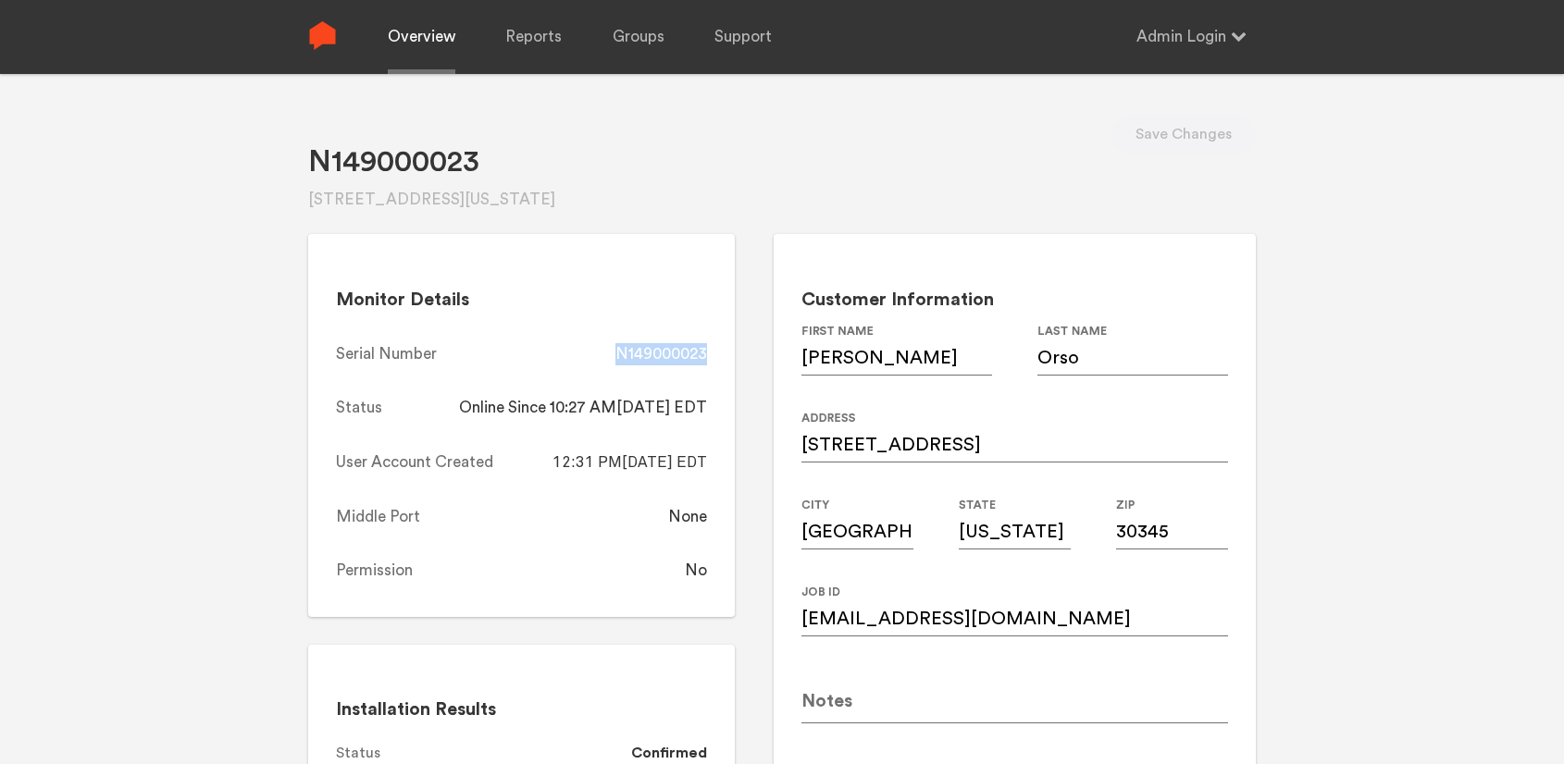
click at [423, 34] on link "Overview" at bounding box center [422, 37] width 68 height 74
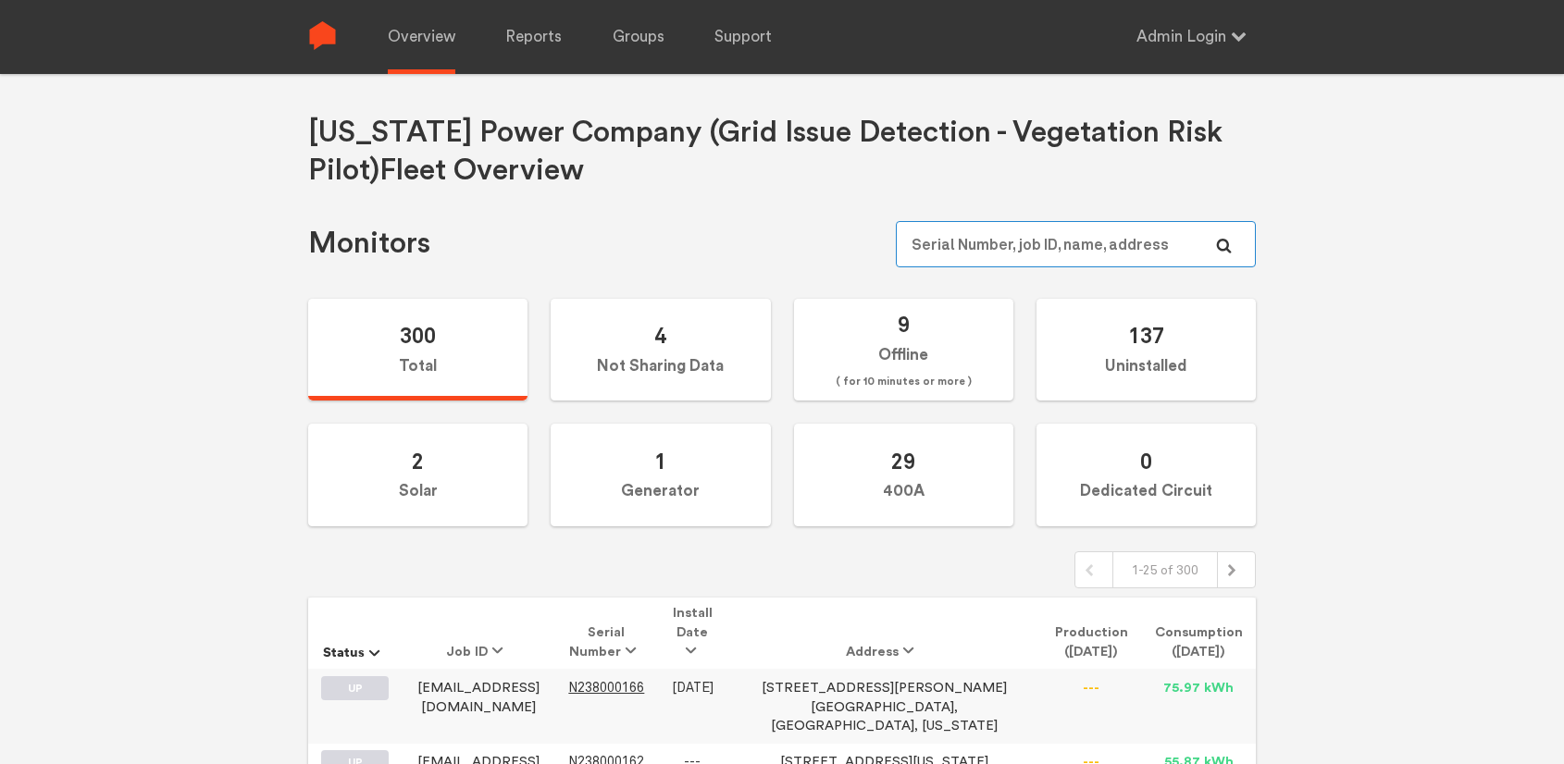
click at [997, 233] on input "text" at bounding box center [1076, 244] width 360 height 46
paste input "N149000031"
type input "N149000031"
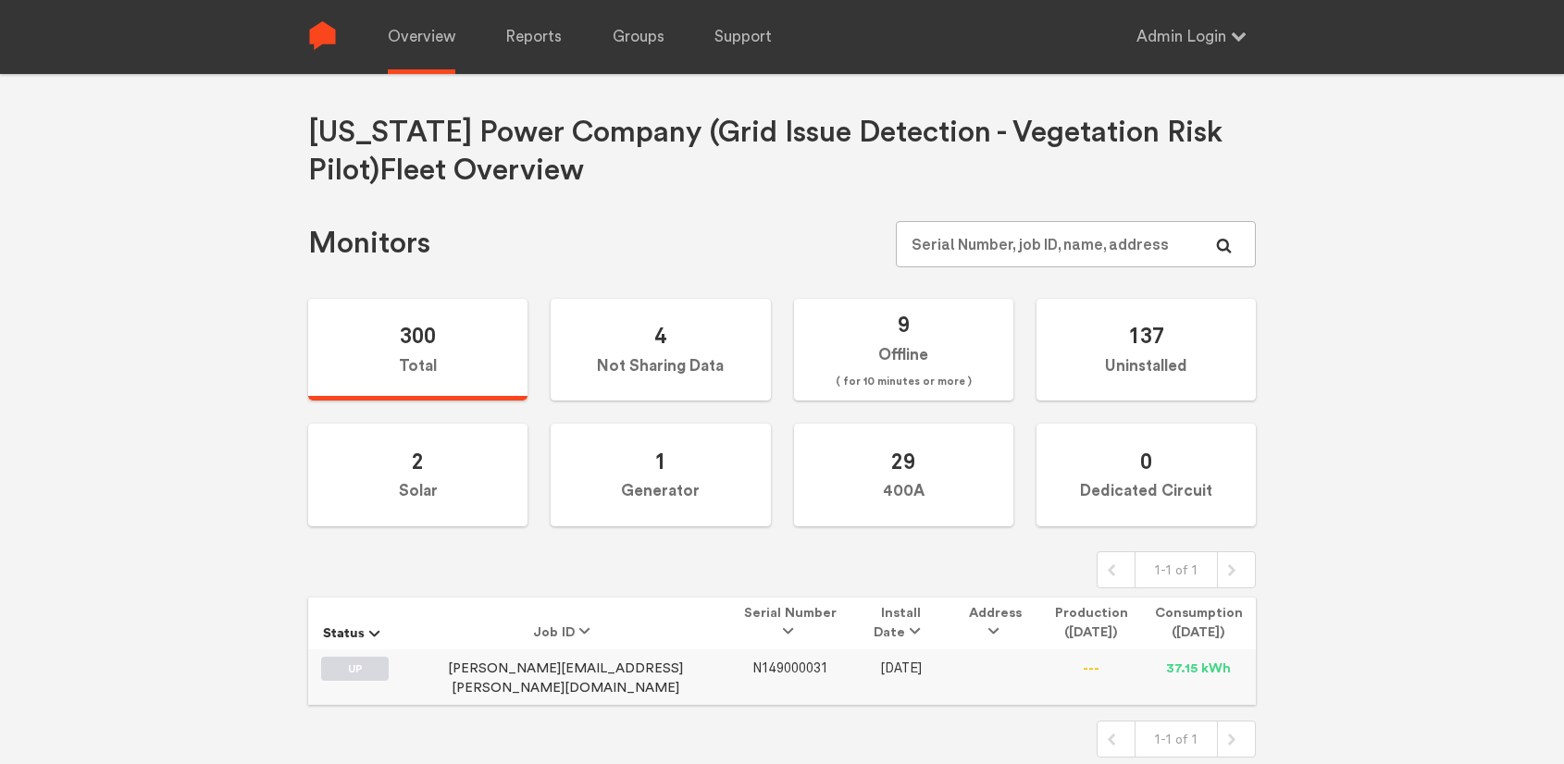
click at [752, 672] on span "N149000031" at bounding box center [790, 669] width 76 height 16
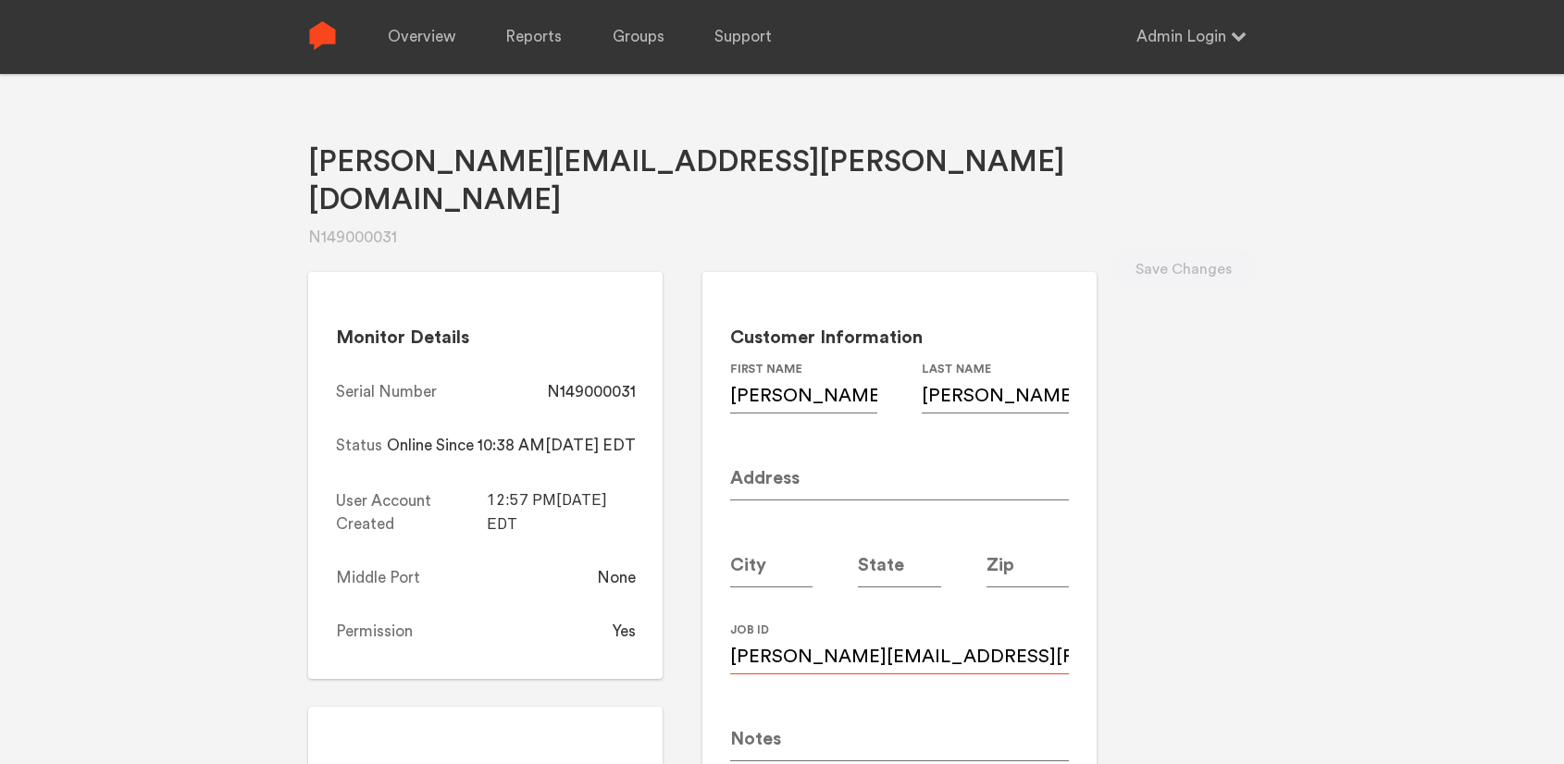
click at [1065, 623] on input "Underwood.lee@gmail.com" at bounding box center [900, 649] width 340 height 52
paste input "NLUjr1968"
type input "NLUjr1968@gmail.com"
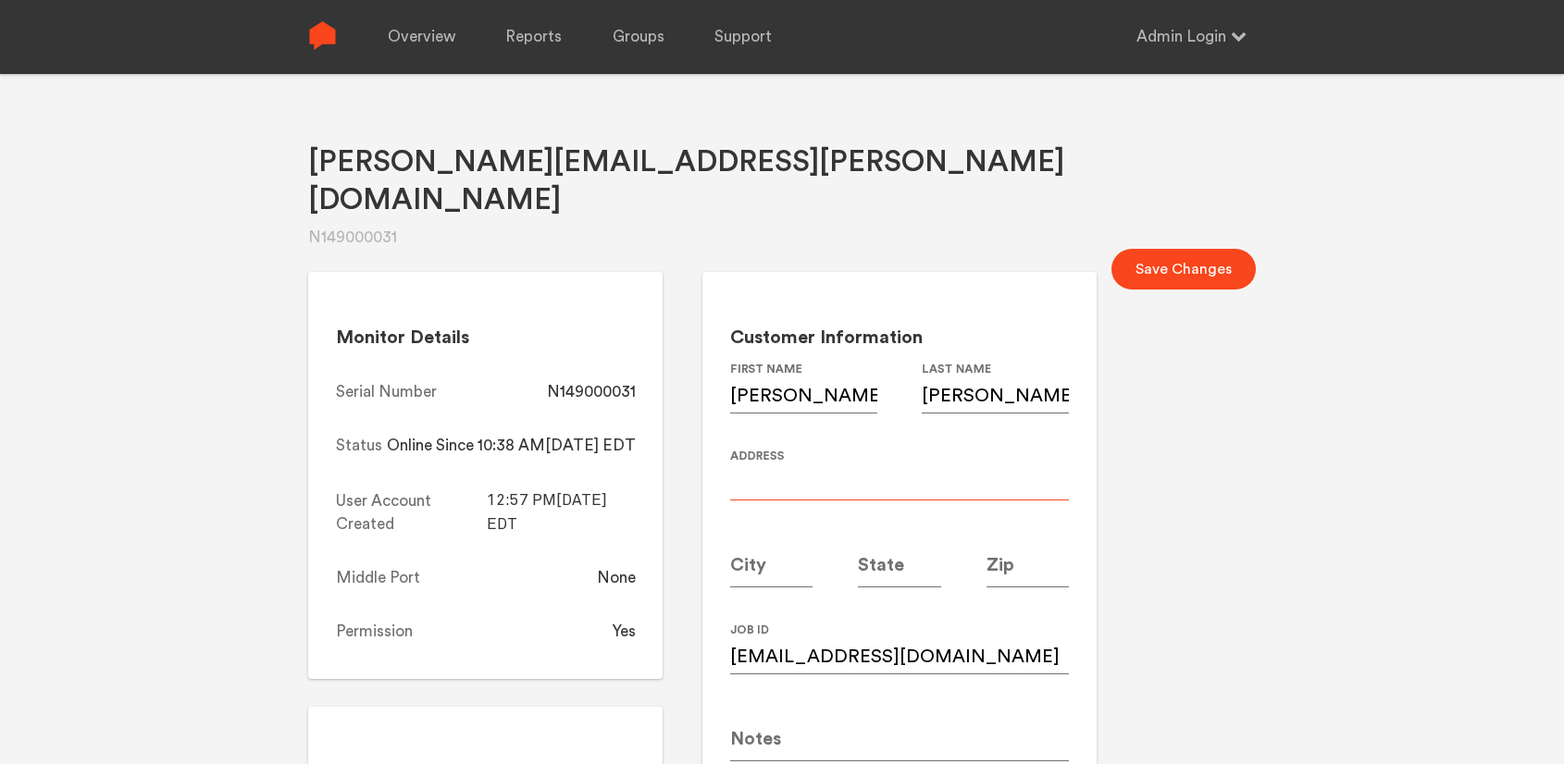
click at [871, 449] on input at bounding box center [900, 475] width 340 height 52
paste input "16 Arc Way NE"
type input "16 Arc Way NE"
click at [1070, 536] on input at bounding box center [1027, 562] width 83 height 52
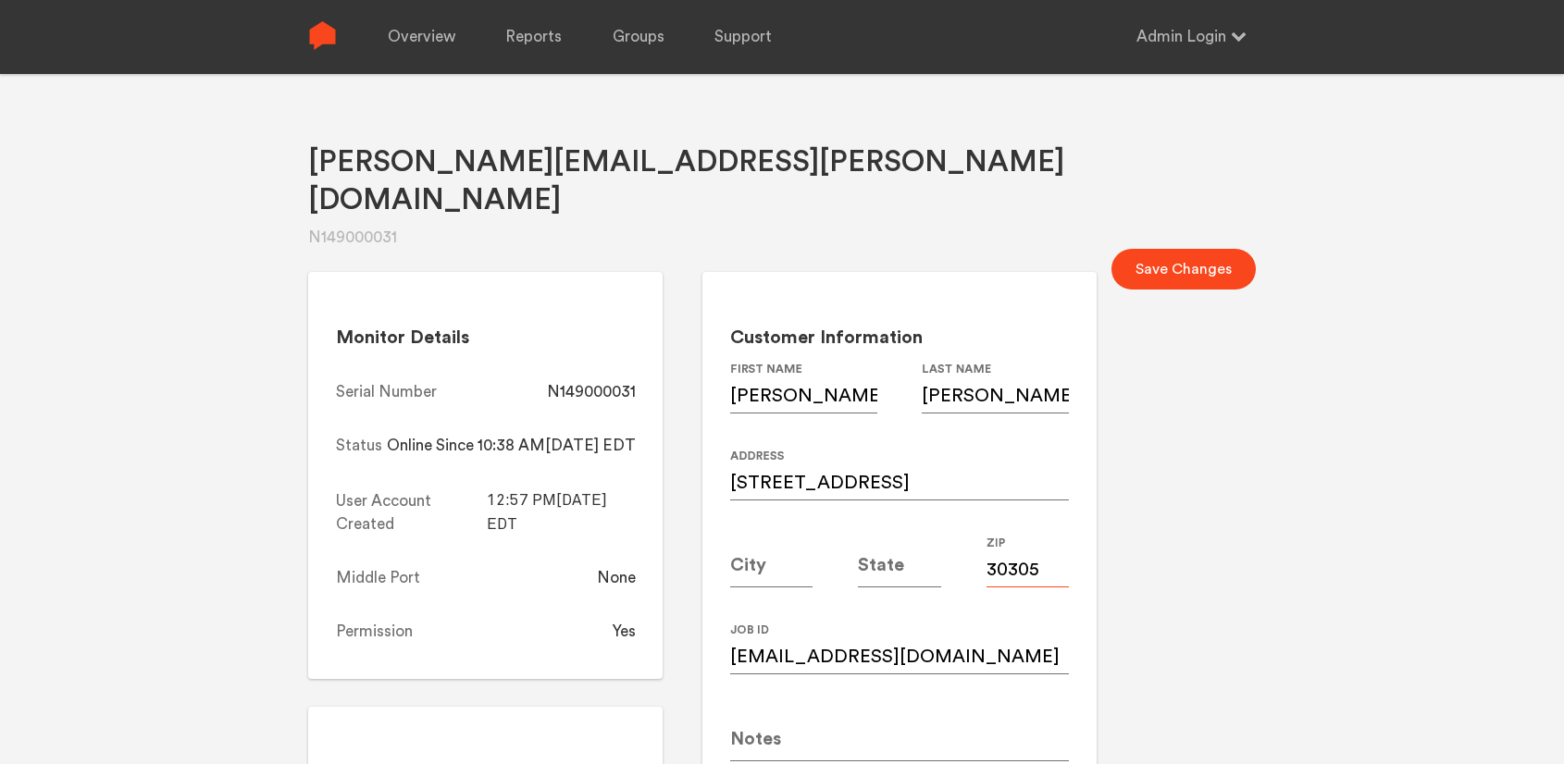
type input "30305"
click at [813, 536] on input at bounding box center [771, 562] width 83 height 52
type input "[GEOGRAPHIC_DATA]"
click at [941, 536] on input at bounding box center [899, 562] width 83 height 52
type input "GA"
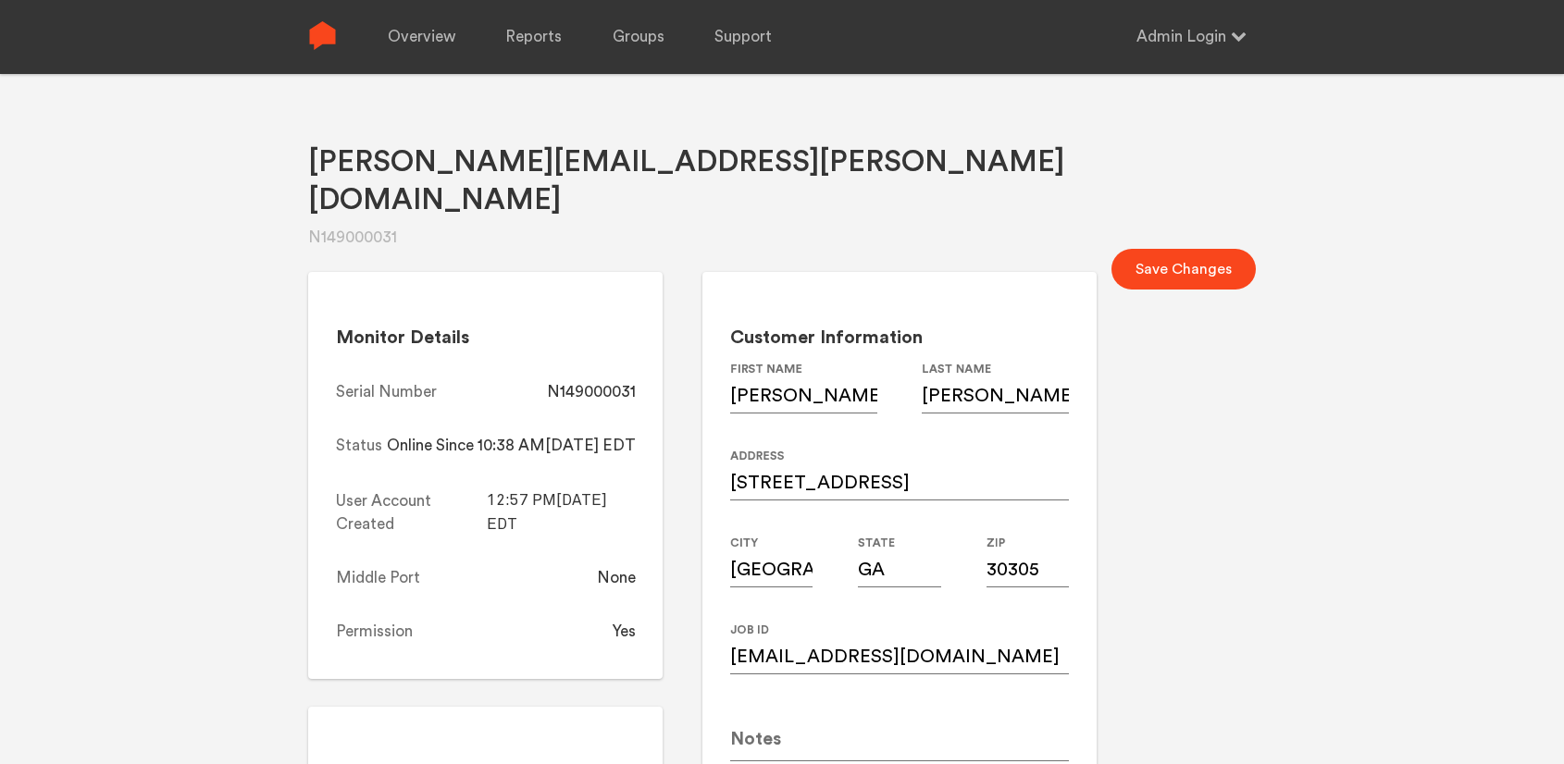
click at [1318, 454] on div "Underwood.lee@gmail.com N149000031 Save Changes Monitor Details Serial Number N…" at bounding box center [782, 456] width 1564 height 764
drag, startPoint x: 720, startPoint y: 352, endPoint x: 623, endPoint y: 352, distance: 97.2
click at [623, 352] on div "Monitor Details Serial Number N149000031 Status Online Since 10:38 AM, 08/18/20…" at bounding box center [485, 475] width 354 height 406
copy div "N149000031"
click at [1152, 249] on button "Save Changes" at bounding box center [1183, 269] width 144 height 41
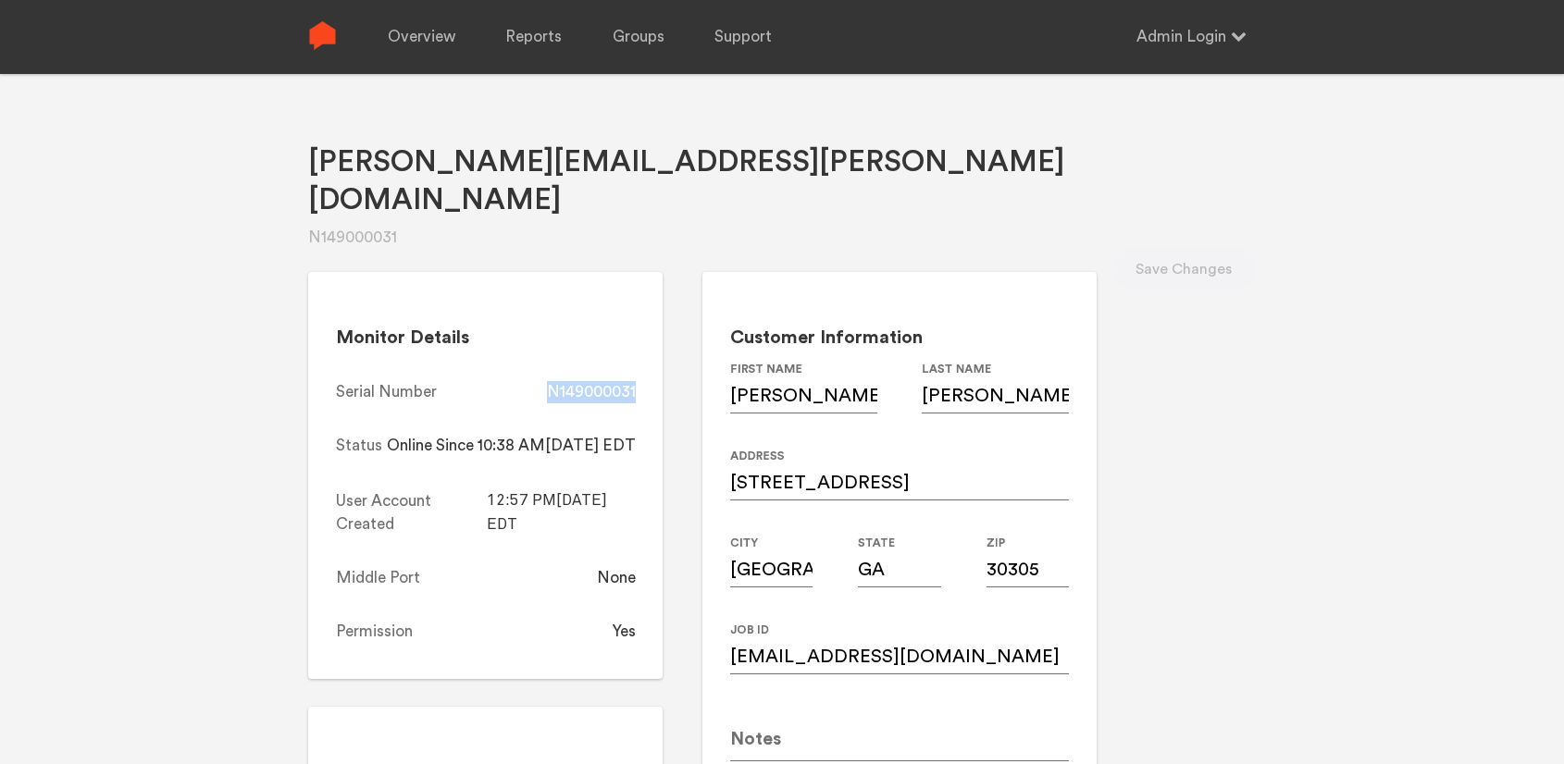
copy div "N149000031"
click at [427, 37] on link "Overview" at bounding box center [422, 37] width 68 height 74
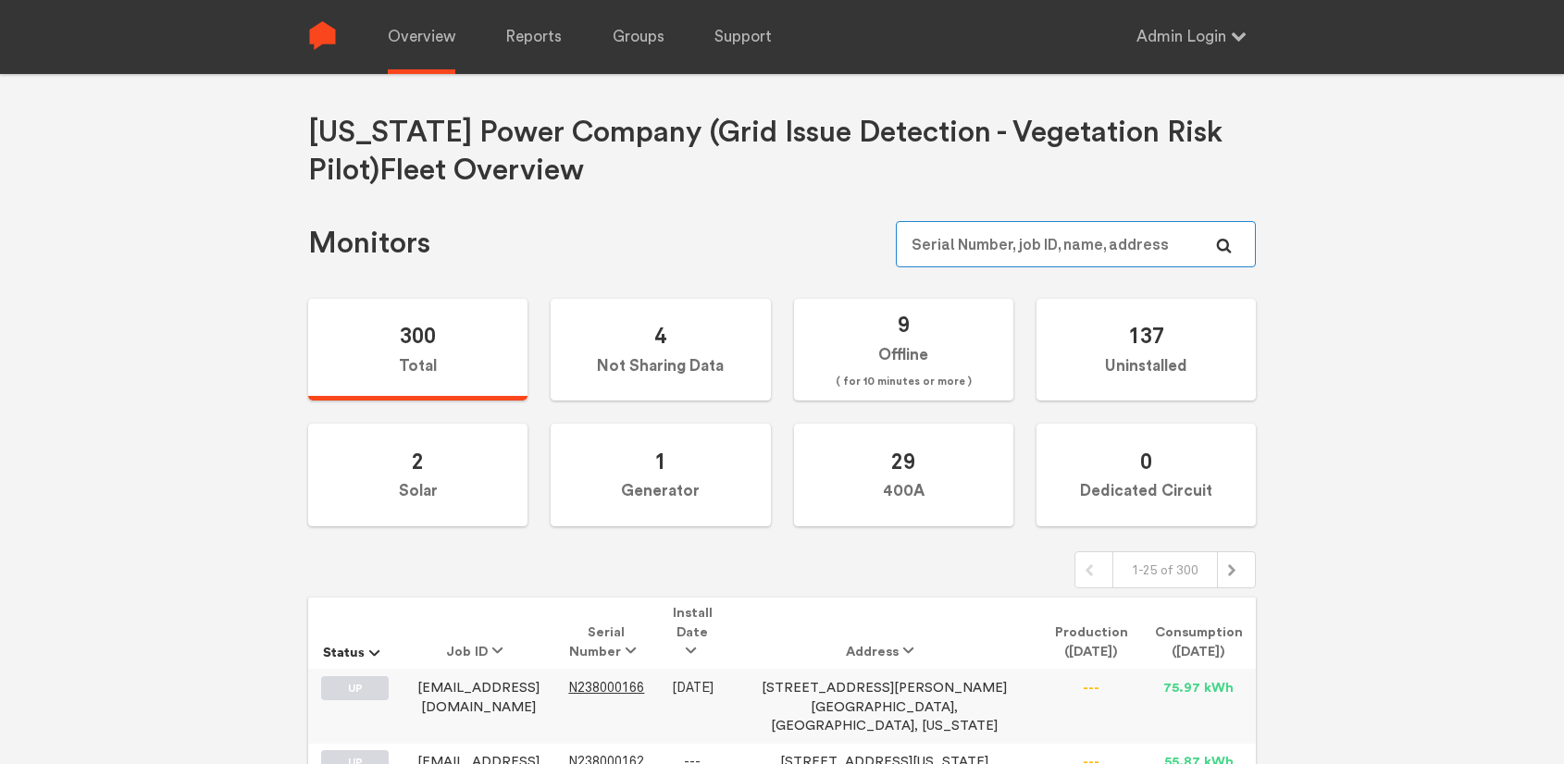
click at [948, 239] on input "text" at bounding box center [1076, 244] width 360 height 46
paste input "N149000084"
type input "N149000084"
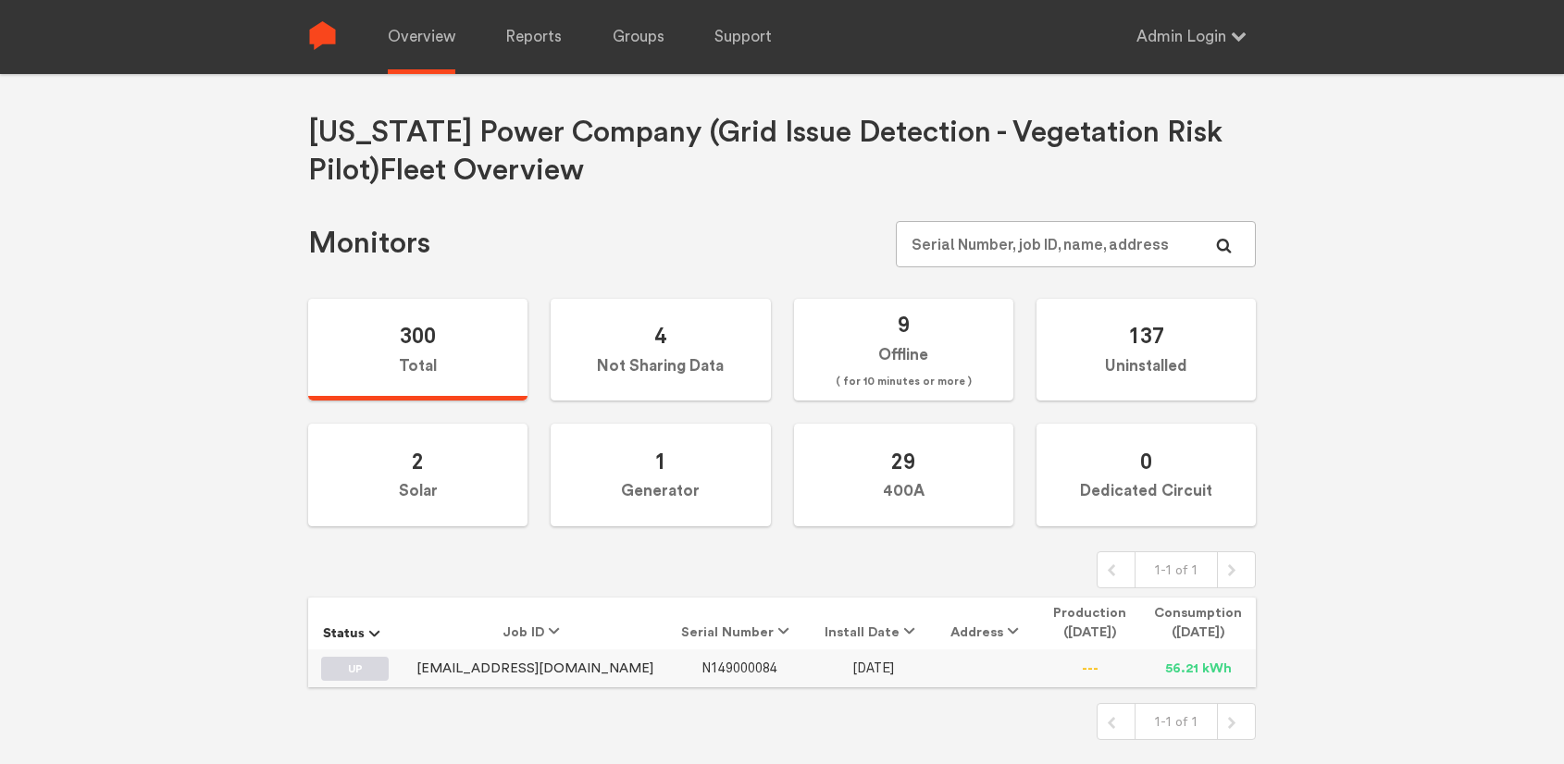
click at [701, 664] on span "N149000084" at bounding box center [739, 669] width 76 height 16
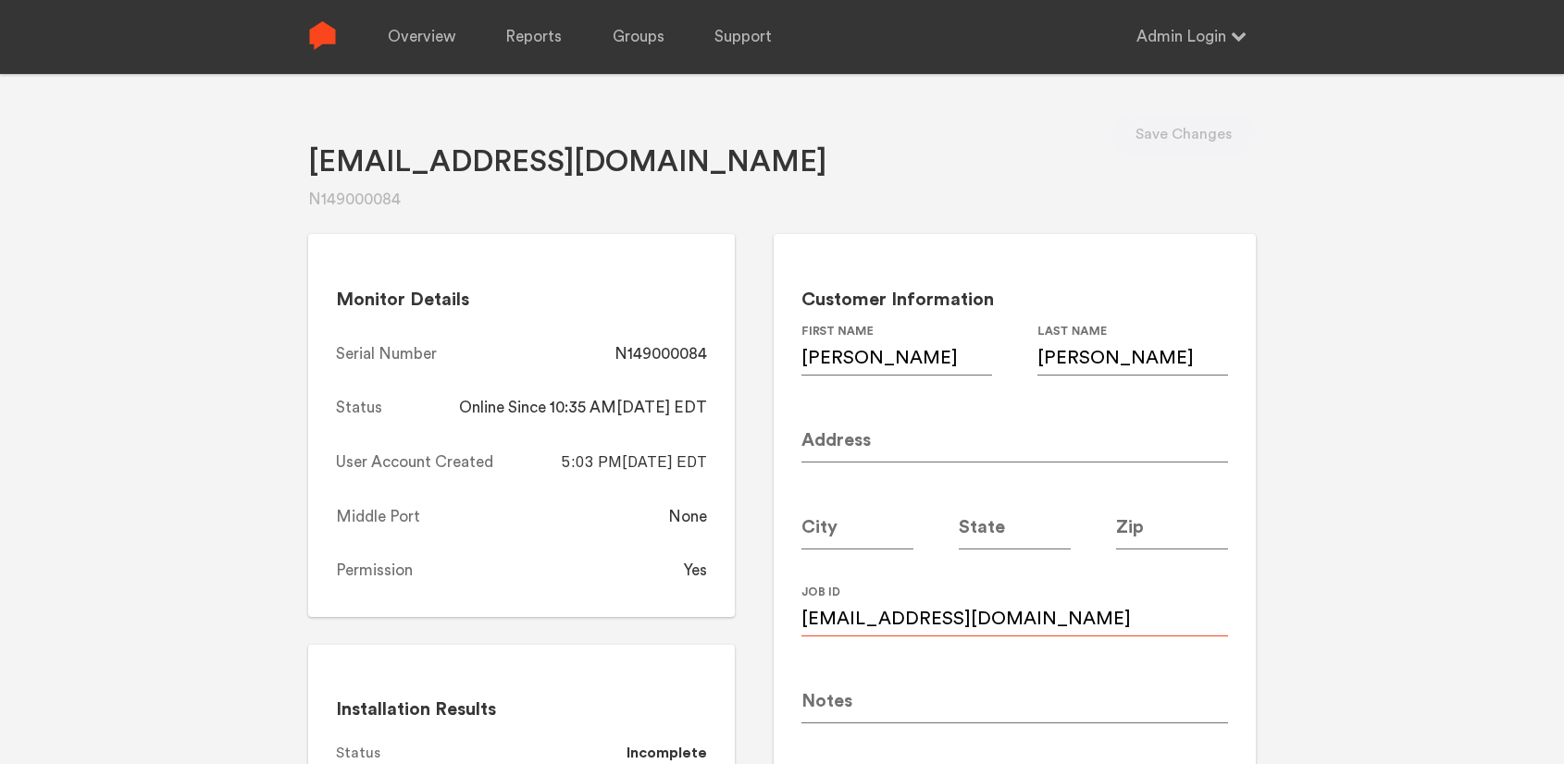
click at [1067, 613] on input "Mallorijmorris@gmail.com" at bounding box center [1014, 611] width 427 height 52
paste input "m"
type input "mallorijmorris@gmail.com"
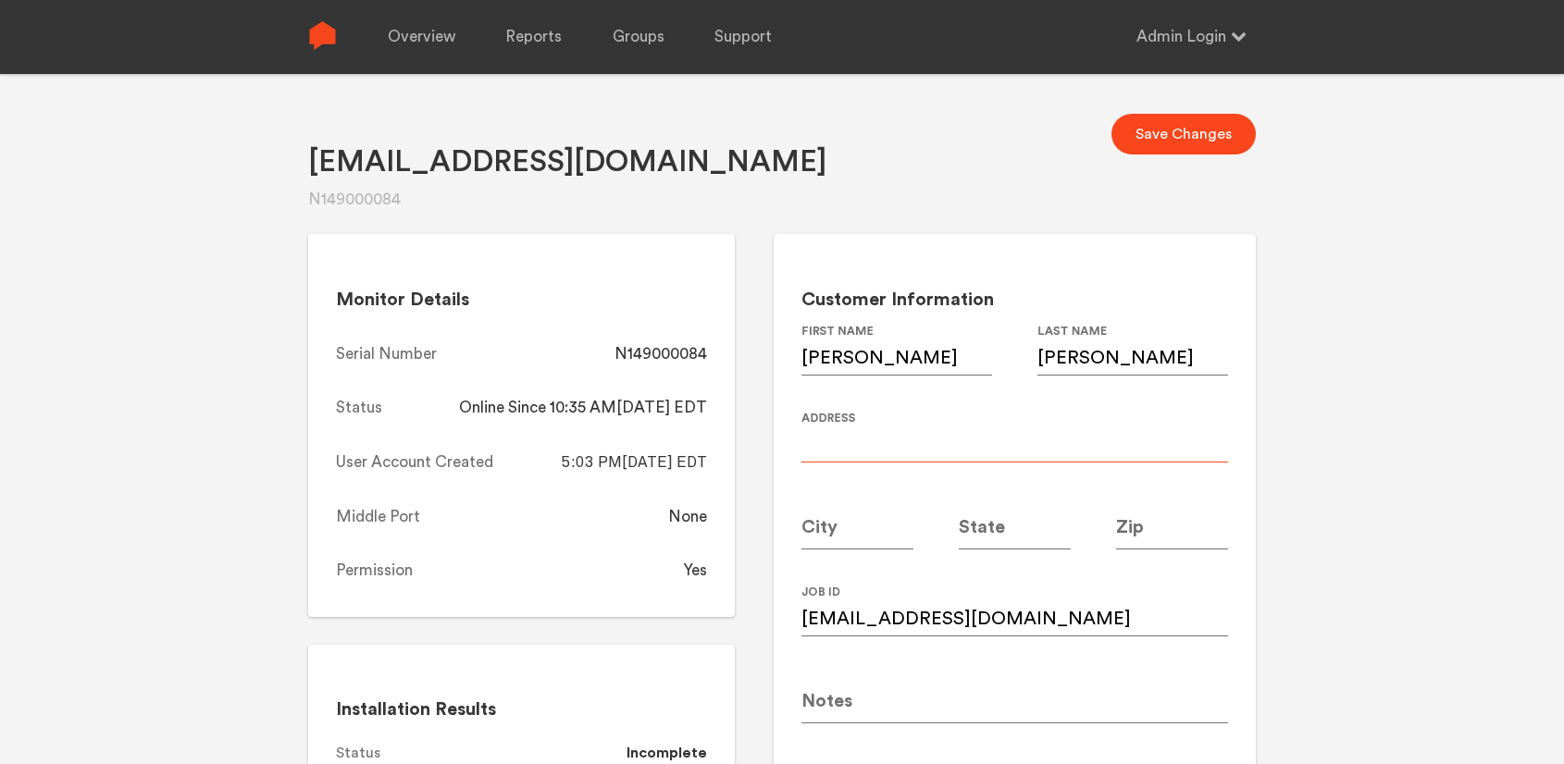
click at [876, 442] on input at bounding box center [1014, 437] width 427 height 52
paste input "71 Lakeland Dr. NW"
type input "71 Lakeland Dr. NW"
click at [852, 533] on input at bounding box center [857, 524] width 112 height 52
type input "[GEOGRAPHIC_DATA]"
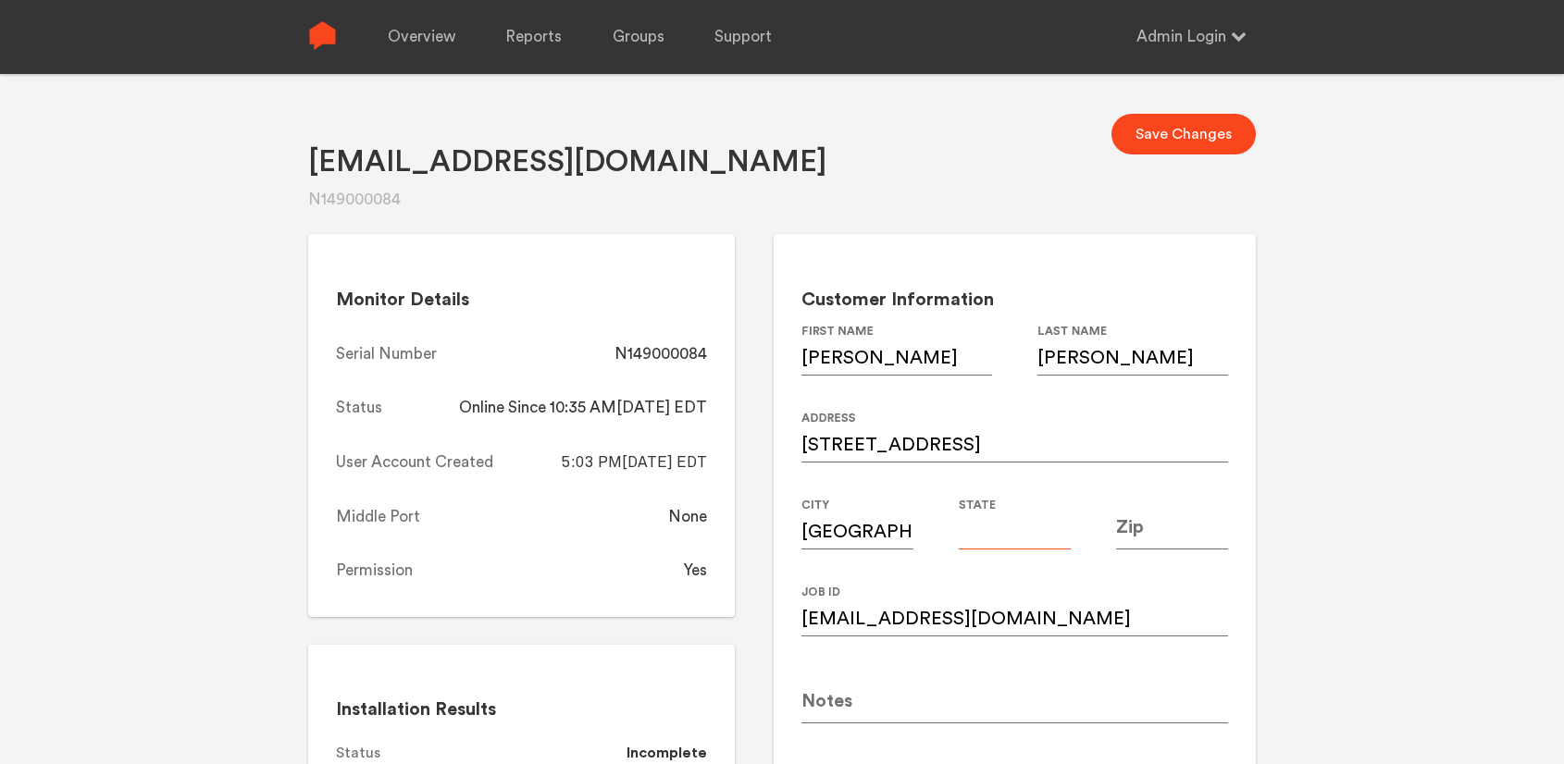
click at [1033, 534] on input at bounding box center [1015, 524] width 112 height 52
type input "GA"
click at [1177, 526] on input at bounding box center [1172, 524] width 112 height 52
type input "30305"
click at [1350, 416] on div "Mallorijmorris@gmail.com N149000084 Save Changes Monitor Details Serial Number …" at bounding box center [782, 456] width 1564 height 764
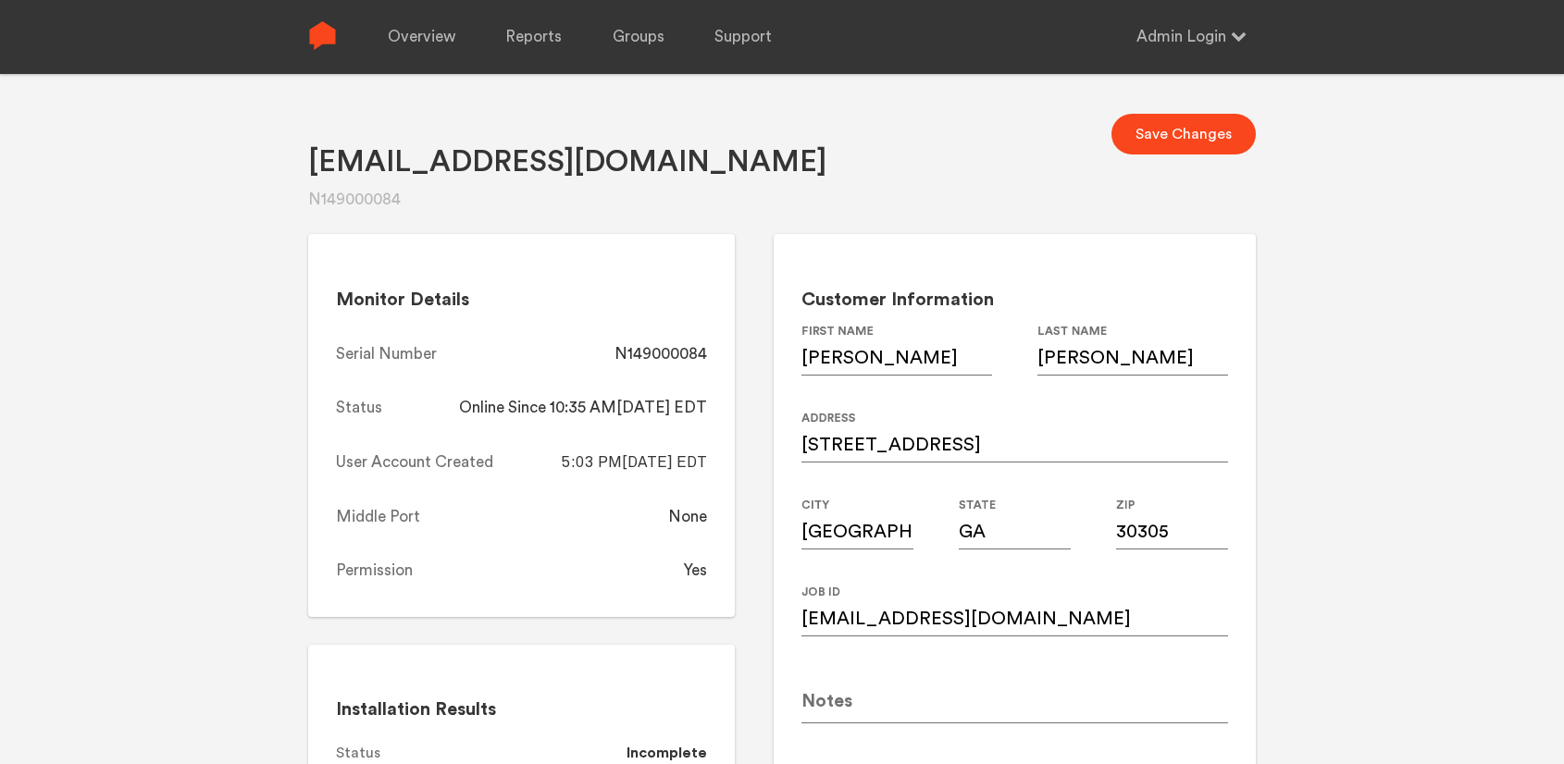
click at [1165, 136] on button "Save Changes" at bounding box center [1183, 134] width 144 height 41
drag, startPoint x: 721, startPoint y: 351, endPoint x: 605, endPoint y: 357, distance: 115.8
click at [605, 357] on div "Monitor Details Serial Number N149000084 Status Online Since 10:35 AM, 08/18/20…" at bounding box center [521, 425] width 427 height 383
copy div "N149000084"
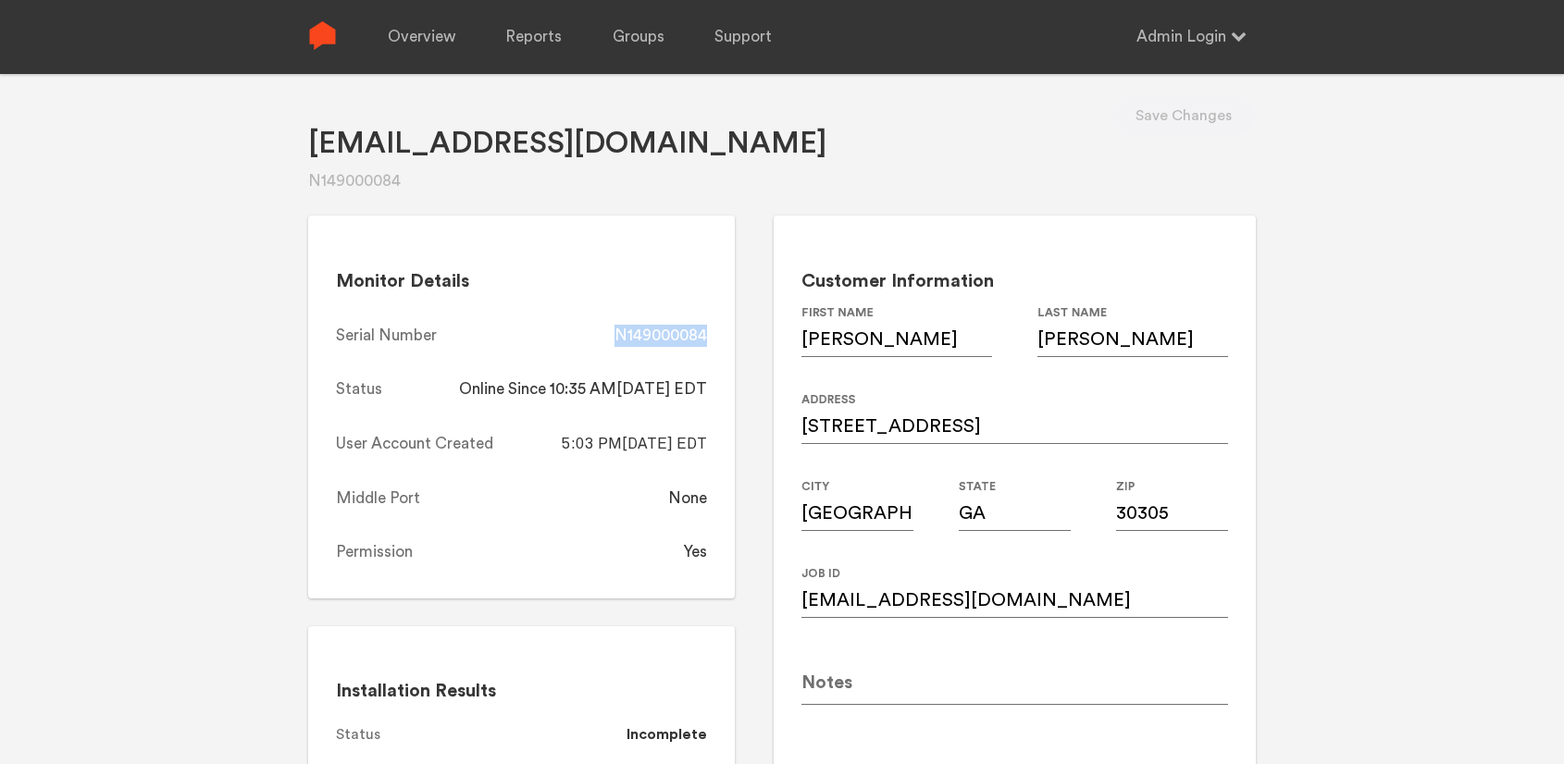
scroll to position [18, 0]
click at [436, 33] on link "Overview" at bounding box center [422, 37] width 68 height 74
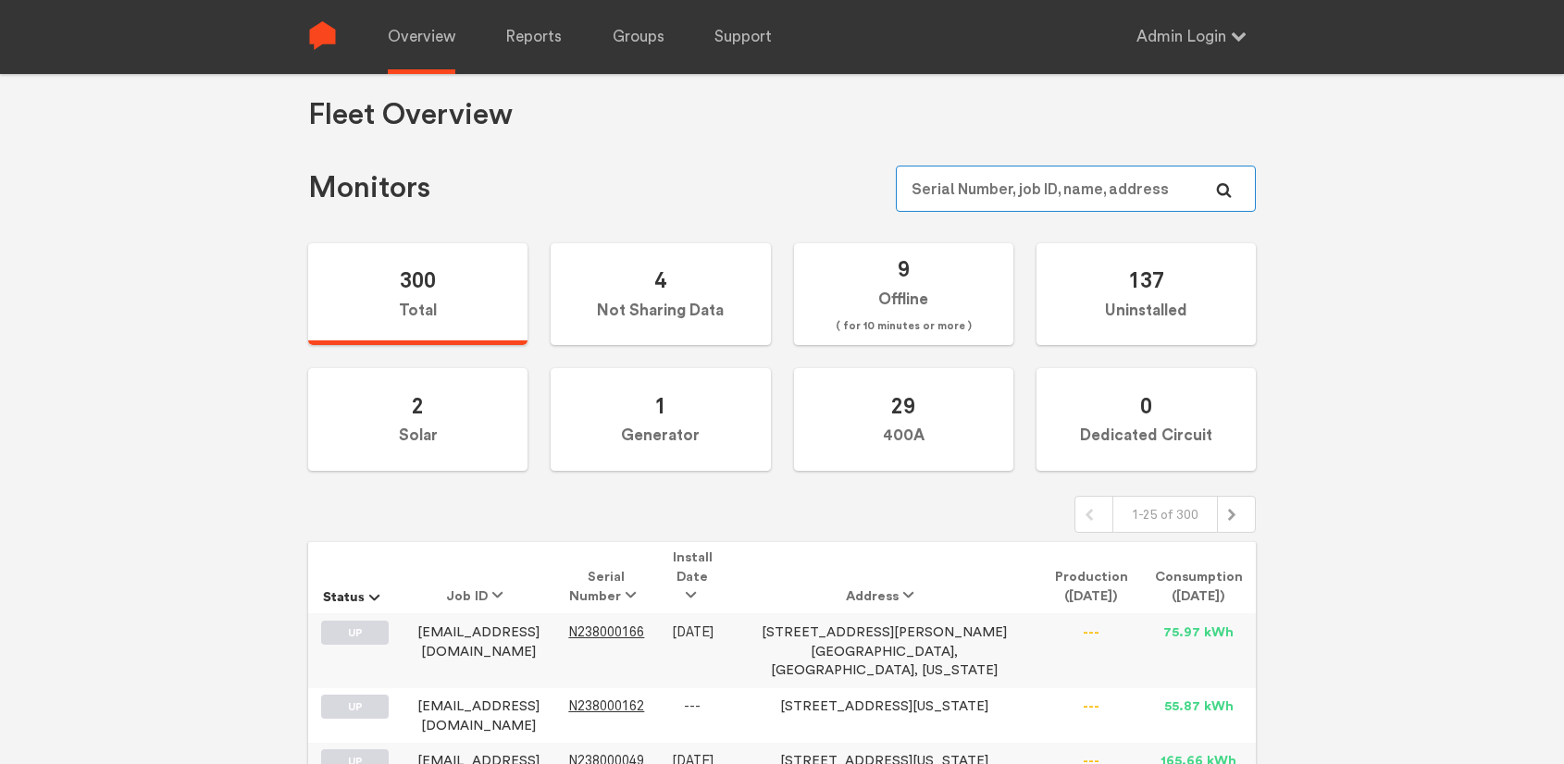
click at [1015, 183] on input "text" at bounding box center [1076, 189] width 360 height 46
paste input "N149000194"
type input "N149000194"
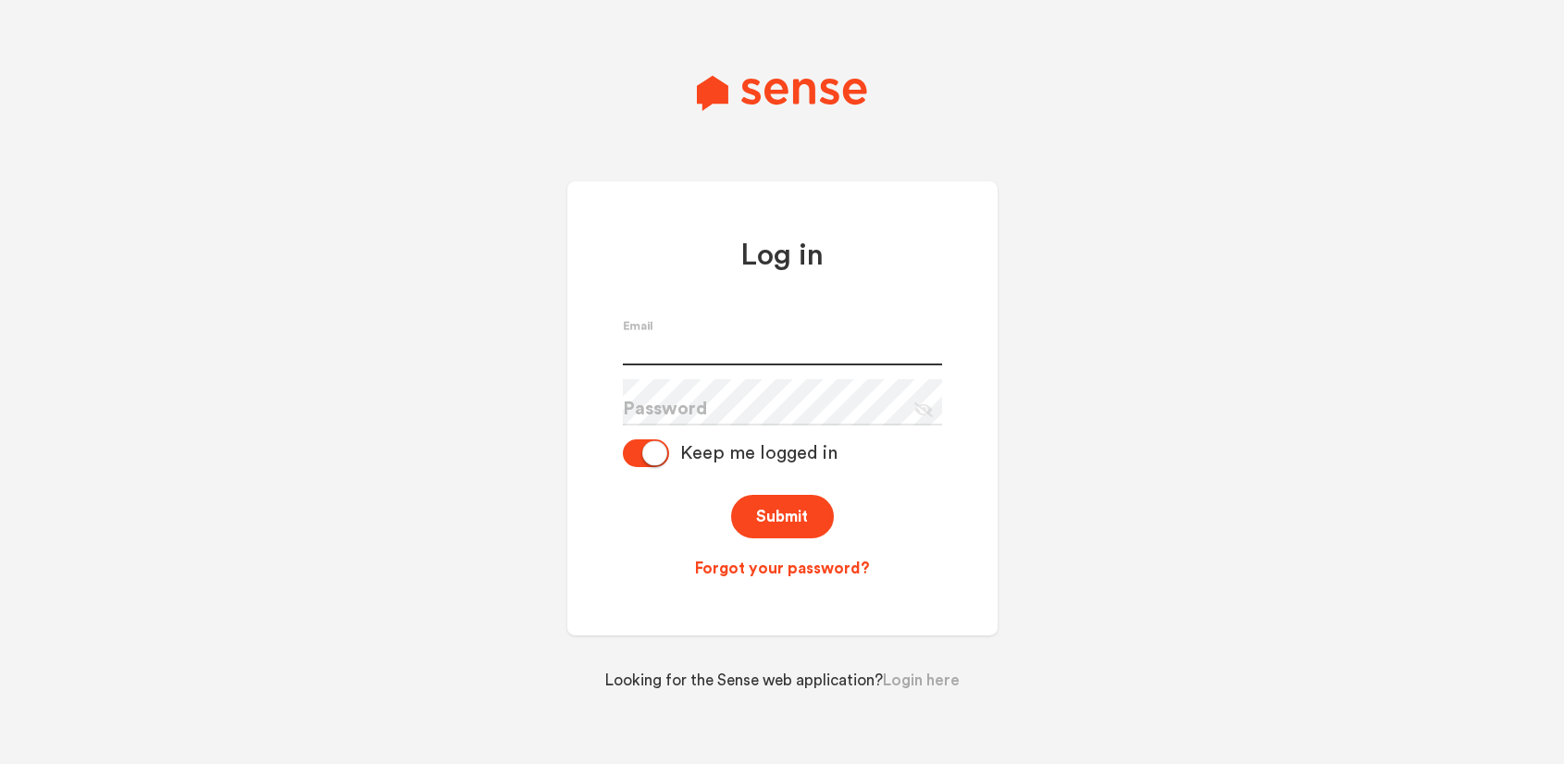
type input "[PERSON_NAME][EMAIL_ADDRESS][PERSON_NAME][DOMAIN_NAME]"
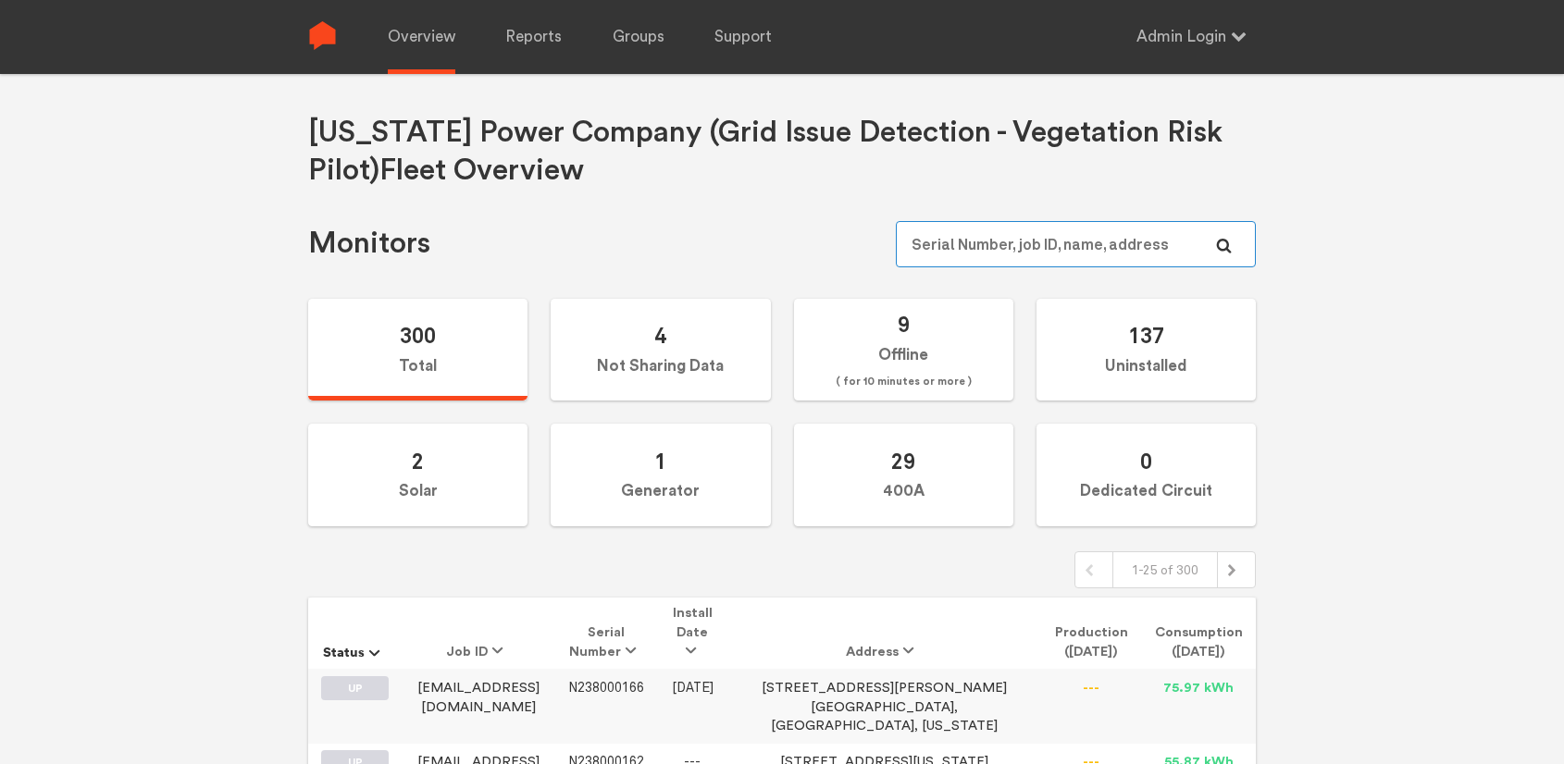
type input "[PERSON_NAME][EMAIL_ADDRESS][PERSON_NAME][DOMAIN_NAME]"
click at [1140, 241] on input "[PERSON_NAME][EMAIL_ADDRESS][PERSON_NAME][DOMAIN_NAME]" at bounding box center [1076, 244] width 360 height 46
click at [1034, 256] on input "[PERSON_NAME][EMAIL_ADDRESS][PERSON_NAME][DOMAIN_NAME]" at bounding box center [1076, 244] width 360 height 46
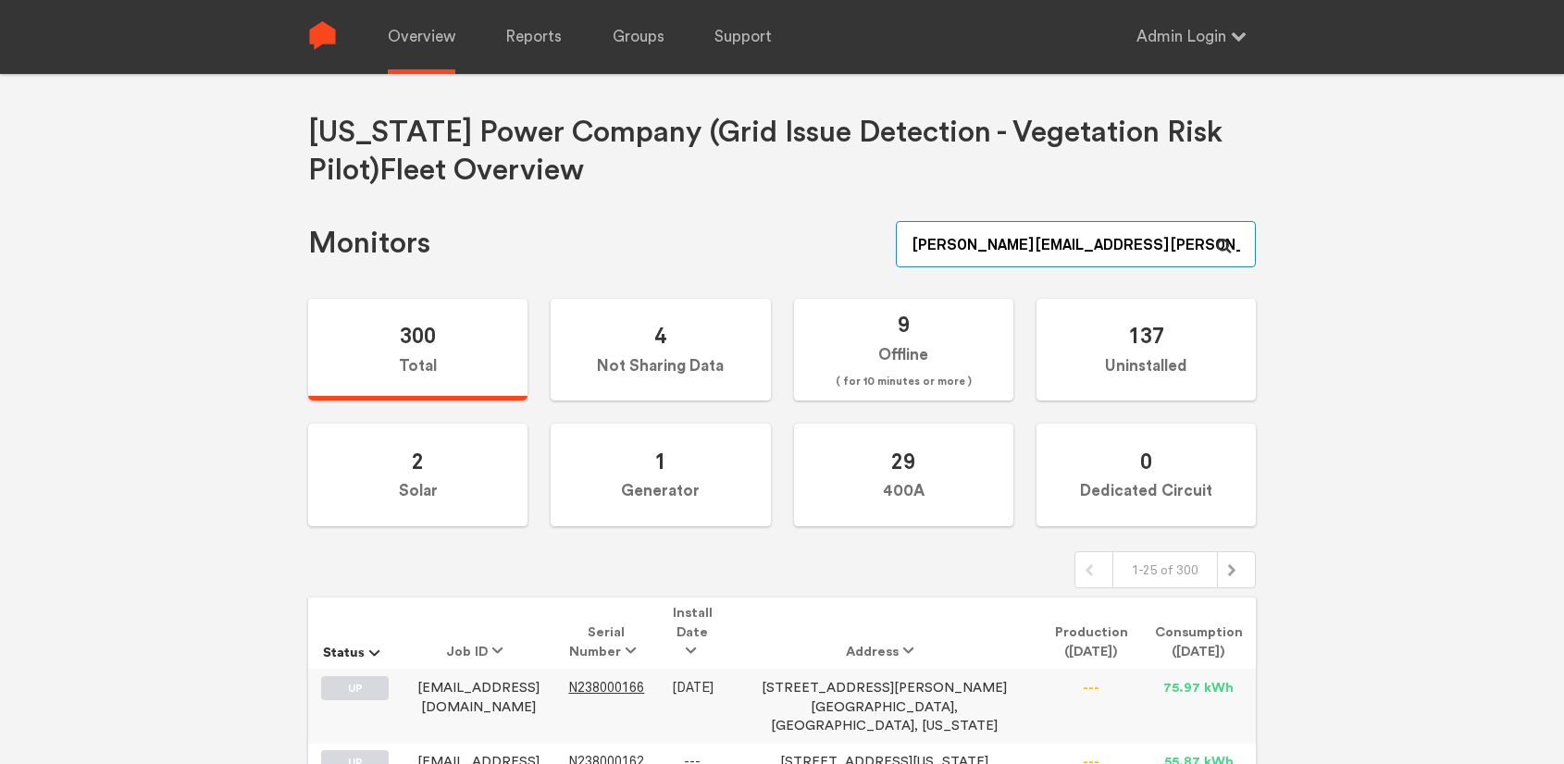
paste input "N149000194"
type input "N149000194"
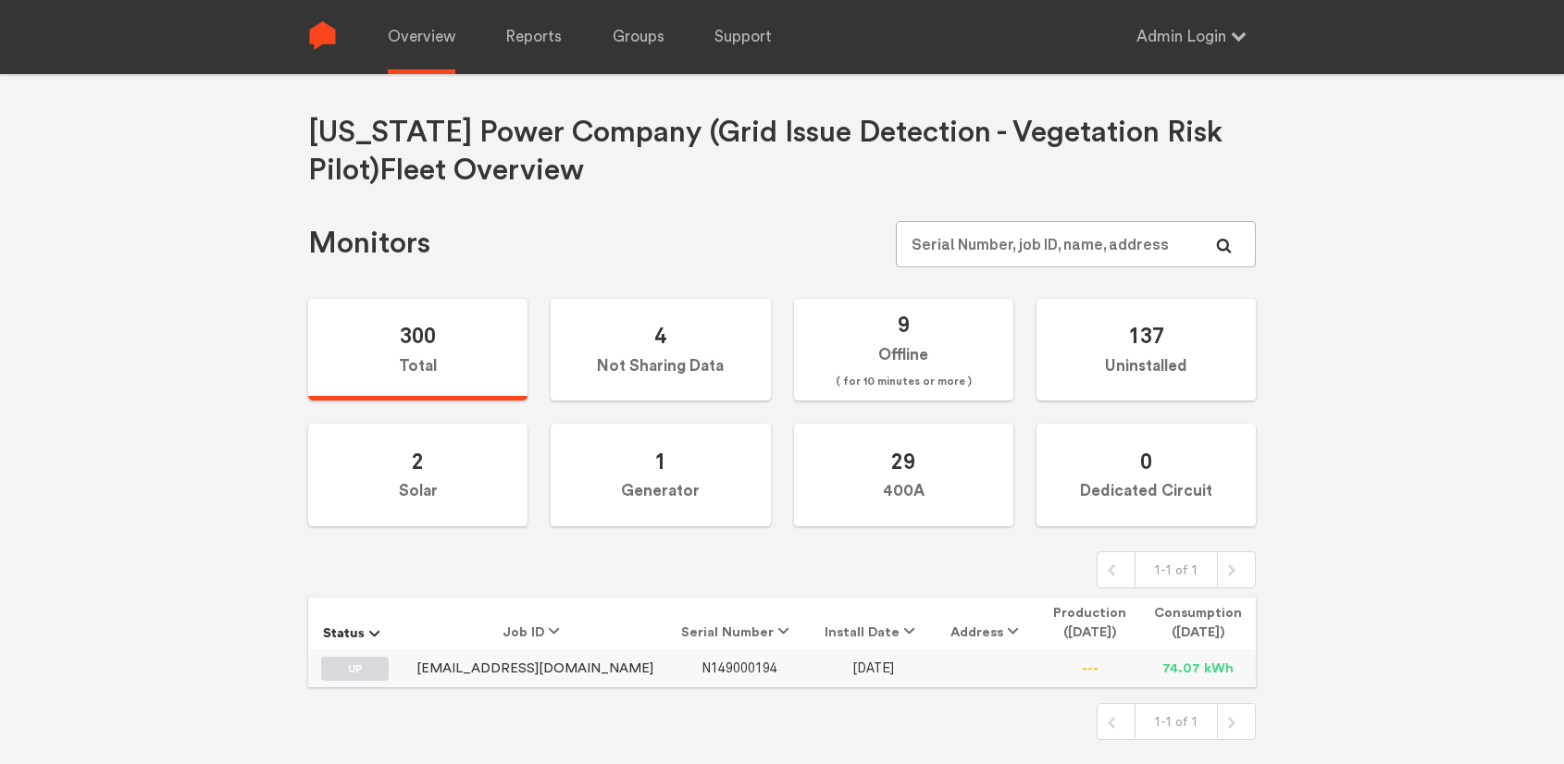
click at [701, 666] on span "N149000194" at bounding box center [739, 669] width 76 height 16
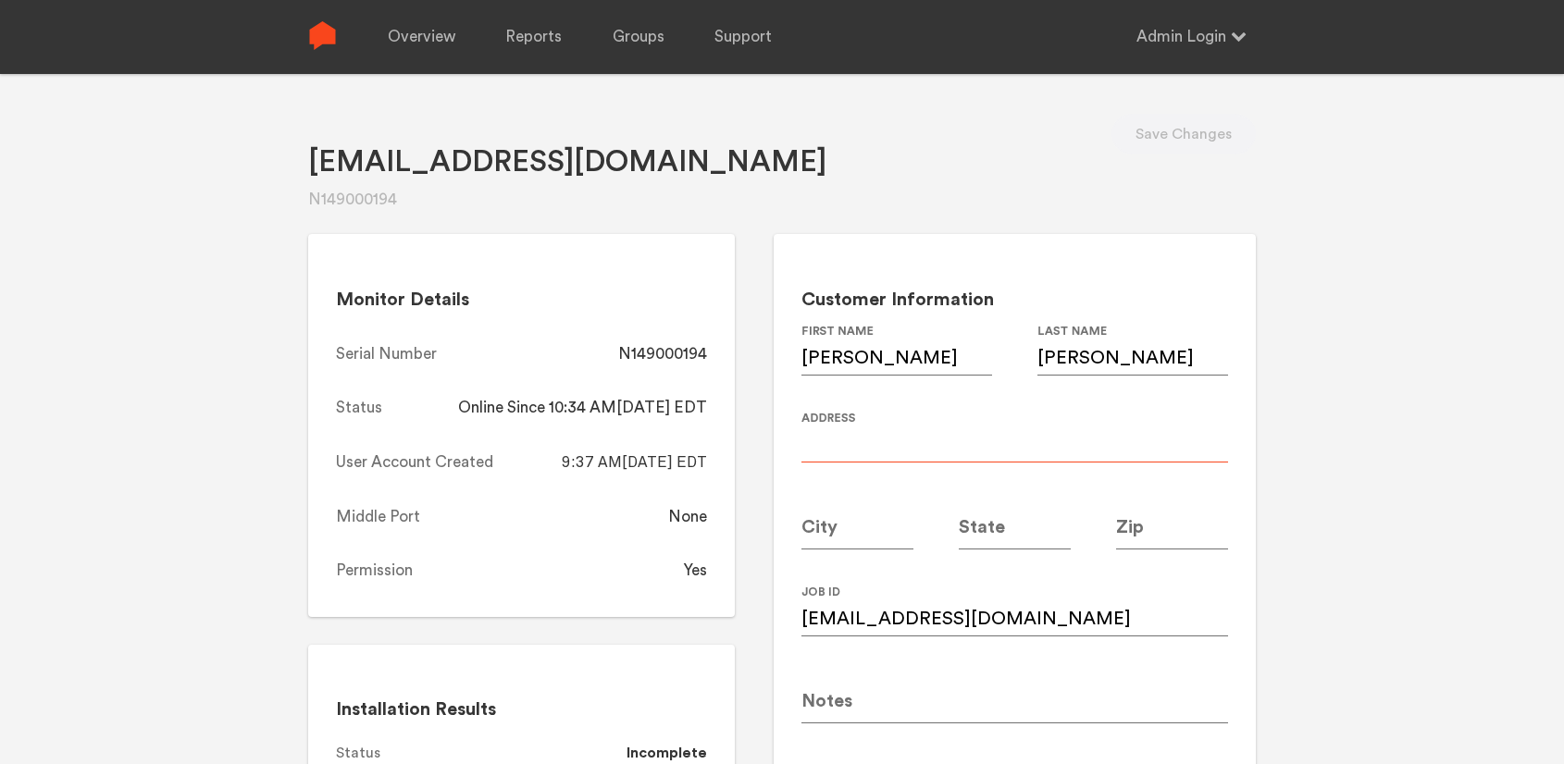
click at [859, 448] on input at bounding box center [1014, 437] width 427 height 52
paste input "1510 High Haven CT NE"
type input "1510 High Haven CT NE"
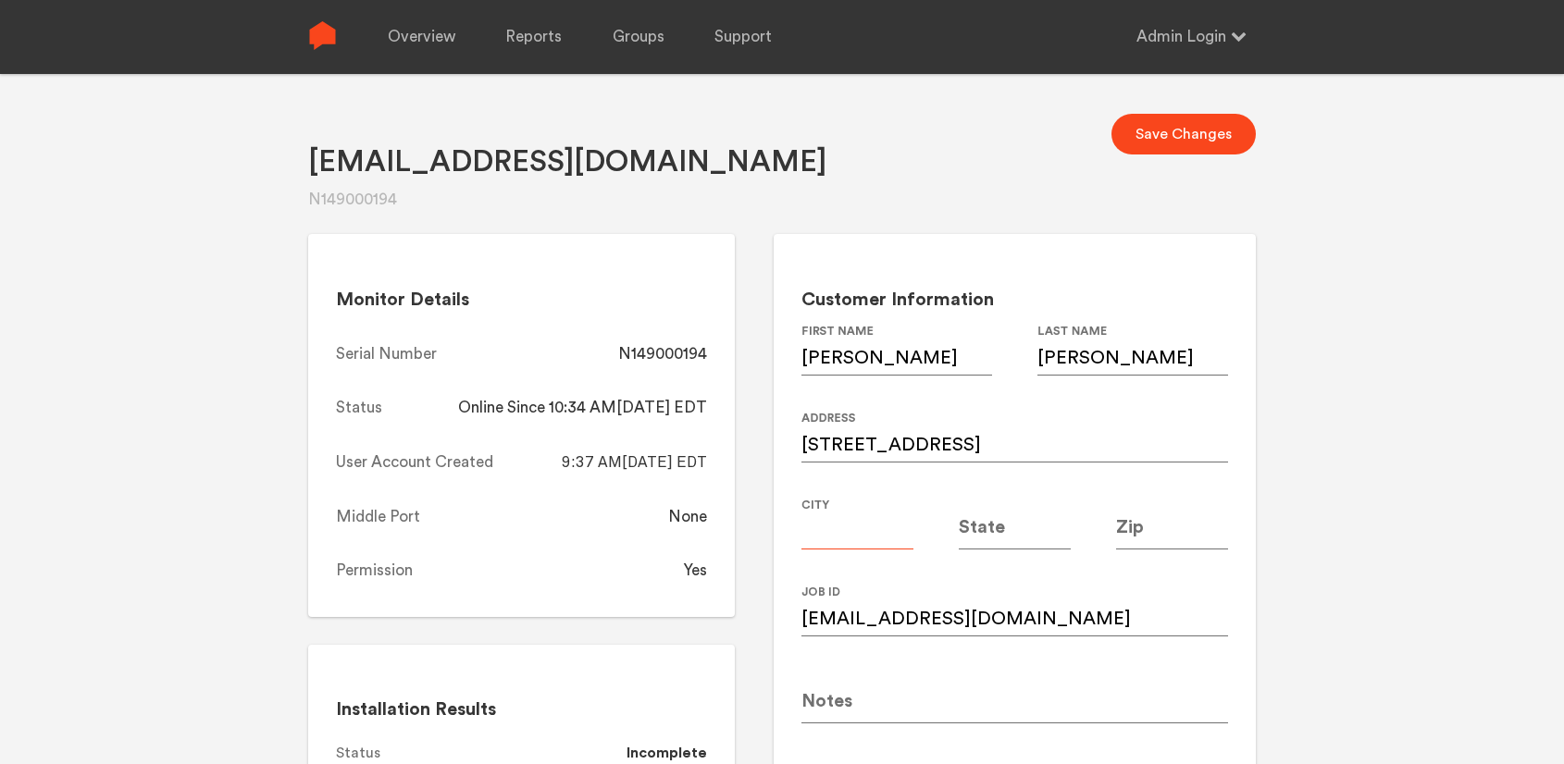
click at [856, 526] on input at bounding box center [857, 524] width 112 height 52
type input "[GEOGRAPHIC_DATA]"
click at [1018, 533] on input at bounding box center [1015, 524] width 112 height 52
type input "GA"
click at [1149, 541] on input at bounding box center [1172, 524] width 112 height 52
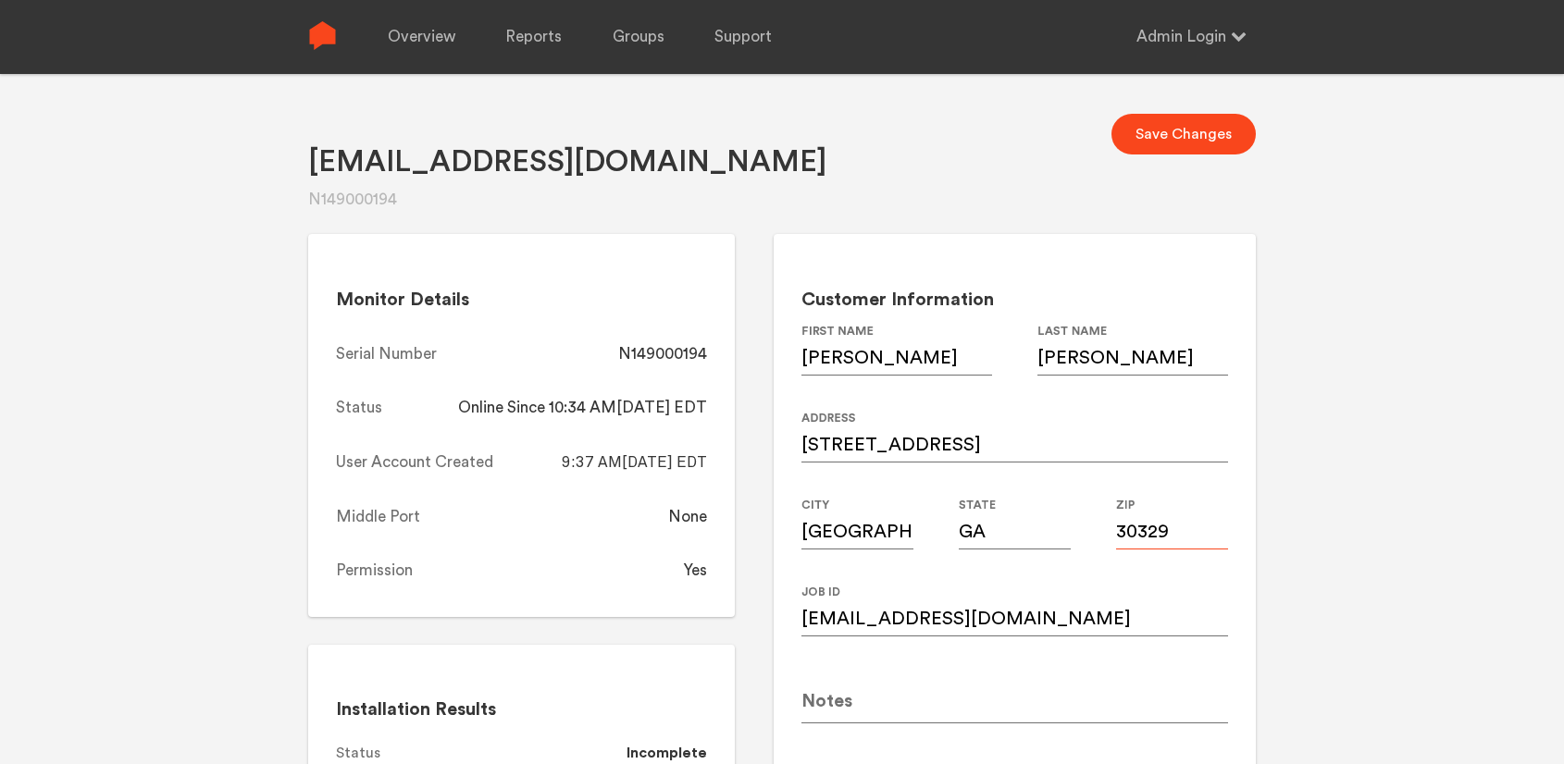
type input "30329"
click at [1522, 366] on div "Jjgoelz@gmail.com N149000194 Save Changes Monitor Details Serial Number N149000…" at bounding box center [782, 456] width 1564 height 764
click at [1160, 124] on button "Save Changes" at bounding box center [1183, 134] width 144 height 41
drag, startPoint x: 705, startPoint y: 355, endPoint x: 622, endPoint y: 358, distance: 83.3
click at [614, 359] on div "Monitor Details Serial Number N149000194 Status Online Since 10:34 AM, 08/18/20…" at bounding box center [521, 425] width 427 height 383
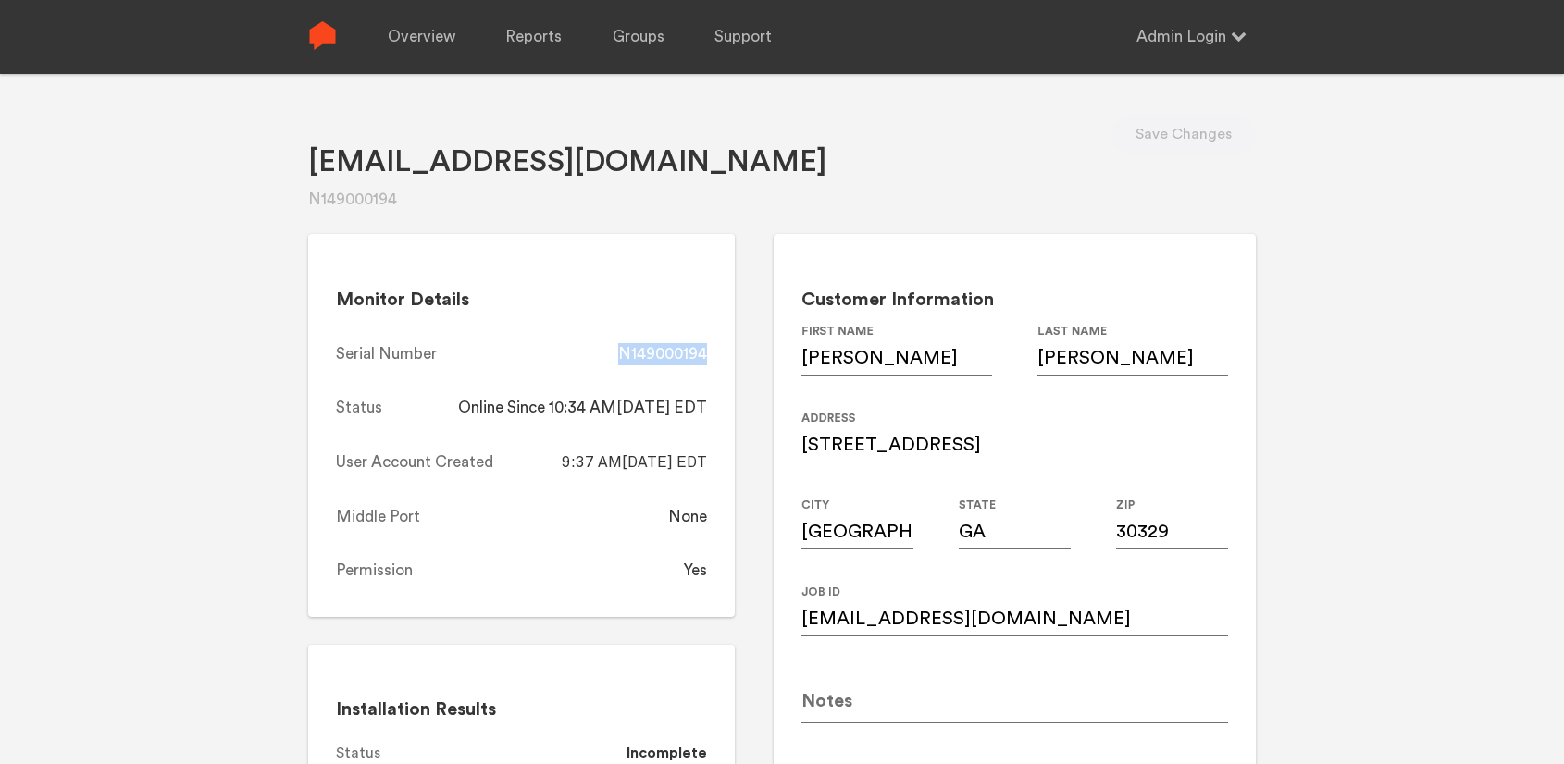
copy div "N149000194"
click at [396, 28] on link "Overview" at bounding box center [422, 37] width 68 height 74
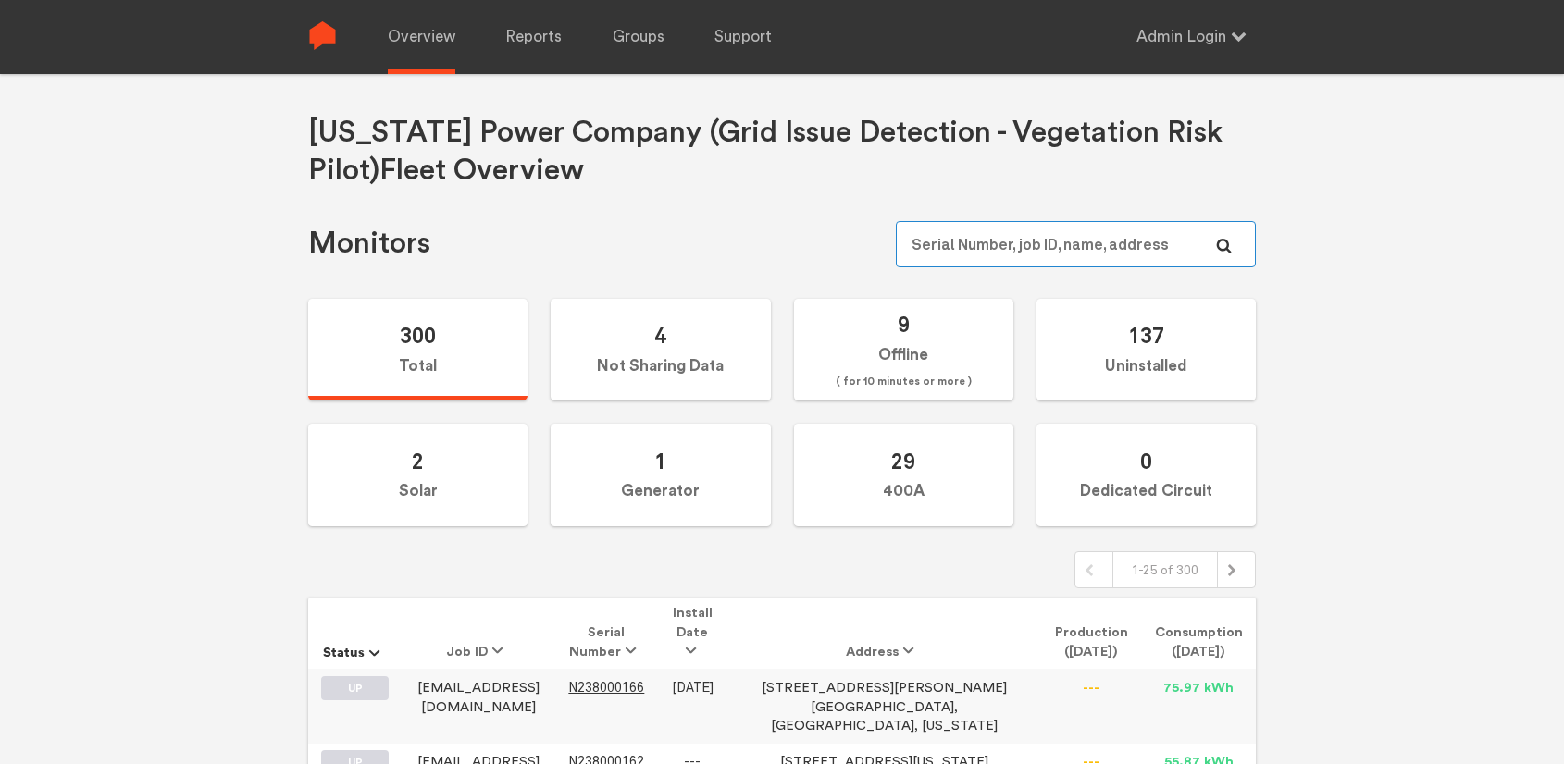
click at [1024, 246] on input "text" at bounding box center [1076, 244] width 360 height 46
paste input "N149000033"
type input "N149000033"
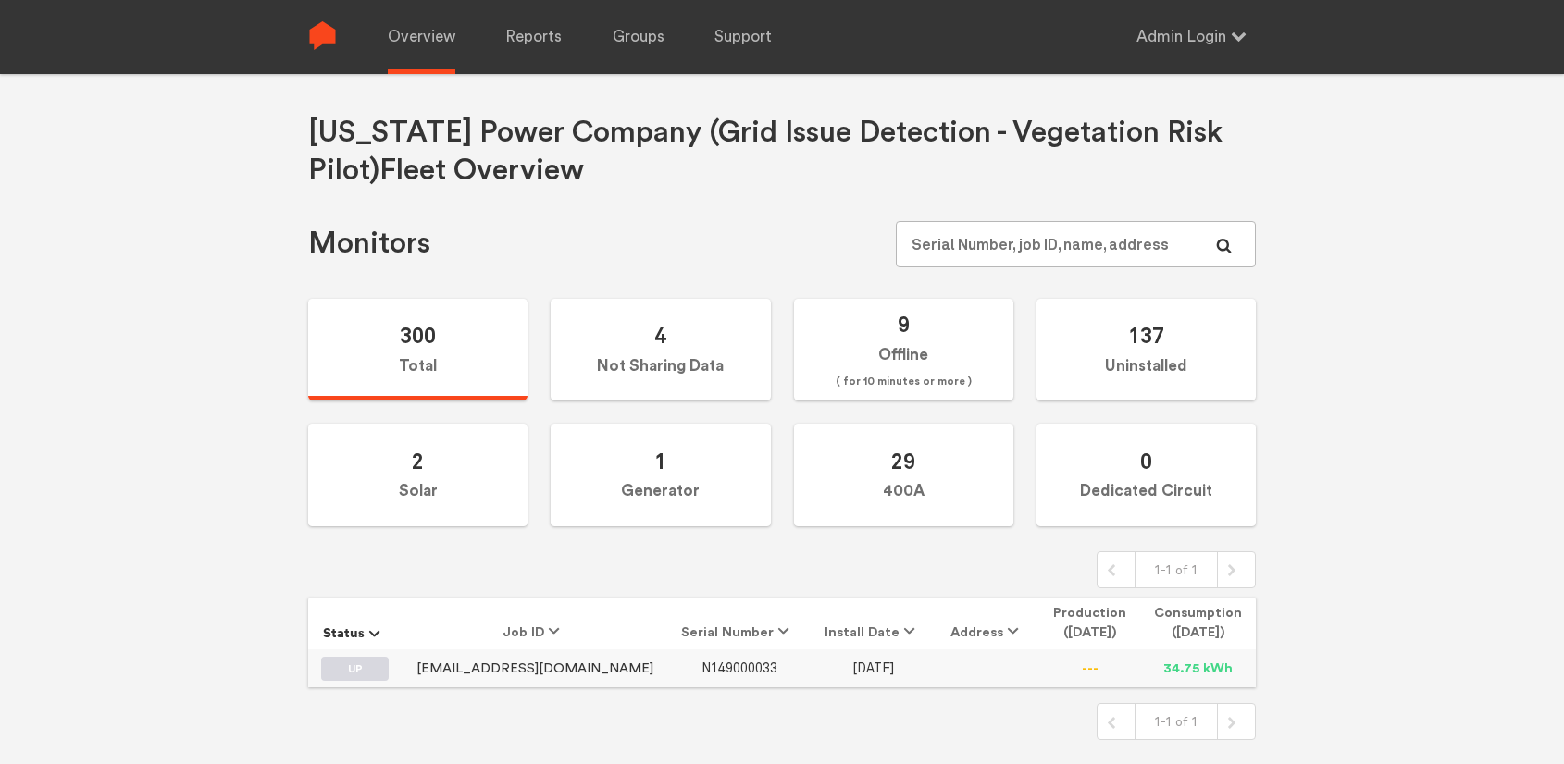
click at [701, 671] on span "N149000033" at bounding box center [739, 669] width 76 height 16
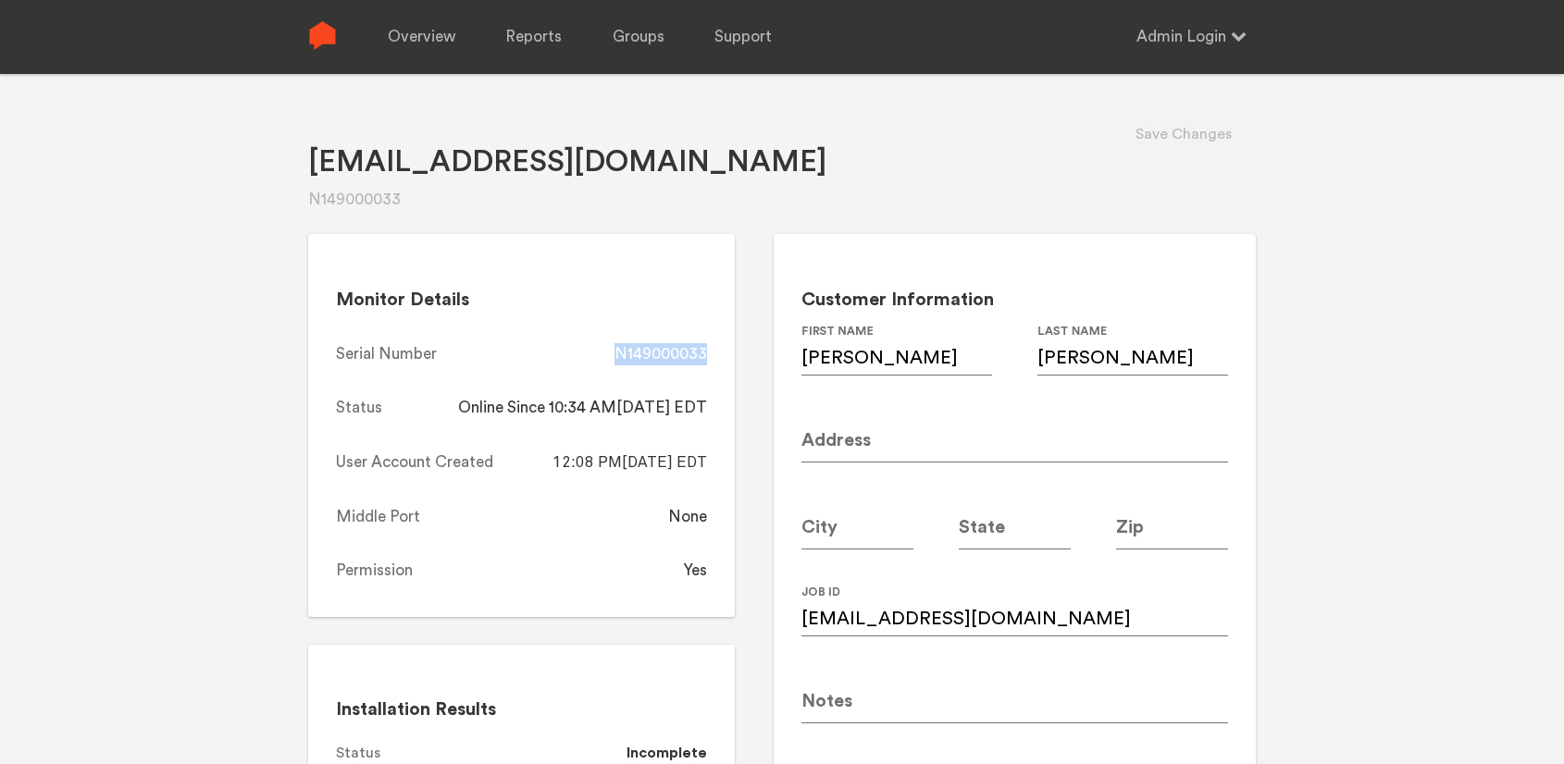
drag, startPoint x: 712, startPoint y: 354, endPoint x: 618, endPoint y: 356, distance: 93.5
click at [618, 356] on div "Monitor Details Serial Number N149000033 Status Online Since 10:34 AM, 08/18/20…" at bounding box center [521, 425] width 427 height 383
click at [1378, 362] on div "Kacarroll@bellsouth.net N149000033 Save Changes Monitor Details Serial Number N…" at bounding box center [782, 456] width 1564 height 764
click at [1041, 617] on input "Kacarroll@bellsouth.net" at bounding box center [1014, 611] width 427 height 52
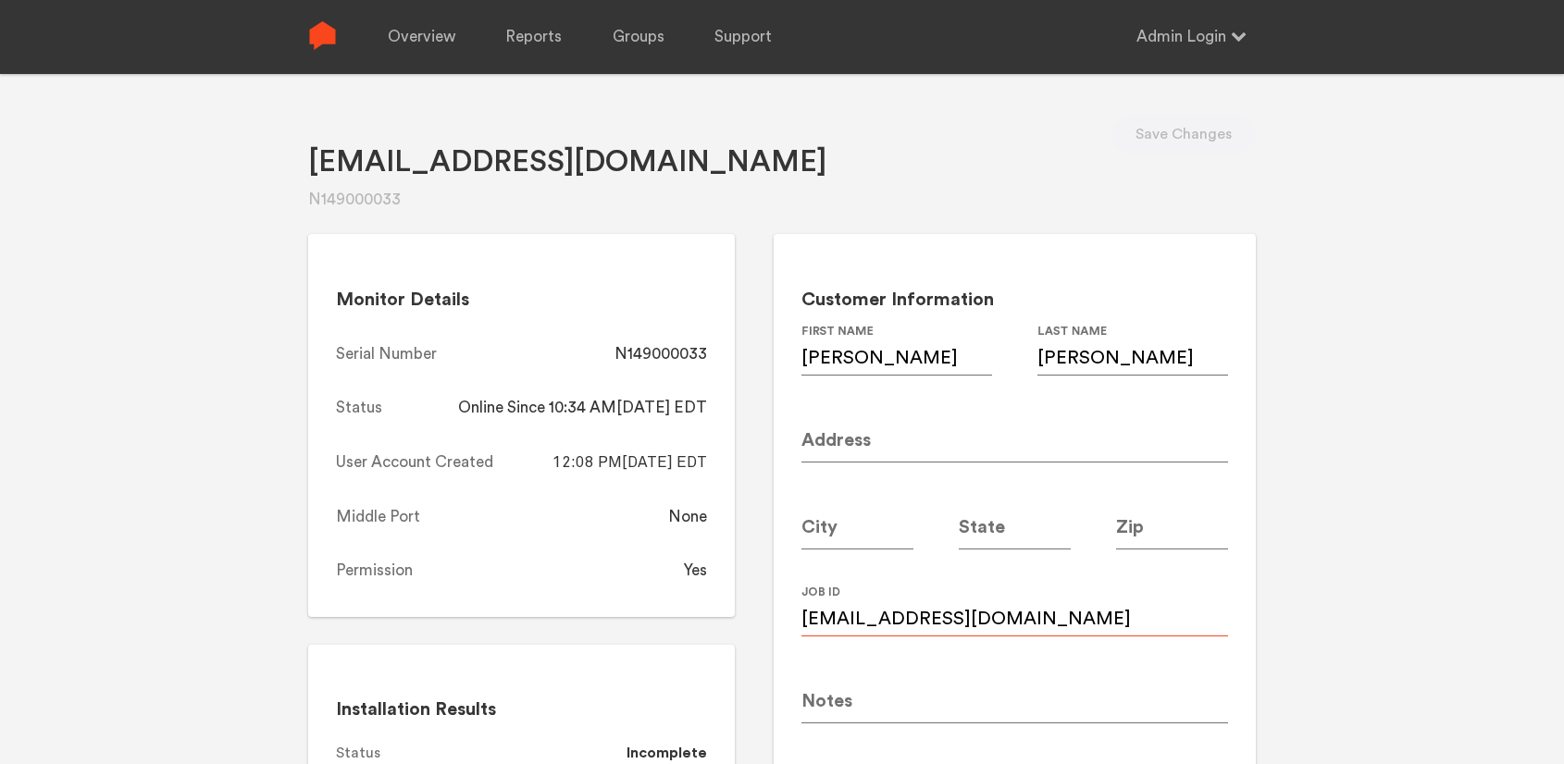
click at [1041, 617] on input "Kacarroll@bellsouth.net" at bounding box center [1014, 611] width 427 height 52
paste input "dross1102"
type input "dross1102@bellsouth.net"
click at [877, 442] on input at bounding box center [1014, 437] width 427 height 52
paste input "2584 Brookdale Dr. NW"
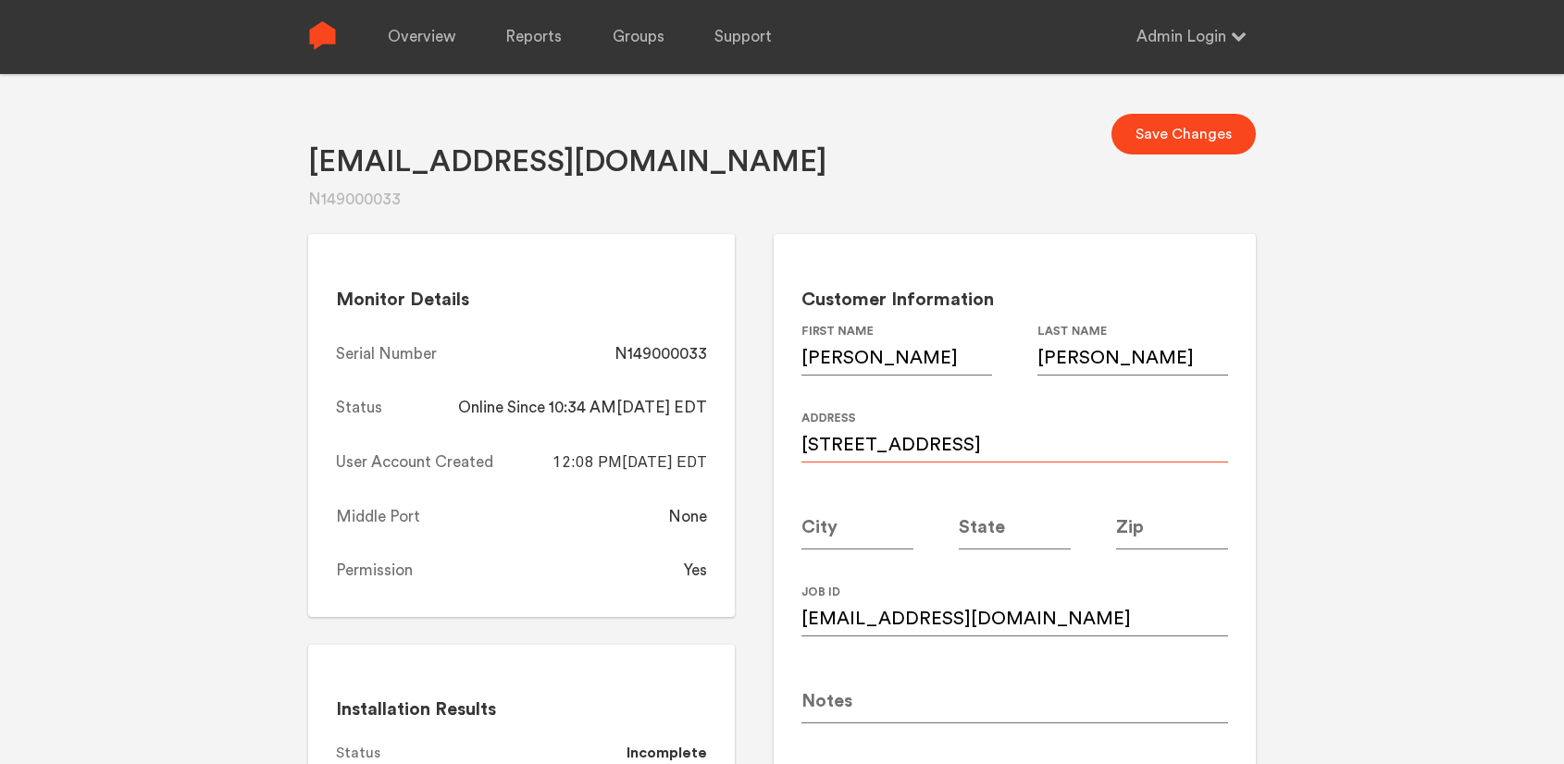
type input "2584 Brookdale Dr. NW"
click at [850, 534] on input at bounding box center [857, 524] width 112 height 52
type input "[GEOGRAPHIC_DATA]"
click at [1035, 534] on input at bounding box center [1015, 524] width 112 height 52
type input "F"
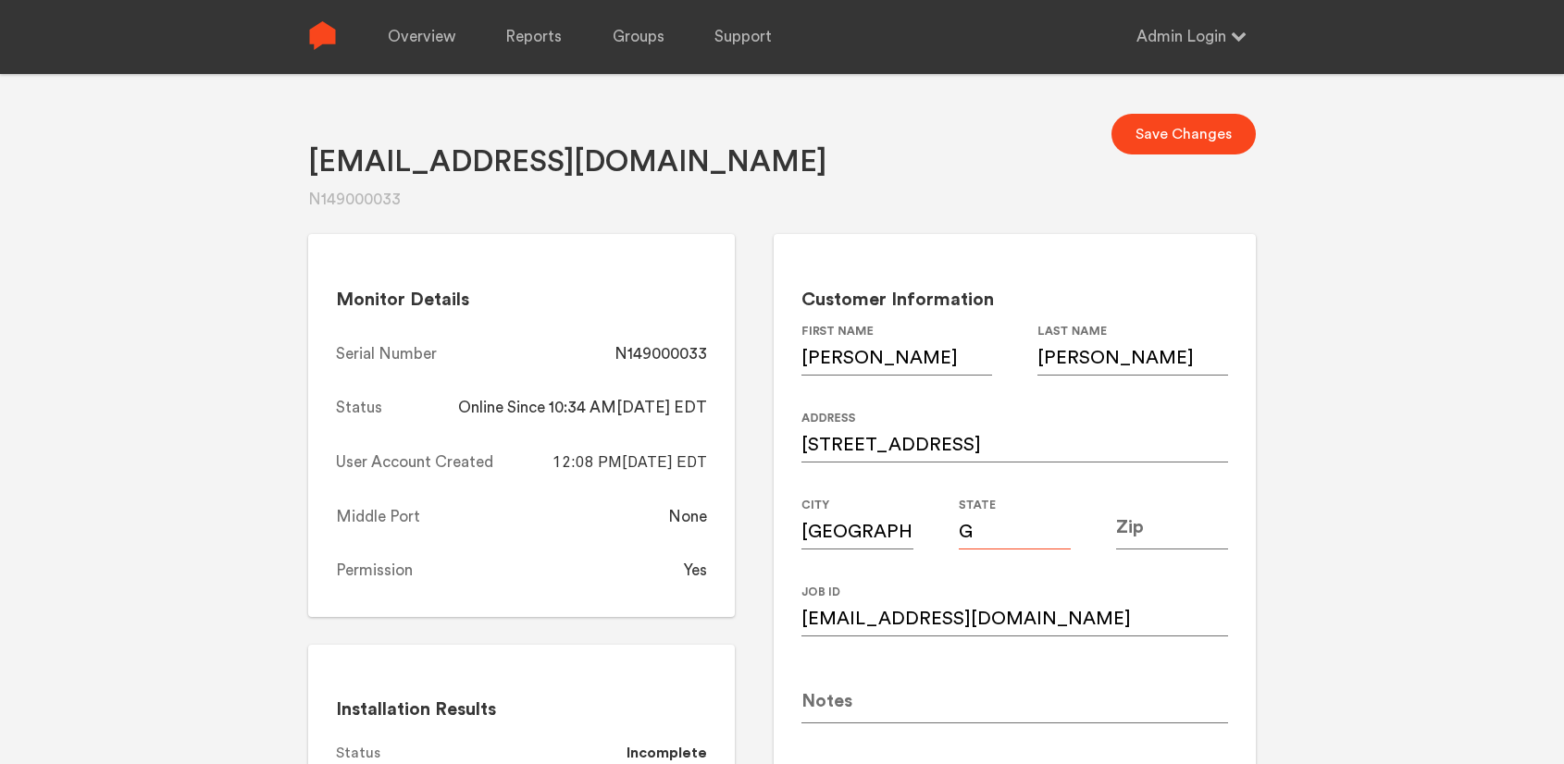
type input "GA"
click at [1148, 531] on input at bounding box center [1172, 524] width 112 height 52
type input "30305"
click at [1380, 450] on div "Kacarroll@bellsouth.net N149000033 Save Changes Monitor Details Serial Number N…" at bounding box center [782, 456] width 1564 height 764
click at [1191, 137] on button "Save Changes" at bounding box center [1183, 134] width 144 height 41
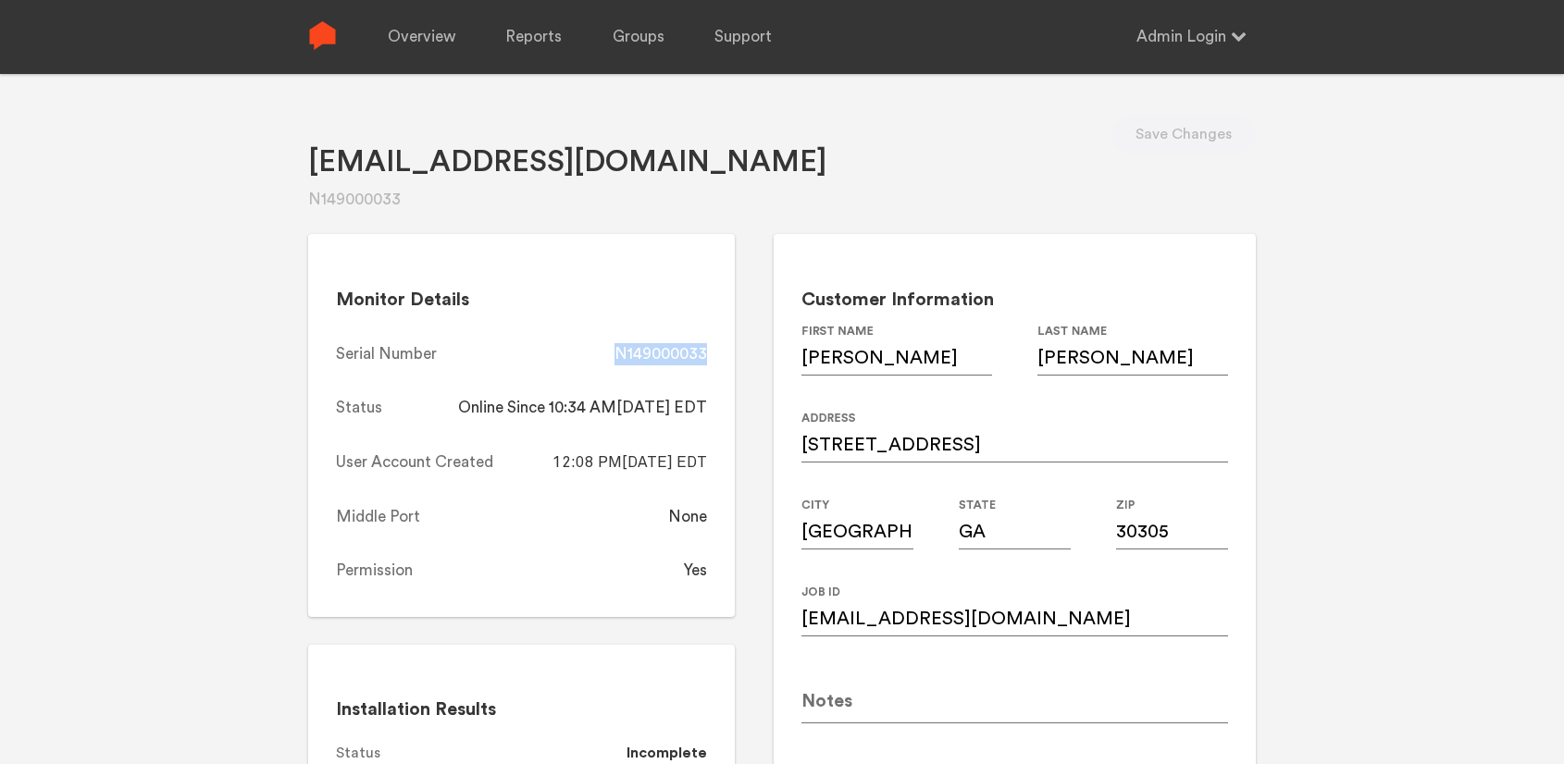
drag, startPoint x: 724, startPoint y: 350, endPoint x: 616, endPoint y: 358, distance: 107.7
click at [616, 358] on div "Monitor Details Serial Number N149000033 Status Online Since 10:34 AM, 08/18/20…" at bounding box center [521, 425] width 427 height 383
copy div "N149000033"
click at [417, 39] on link "Overview" at bounding box center [422, 37] width 68 height 74
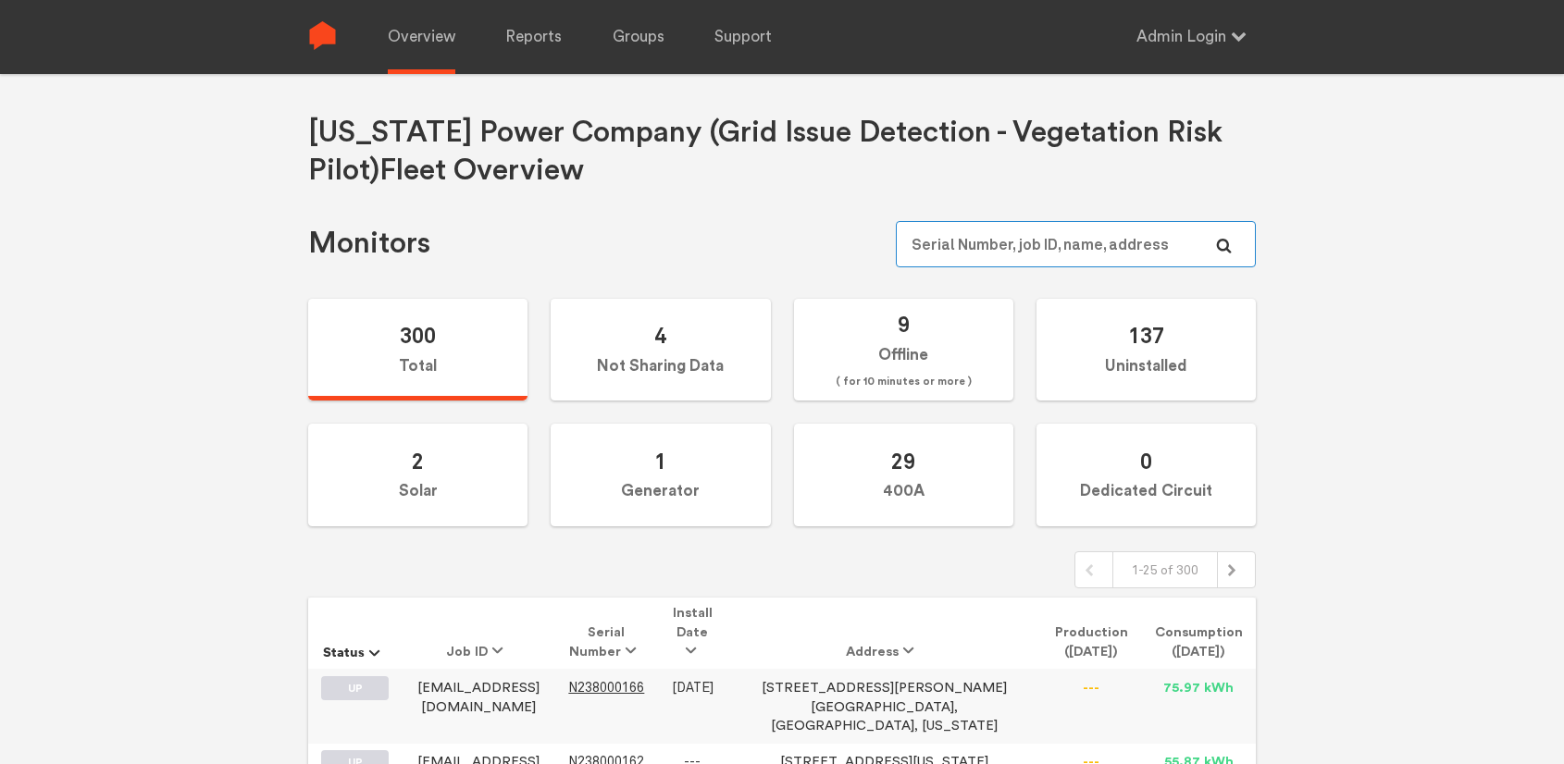
paste input "N149000081"
type input "N149000081"
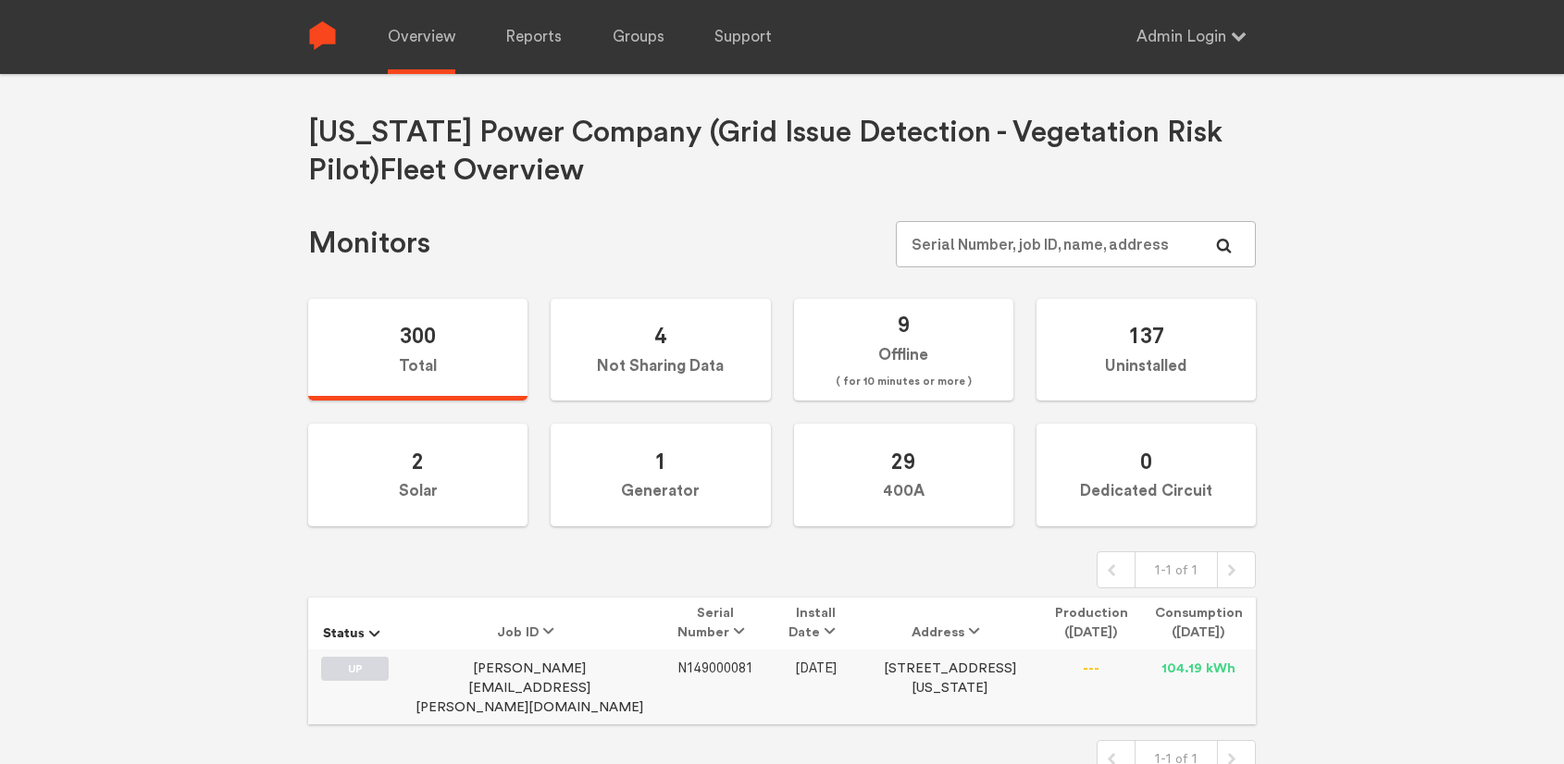
click at [695, 665] on span "N149000081" at bounding box center [715, 669] width 76 height 16
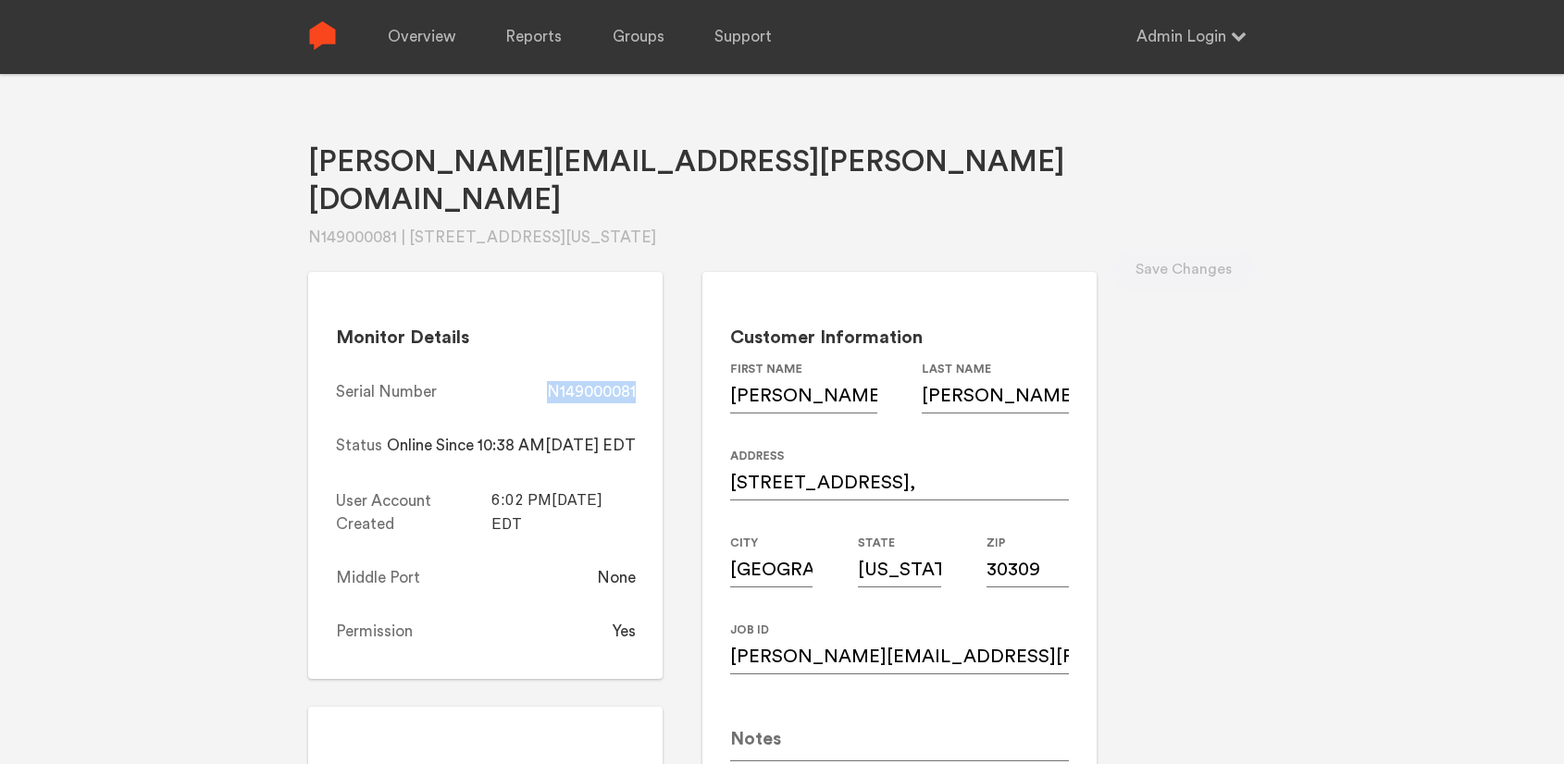
drag, startPoint x: 712, startPoint y: 354, endPoint x: 623, endPoint y: 354, distance: 89.7
click at [623, 354] on div "Monitor Details Serial Number N149000081 Status Online Since 10:38 AM, 08/18/20…" at bounding box center [485, 475] width 354 height 406
copy div "N149000081"
click at [422, 38] on link "Overview" at bounding box center [422, 37] width 68 height 74
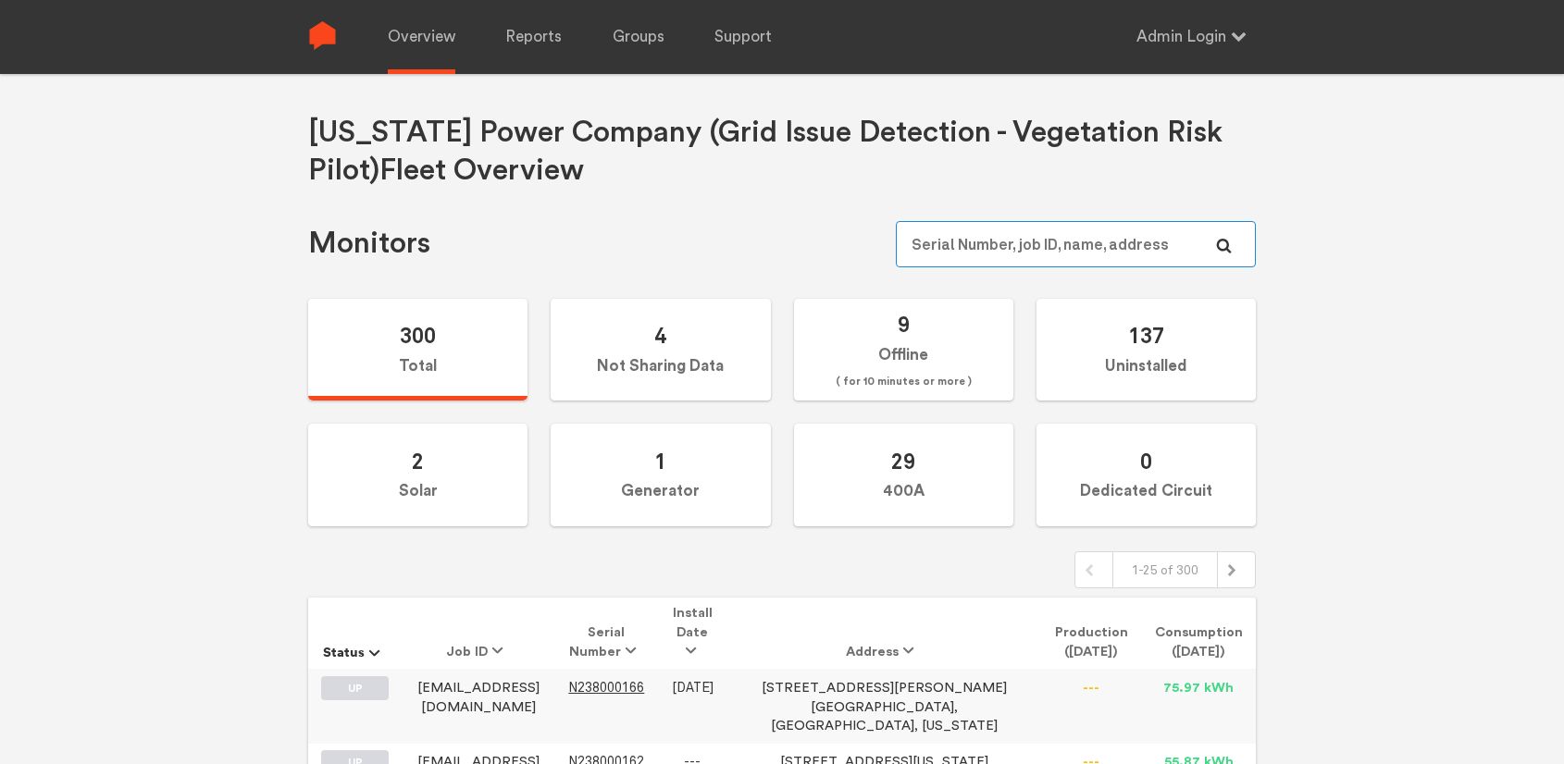
click at [1056, 235] on input "text" at bounding box center [1076, 244] width 360 height 46
paste input "N149000193"
type input "N149000193"
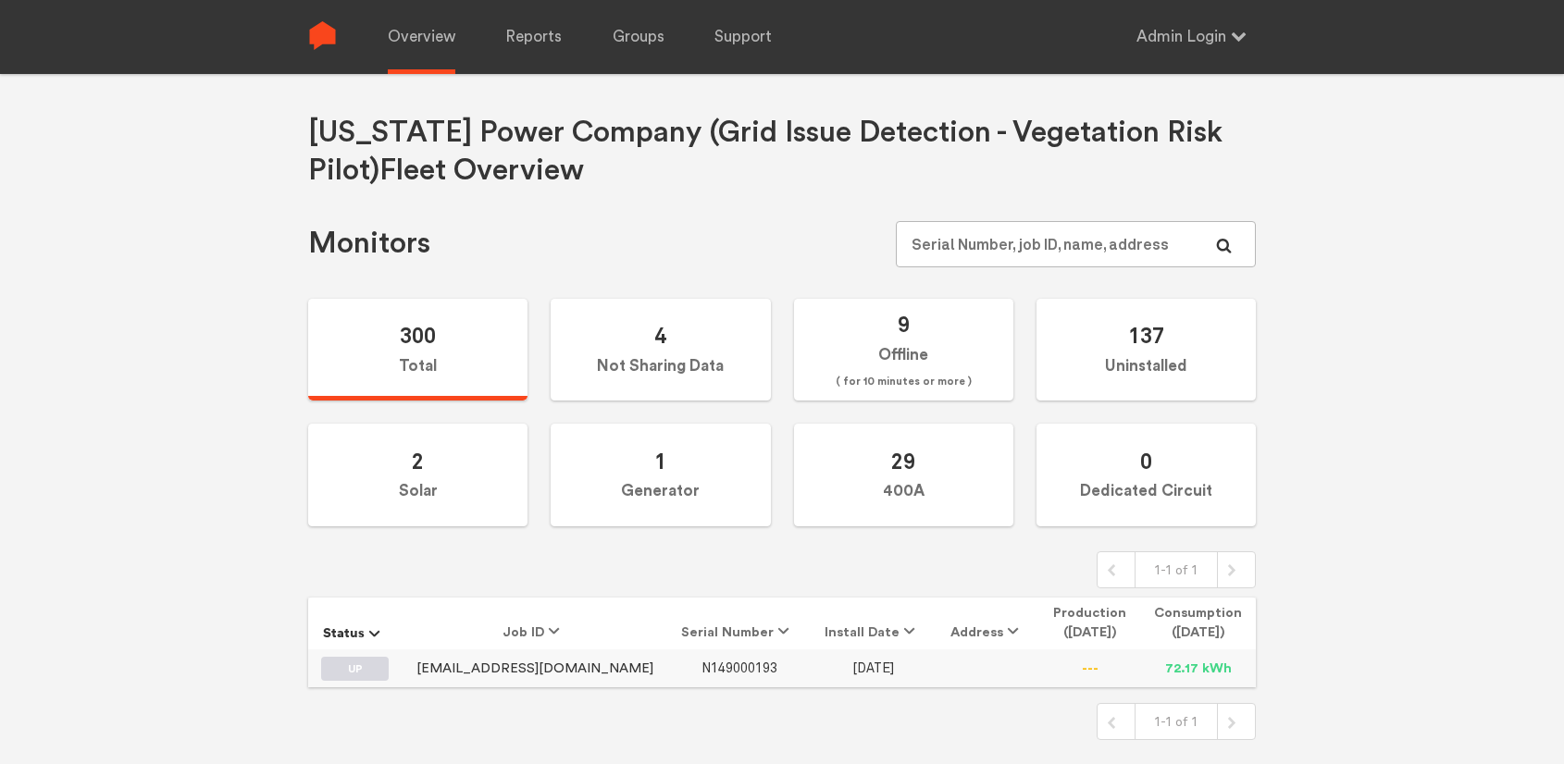
click at [701, 662] on span "N149000193" at bounding box center [739, 669] width 76 height 16
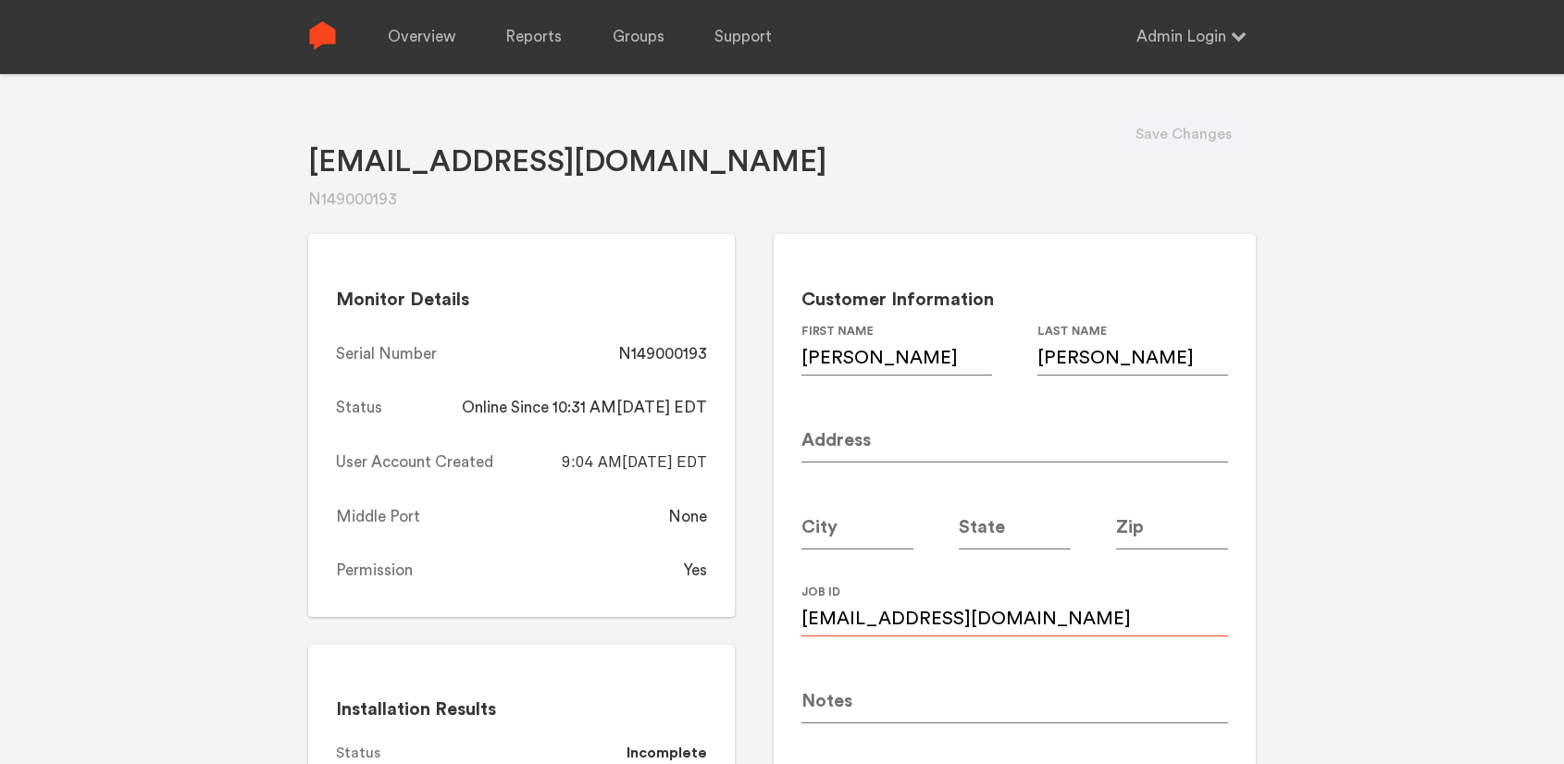
click at [1063, 606] on input "Woodwbe888@gmail.com" at bounding box center [1014, 611] width 427 height 52
paste input "w"
type input "woodwbe888@gmail.com"
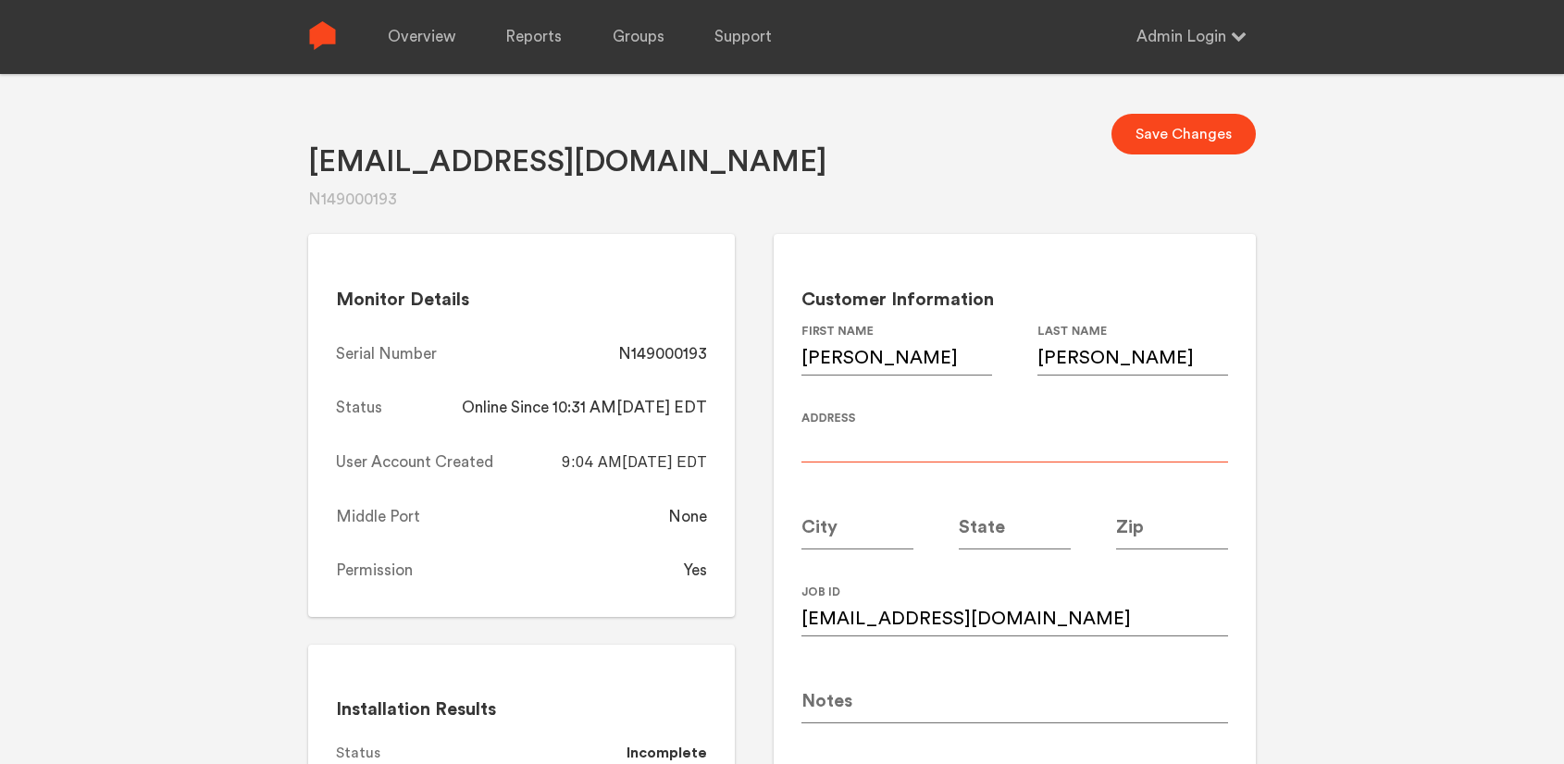
click at [883, 444] on input at bounding box center [1014, 437] width 427 height 52
click at [1090, 364] on input "Woodard" at bounding box center [1132, 350] width 191 height 52
type input "Woodward"
click at [937, 435] on input at bounding box center [1014, 437] width 427 height 52
paste input "3212 Amblewood Ct Ne"
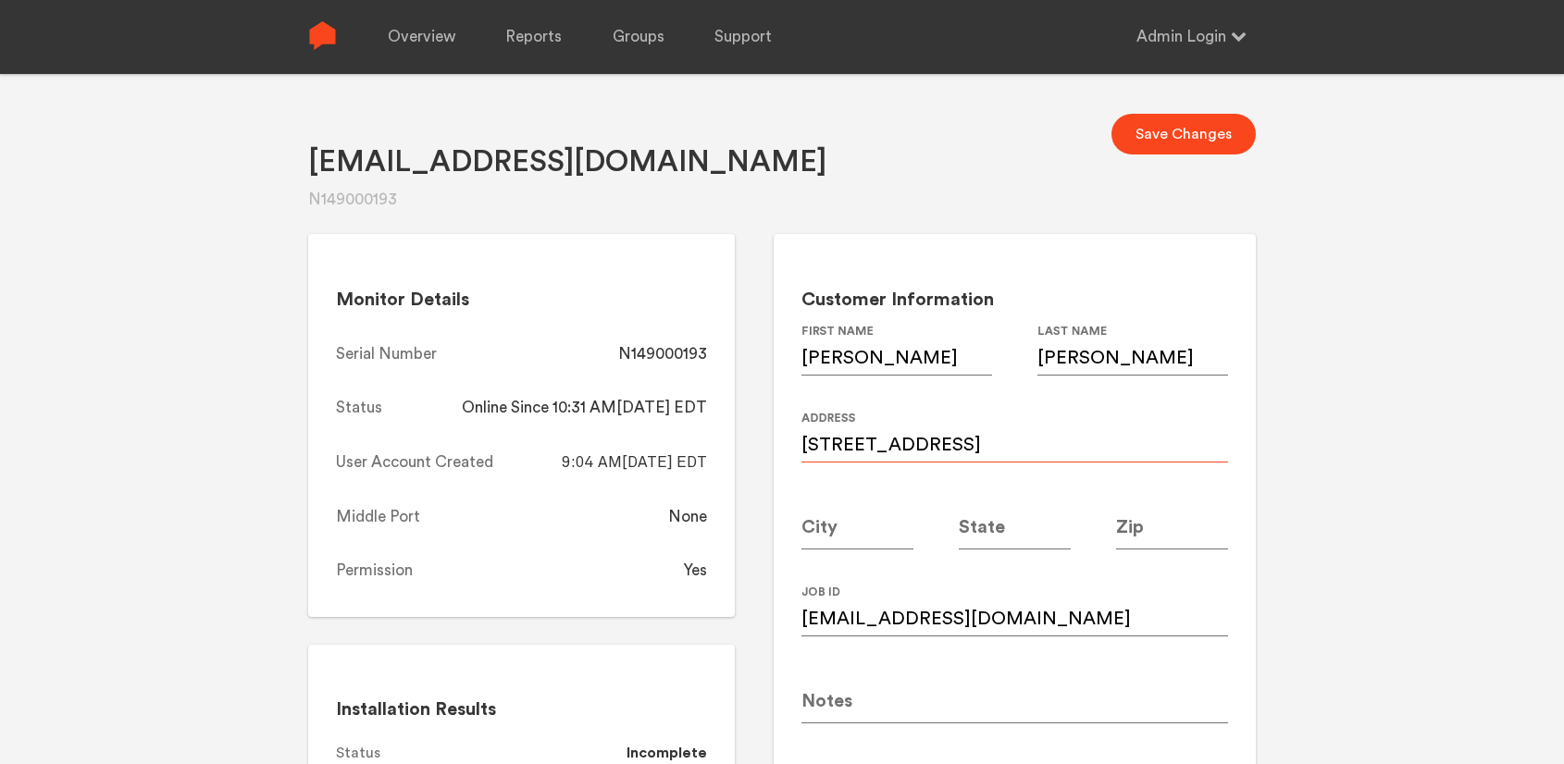
type input "3212 Amblewood Ct Ne"
click at [1169, 526] on input at bounding box center [1172, 524] width 112 height 52
type input "30345"
click at [857, 533] on input at bounding box center [857, 524] width 112 height 52
type input "[GEOGRAPHIC_DATA]"
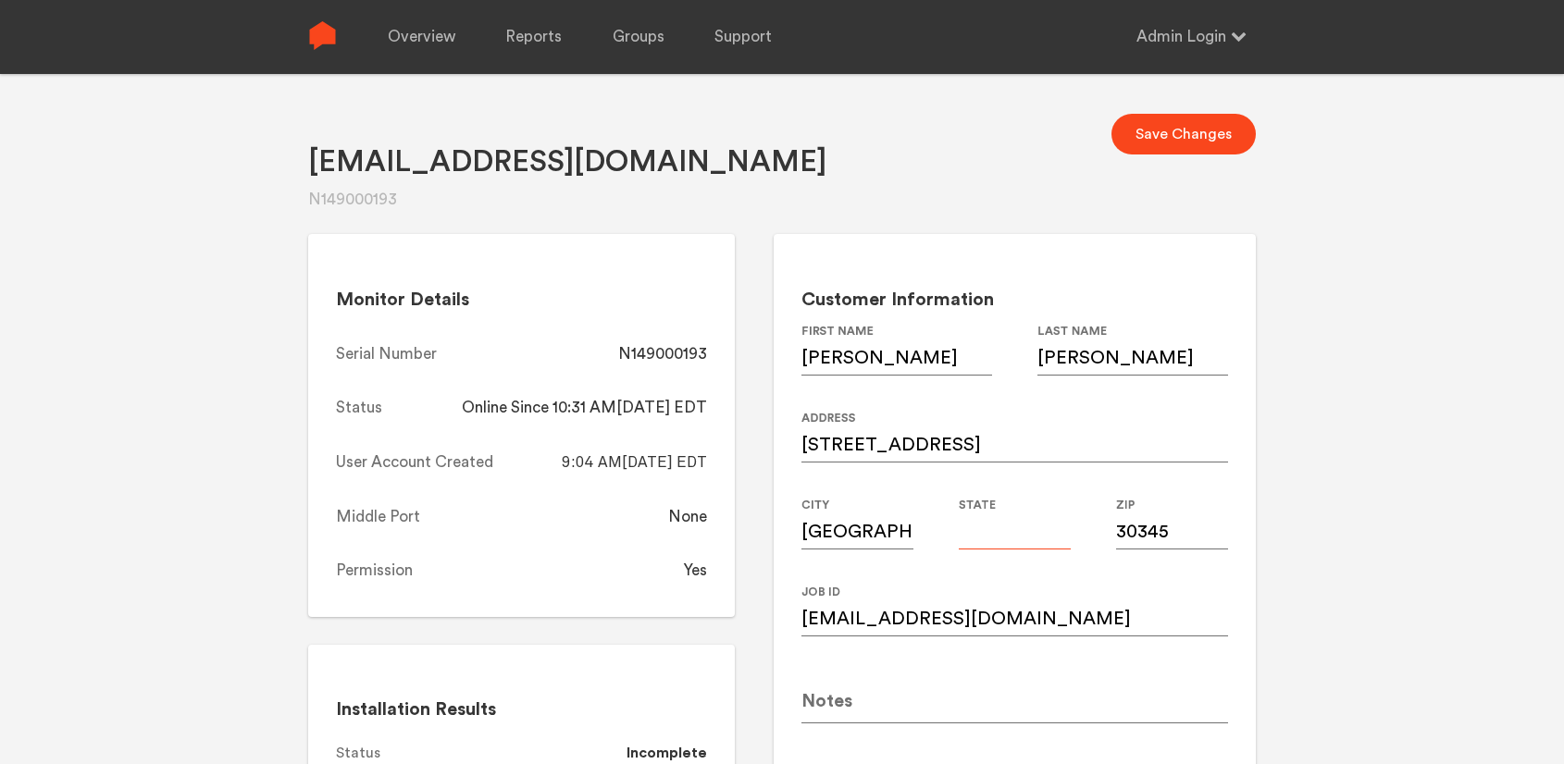
click at [1021, 536] on input at bounding box center [1015, 524] width 112 height 52
type input "GA"
click at [1174, 136] on button "Save Changes" at bounding box center [1183, 134] width 144 height 41
drag, startPoint x: 716, startPoint y: 347, endPoint x: 624, endPoint y: 358, distance: 93.2
click at [624, 358] on div "Monitor Details Serial Number N149000193 Status Online Since 10:31 AM, 08/18/20…" at bounding box center [521, 425] width 427 height 383
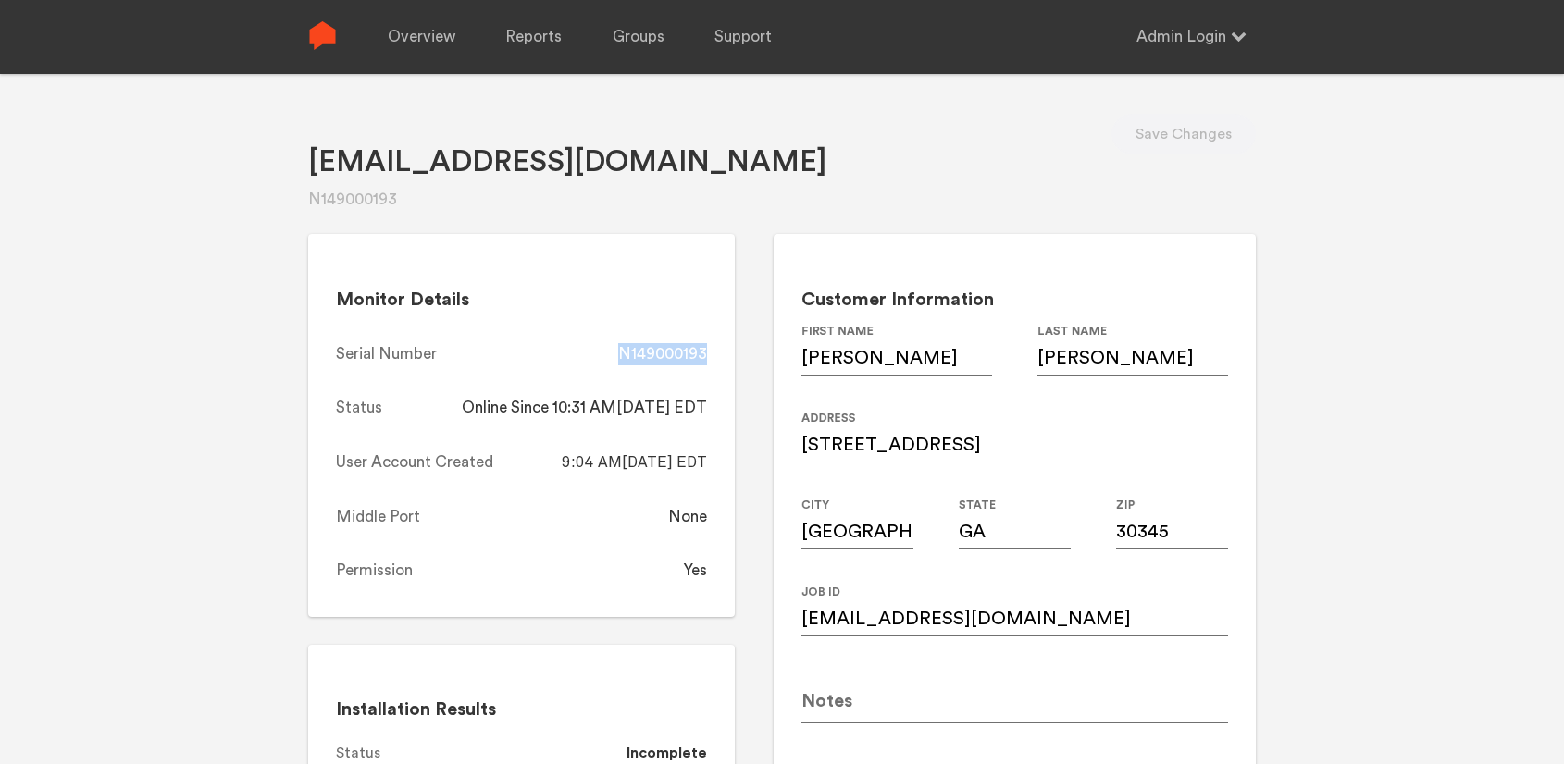
copy div "N149000193"
click at [413, 30] on link "Overview" at bounding box center [422, 37] width 68 height 74
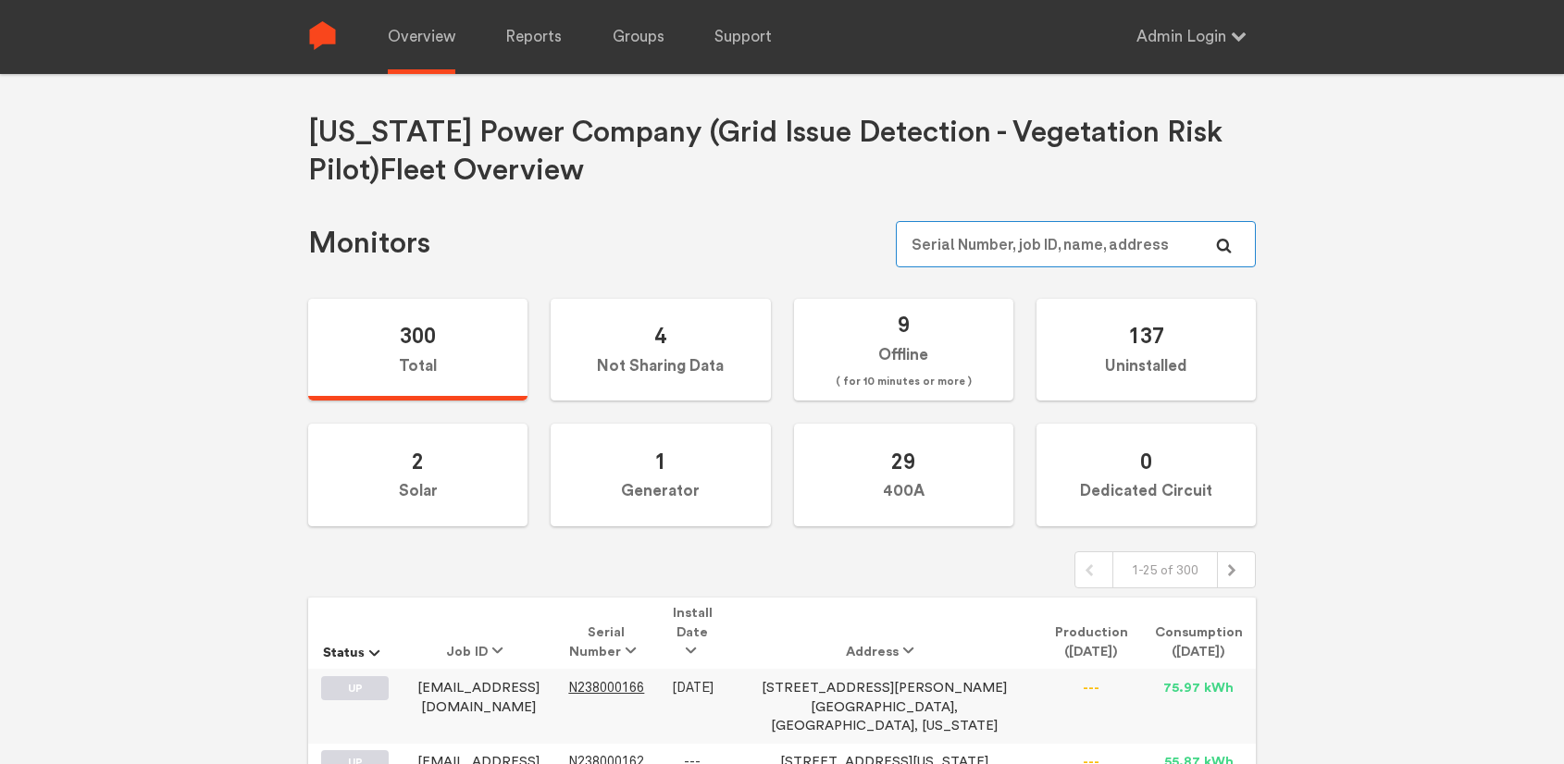
click at [1021, 238] on input "text" at bounding box center [1076, 244] width 360 height 46
paste input "N149000030"
type input "N149000030"
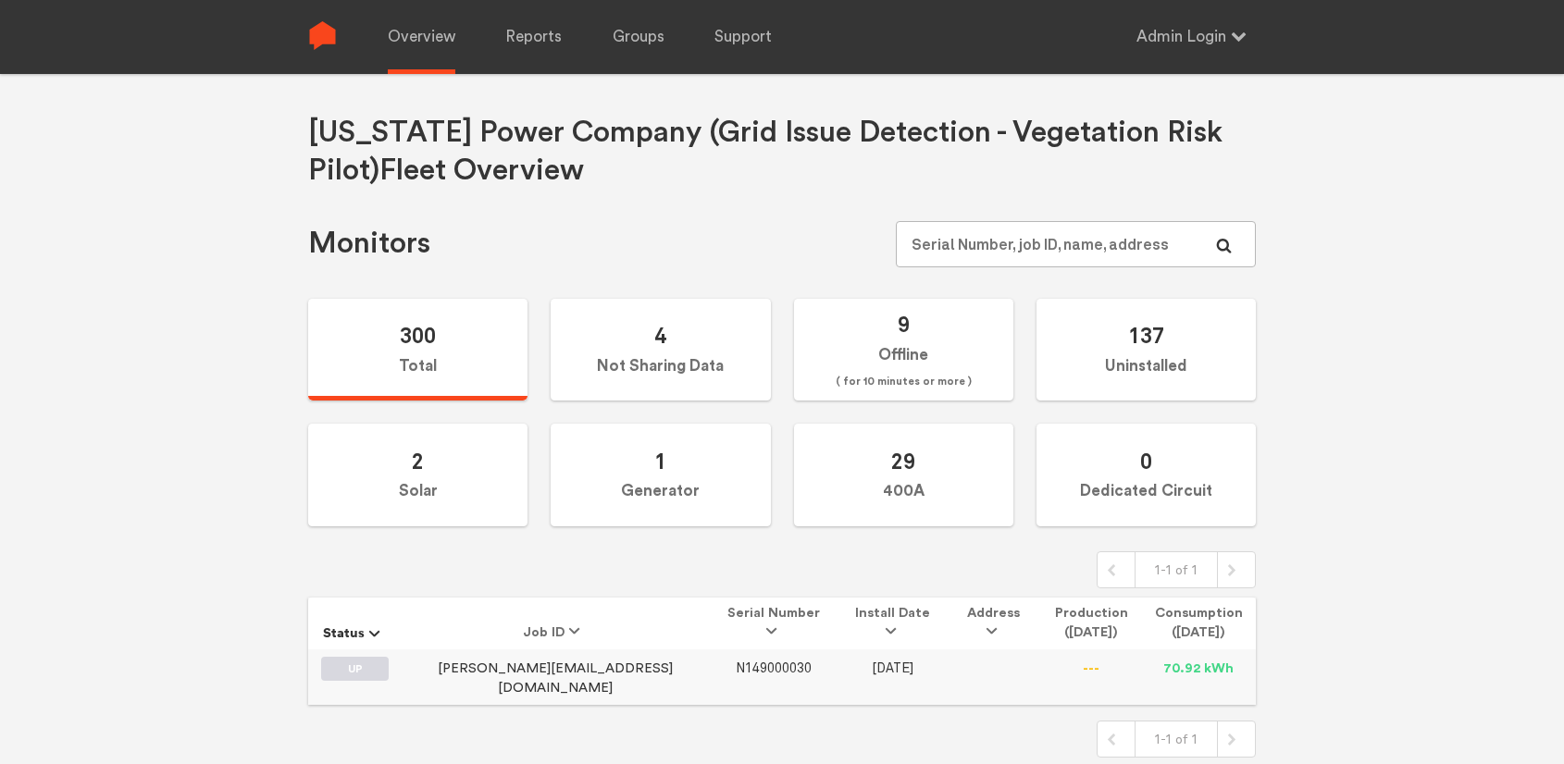
click at [736, 666] on span "N149000030" at bounding box center [774, 669] width 76 height 16
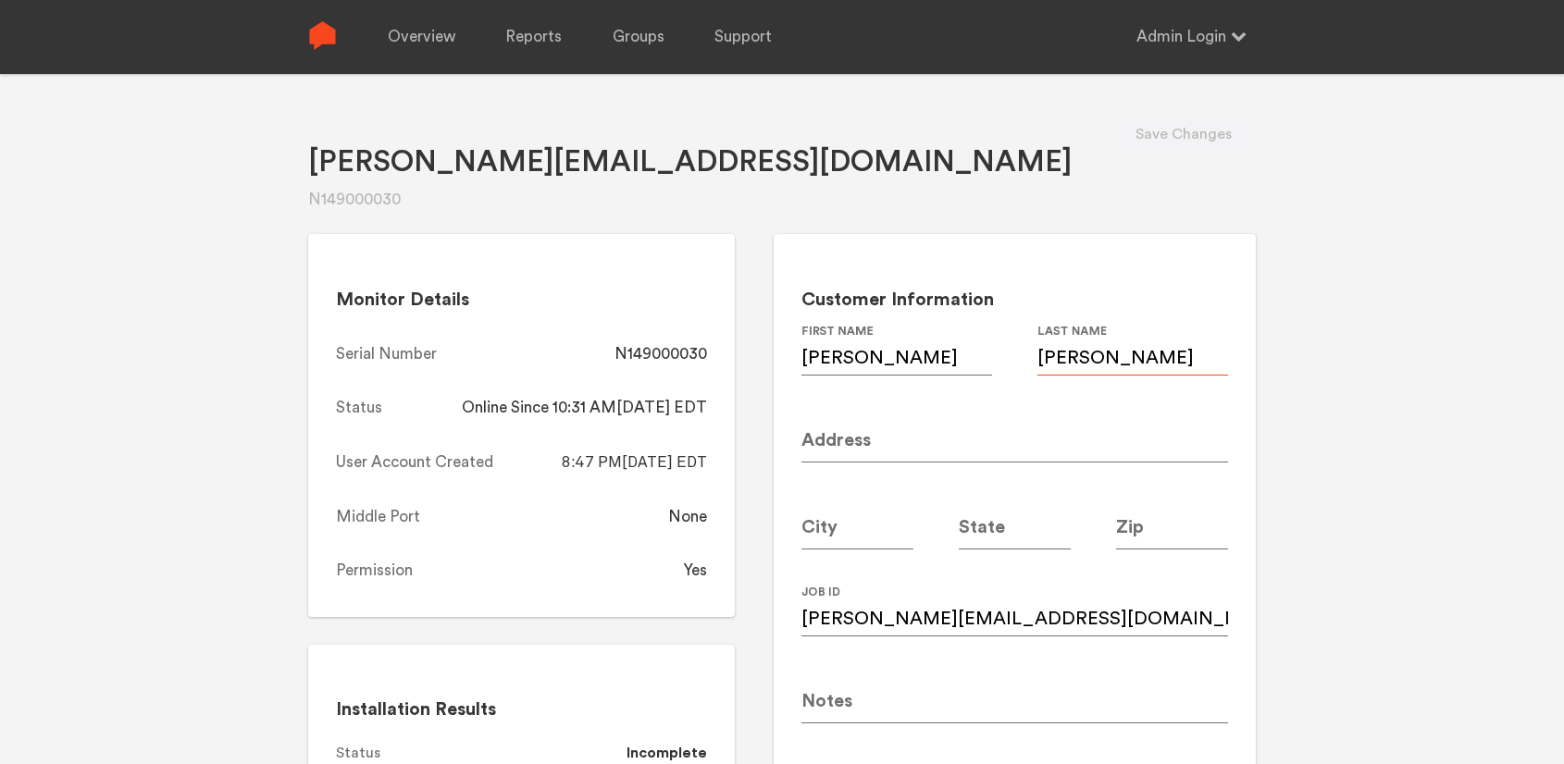
drag, startPoint x: 1135, startPoint y: 360, endPoint x: 1033, endPoint y: 361, distance: 101.8
click at [1033, 361] on div "George First Name Cokkinides Last Name" at bounding box center [1014, 367] width 427 height 87
click at [1070, 614] on input "Cokkinides@comcast.net" at bounding box center [1014, 611] width 427 height 52
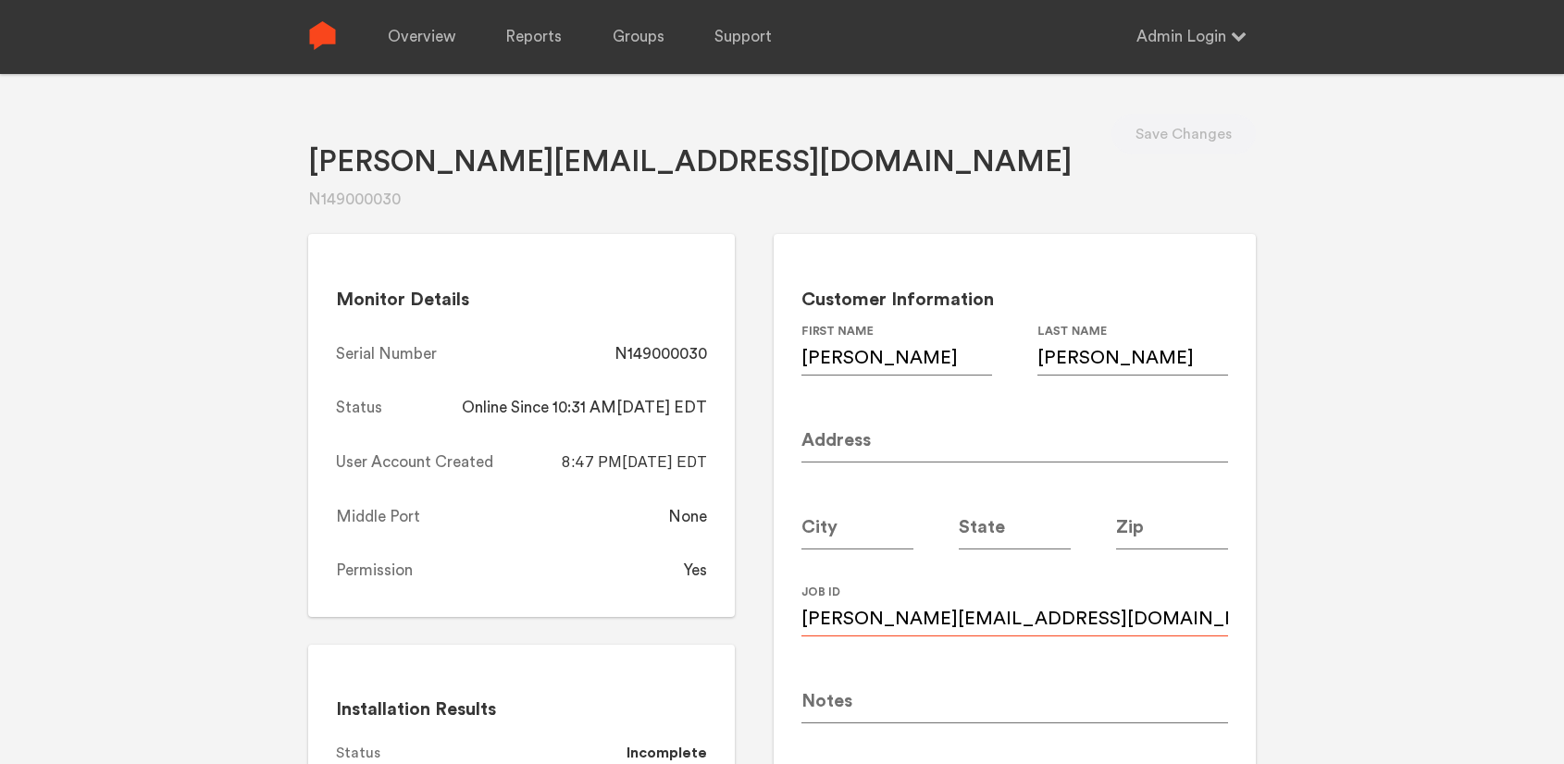
paste input "c"
type input "cokkinides@comcast.net"
click at [880, 440] on input at bounding box center [1014, 437] width 427 height 52
click at [868, 433] on input at bounding box center [1014, 437] width 427 height 52
paste input "2240 Guinevere Way"
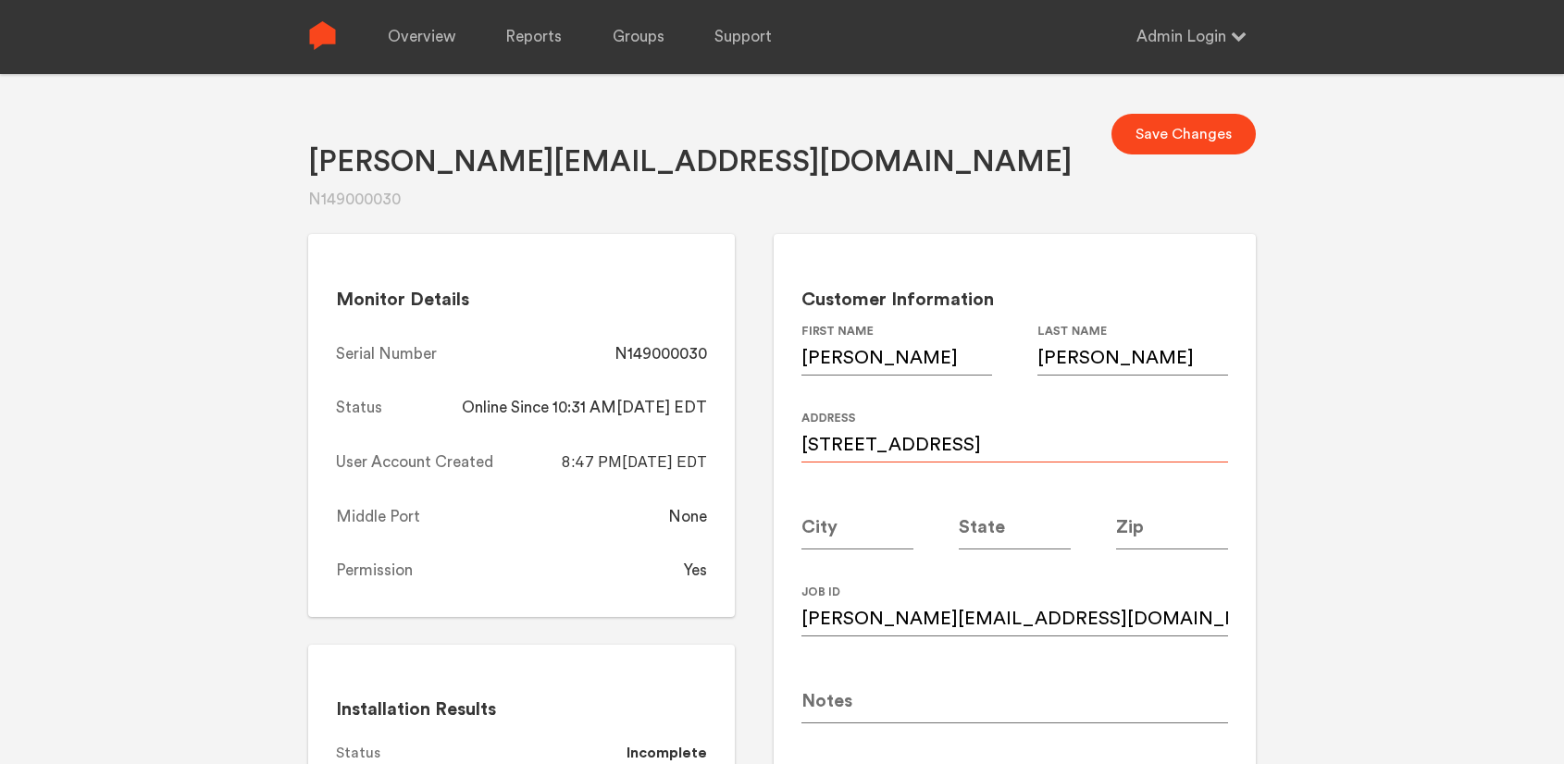
type input "2240 Guinevere Way"
click at [848, 528] on input at bounding box center [857, 524] width 112 height 52
type input "[GEOGRAPHIC_DATA]"
click at [1015, 543] on input at bounding box center [1015, 524] width 112 height 52
type input "F"
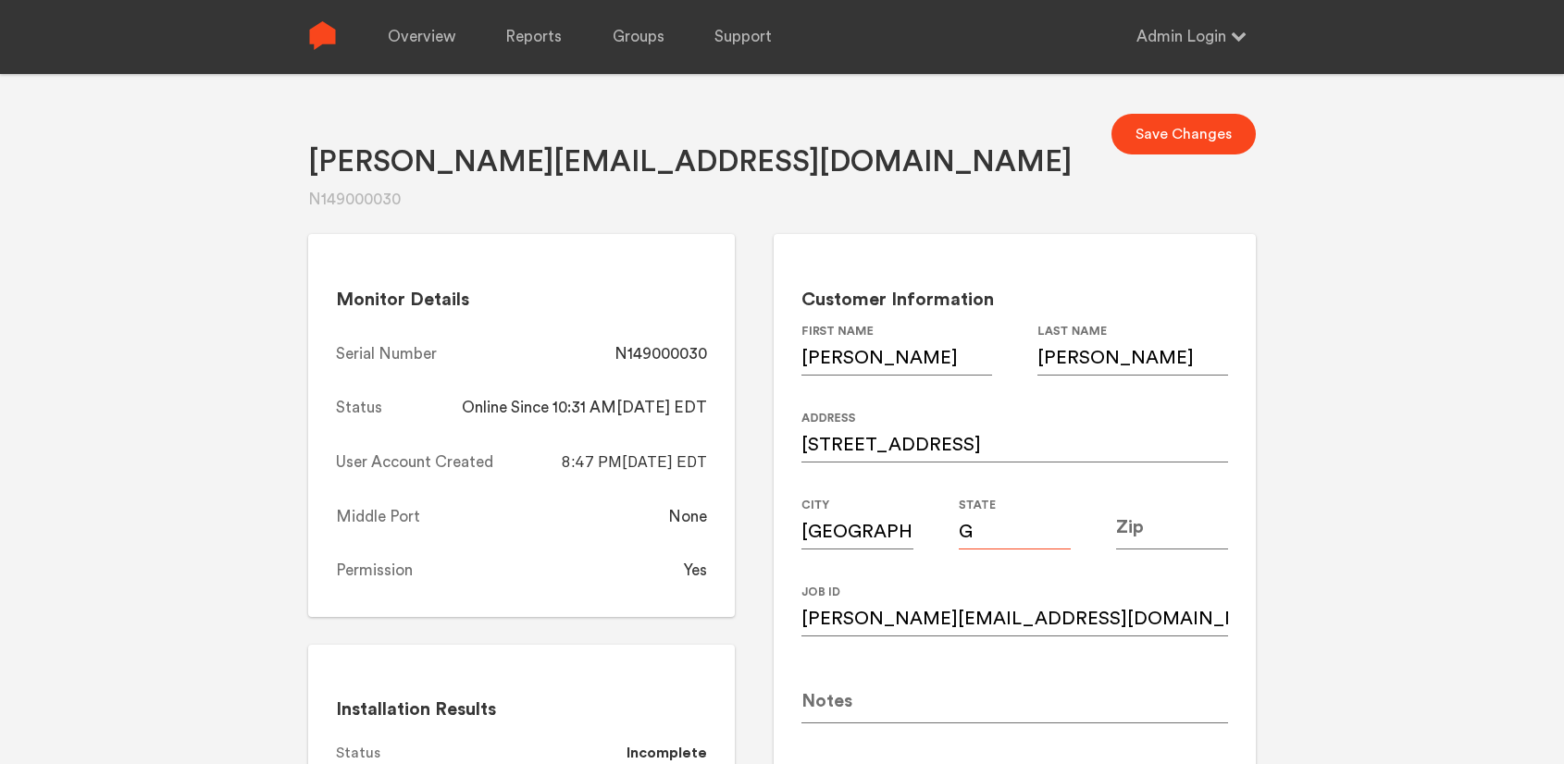
type input "GA"
click at [1155, 526] on input at bounding box center [1172, 524] width 112 height 52
type input "30345"
click at [1460, 452] on div "Cokkinides@comcast.net N149000030 Save Changes Monitor Details Serial Number N1…" at bounding box center [782, 456] width 1564 height 764
click at [1207, 142] on button "Save Changes" at bounding box center [1183, 134] width 144 height 41
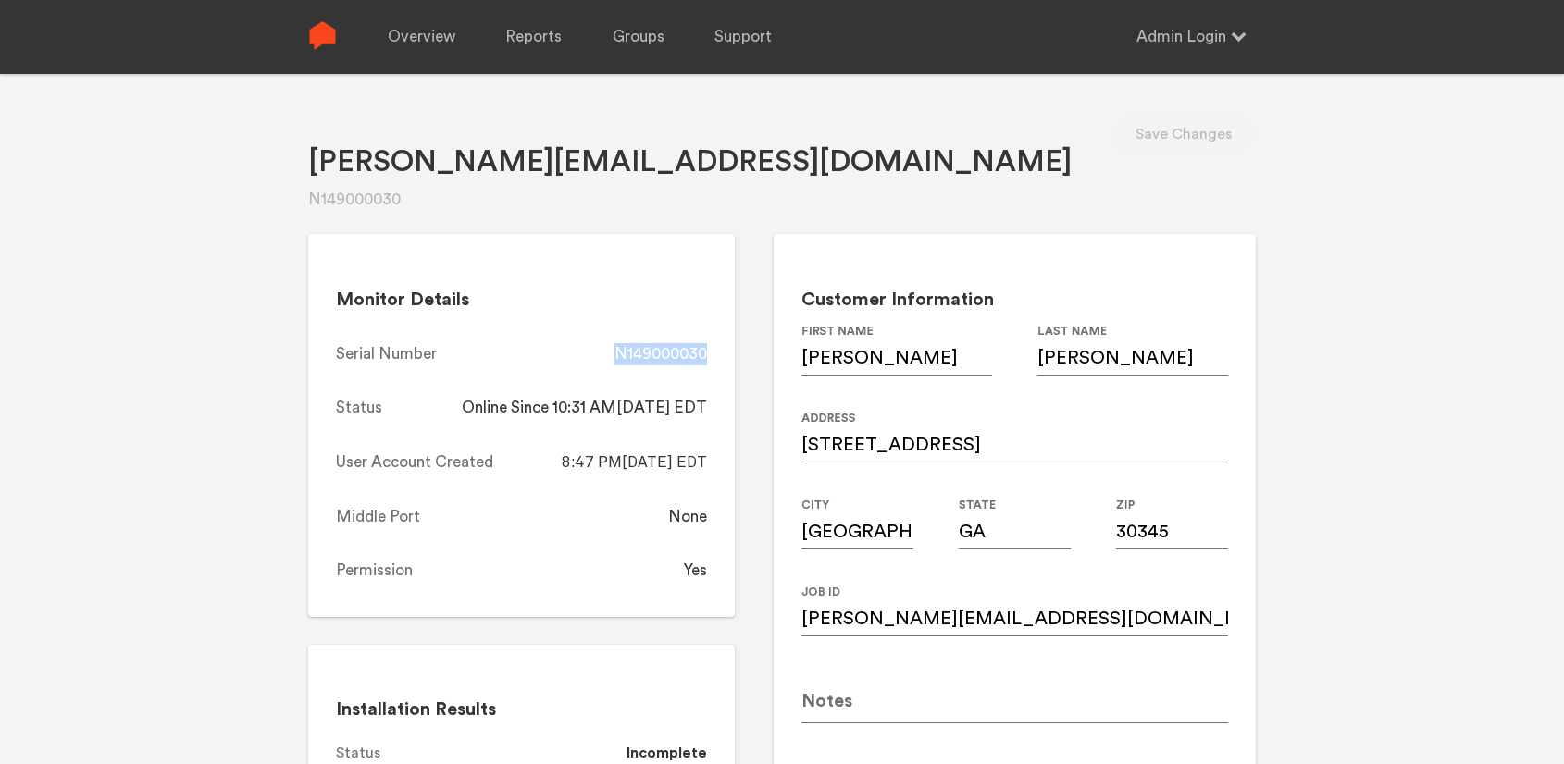
drag, startPoint x: 720, startPoint y: 357, endPoint x: 616, endPoint y: 355, distance: 103.6
click at [616, 355] on div "Monitor Details Serial Number N149000030 Status Online Since 10:31 AM, 08/18/20…" at bounding box center [521, 425] width 427 height 383
copy div "N149000030"
click at [427, 53] on link "Overview" at bounding box center [422, 37] width 68 height 74
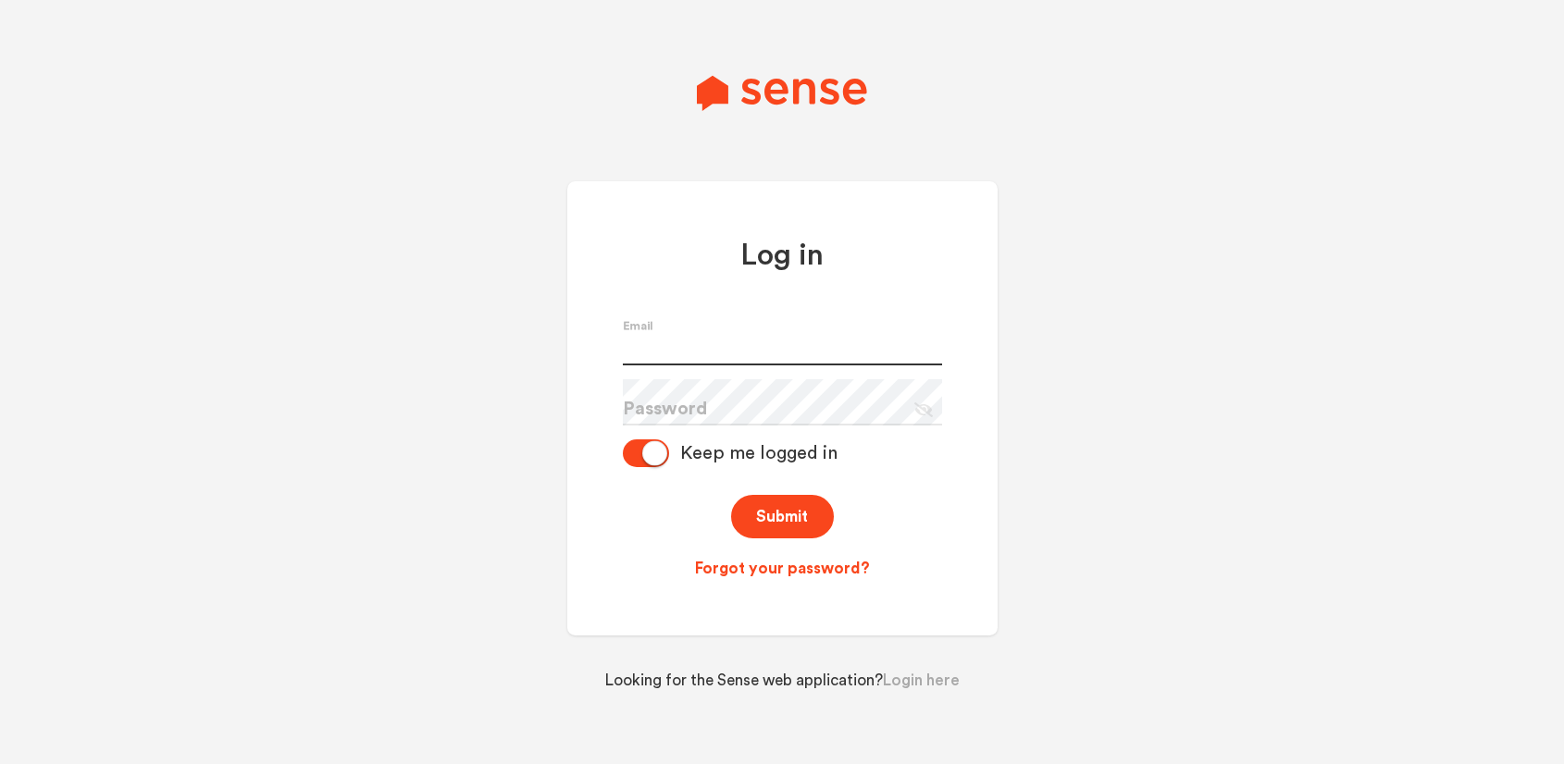
type input "[PERSON_NAME][EMAIL_ADDRESS][PERSON_NAME][DOMAIN_NAME]"
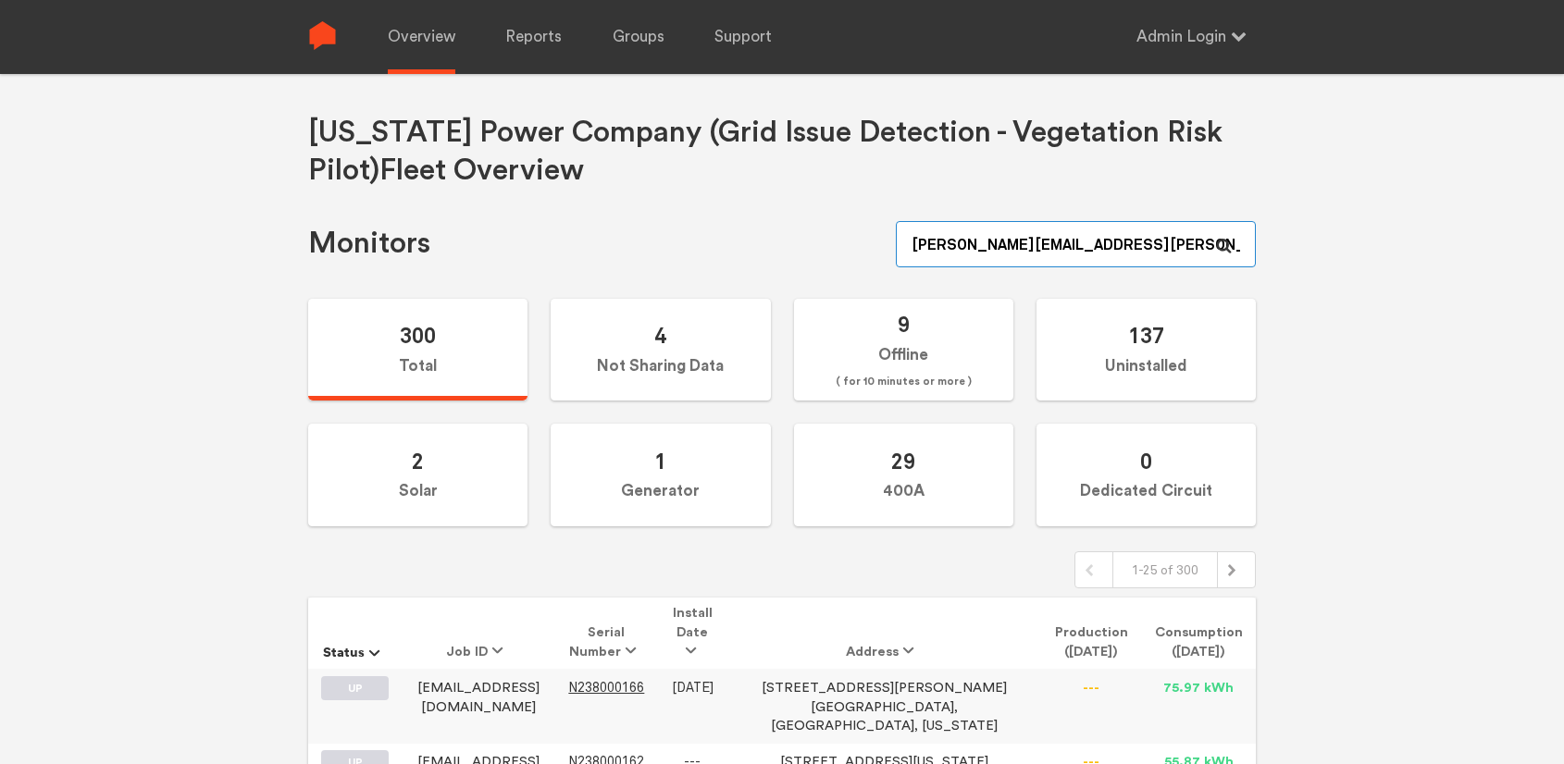
click at [1042, 240] on input "[PERSON_NAME][EMAIL_ADDRESS][PERSON_NAME][DOMAIN_NAME]" at bounding box center [1076, 244] width 360 height 46
paste input "N149000104"
type input "N149000104"
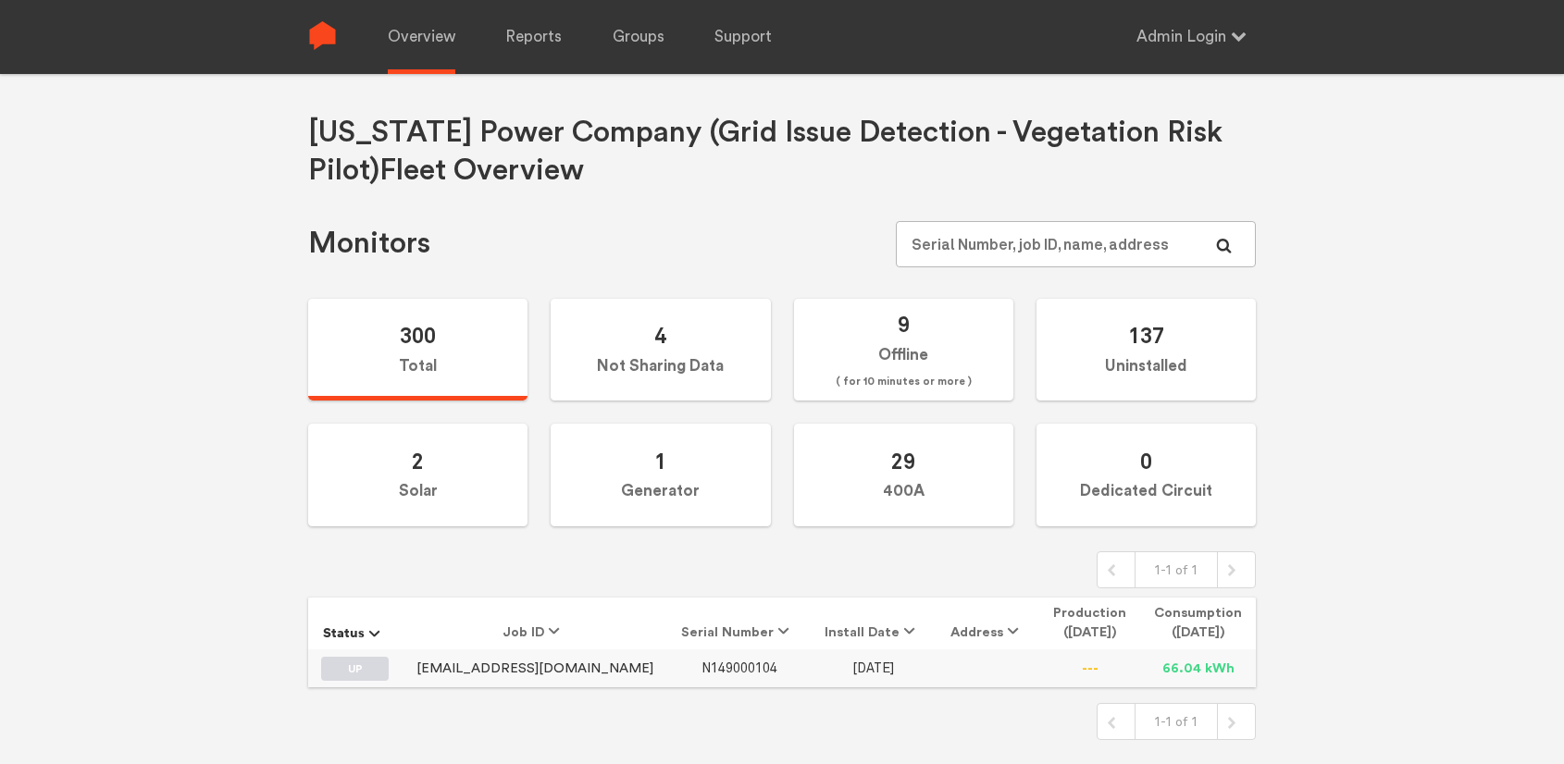
click at [701, 673] on span "N149000104" at bounding box center [739, 669] width 76 height 16
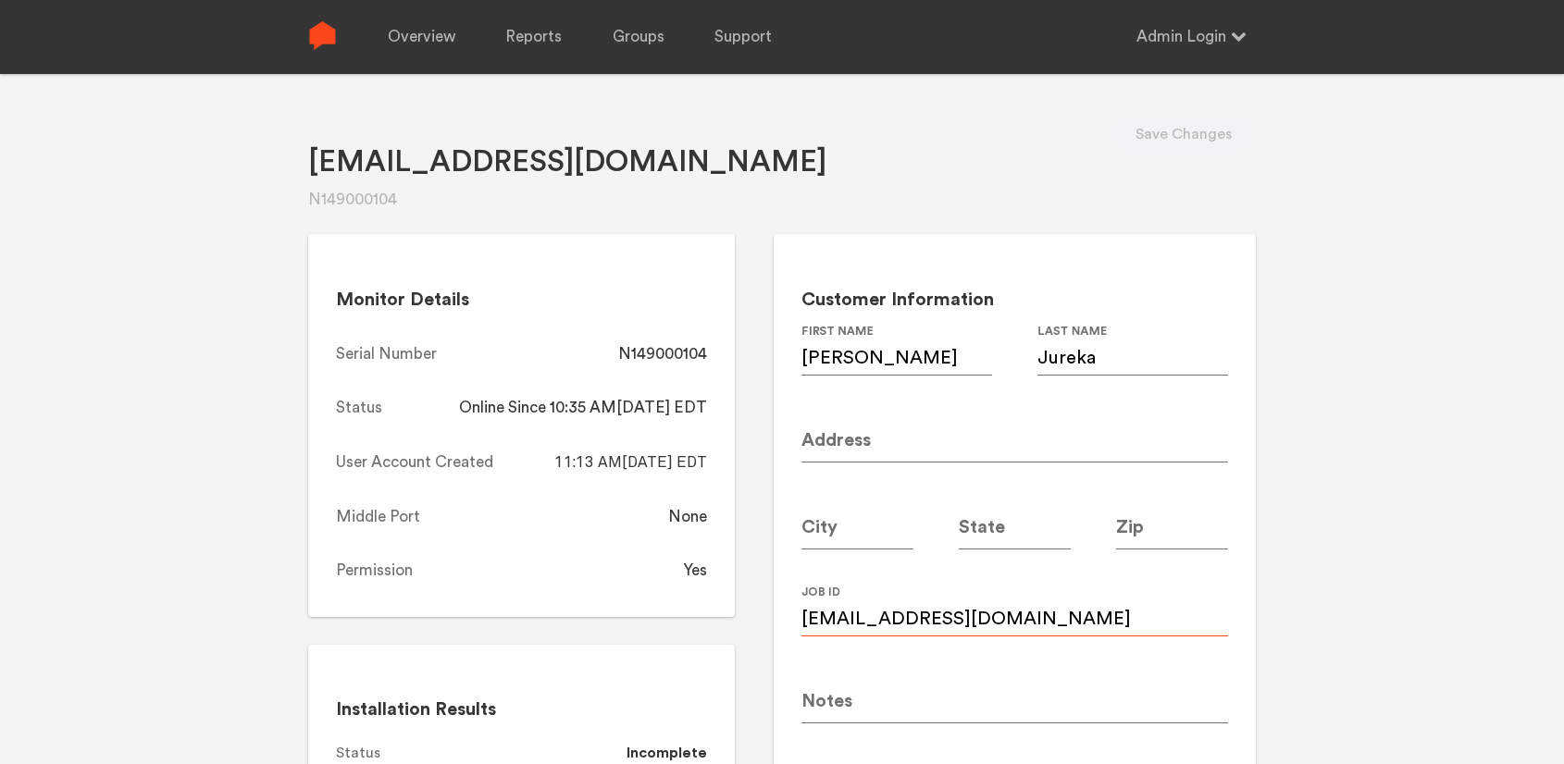
click at [970, 618] on input "Ashureka@me.com" at bounding box center [1014, 611] width 427 height 52
paste input "j"
type input "Asjureka@me.com"
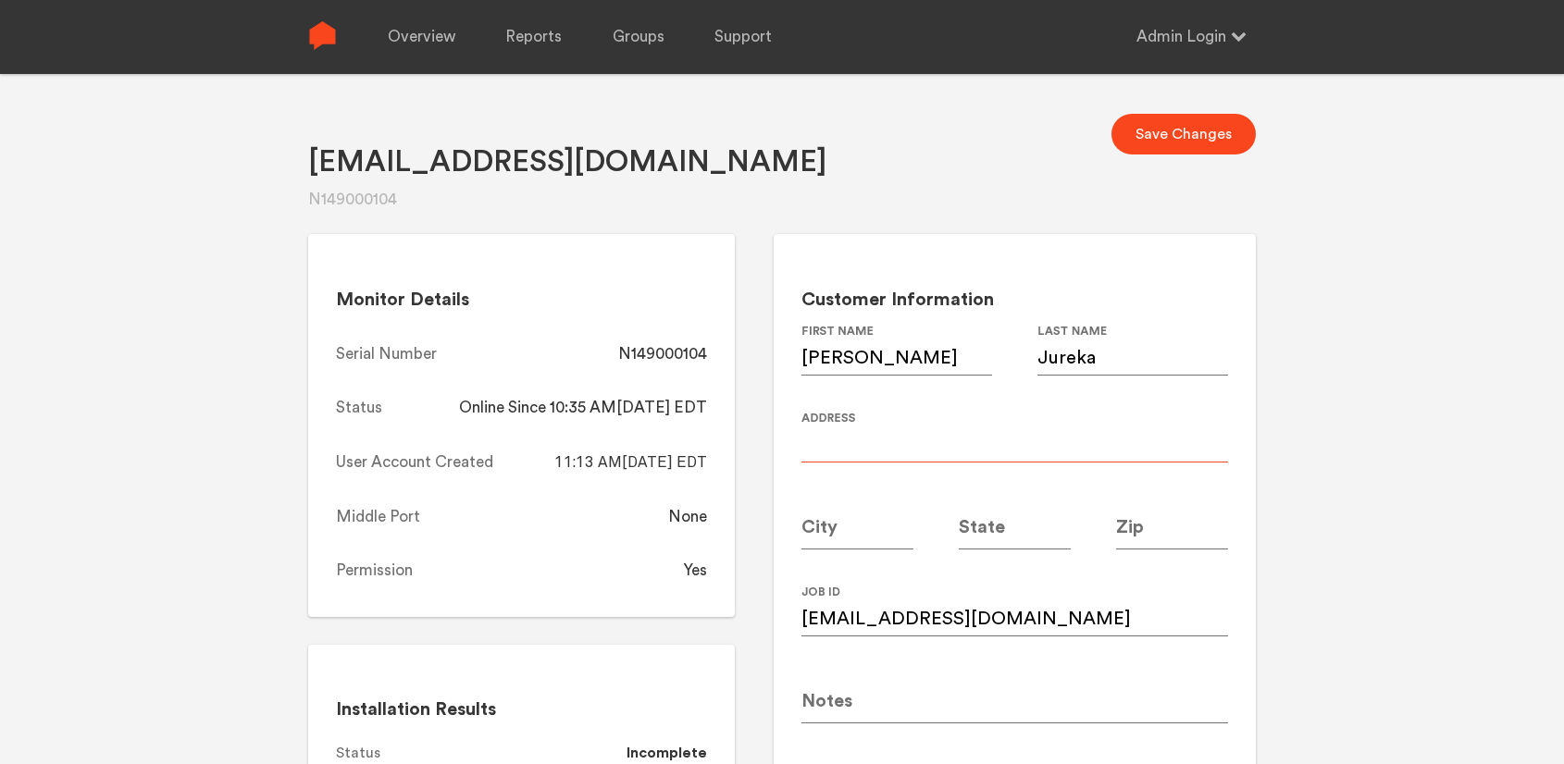
click at [857, 442] on input at bounding box center [1014, 437] width 427 height 52
paste input "2663 Foster Ridge Rd NE"
type input "2663 Foster Ridge Rd NE"
click at [870, 528] on input at bounding box center [857, 524] width 112 height 52
type input "[GEOGRAPHIC_DATA]"
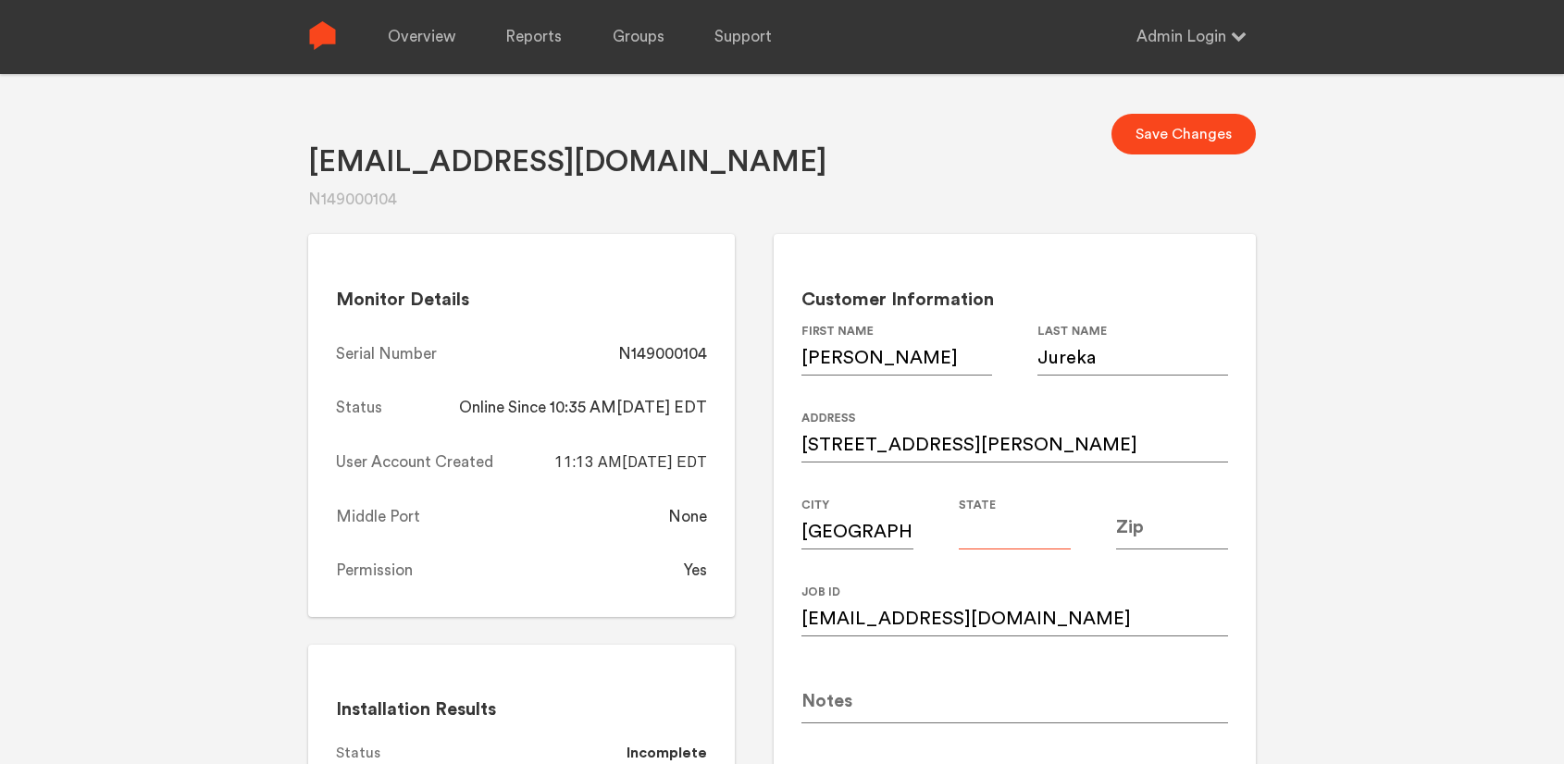
click at [1013, 521] on input at bounding box center [1015, 524] width 112 height 52
type input "GA"
click at [1172, 532] on input at bounding box center [1172, 524] width 112 height 52
type input "30345"
click at [1403, 448] on div "Ashureka@me.com N149000104 Save Changes Monitor Details Serial Number N14900010…" at bounding box center [782, 456] width 1564 height 764
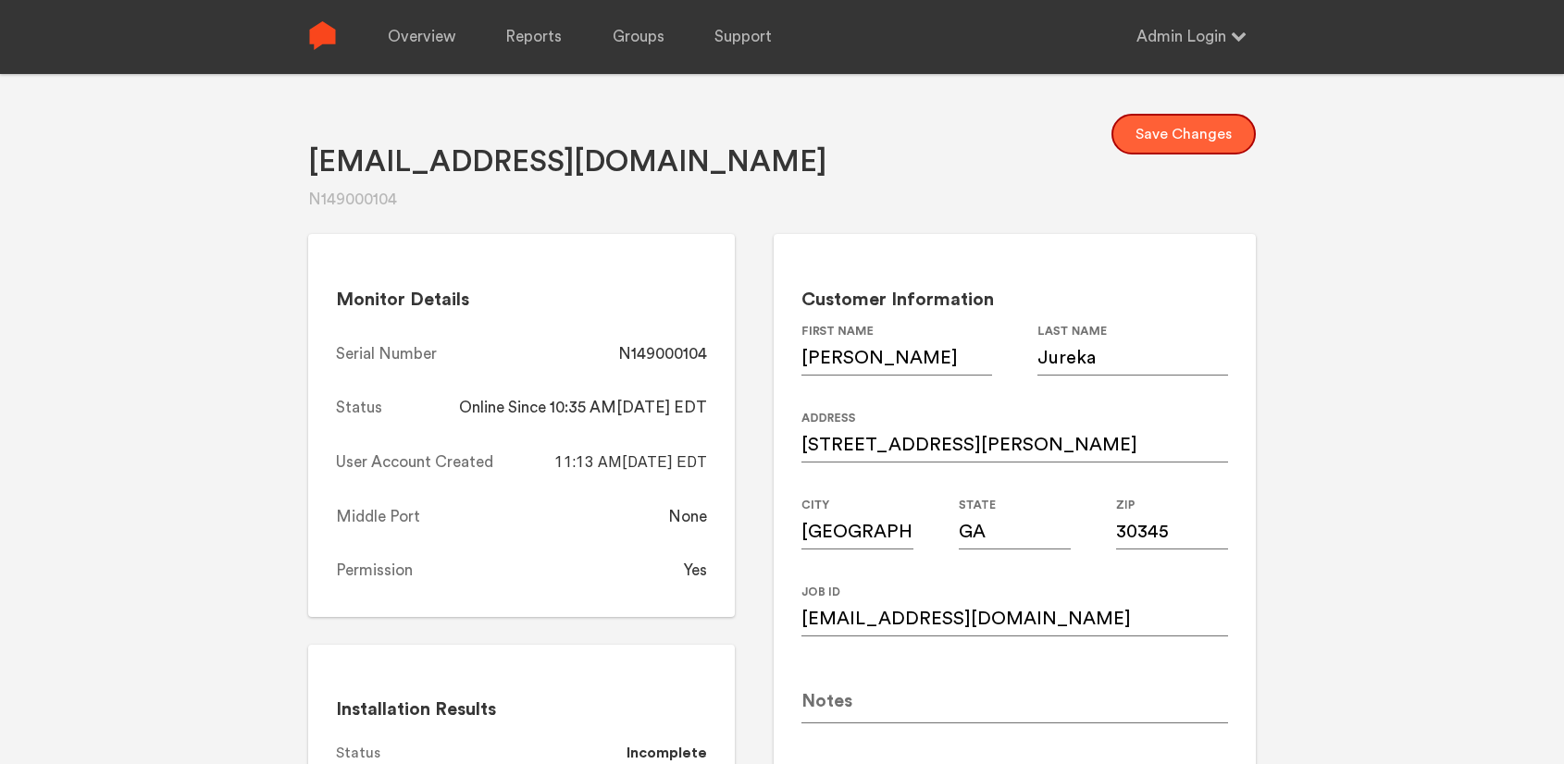
click at [1219, 146] on button "Save Changes" at bounding box center [1183, 134] width 144 height 41
drag, startPoint x: 722, startPoint y: 356, endPoint x: 621, endPoint y: 355, distance: 100.9
click at [621, 355] on div "Monitor Details Serial Number N149000104 Status Online Since 10:35 AM, 08/18/20…" at bounding box center [521, 425] width 427 height 383
copy div "N149000104"
click at [402, 33] on link "Overview" at bounding box center [422, 37] width 68 height 74
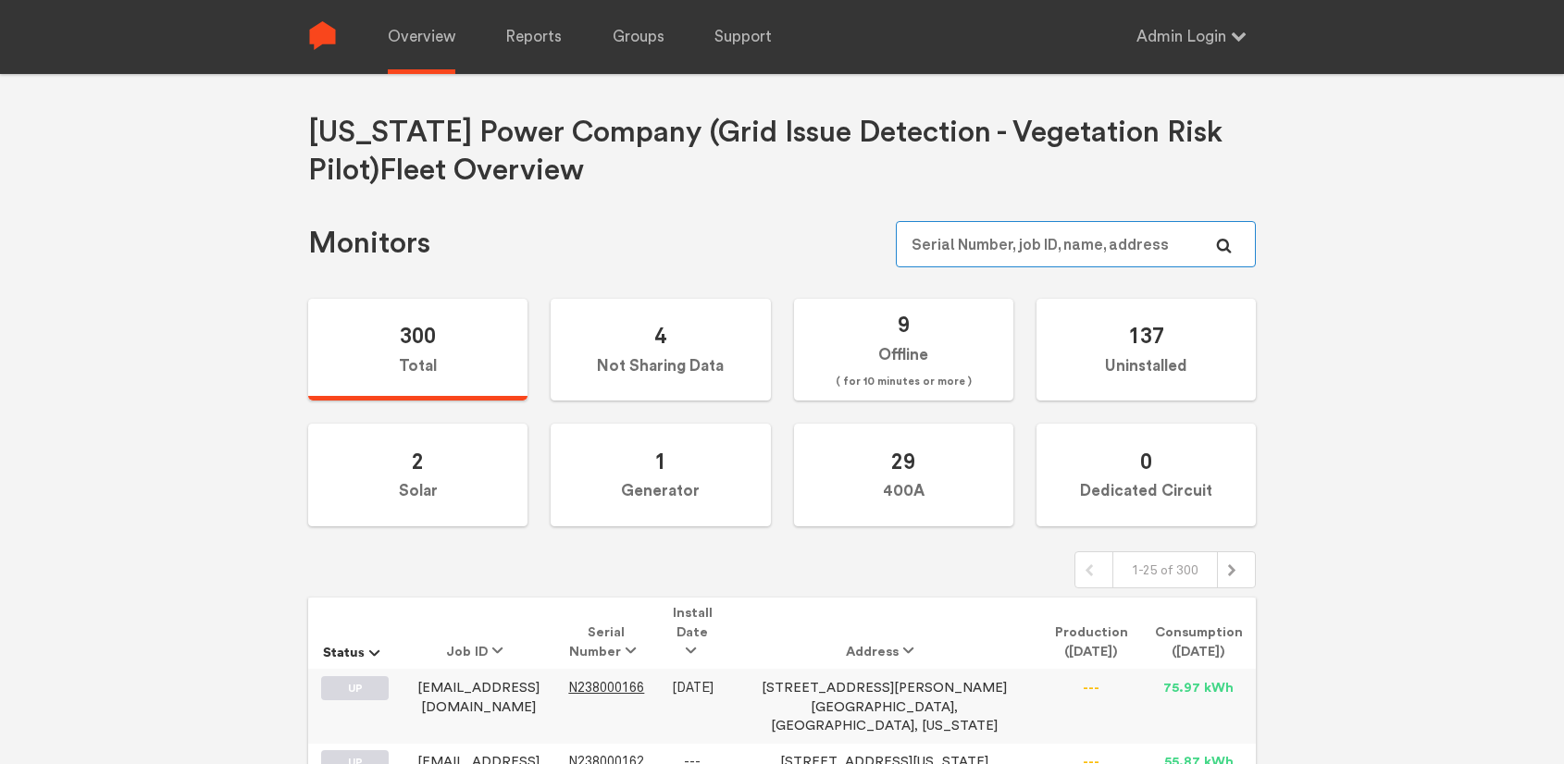
click at [977, 244] on input "text" at bounding box center [1076, 244] width 360 height 46
paste input "N149000102"
type input "N149000102"
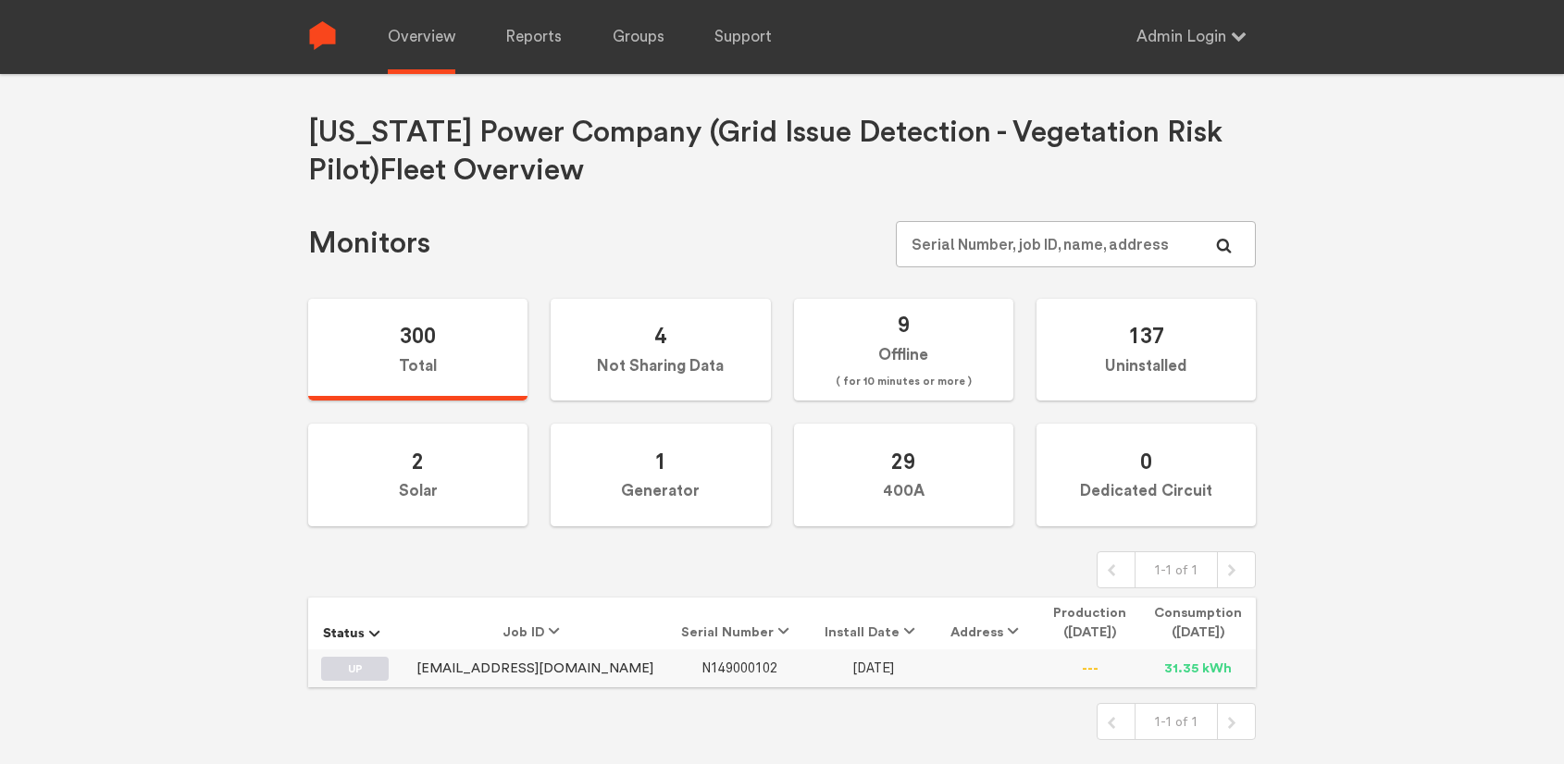
click at [701, 663] on span "N149000102" at bounding box center [739, 669] width 76 height 16
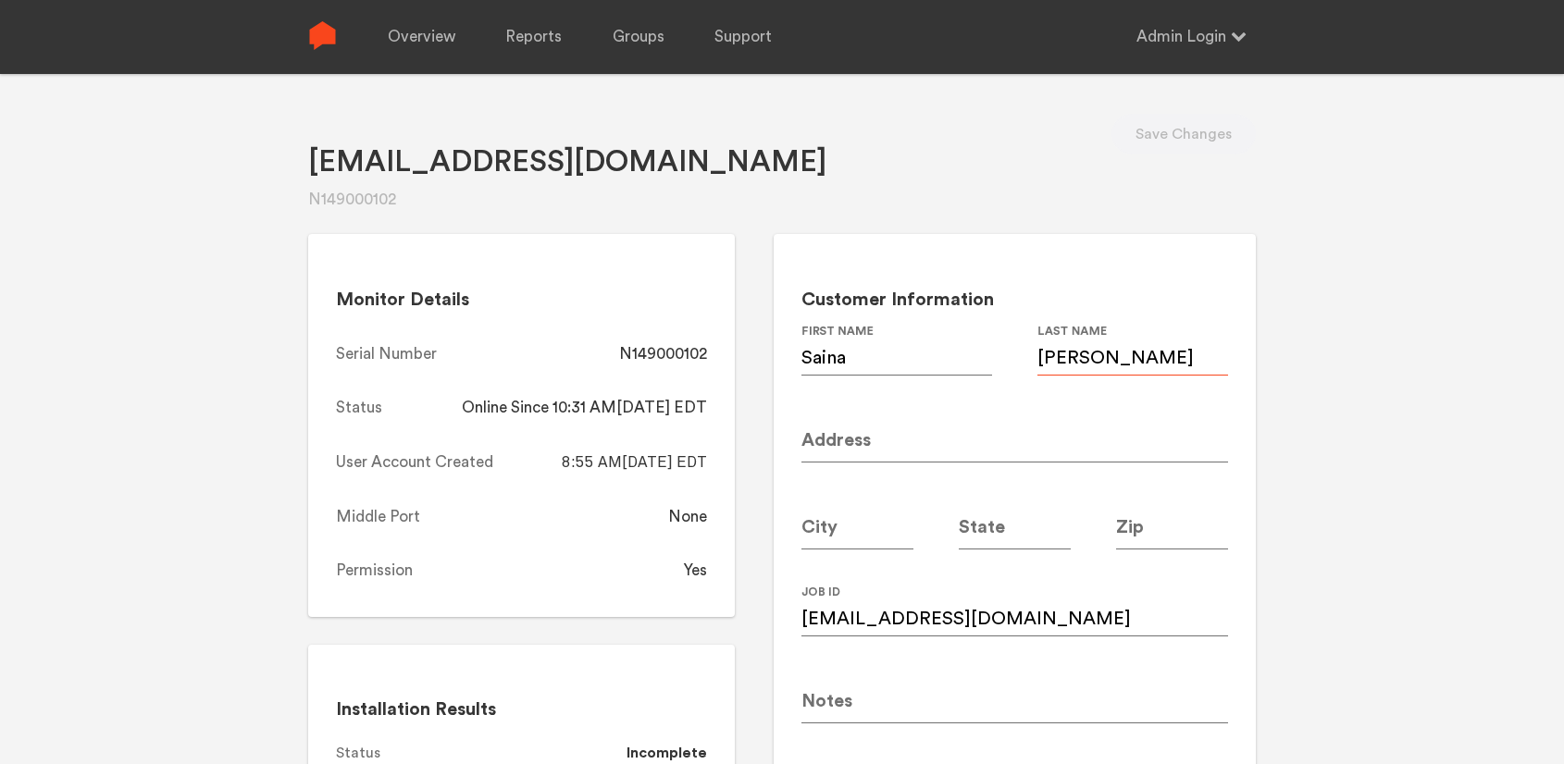
drag, startPoint x: 1136, startPoint y: 365, endPoint x: 1007, endPoint y: 361, distance: 129.6
click at [1007, 361] on div "Saina First Name Abolmaali Last Name" at bounding box center [1014, 367] width 427 height 87
click at [1021, 614] on input "Sainamaali@gmail.com" at bounding box center [1014, 611] width 427 height 52
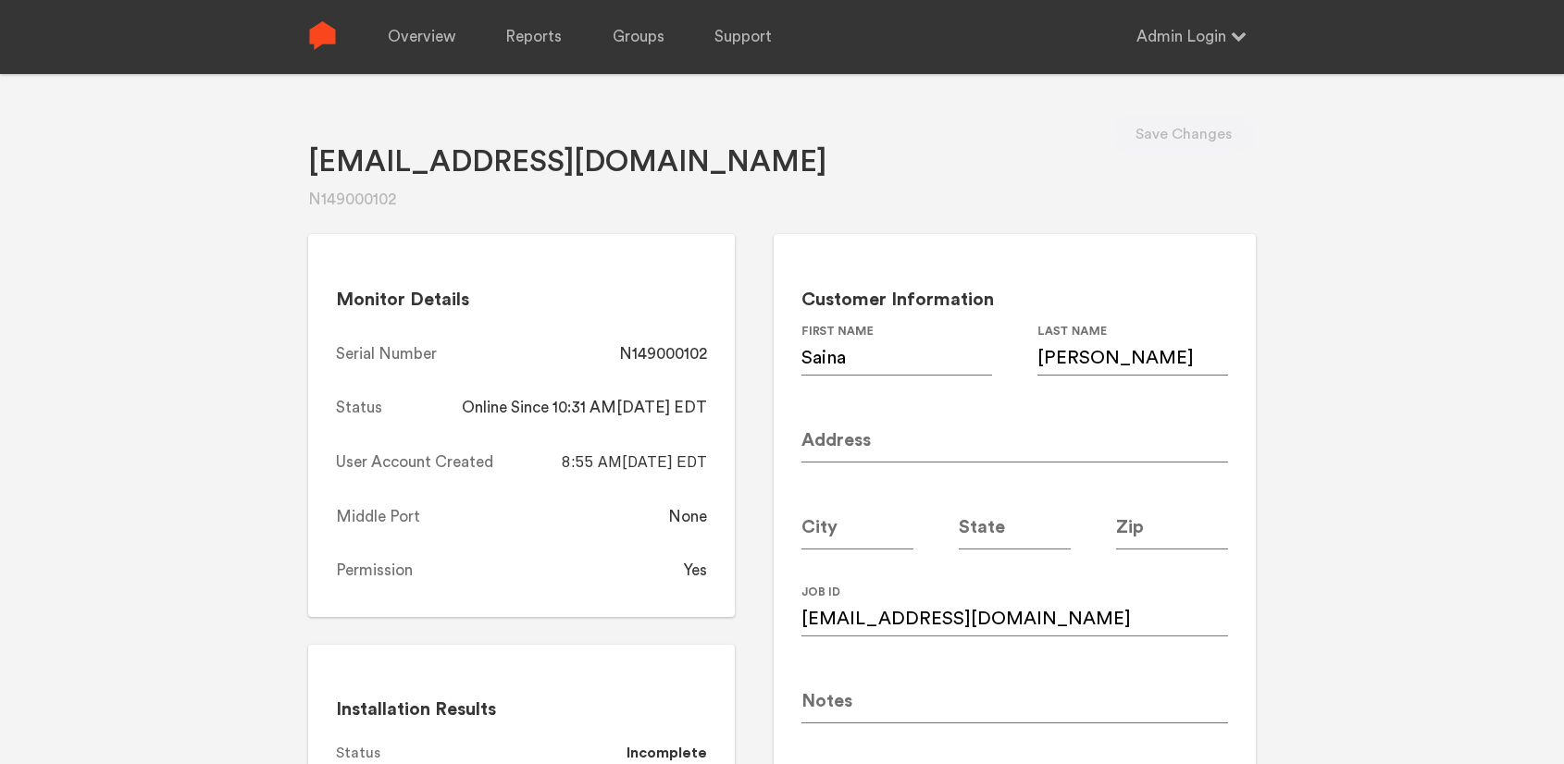
paste input "x2sabolm@southernco"
type input "x2sabolm@southernco.com"
click at [872, 436] on input at bounding box center [1014, 437] width 427 height 52
click at [837, 444] on input at bounding box center [1014, 437] width 427 height 52
paste input "2 chickapee ct"
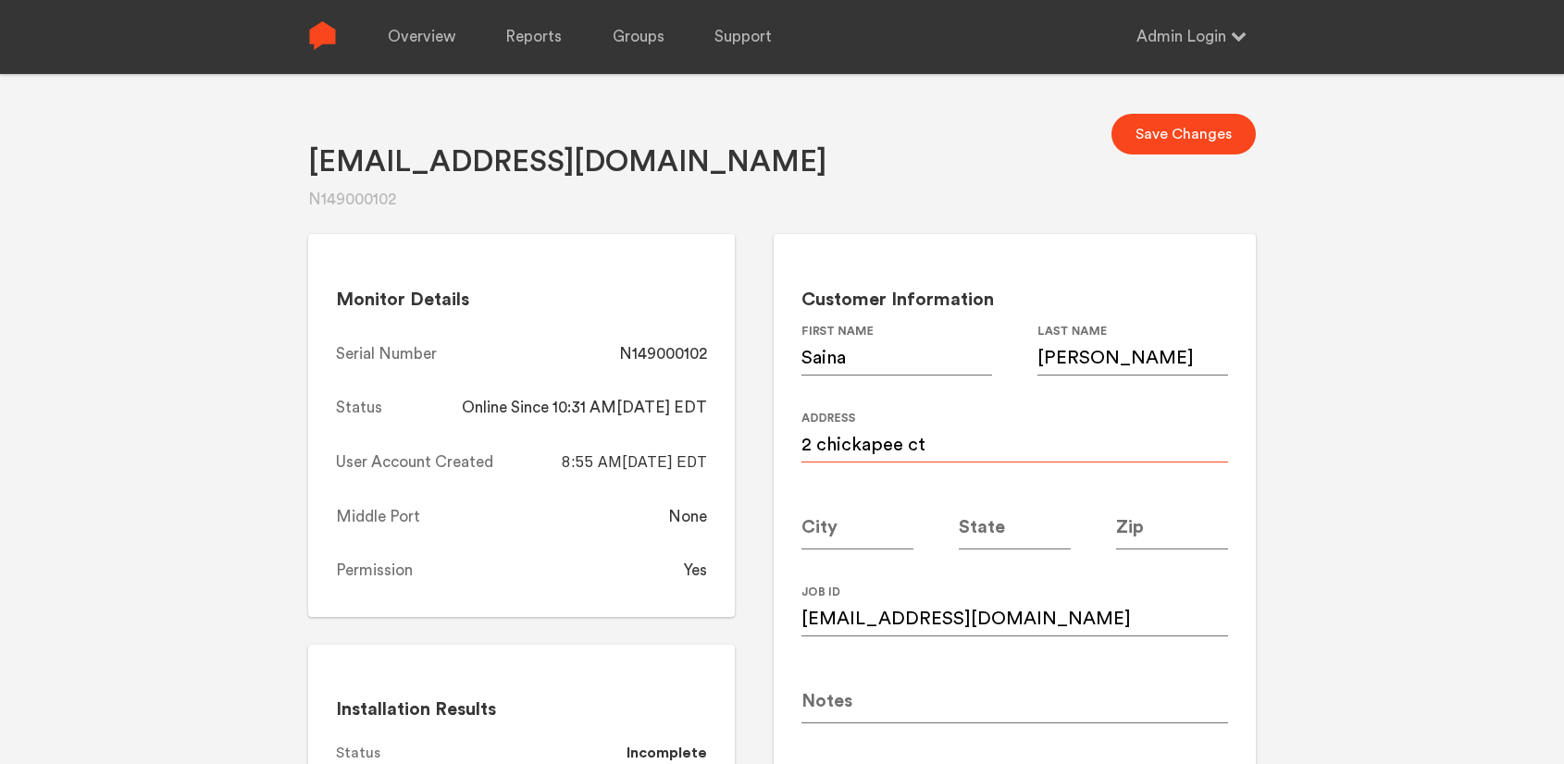
type input "2 chickapee ct"
click at [836, 531] on input at bounding box center [857, 524] width 112 height 52
type input "[GEOGRAPHIC_DATA]"
click at [1007, 529] on input at bounding box center [1015, 524] width 112 height 52
type input "GA"
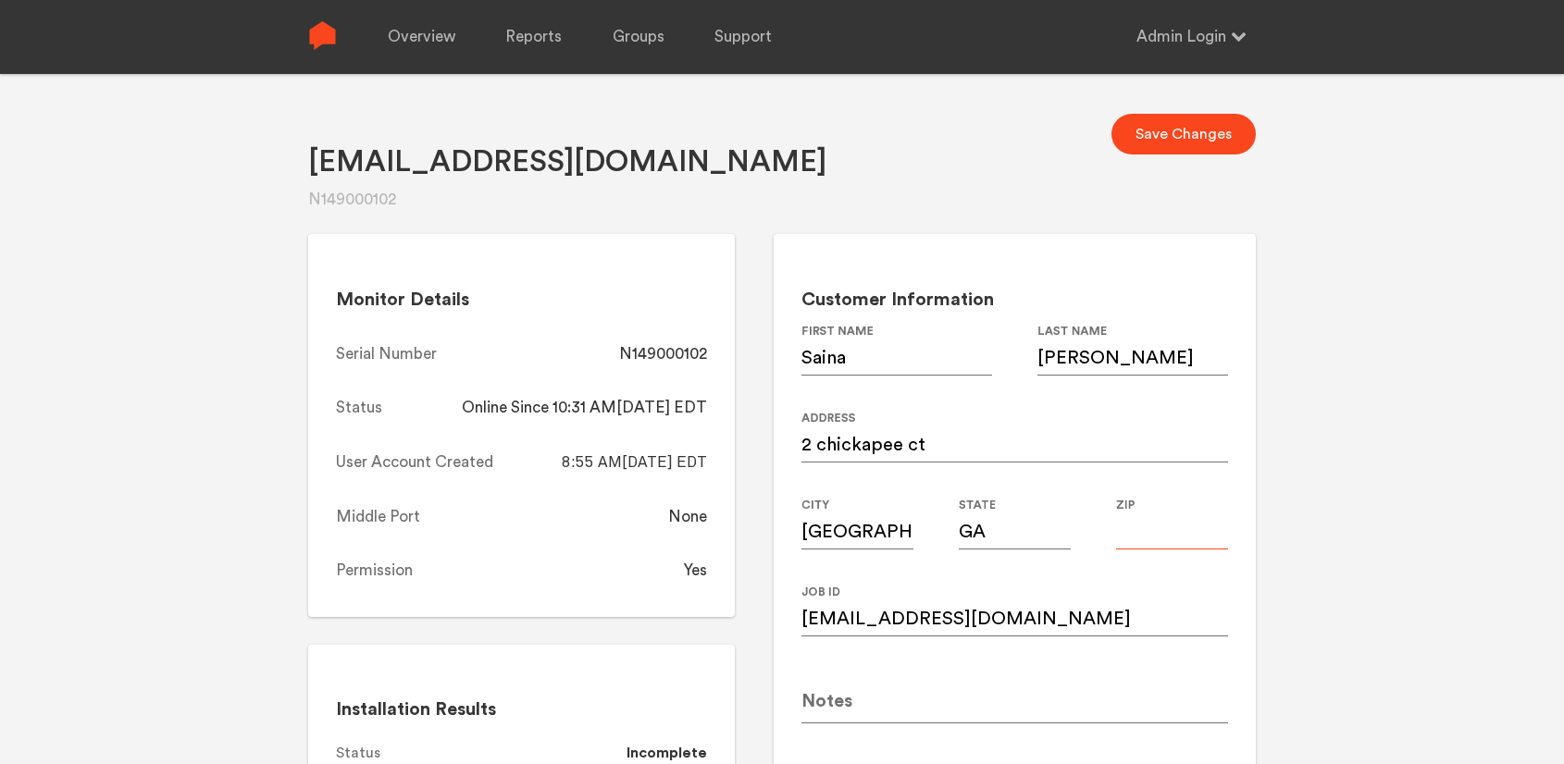
click at [1152, 538] on input at bounding box center [1172, 524] width 112 height 52
type input "30308"
click at [1341, 432] on div "Sainamaali@gmail.com N149000102 Save Changes Monitor Details Serial Number N149…" at bounding box center [782, 456] width 1564 height 764
click at [1170, 130] on button "Save Changes" at bounding box center [1183, 134] width 144 height 41
drag, startPoint x: 712, startPoint y: 352, endPoint x: 623, endPoint y: 352, distance: 89.7
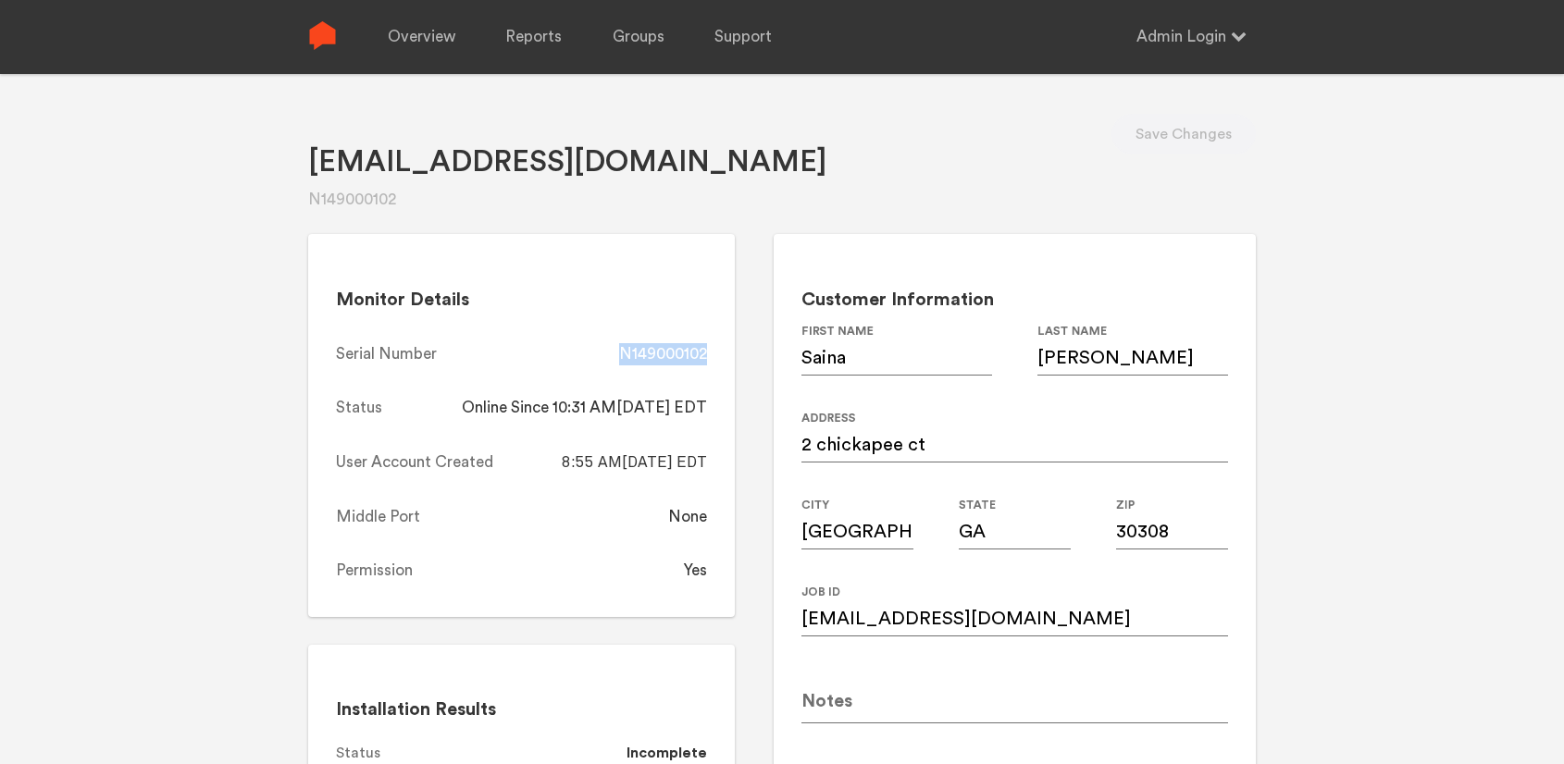
click at [623, 352] on div "Monitor Details Serial Number N149000102 Status Online Since 10:31 AM, 08/18/20…" at bounding box center [521, 425] width 427 height 383
copy div "N149000102"
click at [419, 37] on link "Overview" at bounding box center [422, 37] width 68 height 74
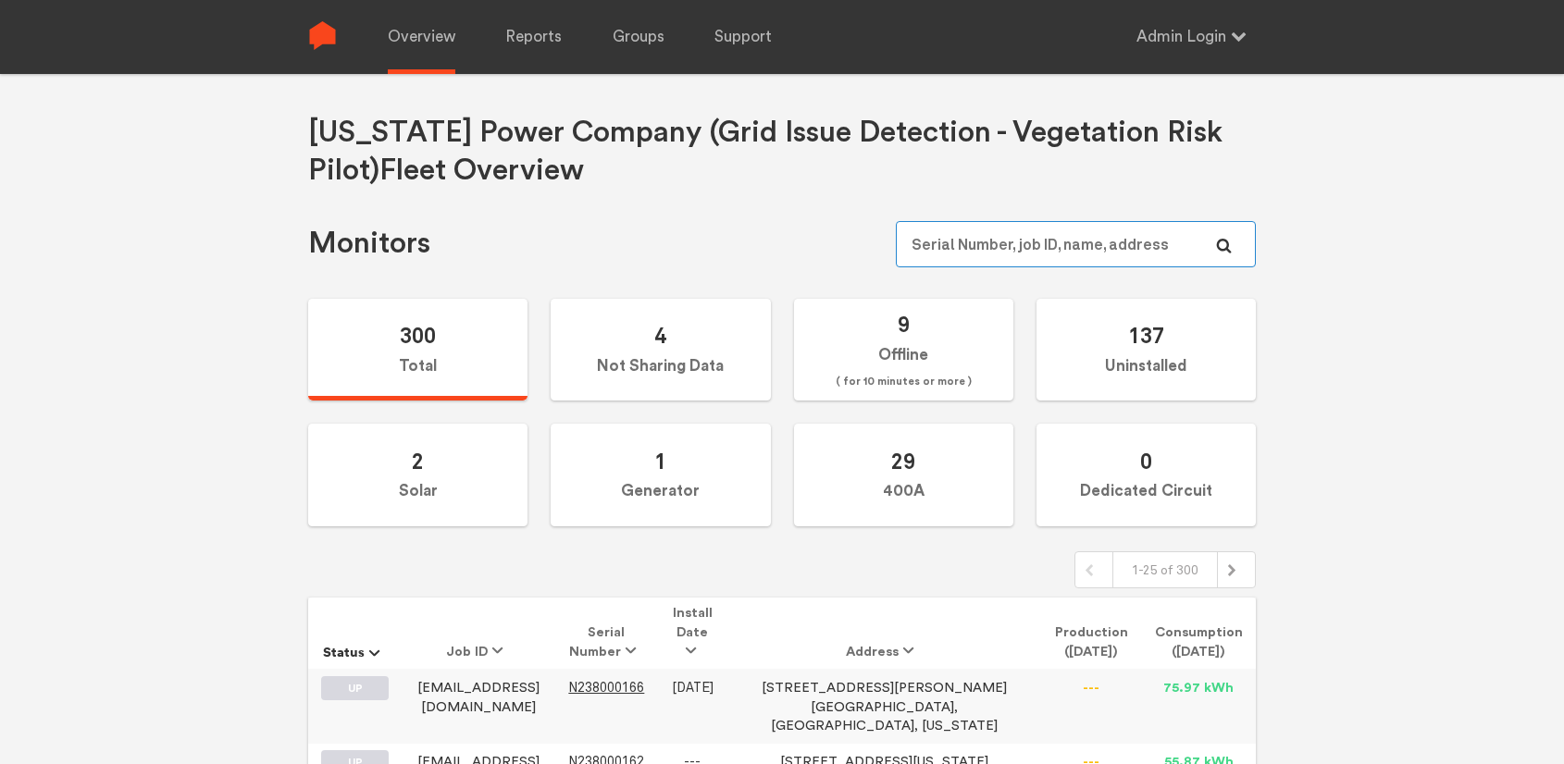
paste input "N149000245"
type input "N149000245"
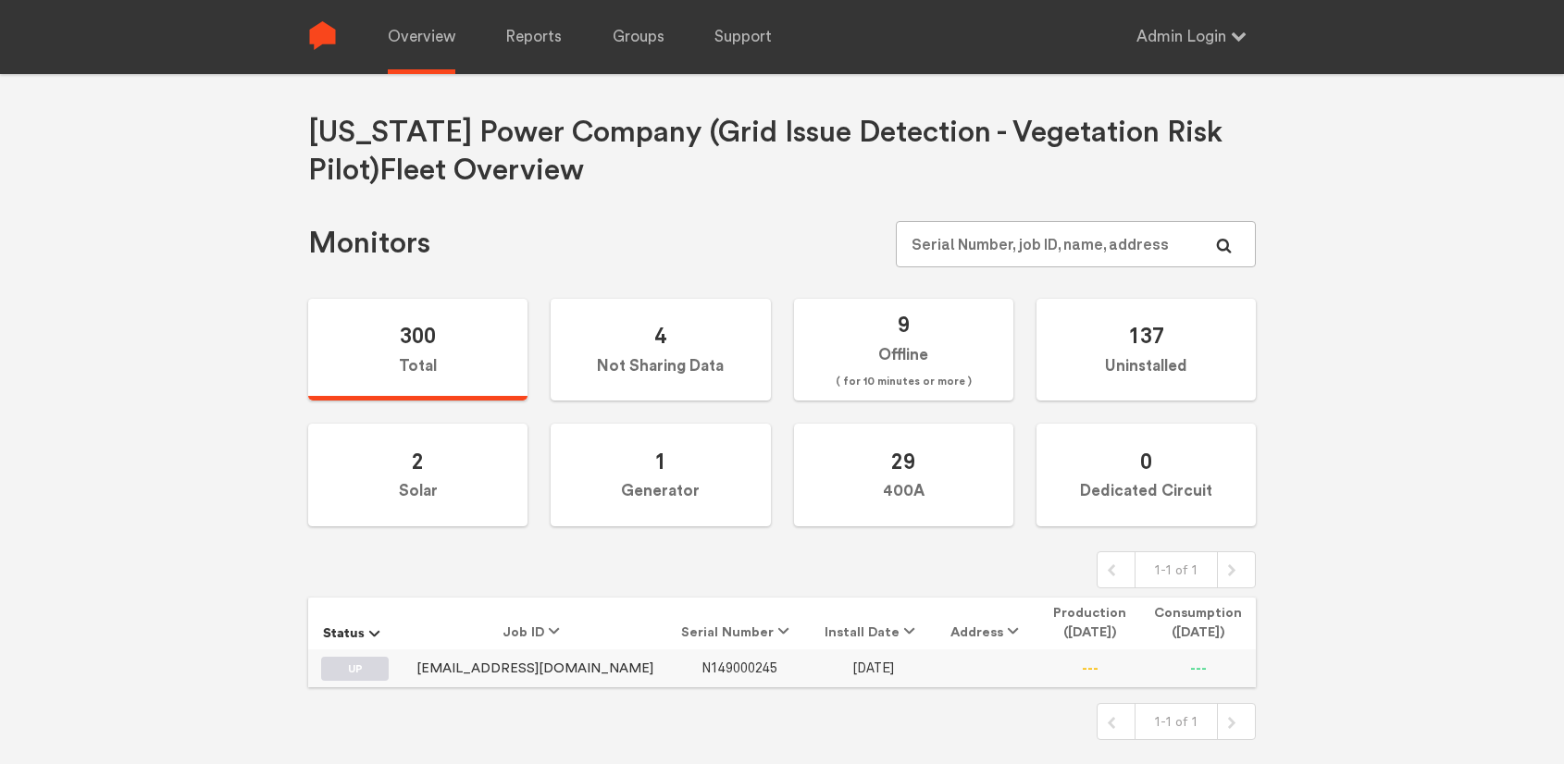
click at [703, 674] on span "N149000245" at bounding box center [739, 669] width 76 height 16
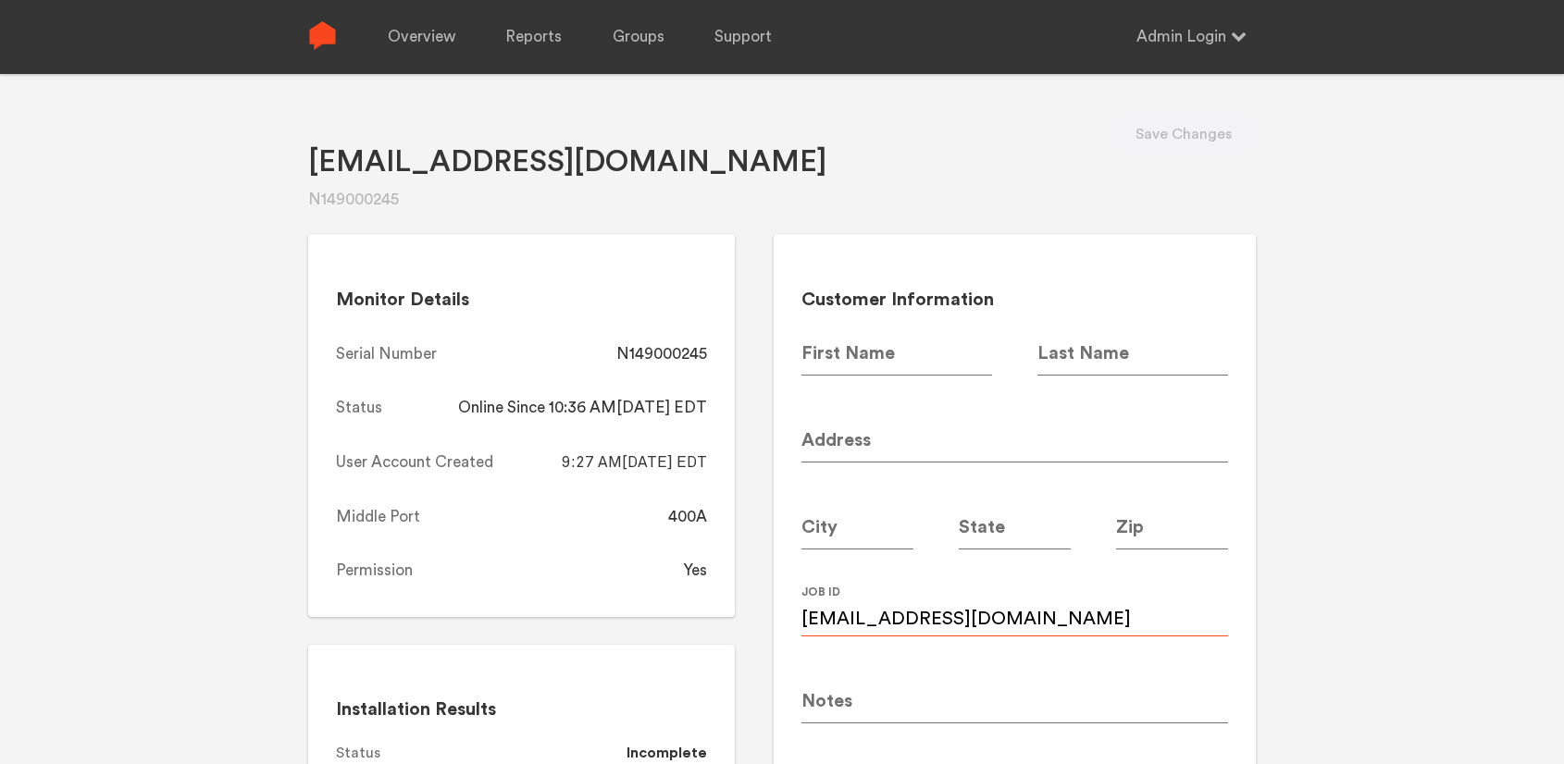
drag, startPoint x: 1041, startPoint y: 619, endPoint x: 791, endPoint y: 620, distance: 249.8
click at [1093, 359] on input at bounding box center [1132, 350] width 191 height 52
paste input "Aksel"
type input "Aksel"
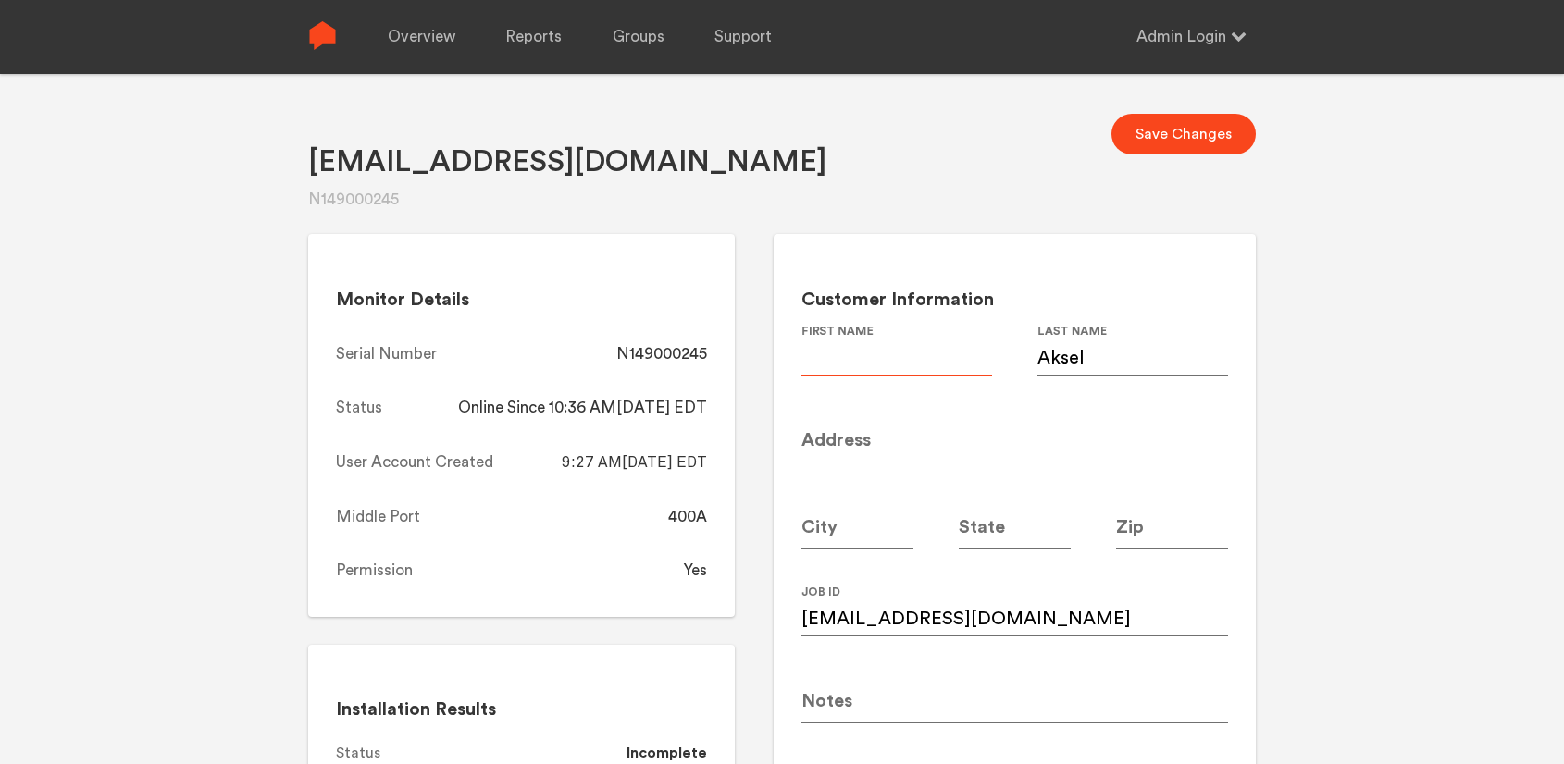
click at [874, 352] on input at bounding box center [896, 350] width 191 height 52
type input "Sinan"
click at [890, 447] on input at bounding box center [1014, 437] width 427 height 52
click at [1029, 625] on input "Sinan.aksel8@gmail.com" at bounding box center [1014, 611] width 427 height 52
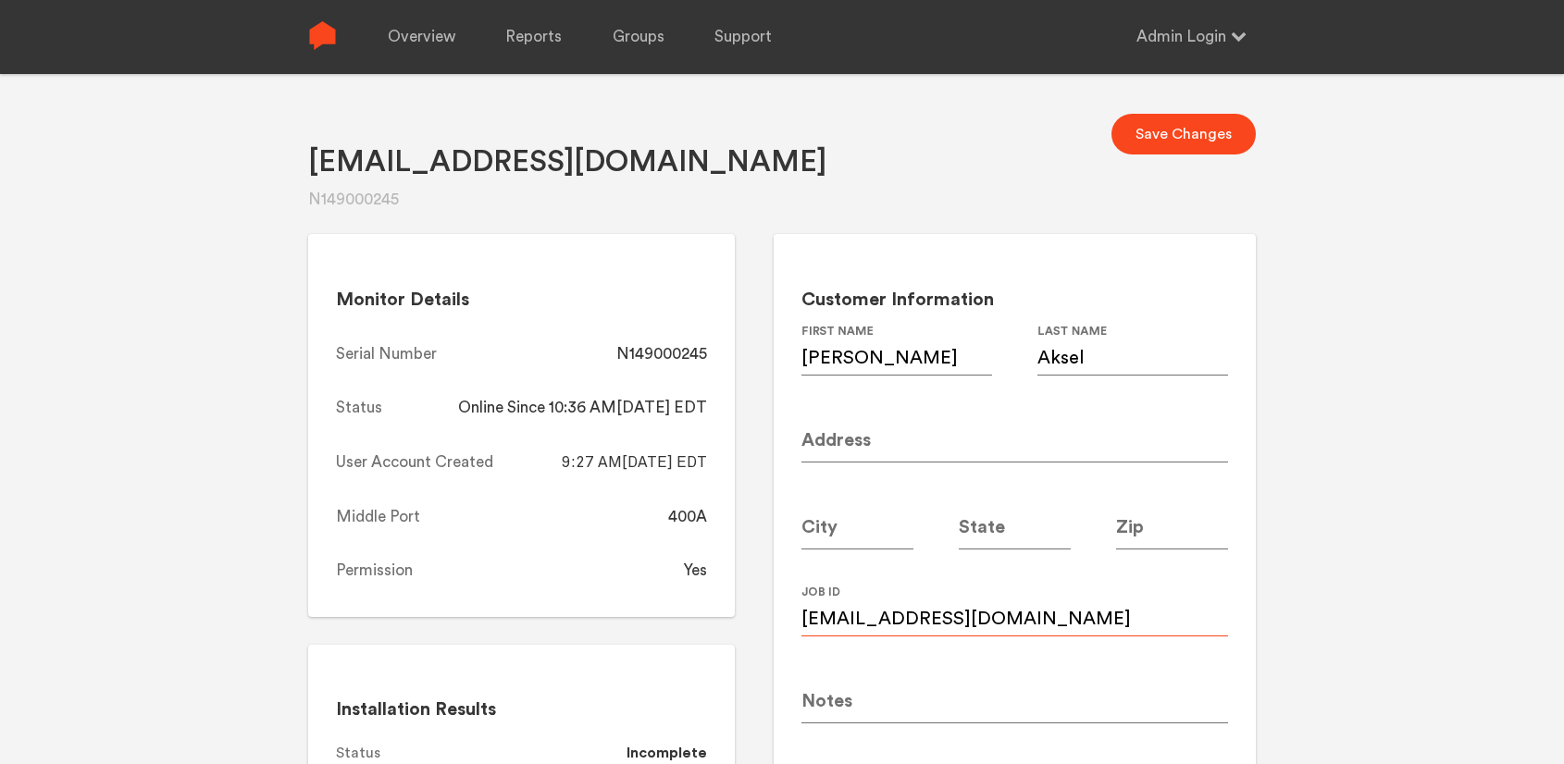
click at [1029, 625] on input "Sinan.aksel8@gmail.com" at bounding box center [1014, 611] width 427 height 52
click at [885, 437] on input at bounding box center [1014, 437] width 427 height 52
click at [845, 439] on input at bounding box center [1014, 437] width 427 height 52
paste input "331 Peachtree Avenue NE"
type input "331 Peachtree Avenue NE"
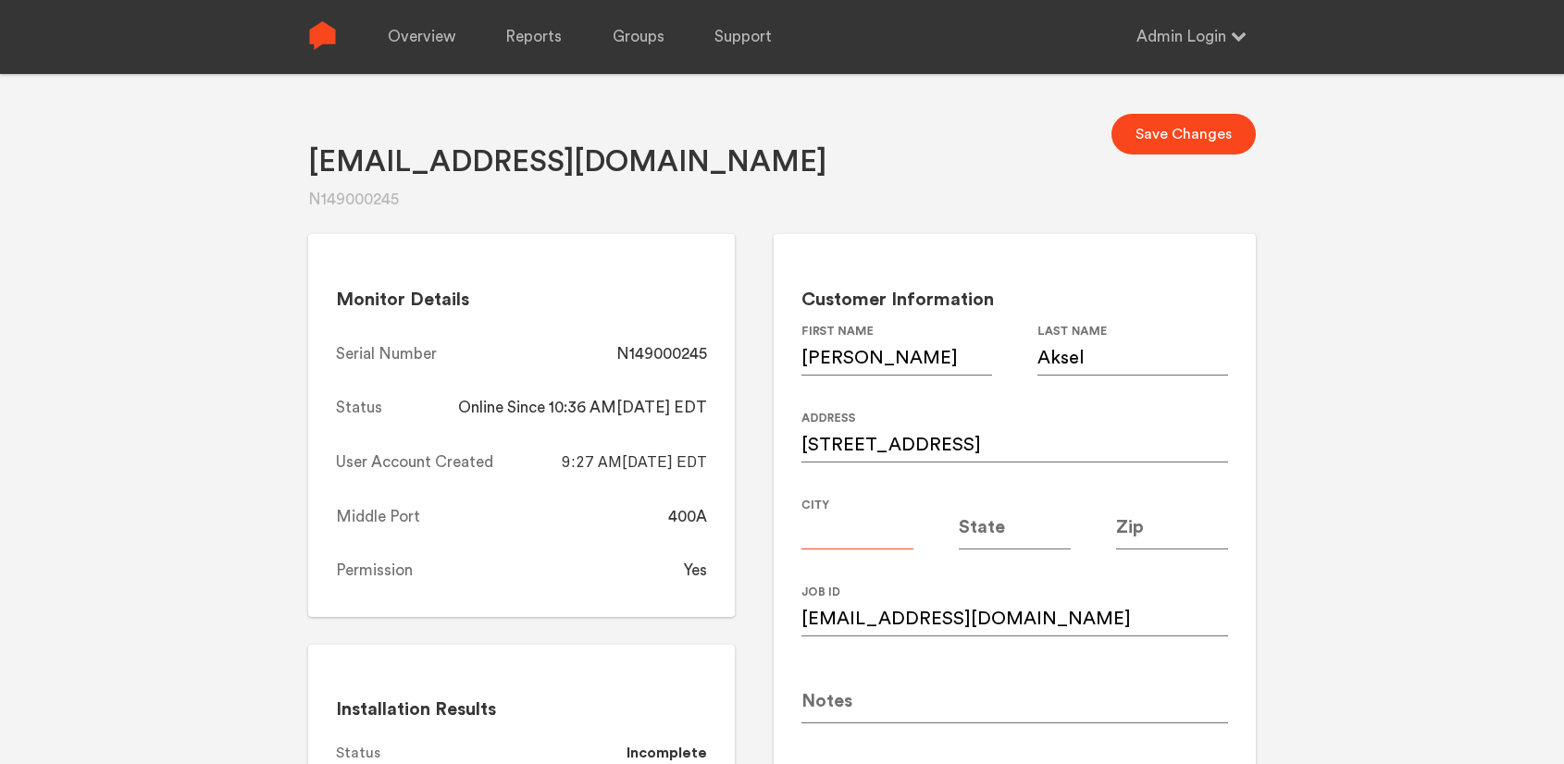
click at [842, 538] on input at bounding box center [857, 524] width 112 height 52
type input "[GEOGRAPHIC_DATA]"
click at [1013, 526] on input at bounding box center [1015, 524] width 112 height 52
type input "GA"
click at [1178, 531] on input at bounding box center [1172, 524] width 112 height 52
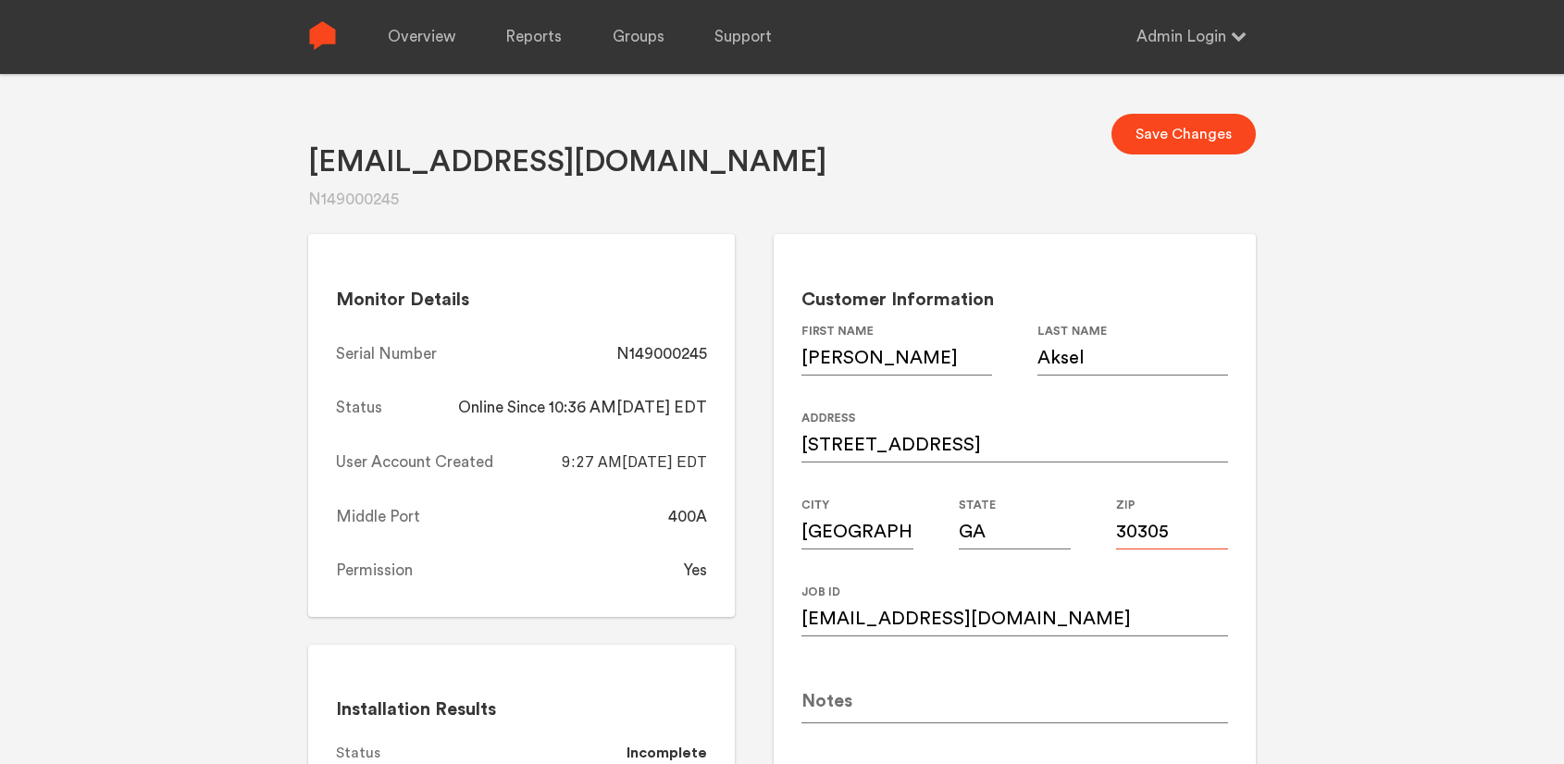
type input "30305"
click at [1280, 487] on div "Sinan.aksel8@gmail.com N149000245 Save Changes Monitor Details Serial Number N1…" at bounding box center [782, 456] width 1564 height 764
drag, startPoint x: 714, startPoint y: 350, endPoint x: 621, endPoint y: 355, distance: 93.6
click at [618, 355] on div "Monitor Details Serial Number N149000245 Status Online Since 10:36 AM, 08/18/20…" at bounding box center [521, 425] width 427 height 383
copy div "N149000245"
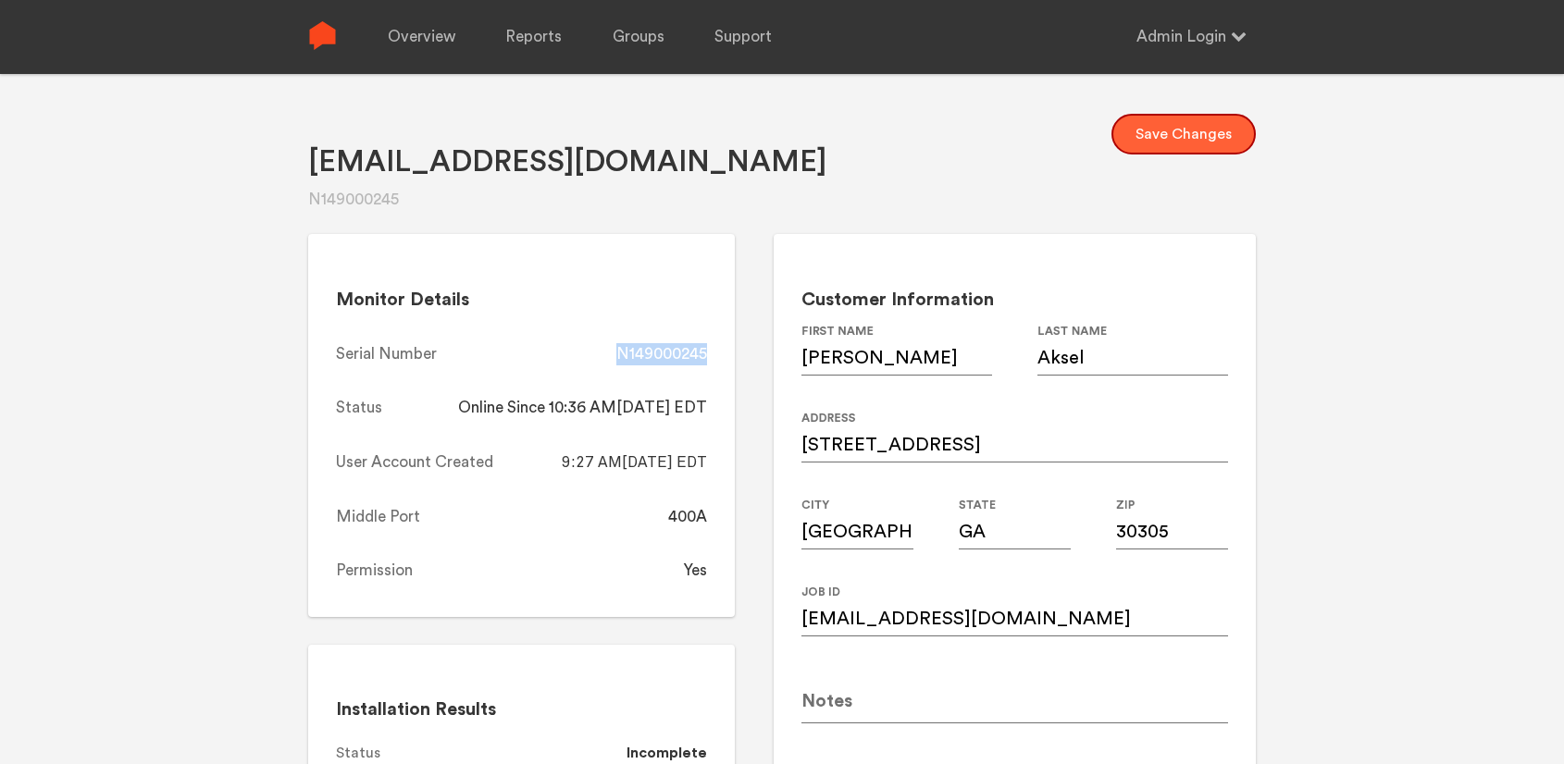
click at [1187, 130] on button "Save Changes" at bounding box center [1183, 134] width 144 height 41
click at [408, 23] on link "Overview" at bounding box center [422, 37] width 68 height 74
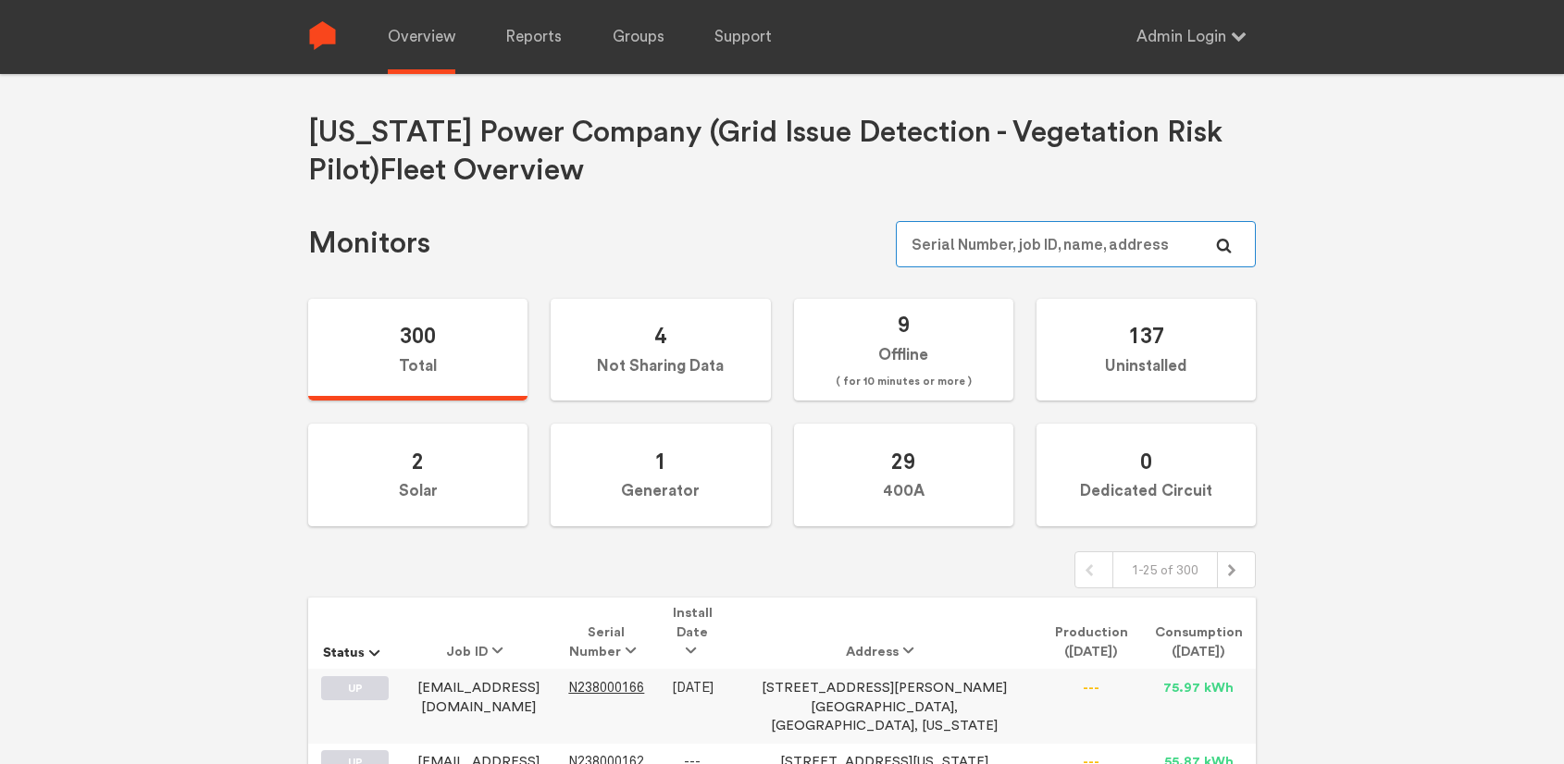
click at [1036, 241] on input "text" at bounding box center [1076, 244] width 360 height 46
paste input "N149000106"
type input "N149000106"
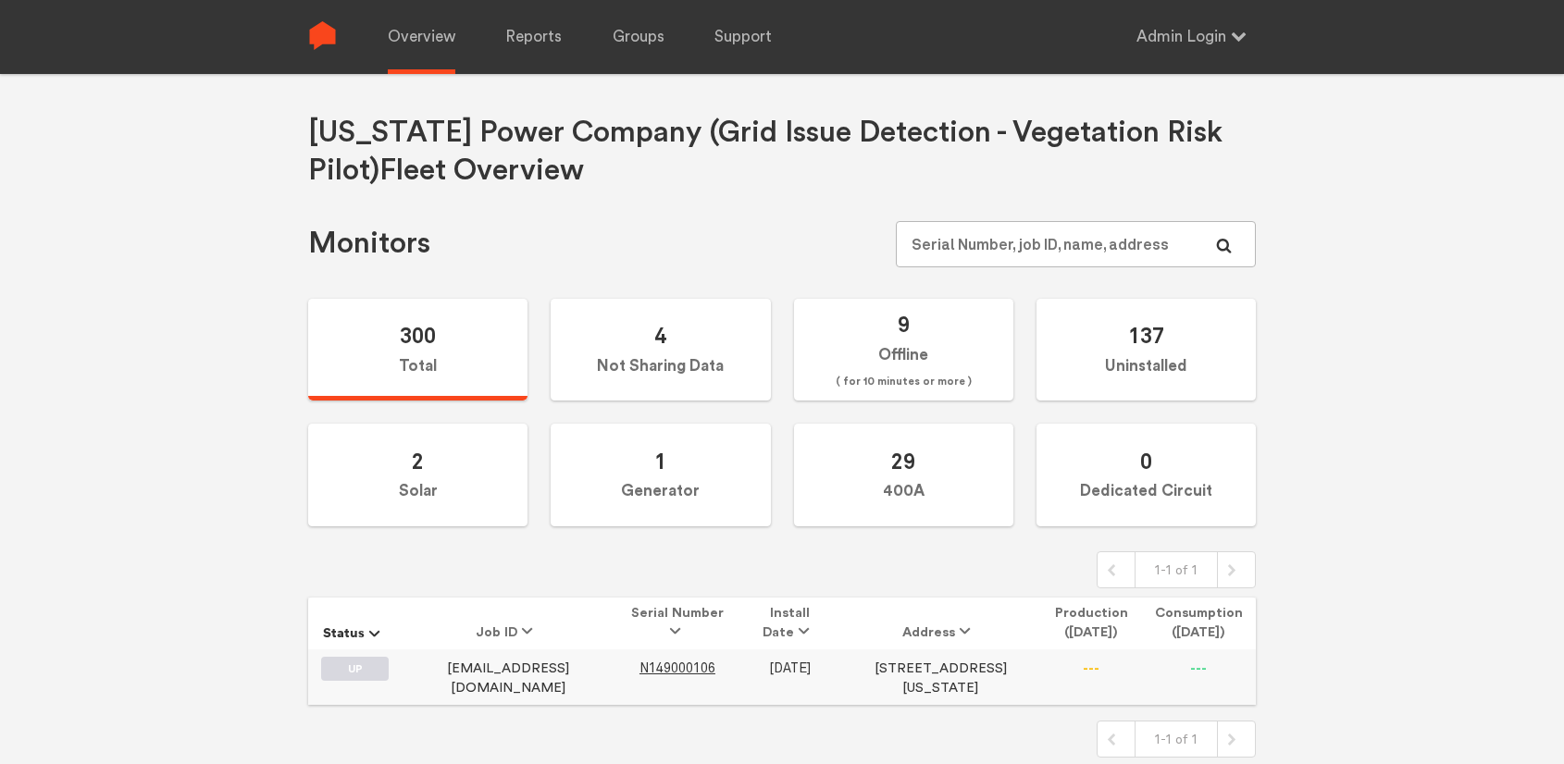
click at [665, 655] on td "N149000106" at bounding box center [676, 677] width 125 height 55
click at [664, 663] on span "N149000106" at bounding box center [677, 669] width 76 height 16
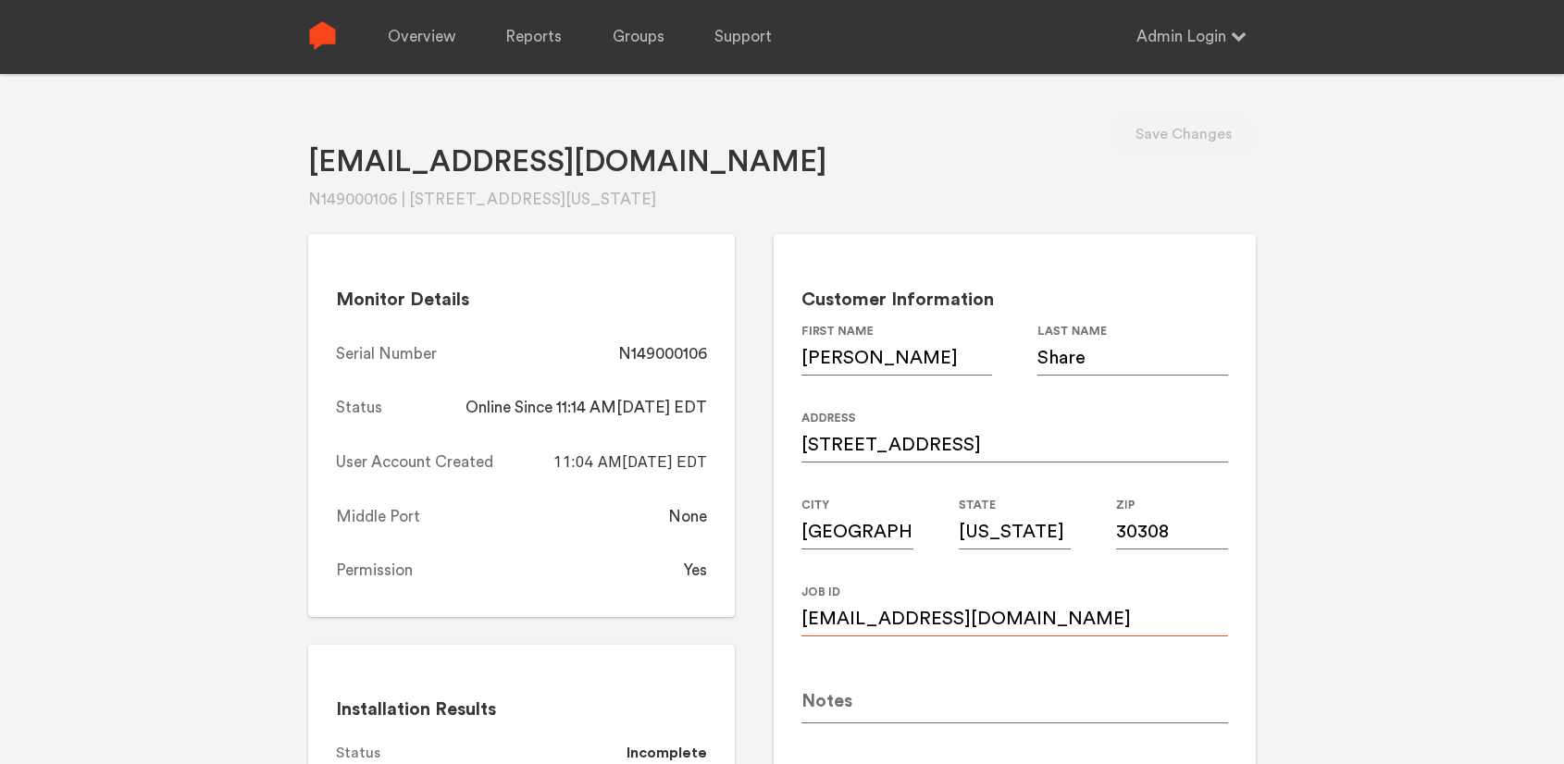
drag, startPoint x: 1049, startPoint y: 615, endPoint x: 753, endPoint y: 635, distance: 296.7
drag, startPoint x: 711, startPoint y: 350, endPoint x: 617, endPoint y: 361, distance: 94.1
click at [617, 361] on div "Monitor Details Serial Number N149000106 Status Online Since 11:14 AM, 08/18/20…" at bounding box center [521, 425] width 427 height 383
copy div "N149000106"
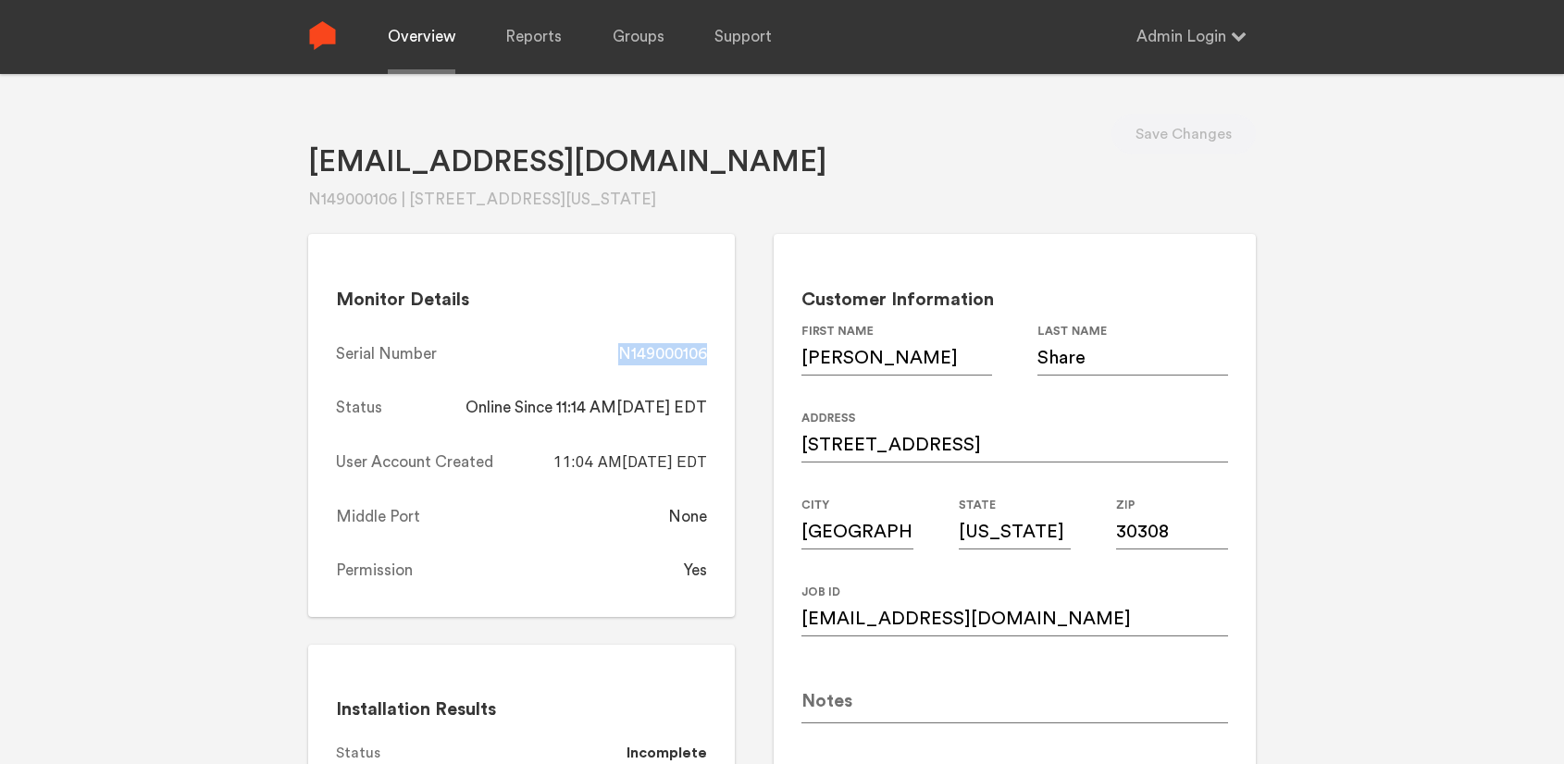
click at [395, 29] on link "Overview" at bounding box center [422, 37] width 68 height 74
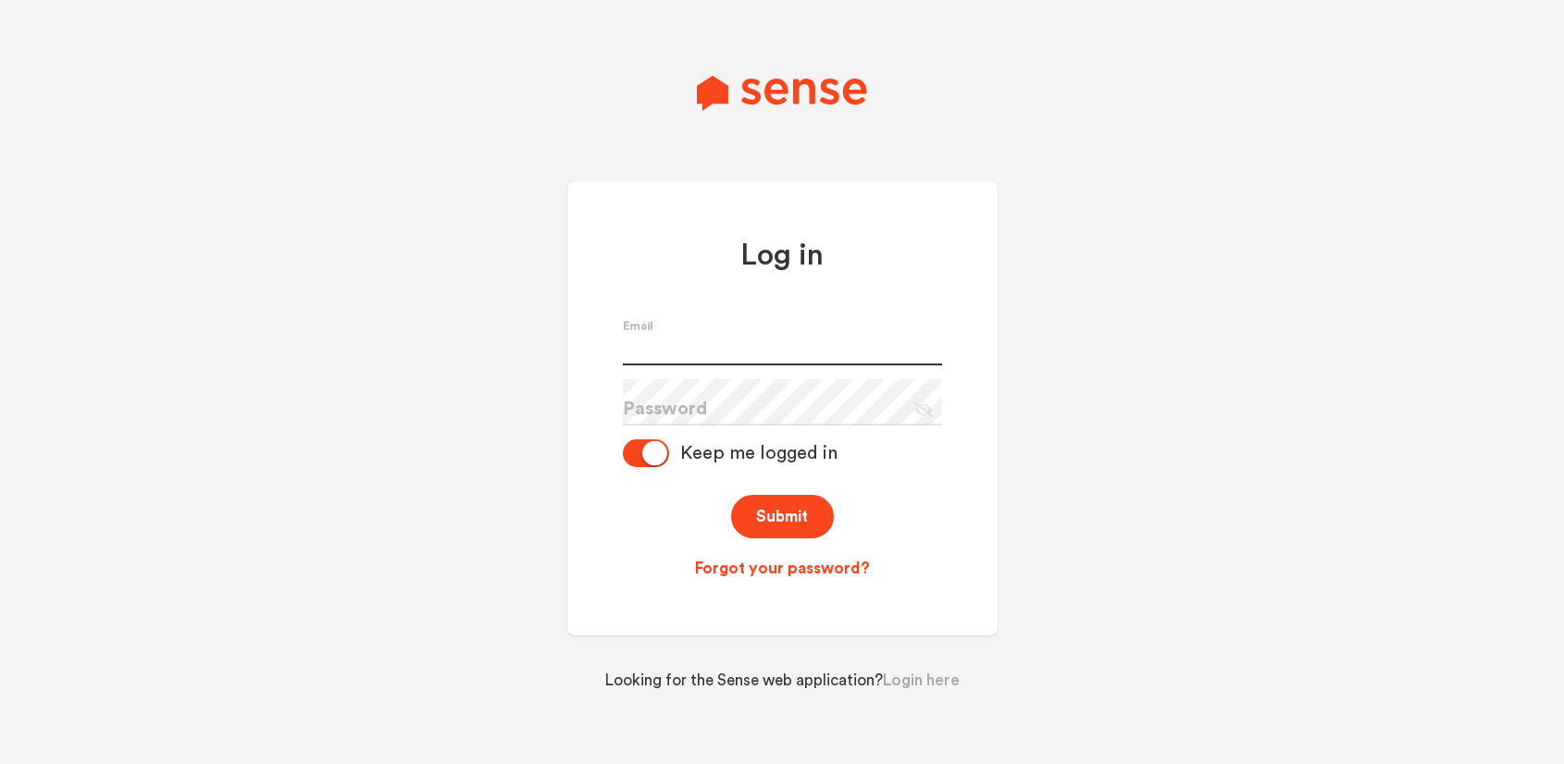
type input "[PERSON_NAME][EMAIL_ADDRESS][PERSON_NAME][DOMAIN_NAME]"
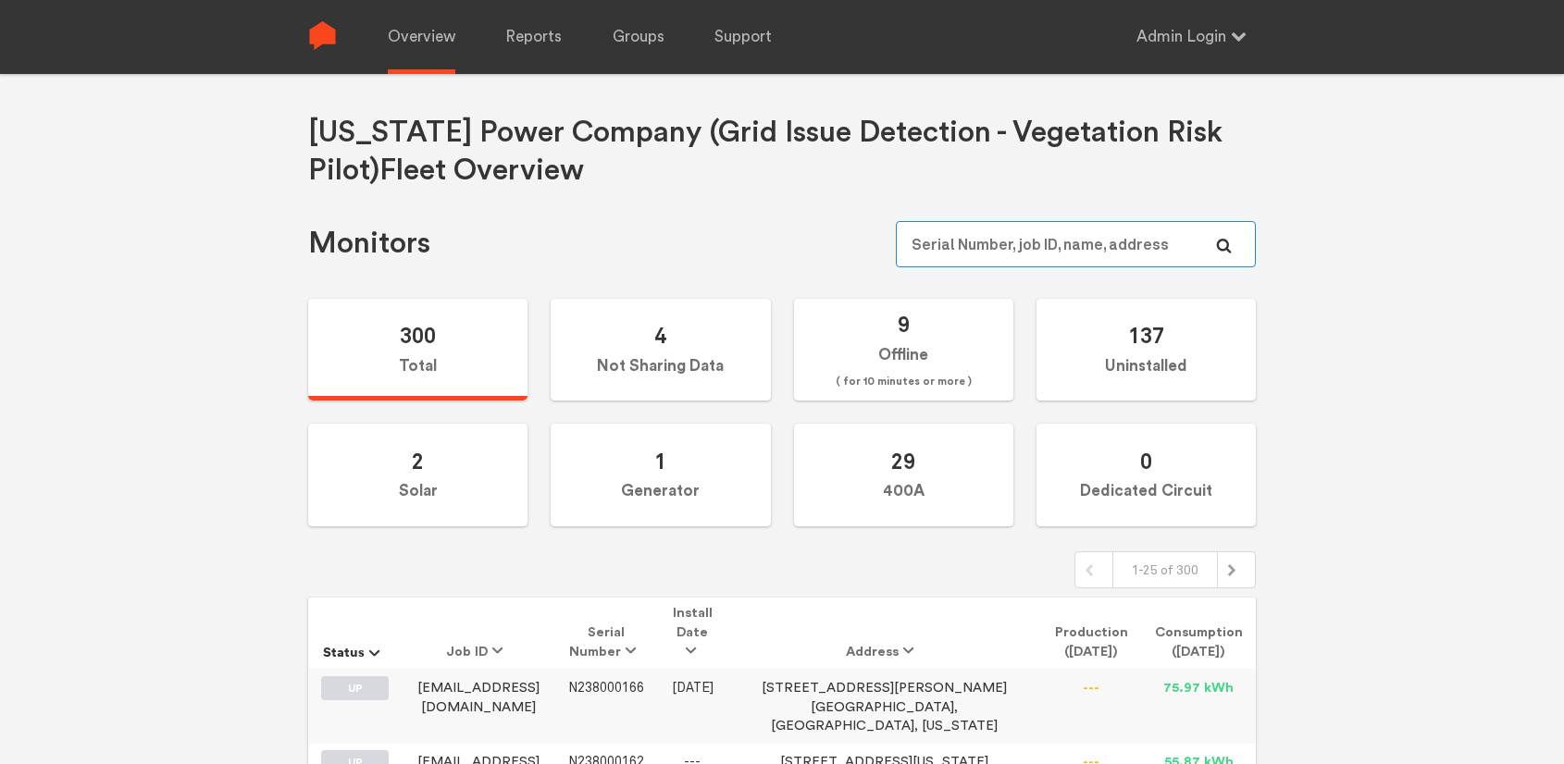
type input "[PERSON_NAME][EMAIL_ADDRESS][PERSON_NAME][DOMAIN_NAME]"
click at [1116, 238] on input "[PERSON_NAME][EMAIL_ADDRESS][PERSON_NAME][DOMAIN_NAME]" at bounding box center [1076, 244] width 360 height 46
paste input "N149000230"
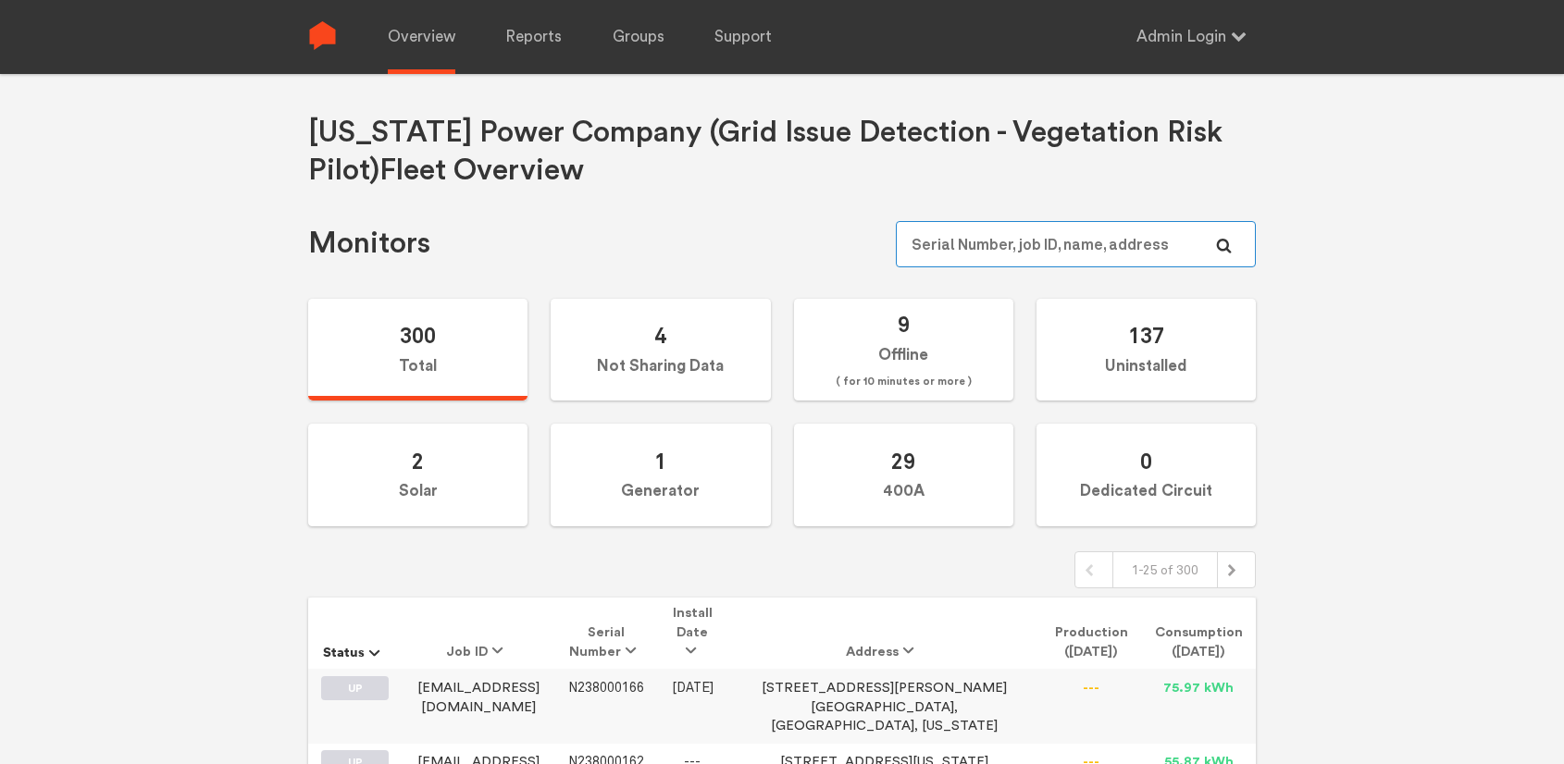
type input "N149000230"
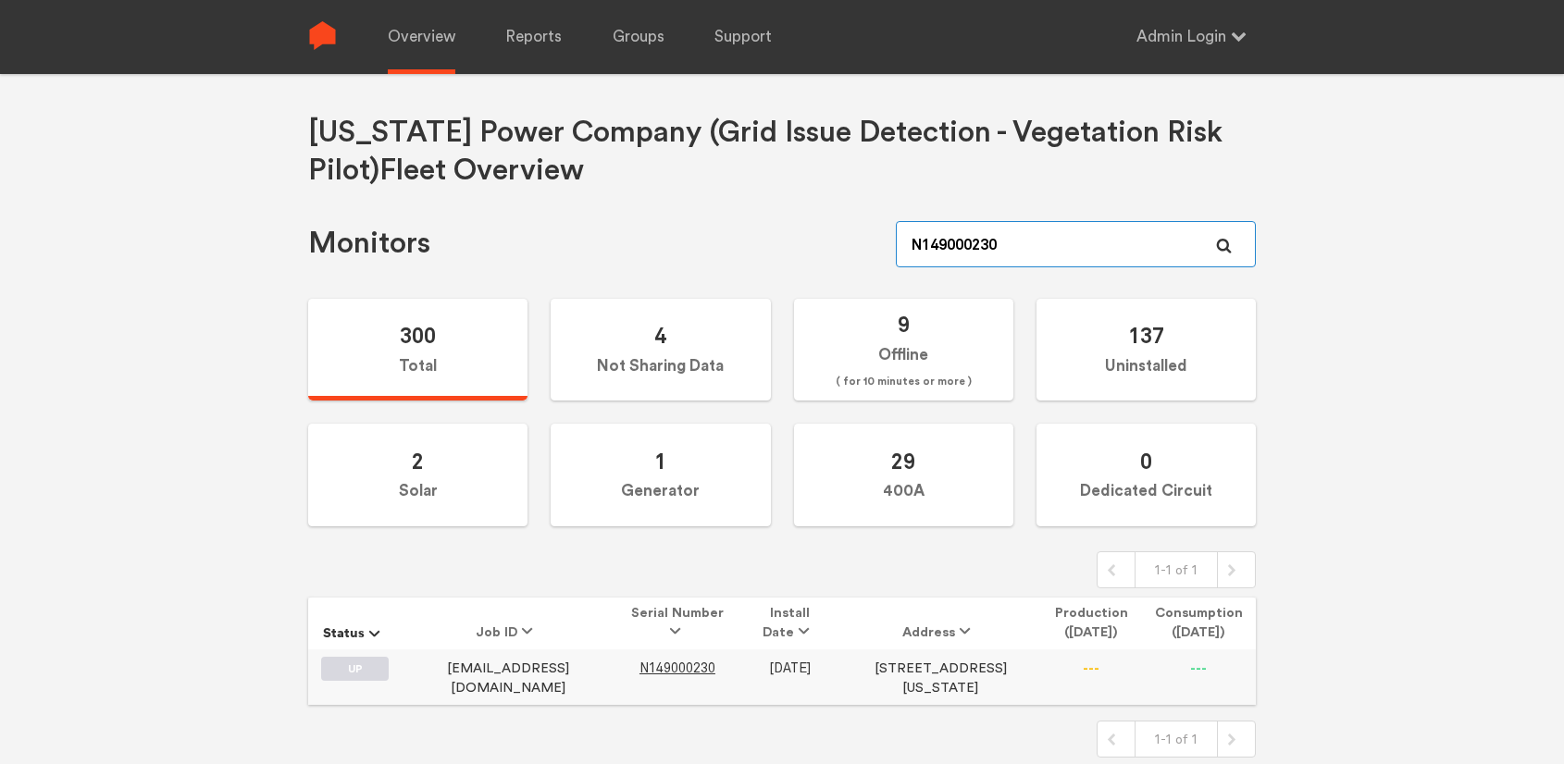
click at [1111, 248] on input "N149000230" at bounding box center [1076, 244] width 360 height 46
click at [652, 668] on span "N149000230" at bounding box center [677, 669] width 76 height 16
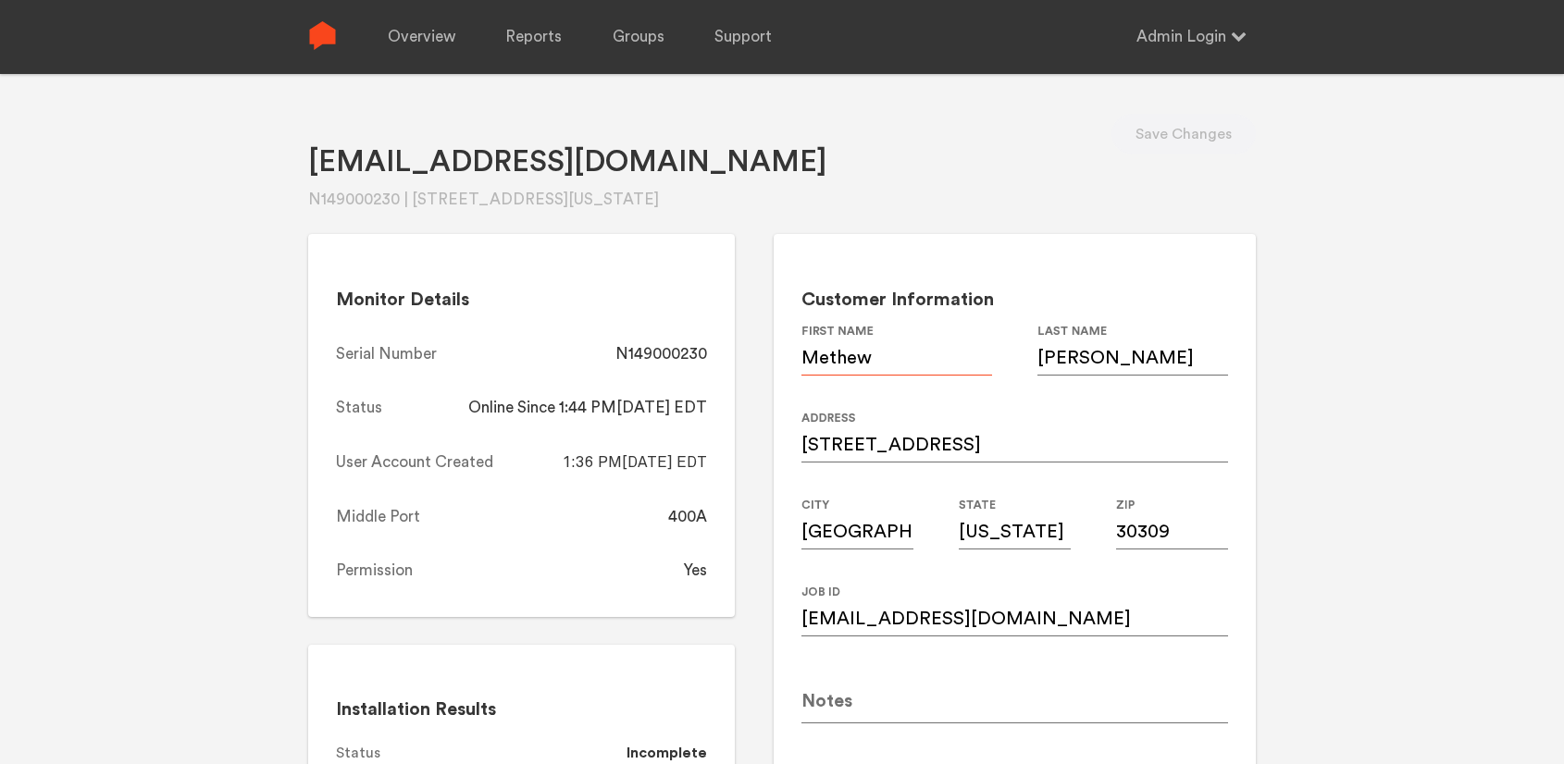
click at [830, 366] on input "Methew" at bounding box center [896, 350] width 191 height 52
type input "[PERSON_NAME]"
click at [1354, 329] on div "[EMAIL_ADDRESS][DOMAIN_NAME] N149000230 | [STREET_ADDRESS][US_STATE] Save Chang…" at bounding box center [782, 456] width 1564 height 764
click at [1101, 625] on input "[EMAIL_ADDRESS][DOMAIN_NAME]" at bounding box center [1014, 611] width 427 height 52
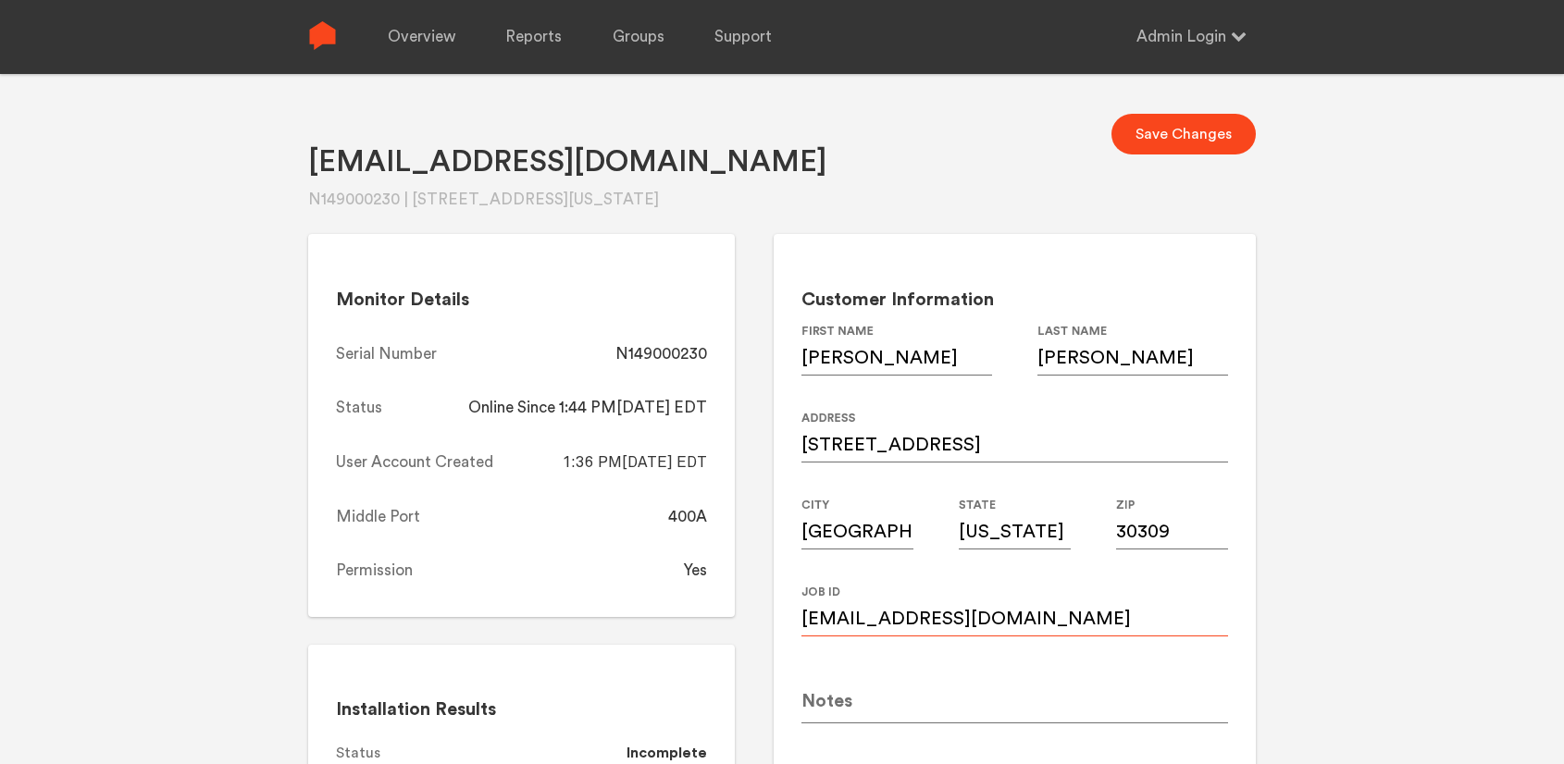
click at [1101, 625] on input "[EMAIL_ADDRESS][DOMAIN_NAME]" at bounding box center [1014, 611] width 427 height 52
paste input "peterandmat"
type input "[EMAIL_ADDRESS][DOMAIN_NAME]"
click at [835, 359] on input "[PERSON_NAME]" at bounding box center [896, 350] width 191 height 52
type input "[PERSON_NAME]"
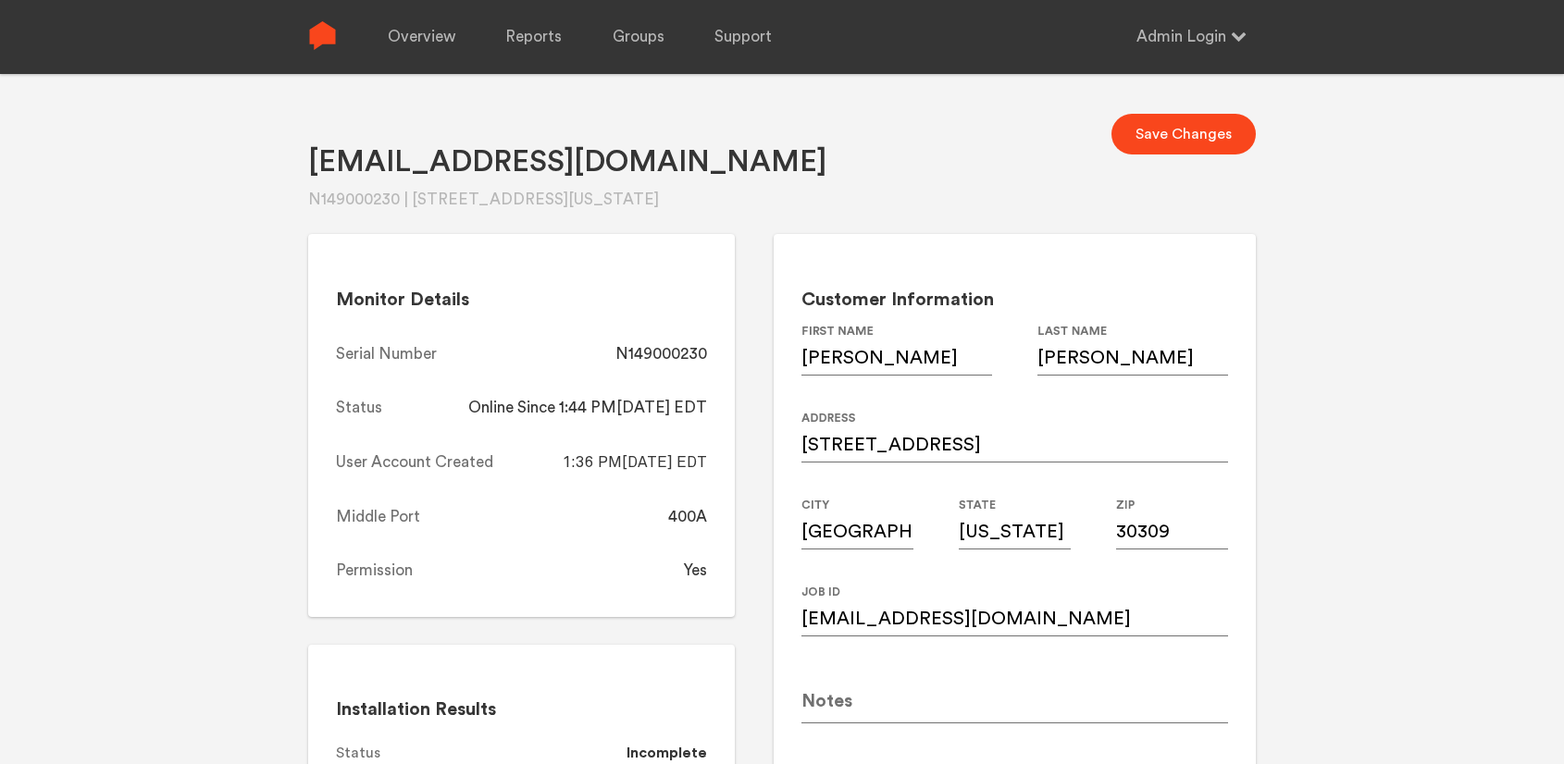
click at [1286, 432] on div "[EMAIL_ADDRESS][DOMAIN_NAME] N149000230 | [STREET_ADDRESS][US_STATE] Save Chang…" at bounding box center [782, 456] width 1564 height 764
drag, startPoint x: 708, startPoint y: 354, endPoint x: 616, endPoint y: 353, distance: 91.6
click at [616, 353] on div "Monitor Details Serial Number N149000230 Status Online Since 1:44 PM[DATE] EDT …" at bounding box center [521, 425] width 427 height 383
copy div "N149000230"
click at [1236, 124] on button "Save Changes" at bounding box center [1183, 134] width 144 height 41
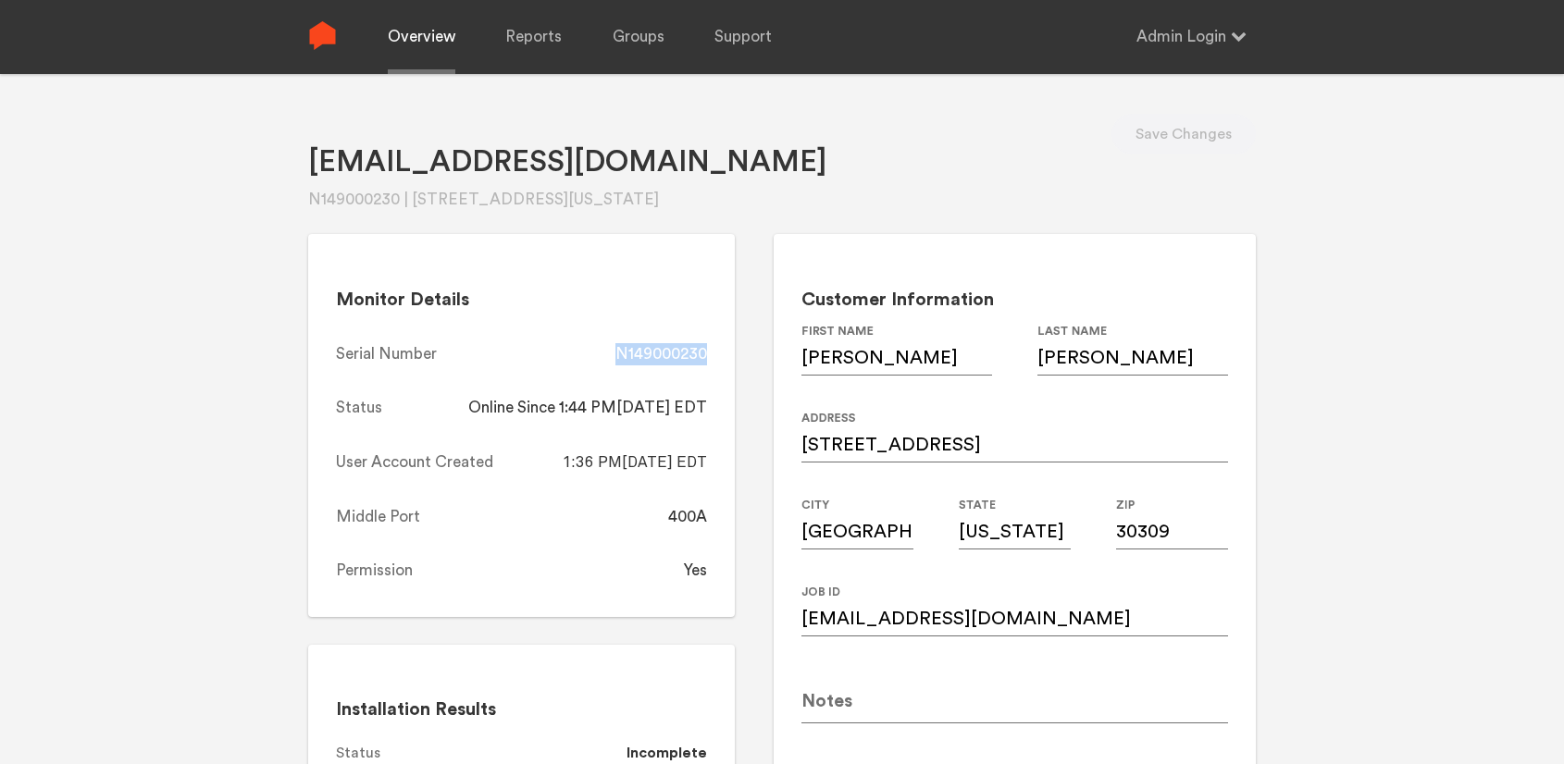
click at [414, 33] on link "Overview" at bounding box center [422, 37] width 68 height 74
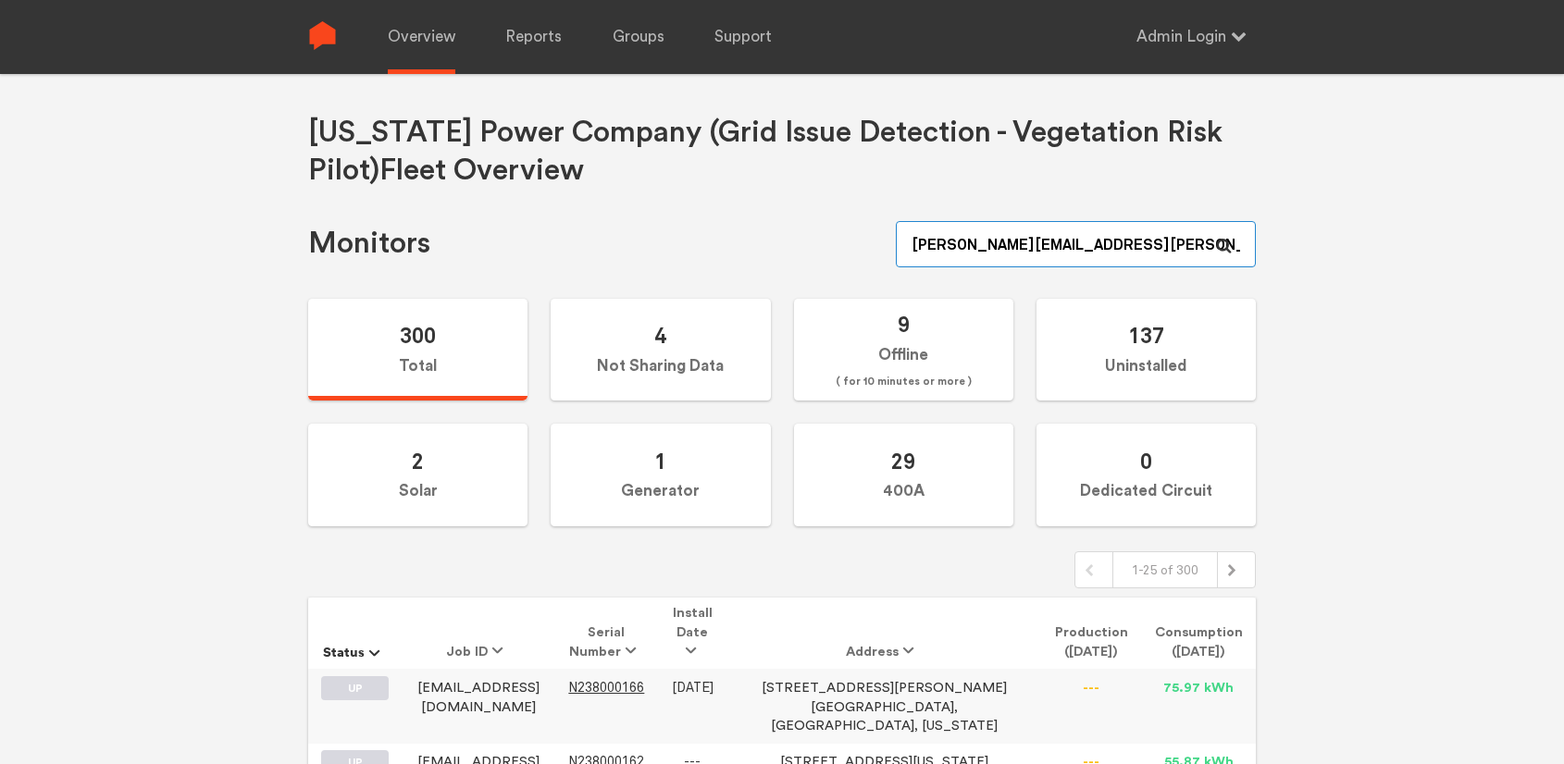
click at [1040, 243] on input "[PERSON_NAME][EMAIL_ADDRESS][PERSON_NAME][DOMAIN_NAME]" at bounding box center [1076, 244] width 360 height 46
paste input "N149000152"
type input "N149000152"
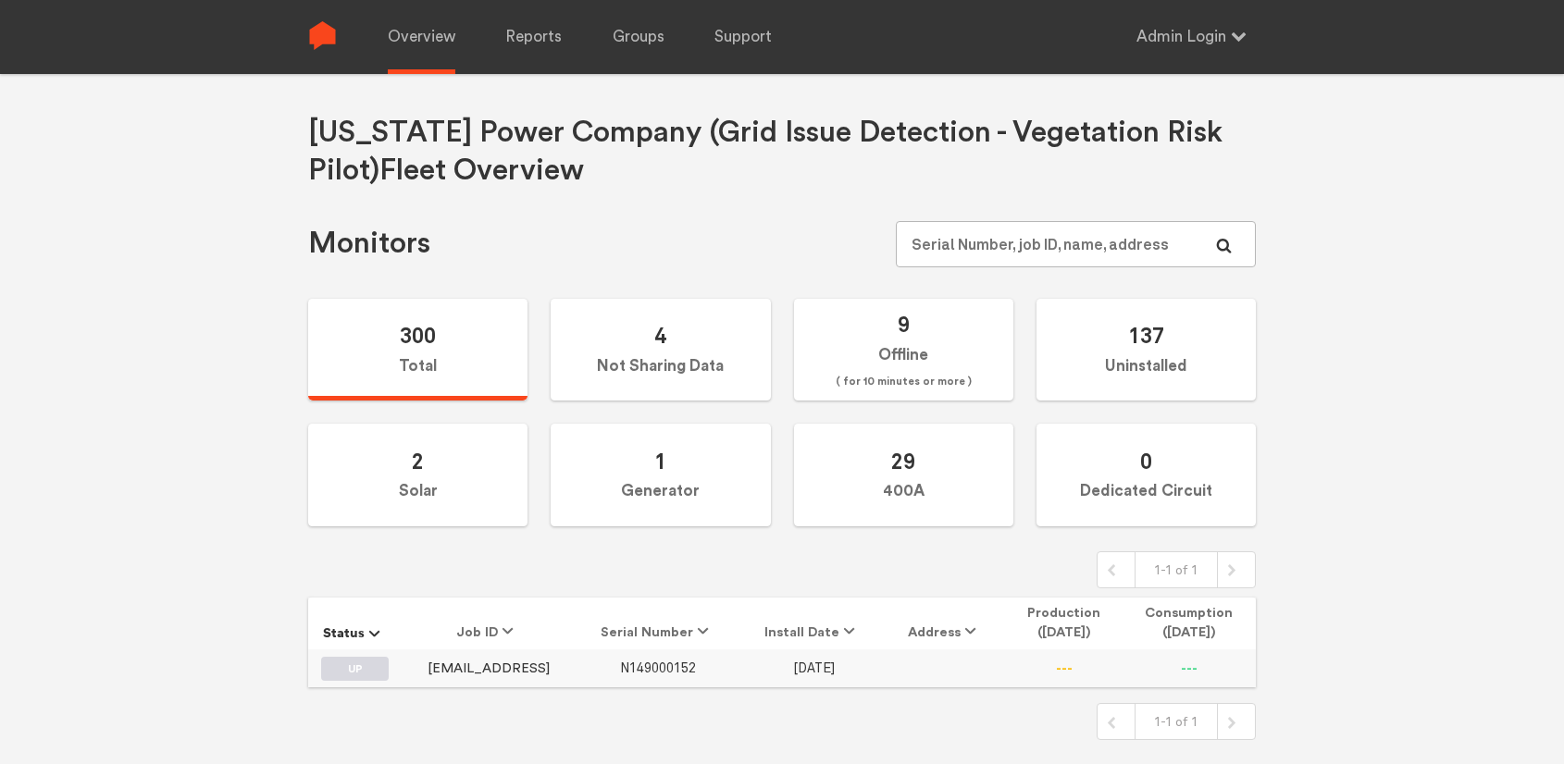
click at [696, 662] on link "N149000152" at bounding box center [658, 669] width 76 height 14
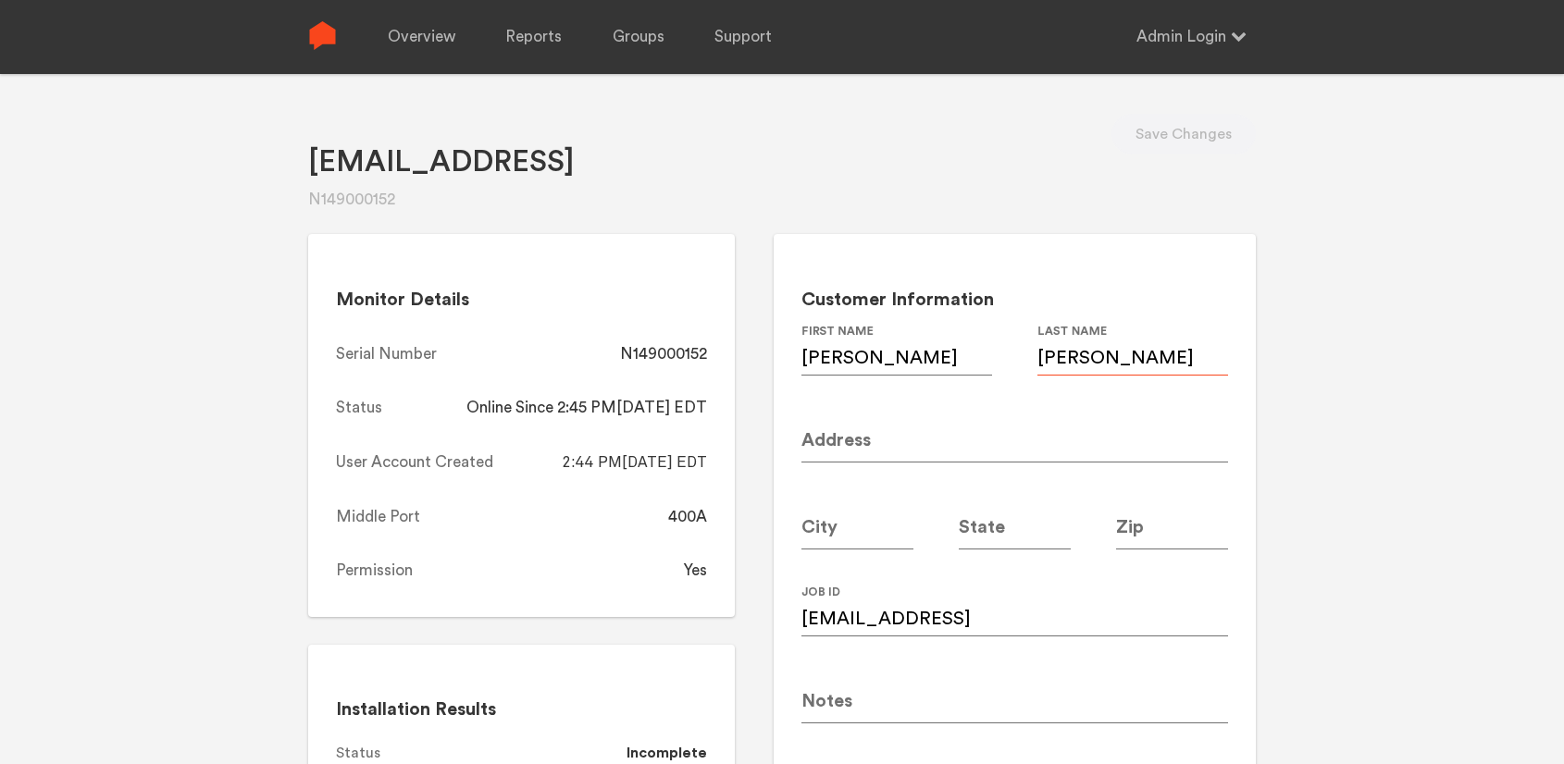
drag, startPoint x: 1130, startPoint y: 359, endPoint x: 1068, endPoint y: 358, distance: 62.0
click at [1037, 360] on input "[PERSON_NAME]" at bounding box center [1132, 350] width 191 height 52
click at [1034, 617] on input "[EMAIL_ADDRESS]" at bounding box center [1014, 611] width 427 height 52
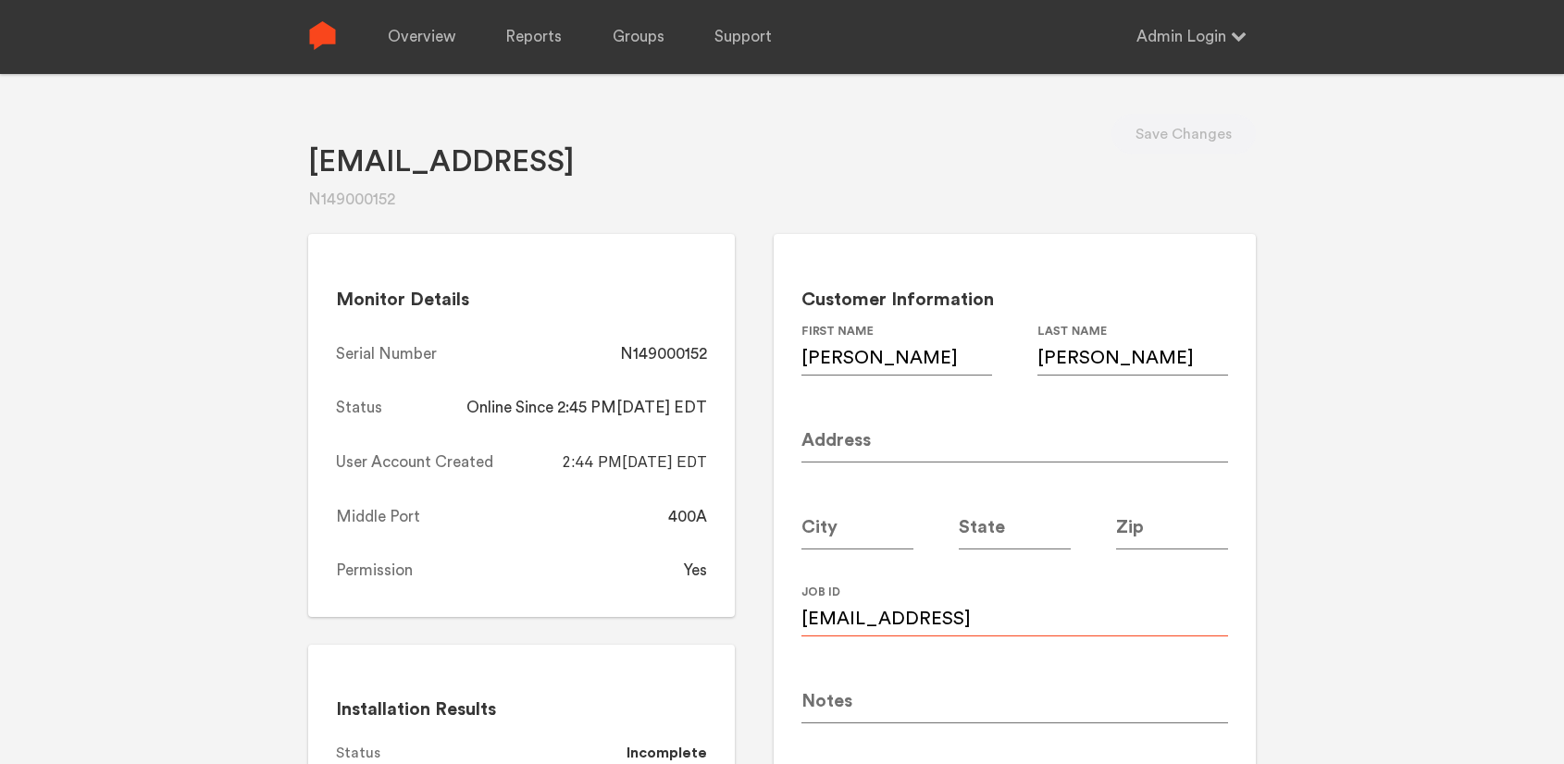
paste input "[EMAIL_ADDRESS][DOMAIN_NAME]"
type input "[EMAIL_ADDRESS][DOMAIN_NAME]"
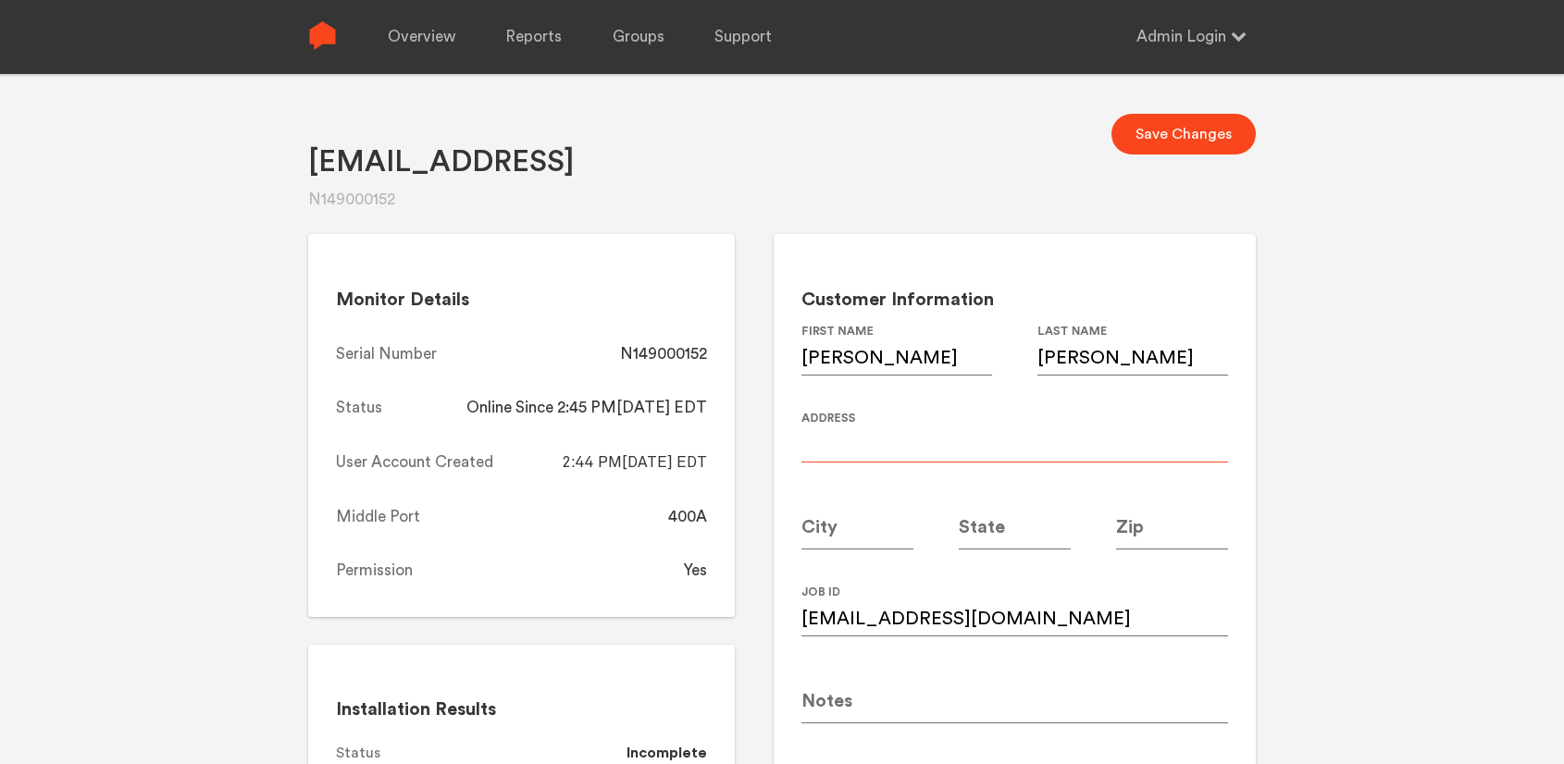
click at [870, 439] on input at bounding box center [1014, 437] width 427 height 52
paste input "[STREET_ADDRESS]"
type input "[STREET_ADDRESS]"
click at [829, 526] on input at bounding box center [857, 524] width 112 height 52
type input "[GEOGRAPHIC_DATA]"
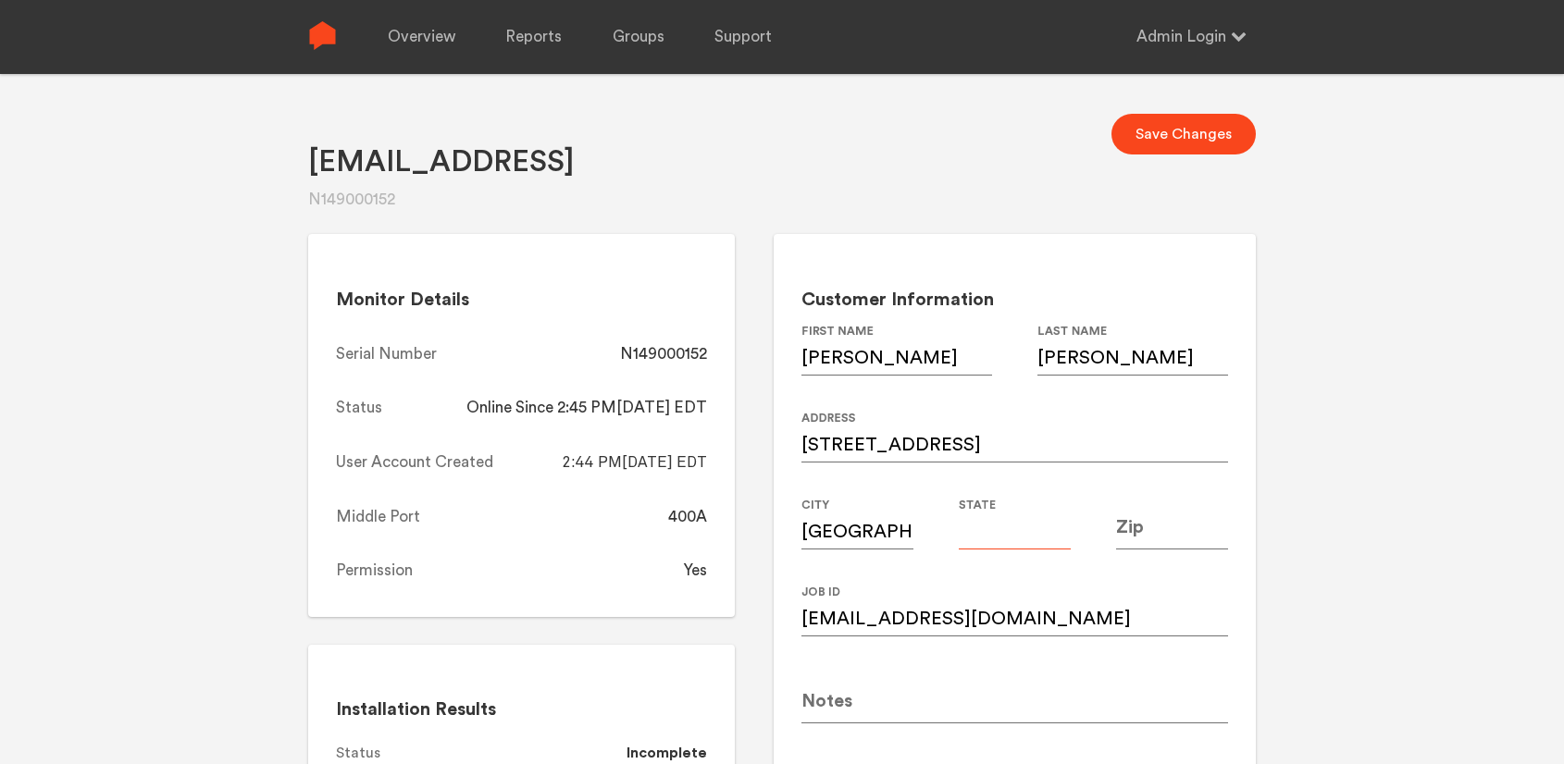
click at [1056, 506] on input at bounding box center [1015, 524] width 112 height 52
type input "F"
type input "GA"
click at [1164, 534] on input at bounding box center [1172, 524] width 112 height 52
type input "30345"
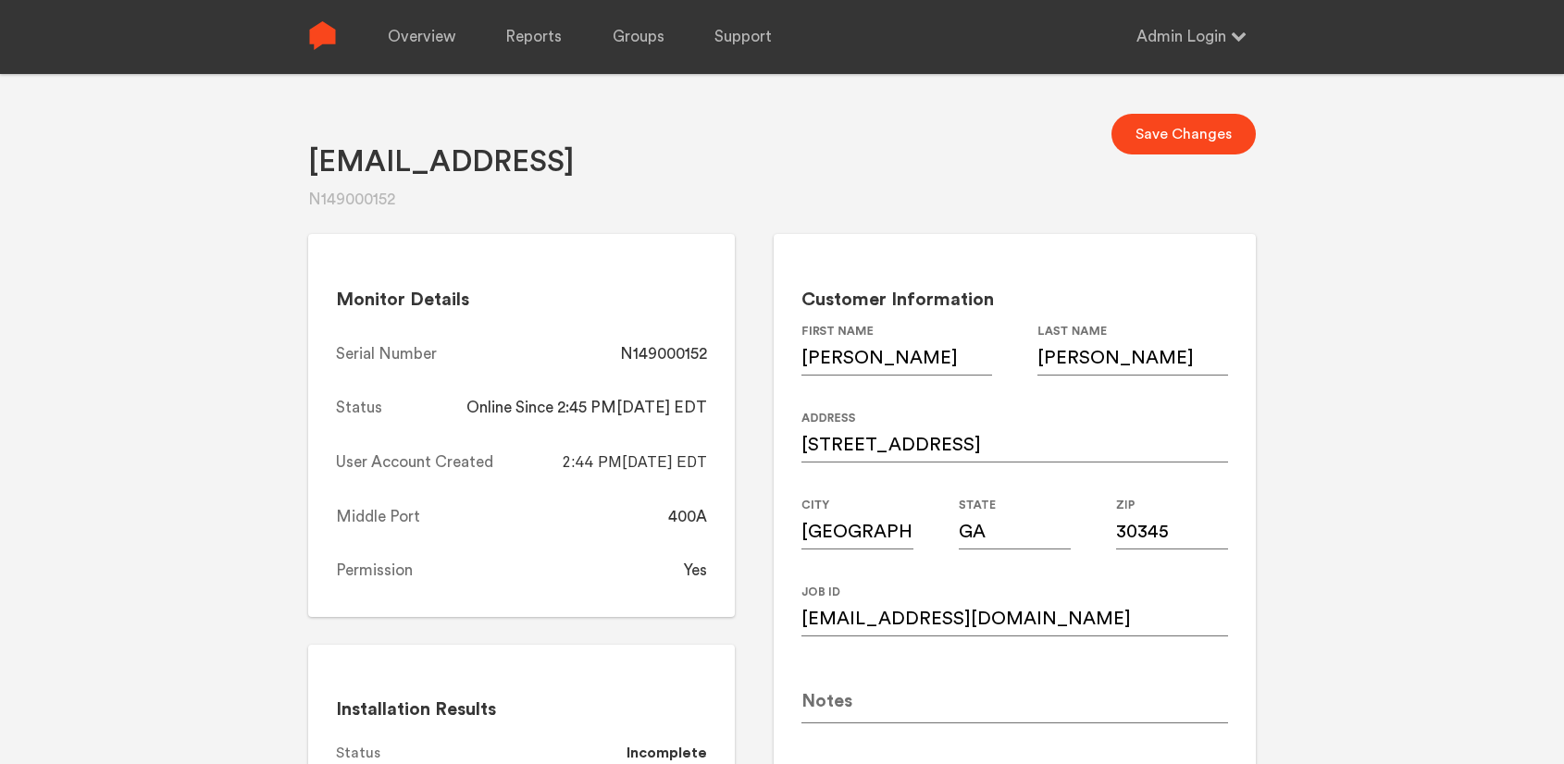
click at [1313, 469] on div "[EMAIL_ADDRESS] N149000152 Save Changes Monitor Details Serial Number N14900015…" at bounding box center [782, 456] width 1564 height 764
click at [1173, 134] on button "Save Changes" at bounding box center [1183, 134] width 144 height 41
drag, startPoint x: 712, startPoint y: 347, endPoint x: 620, endPoint y: 353, distance: 92.7
click at [620, 353] on div "Monitor Details Serial Number N149000152 Status Online Since 2:45 PM[DATE] EDT …" at bounding box center [521, 425] width 427 height 383
copy div "N149000152"
